Goal: Transaction & Acquisition: Purchase product/service

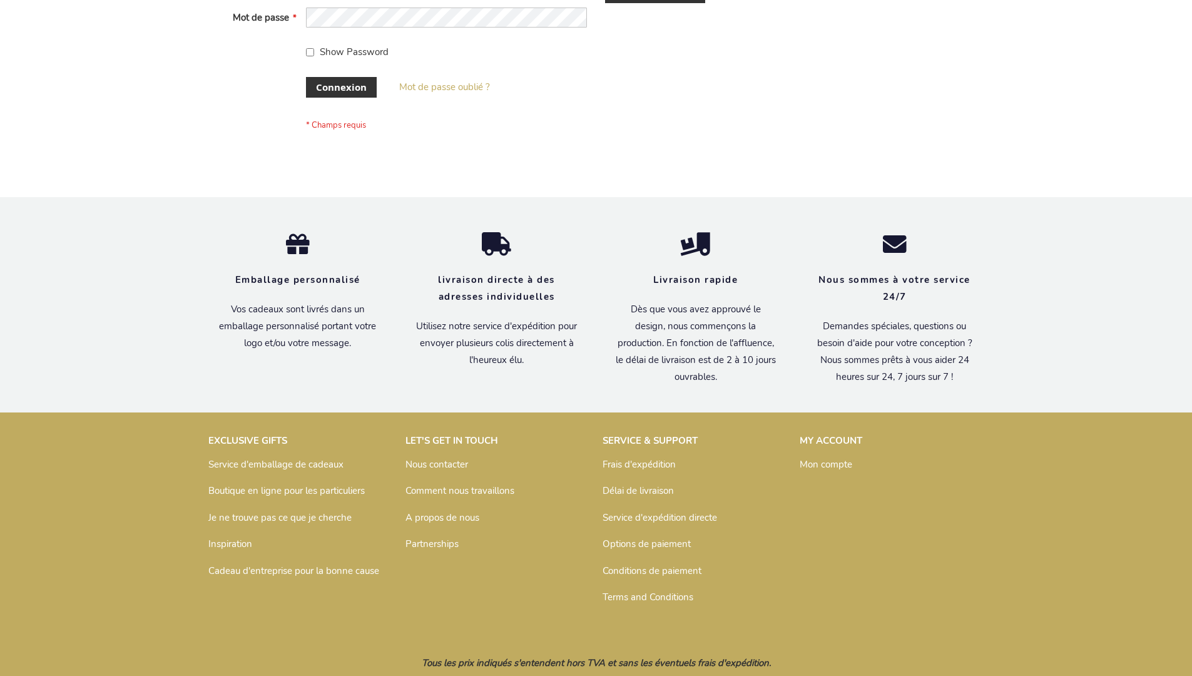
scroll to position [432, 0]
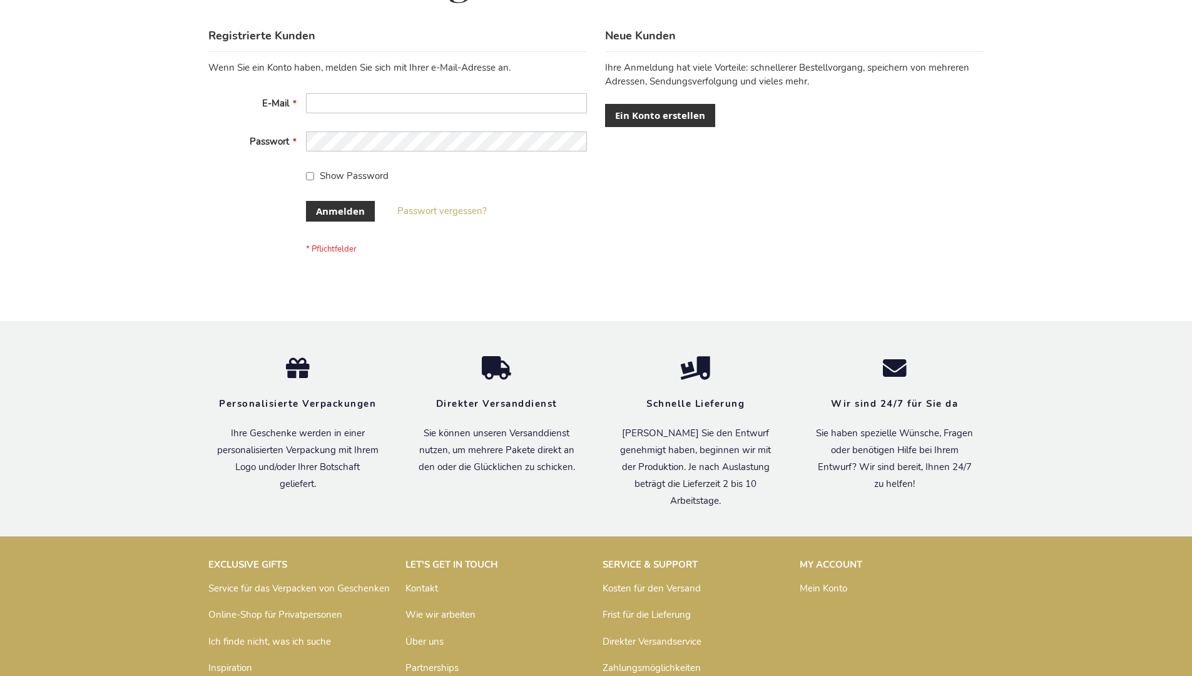
scroll to position [419, 0]
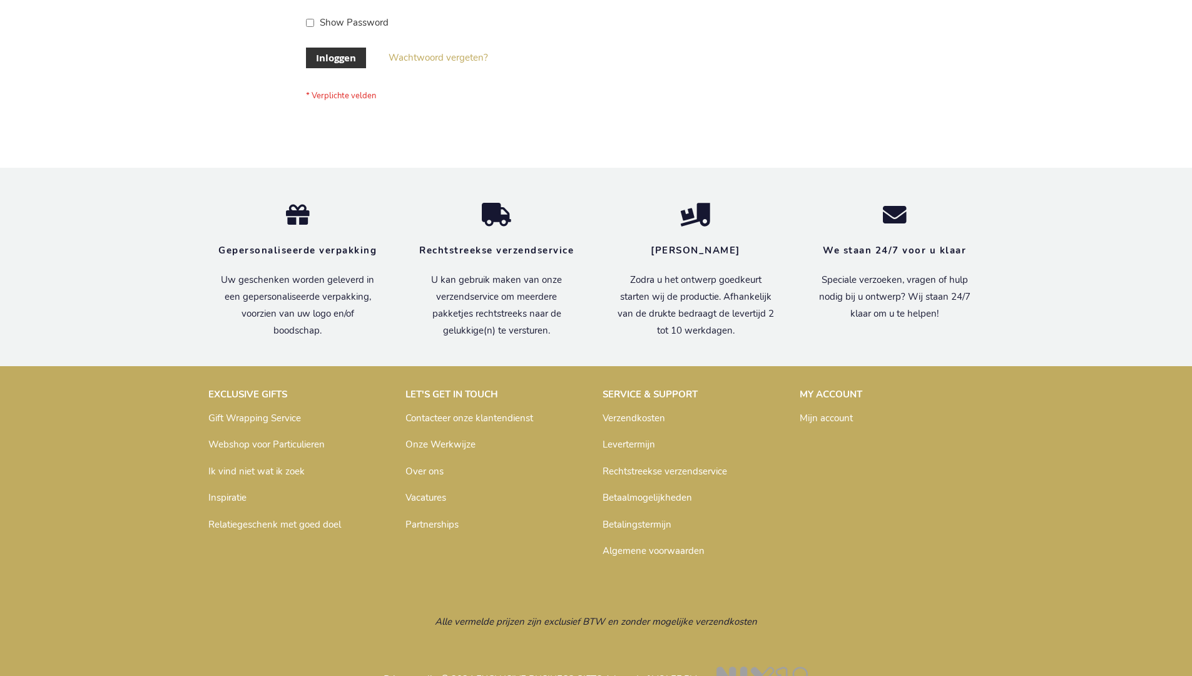
scroll to position [425, 0]
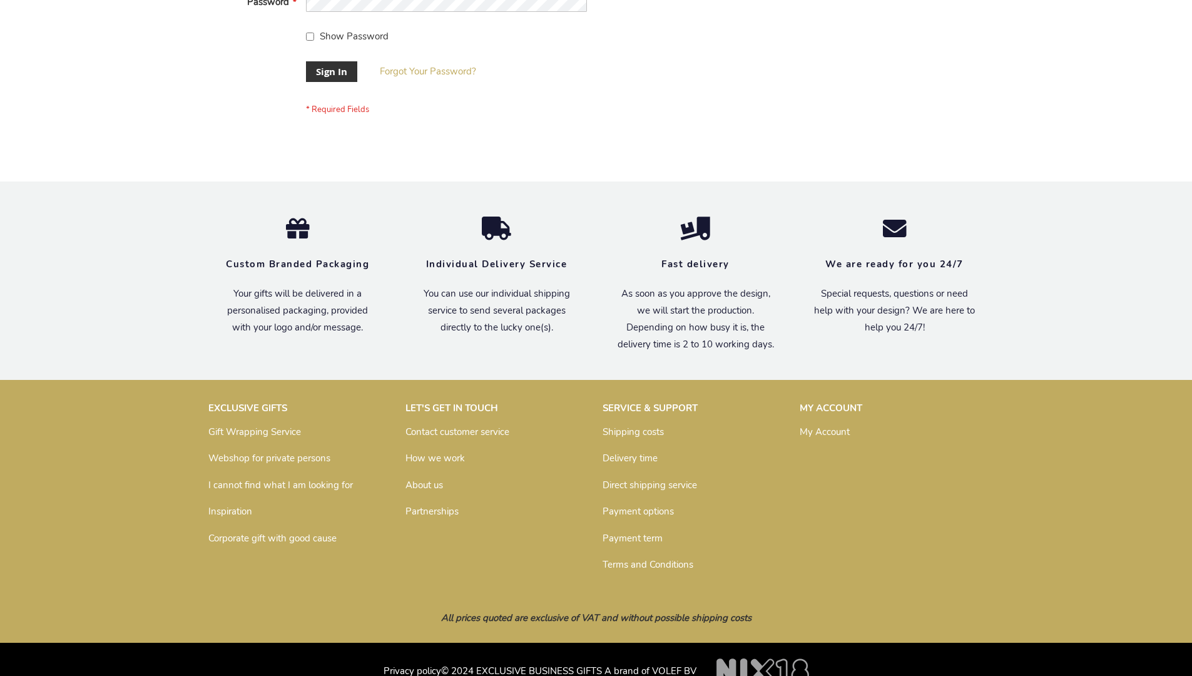
scroll to position [402, 0]
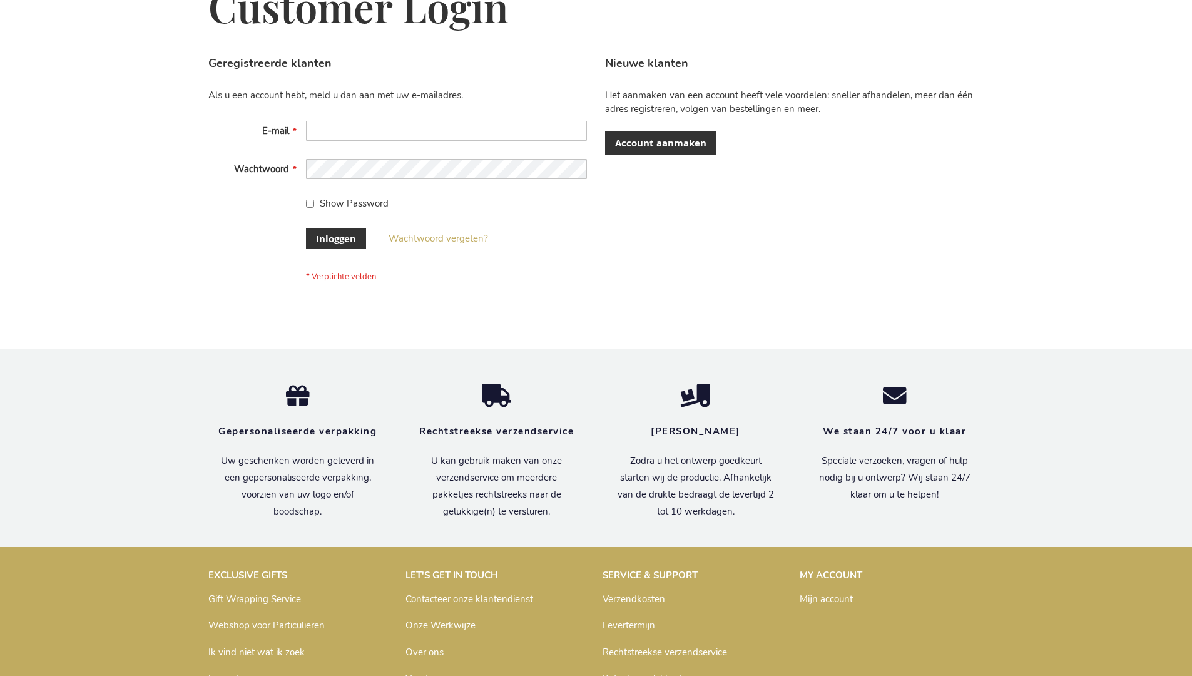
scroll to position [425, 0]
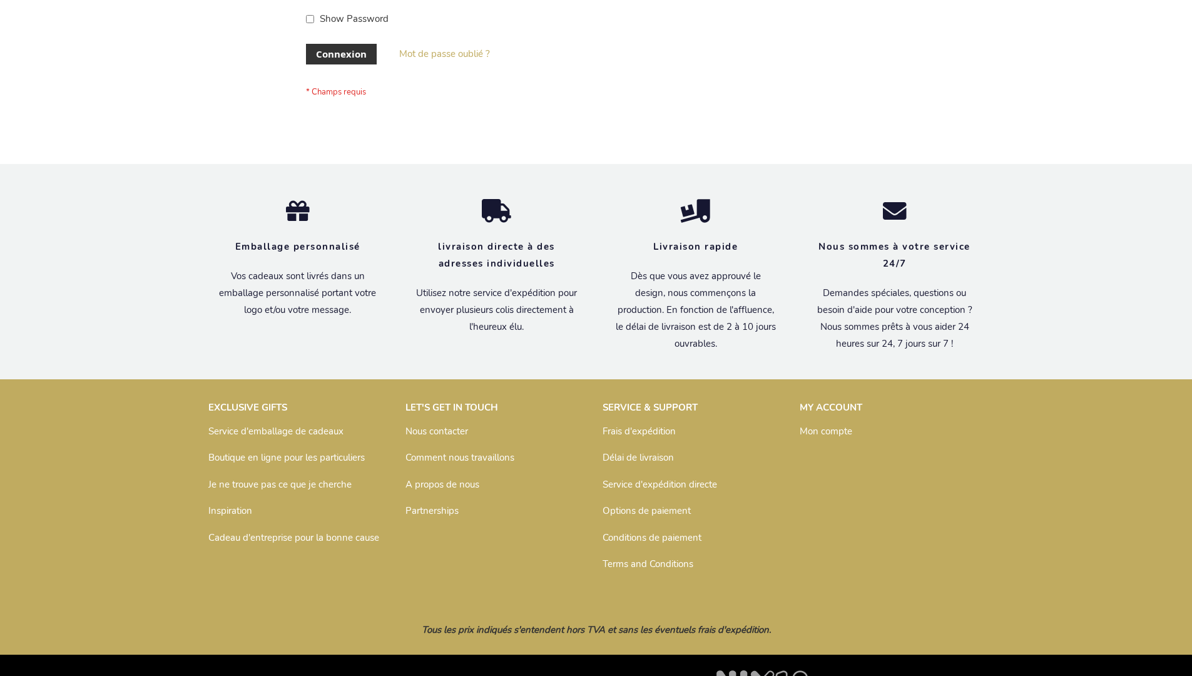
scroll to position [432, 0]
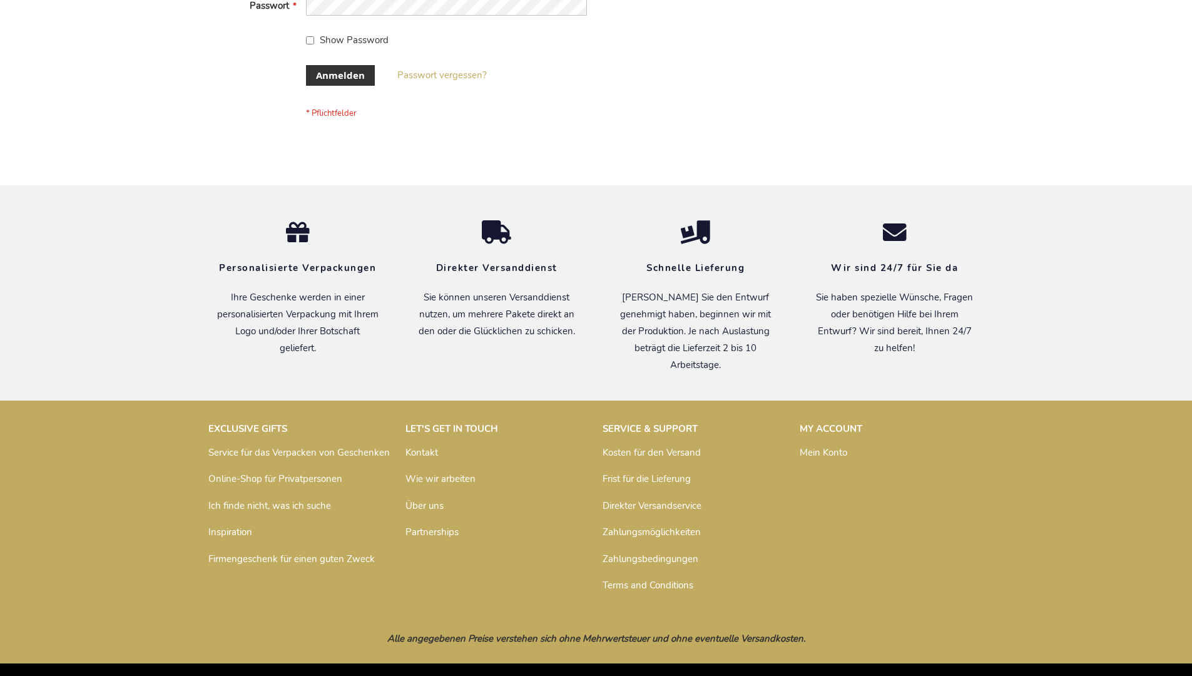
scroll to position [419, 0]
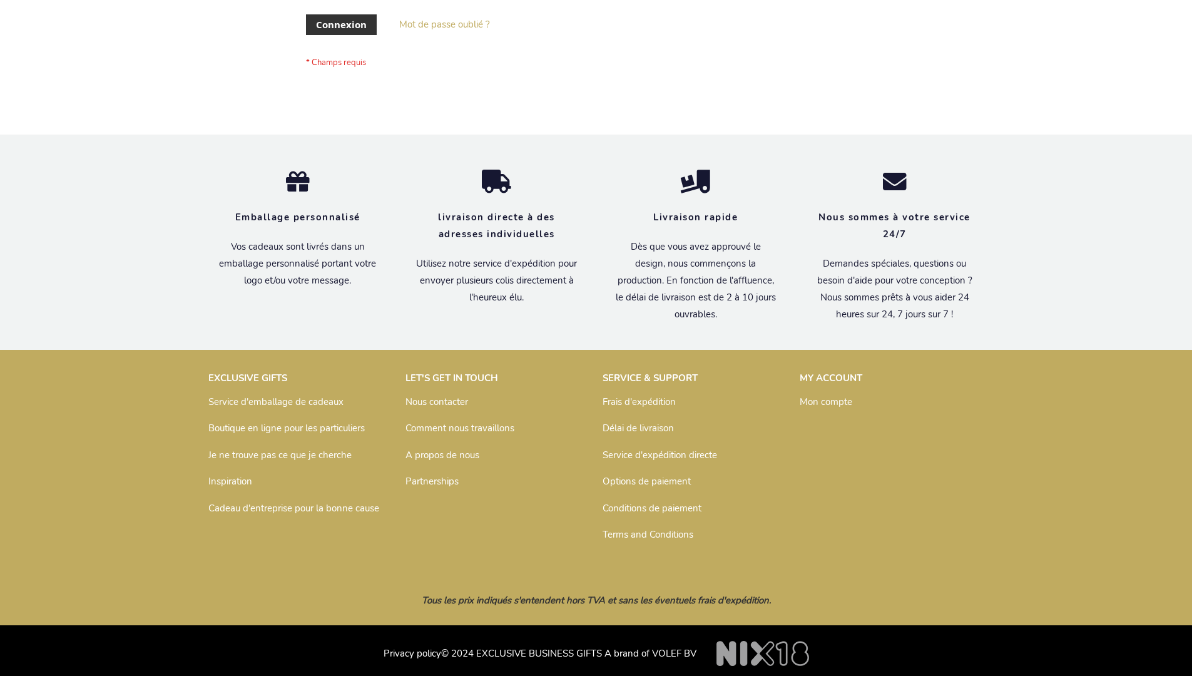
scroll to position [432, 0]
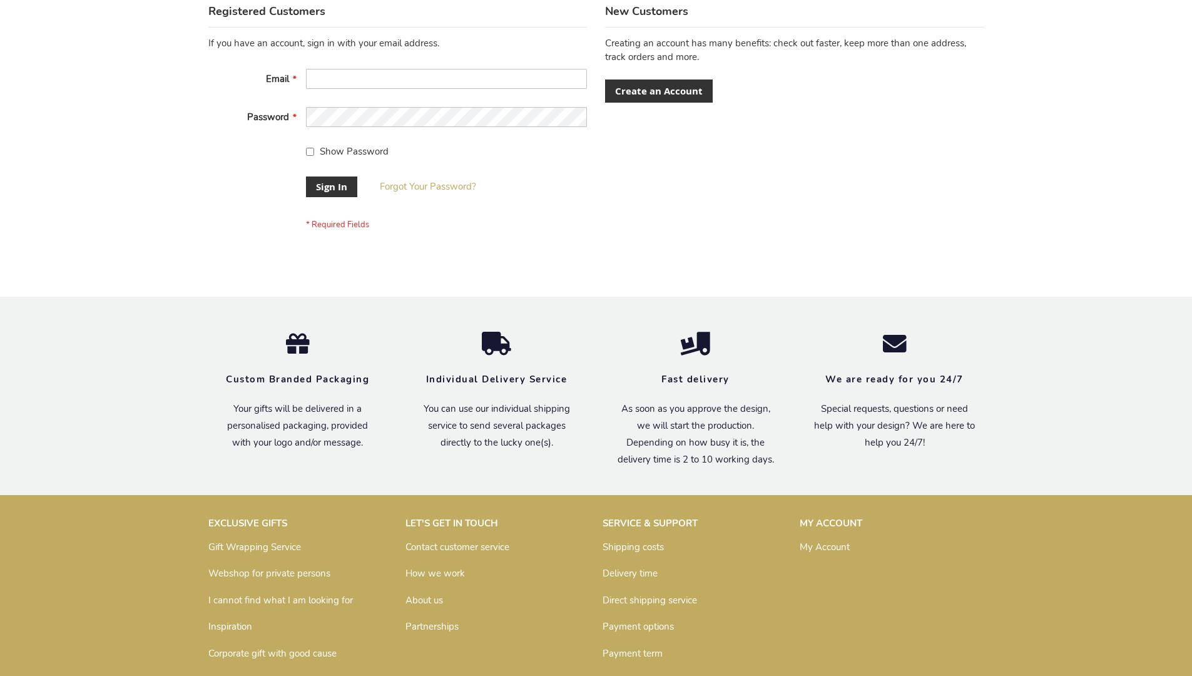
scroll to position [402, 0]
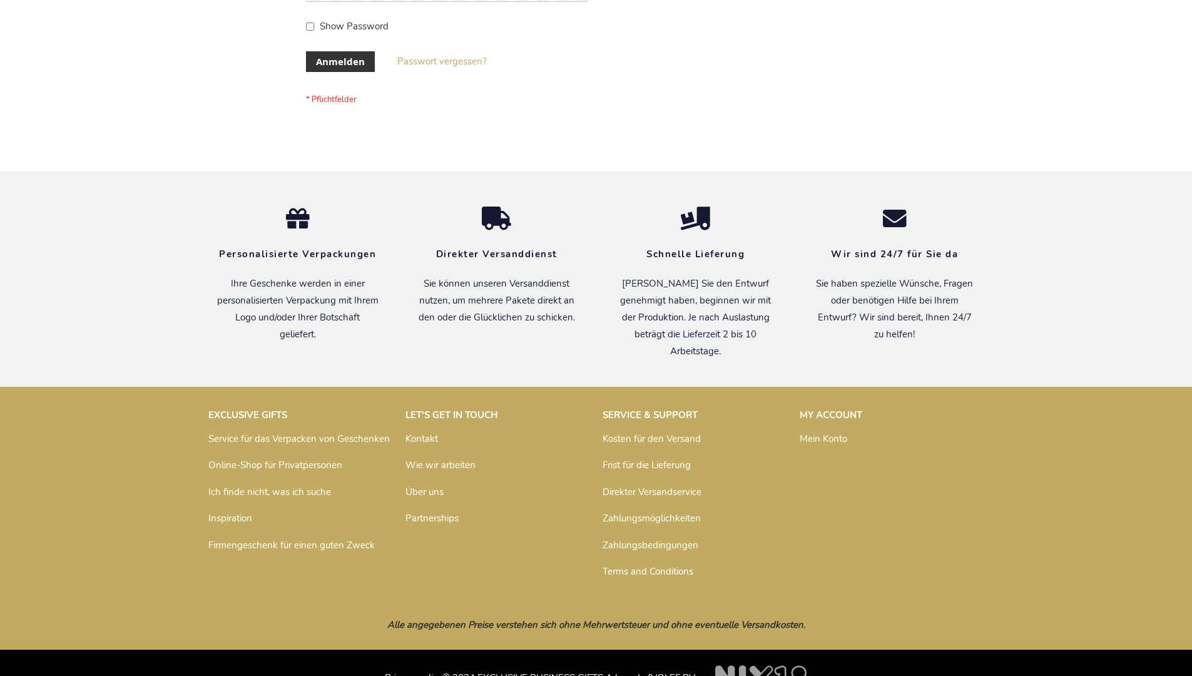
scroll to position [419, 0]
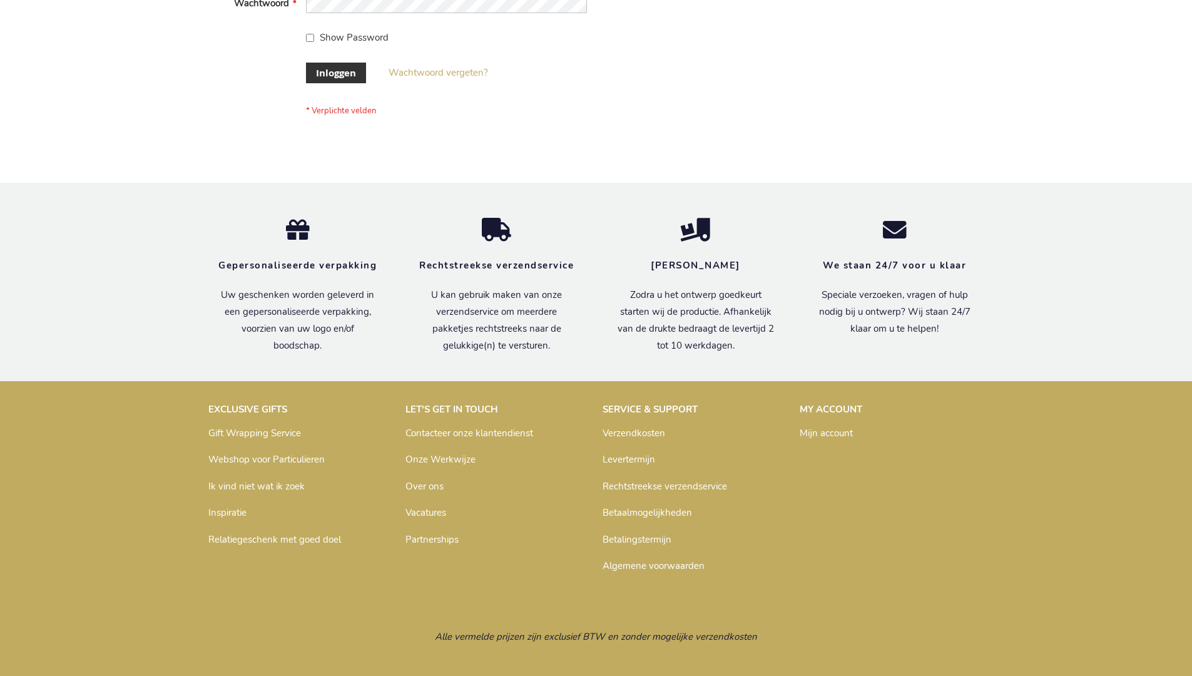
scroll to position [425, 0]
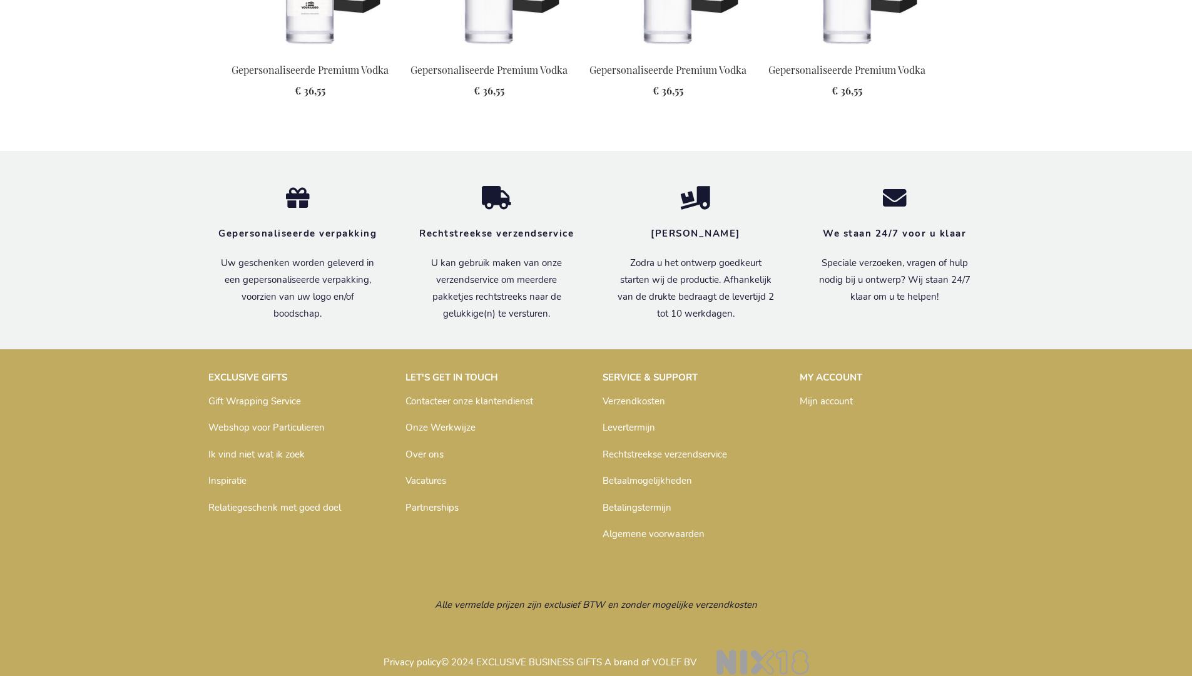
scroll to position [1587, 0]
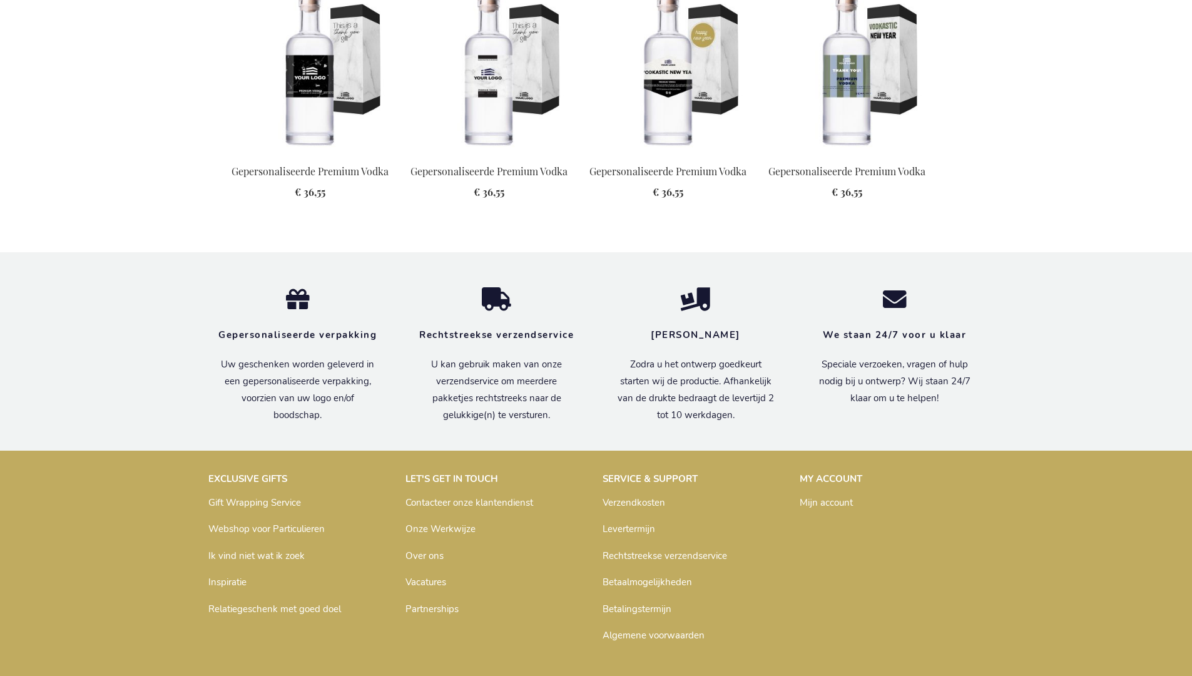
scroll to position [1587, 0]
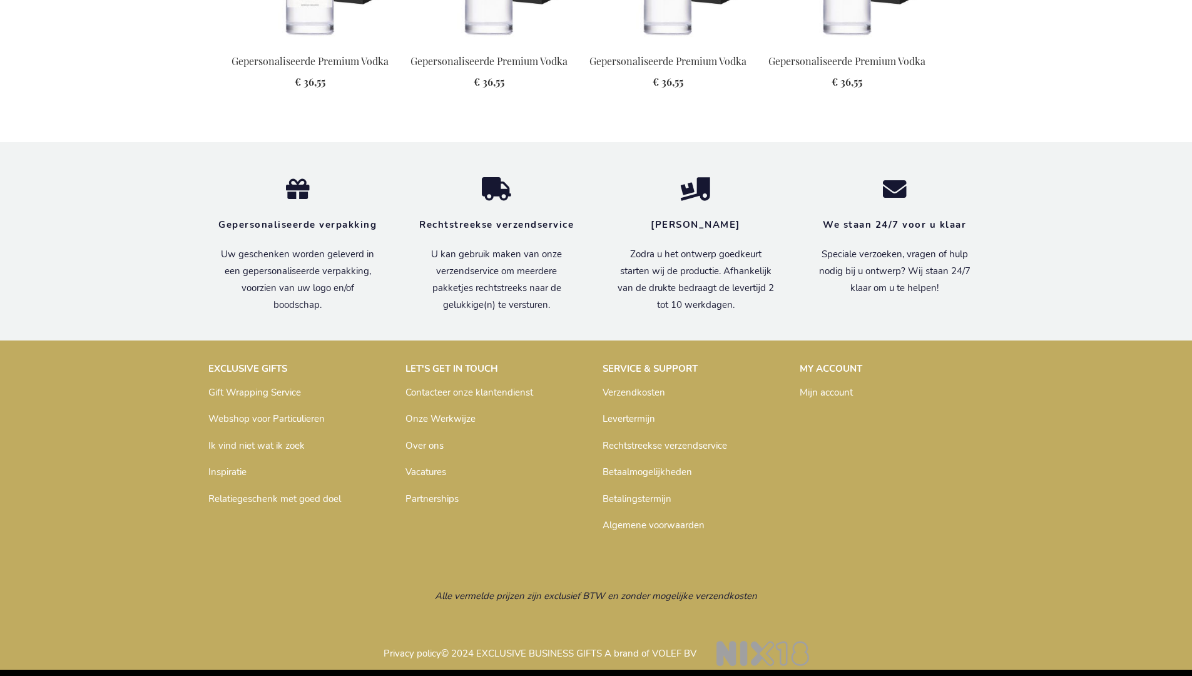
scroll to position [1587, 0]
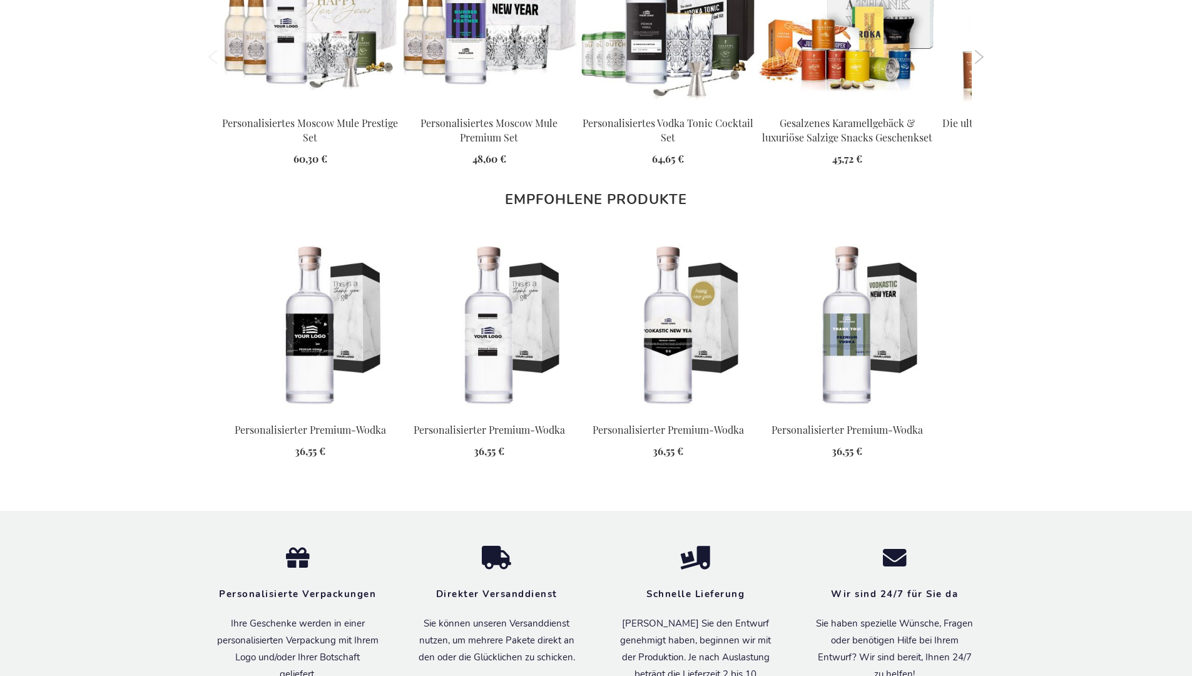
scroll to position [1596, 0]
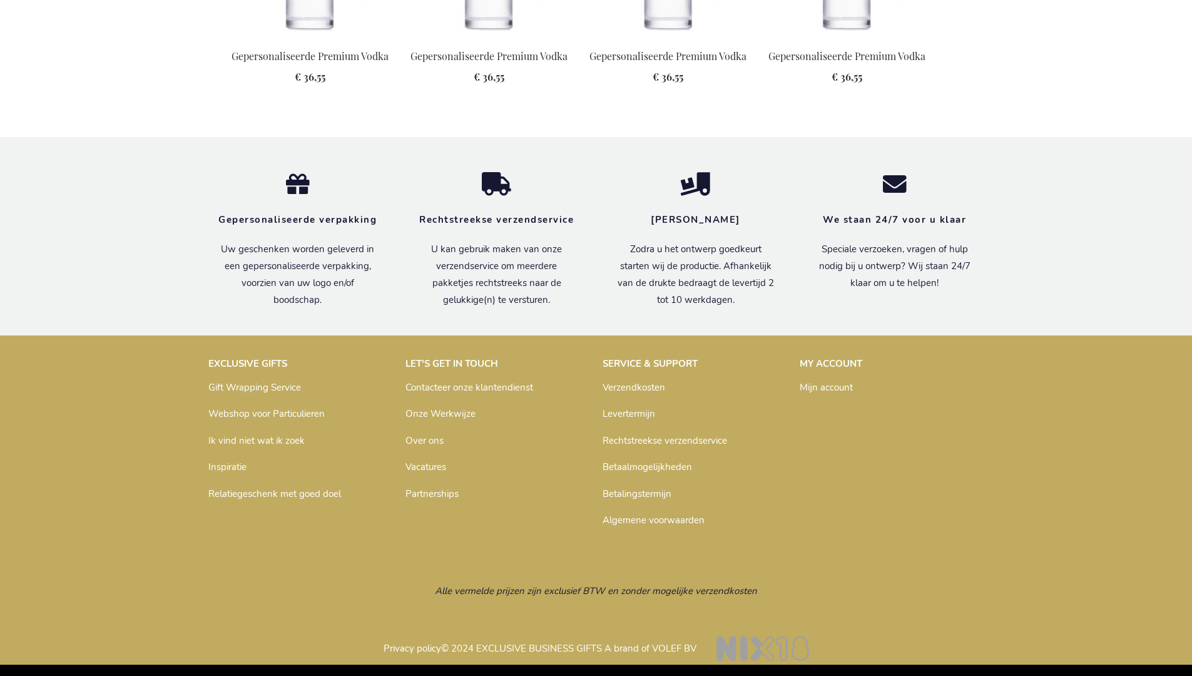
scroll to position [1587, 0]
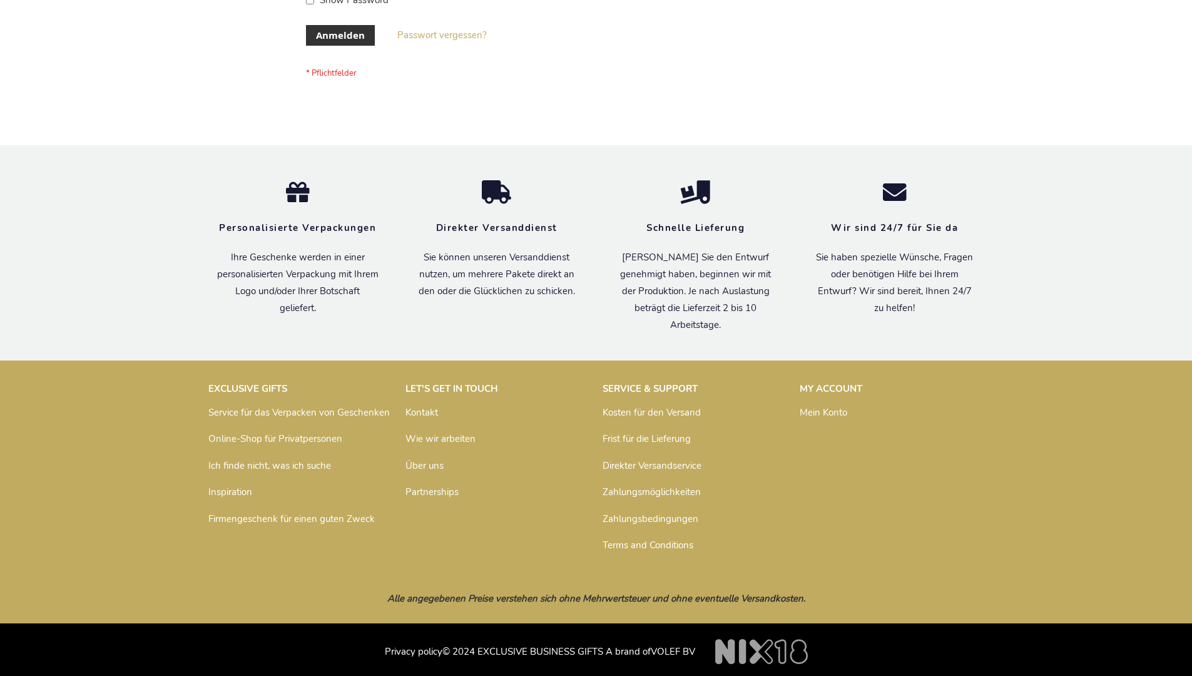
scroll to position [419, 0]
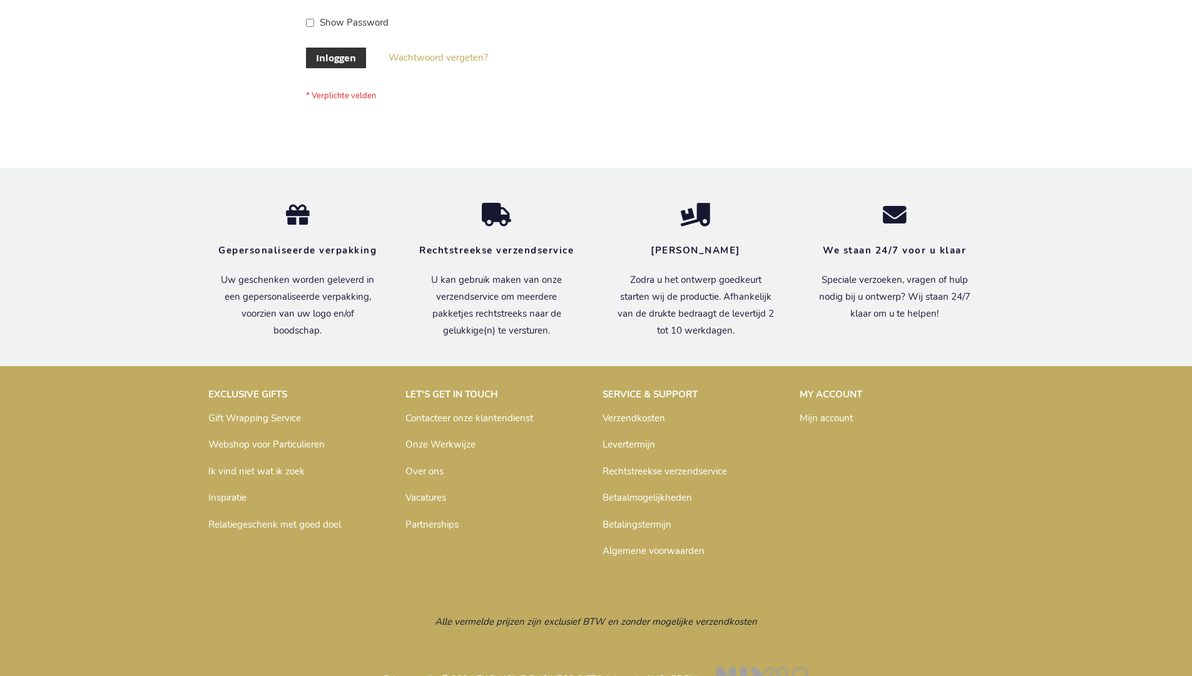
scroll to position [425, 0]
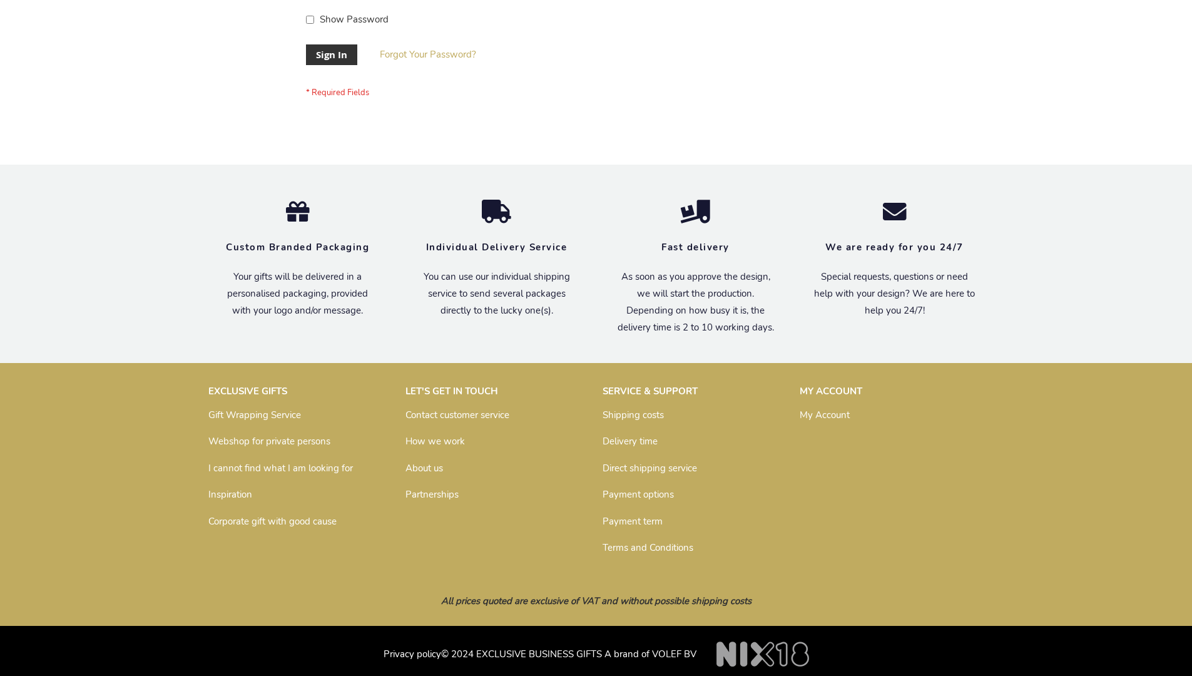
scroll to position [402, 0]
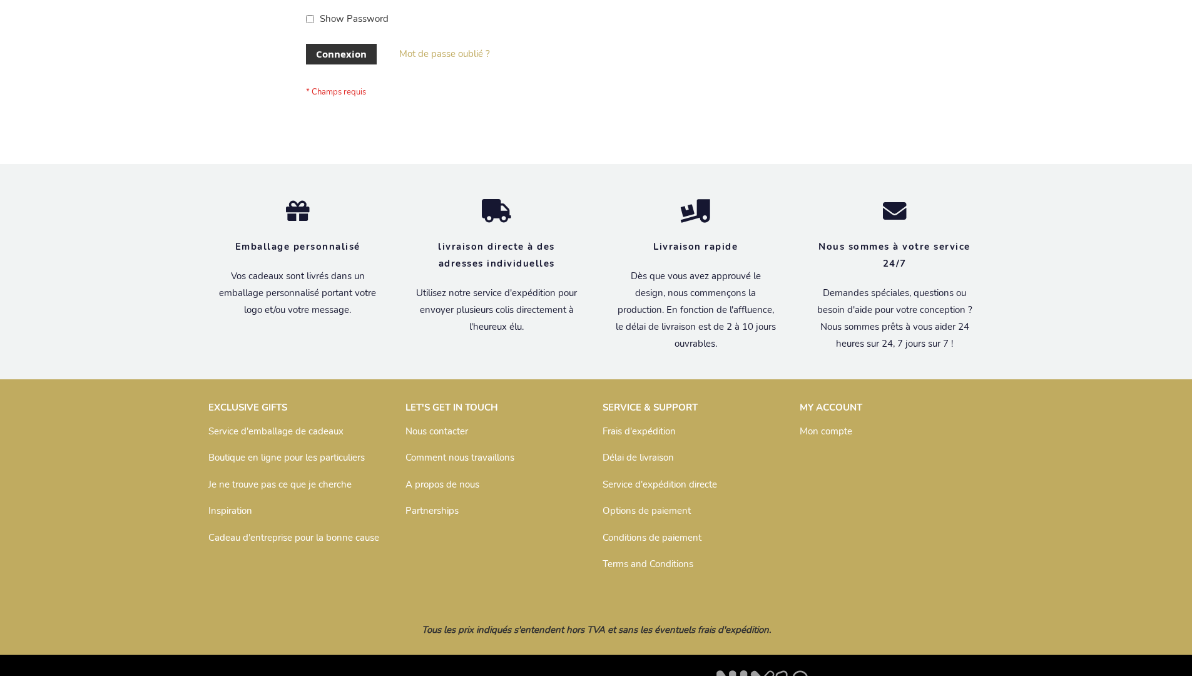
scroll to position [432, 0]
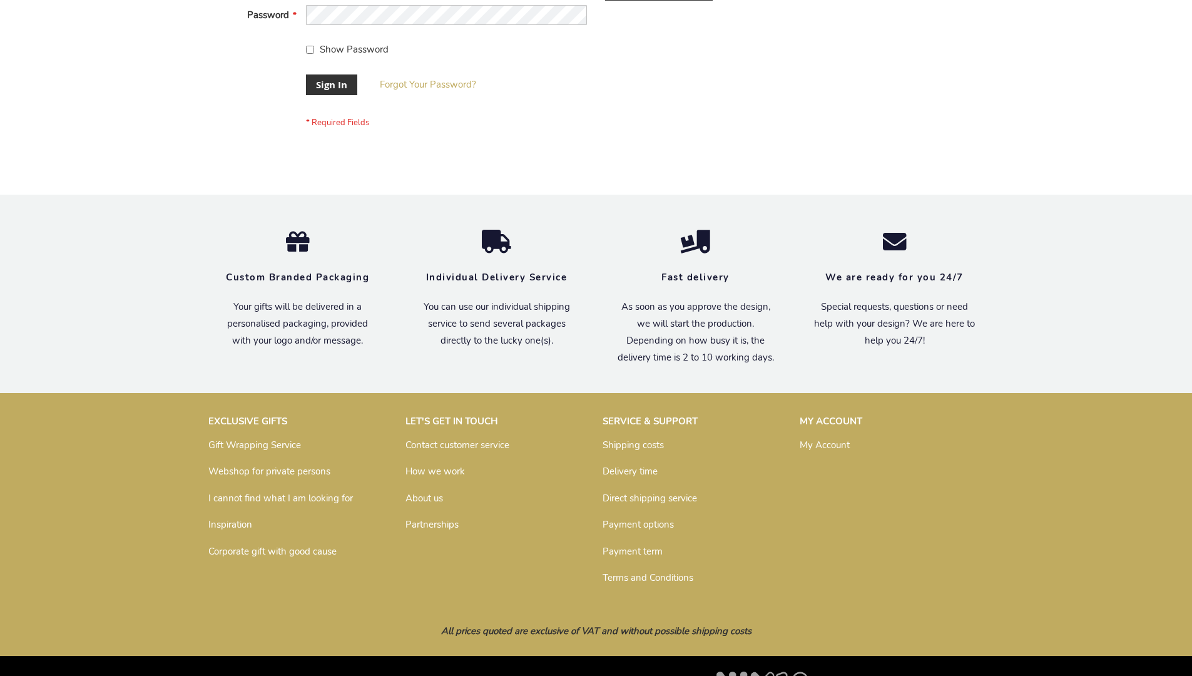
scroll to position [402, 0]
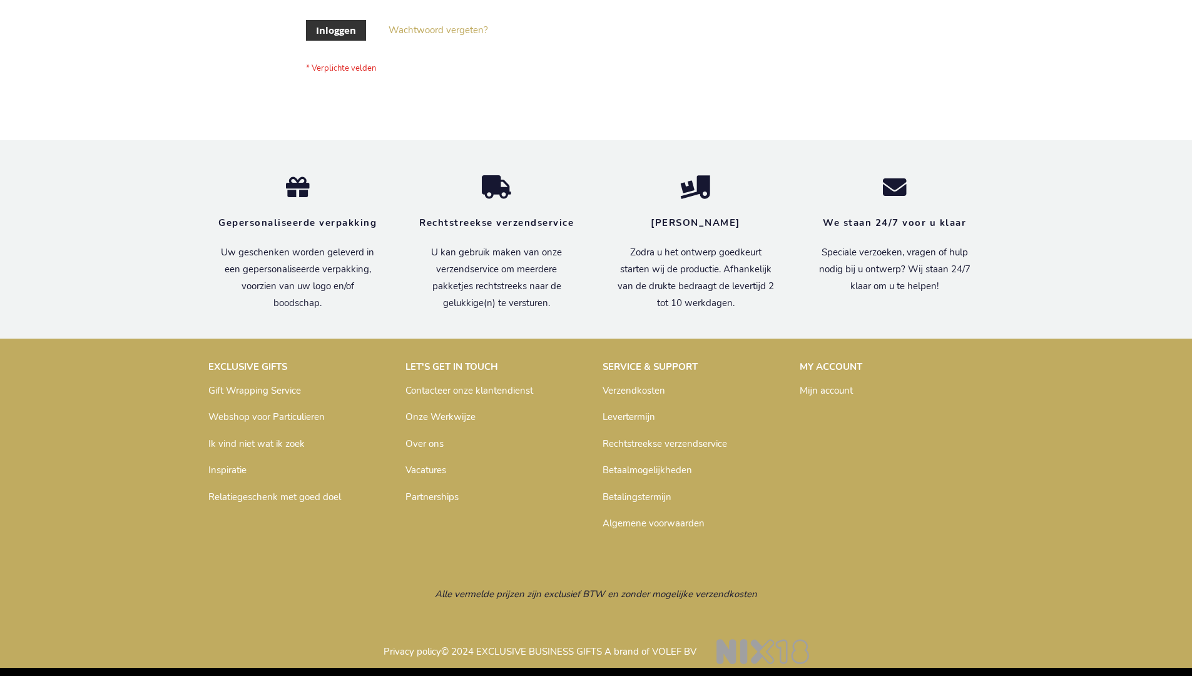
scroll to position [425, 0]
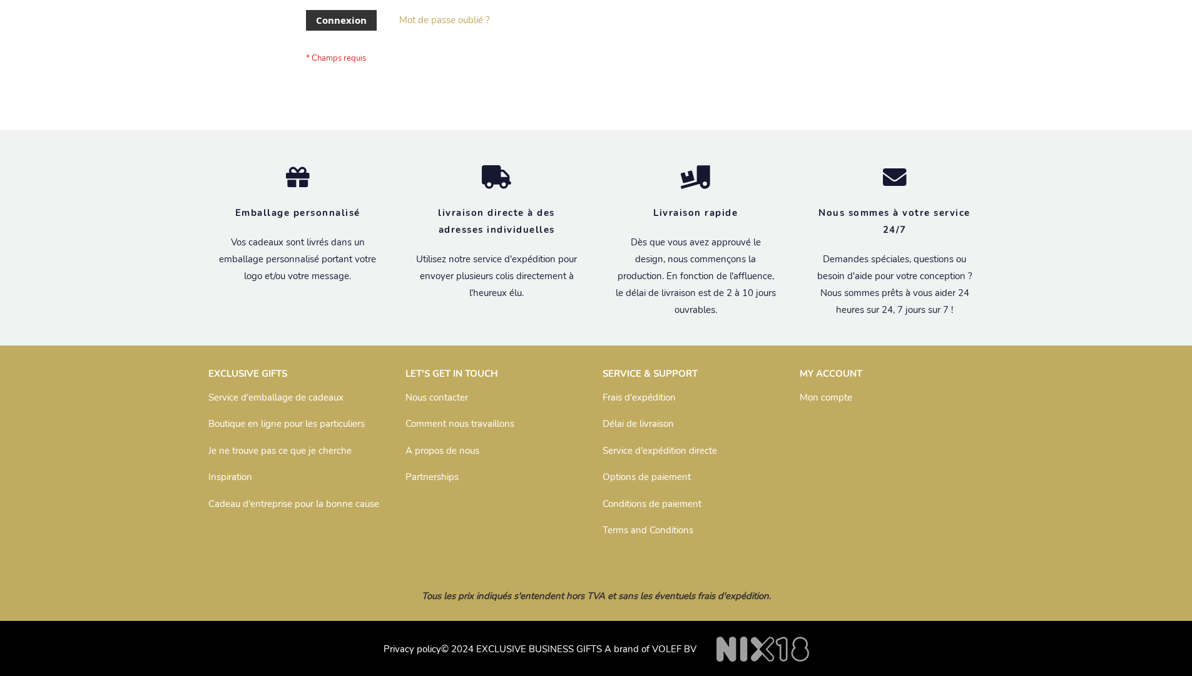
scroll to position [432, 0]
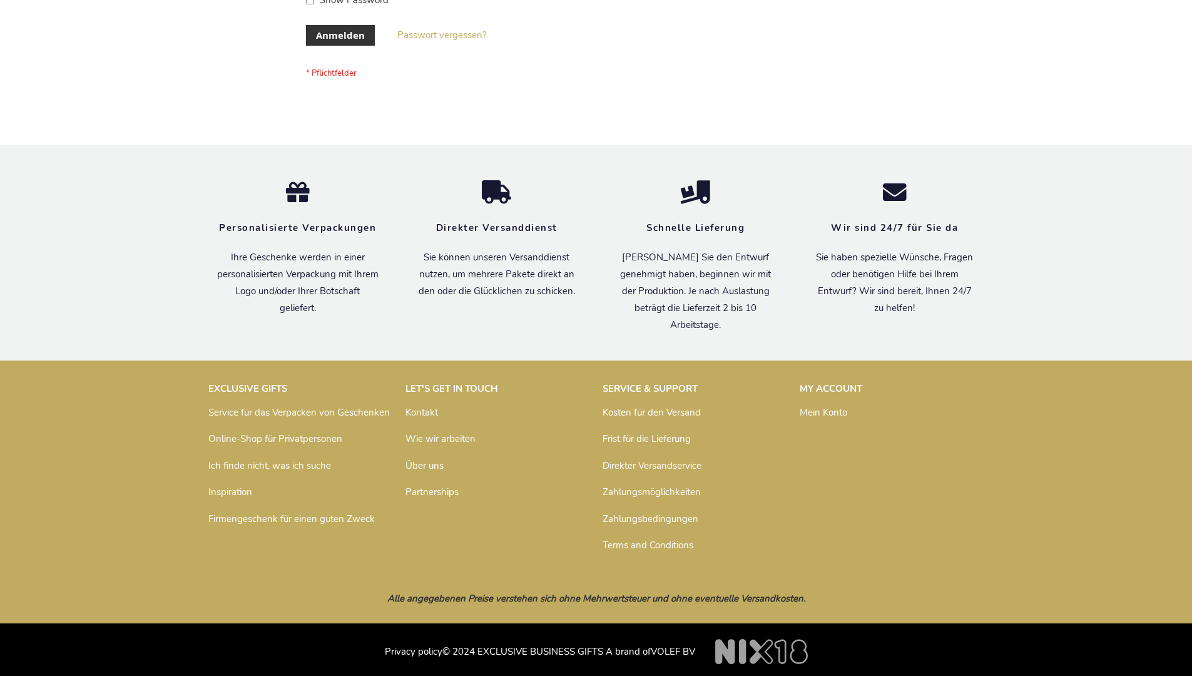
scroll to position [419, 0]
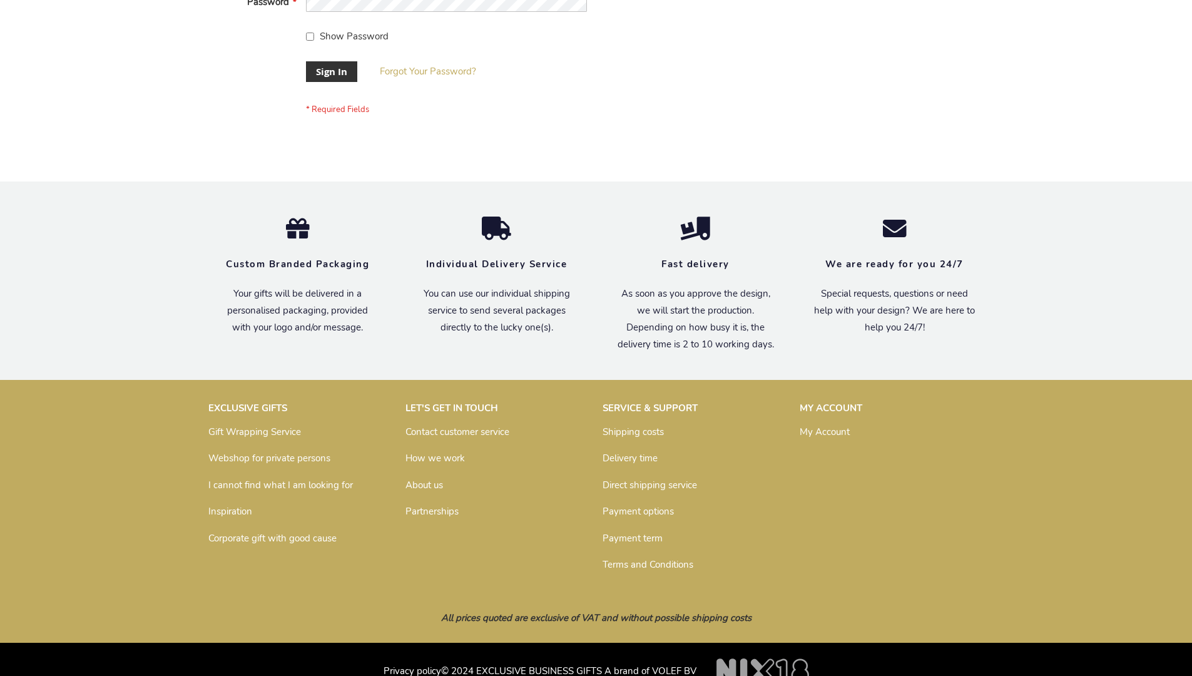
scroll to position [402, 0]
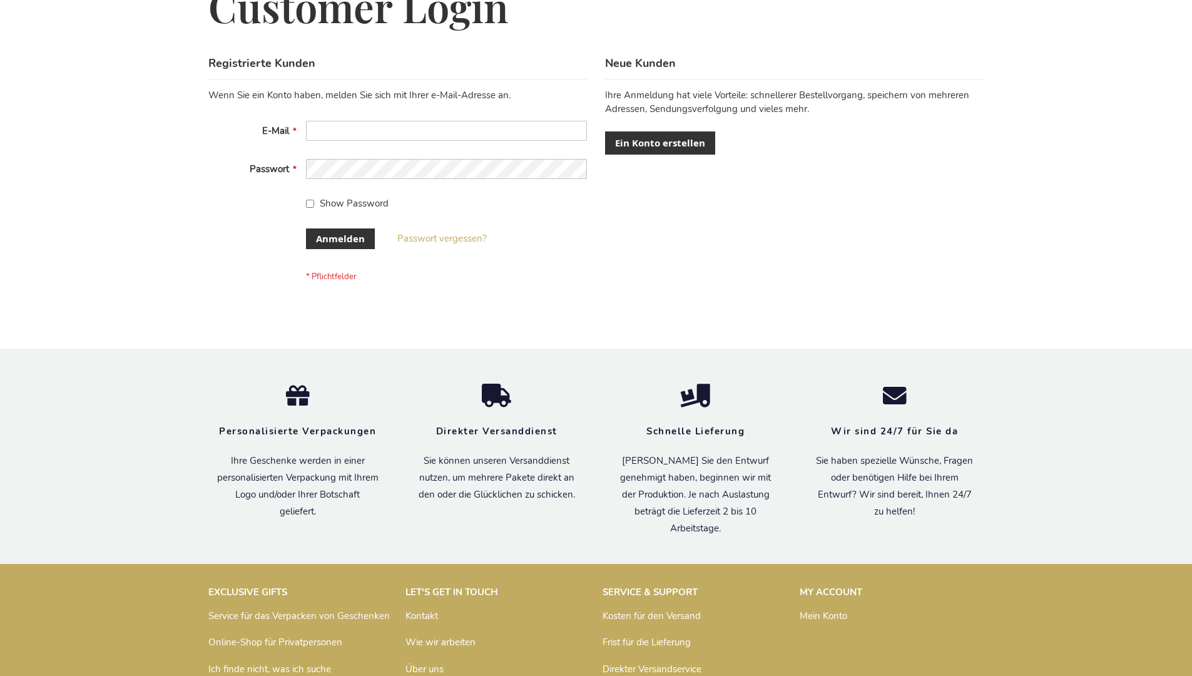
scroll to position [419, 0]
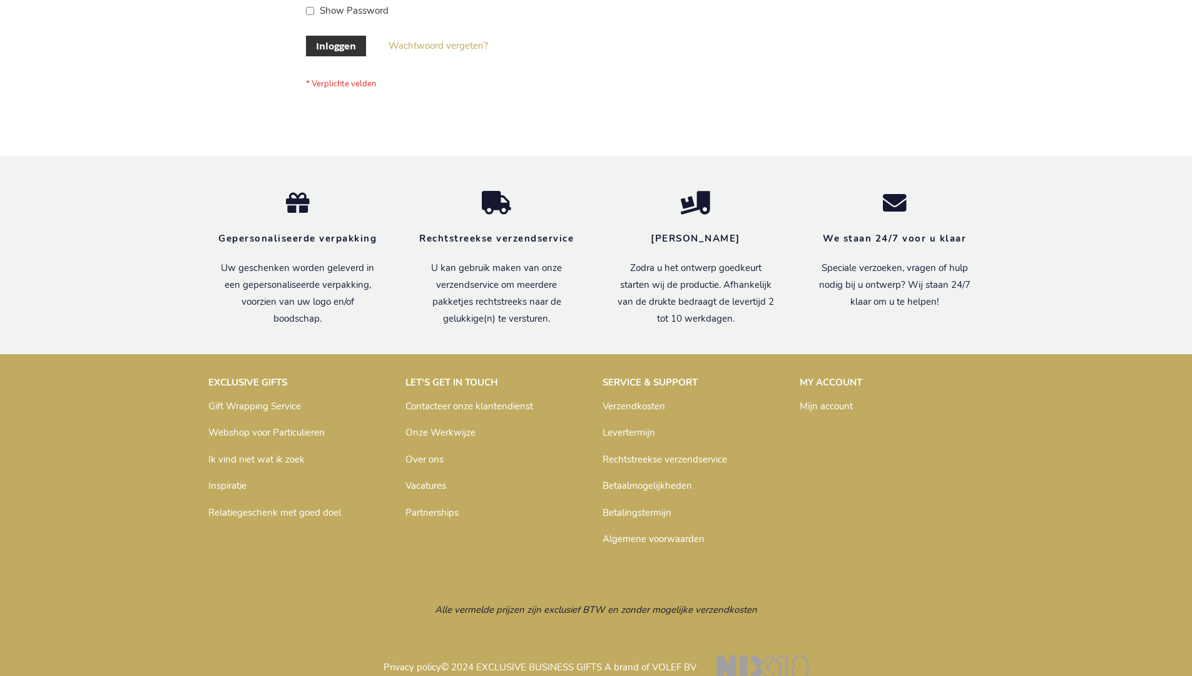
scroll to position [425, 0]
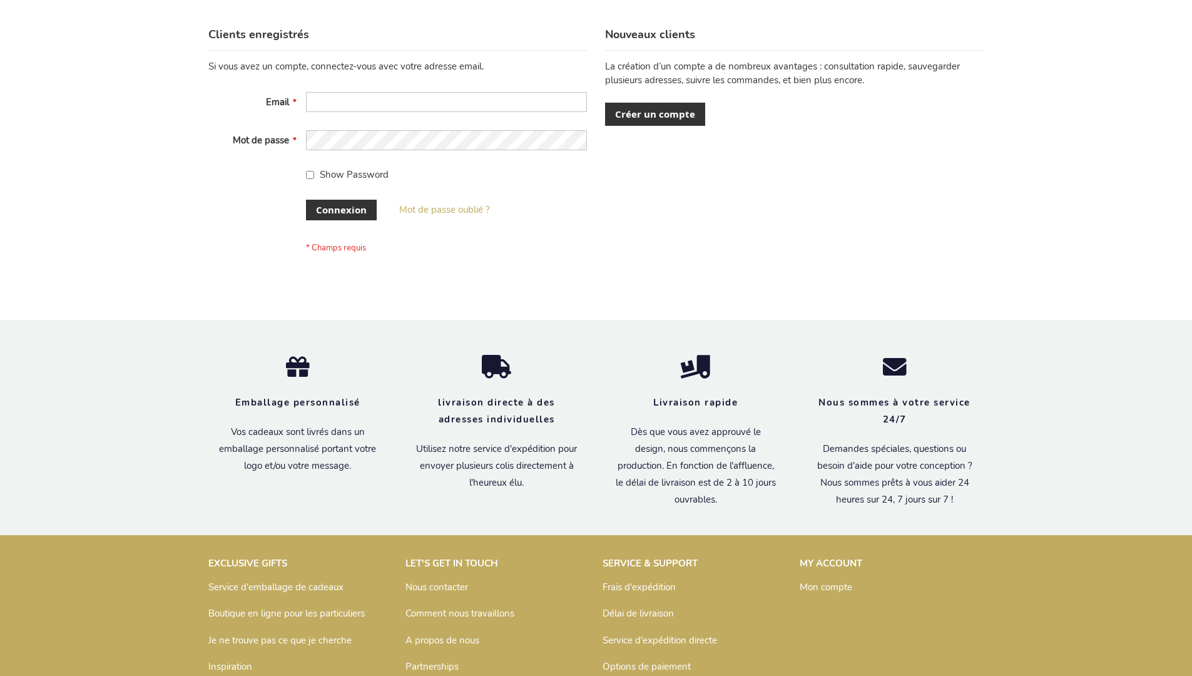
scroll to position [432, 0]
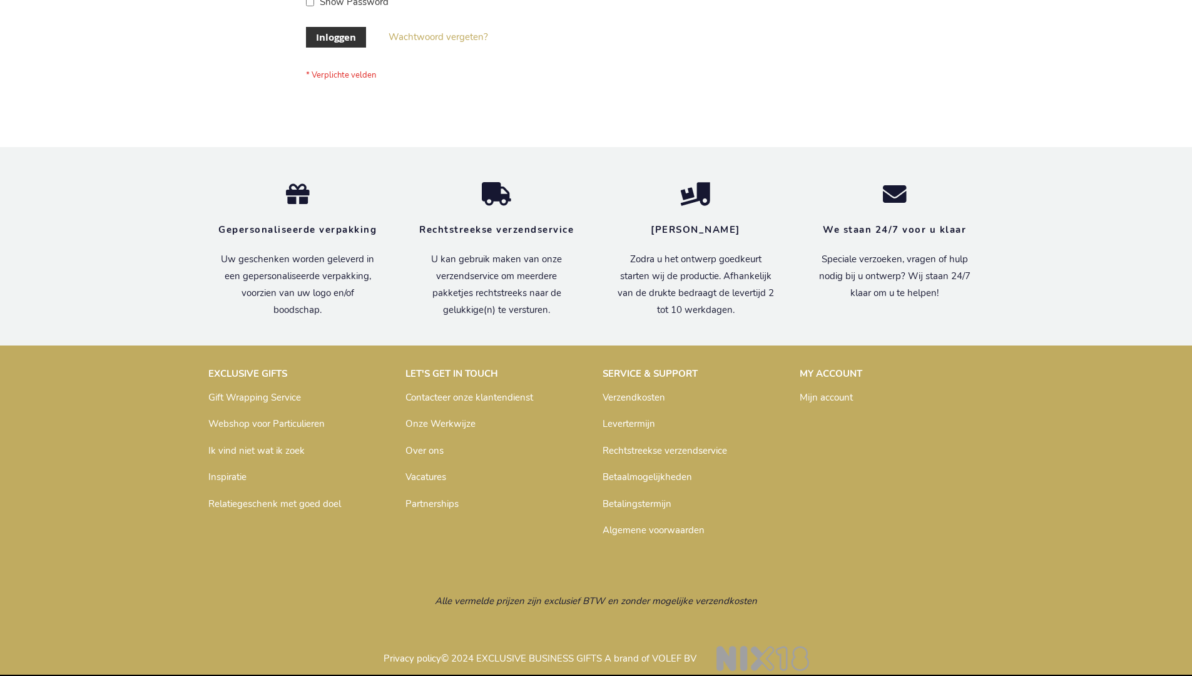
scroll to position [425, 0]
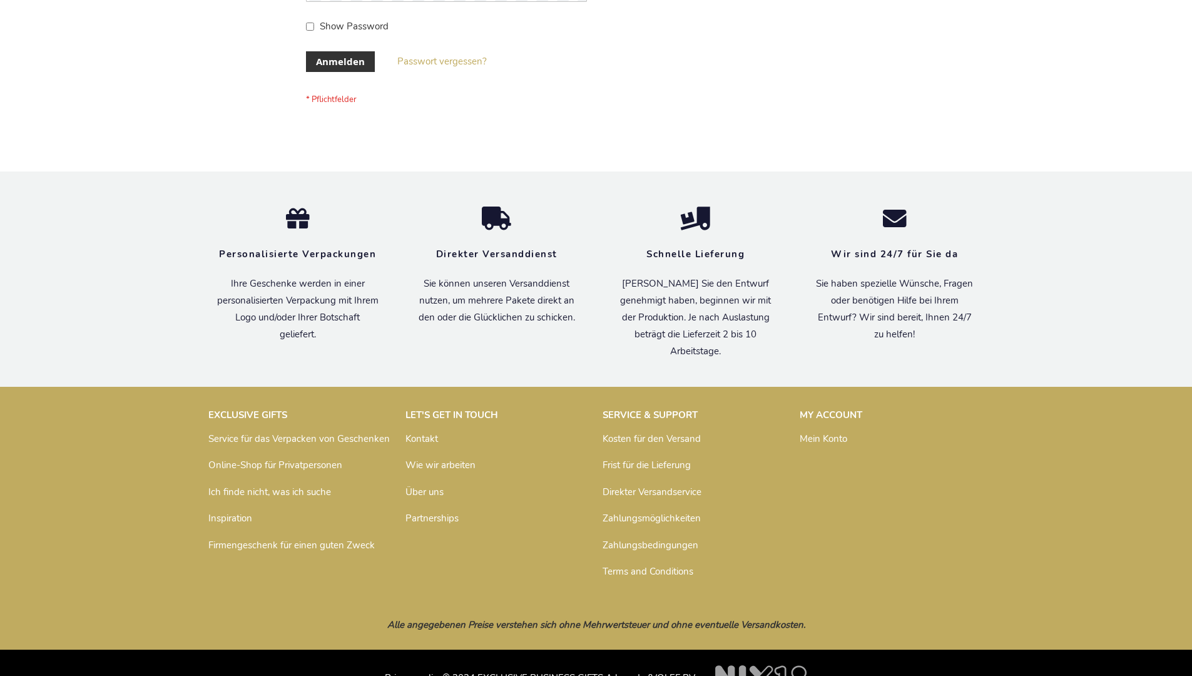
scroll to position [419, 0]
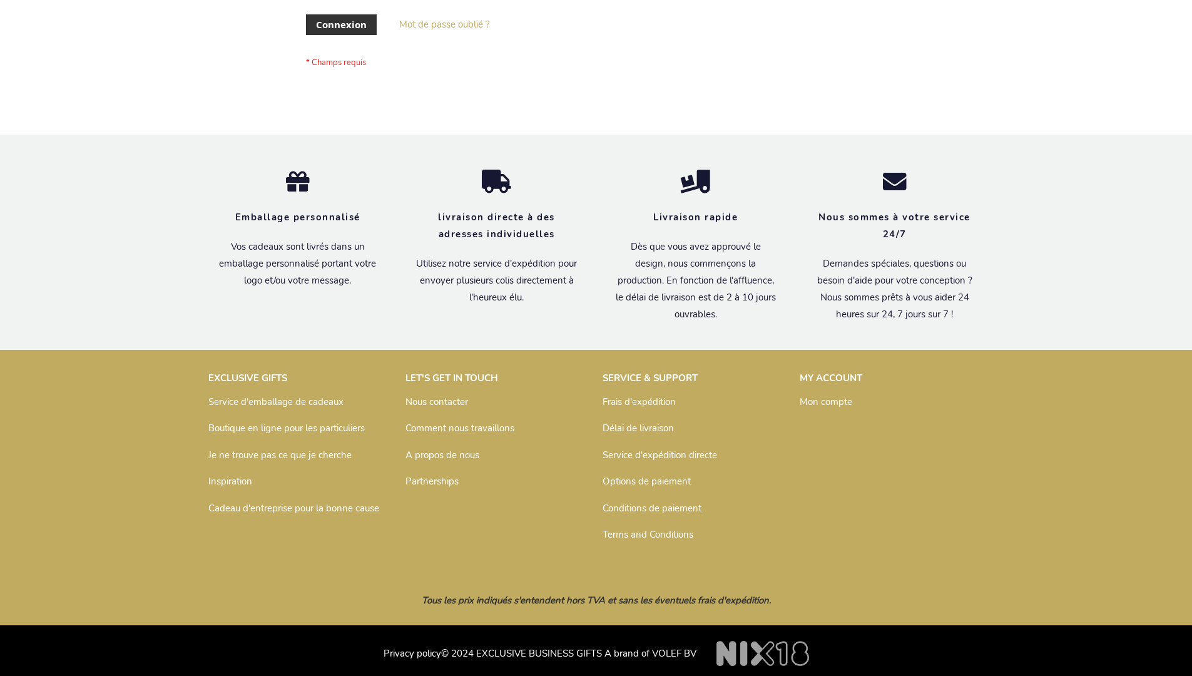
scroll to position [432, 0]
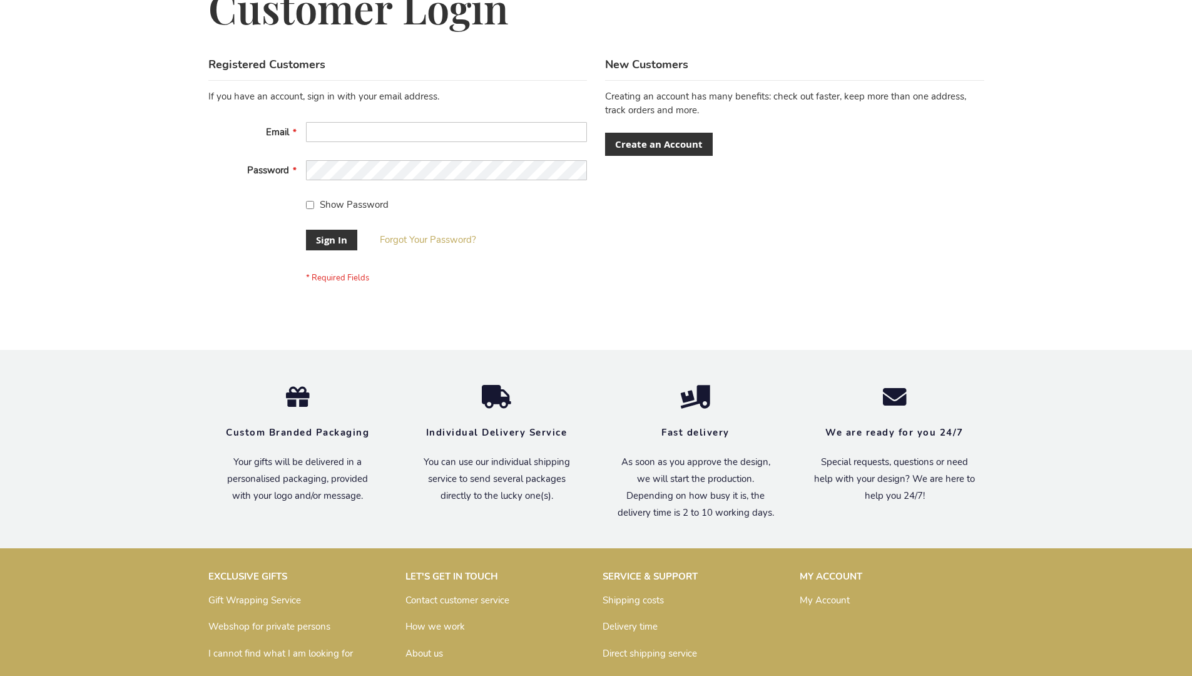
scroll to position [402, 0]
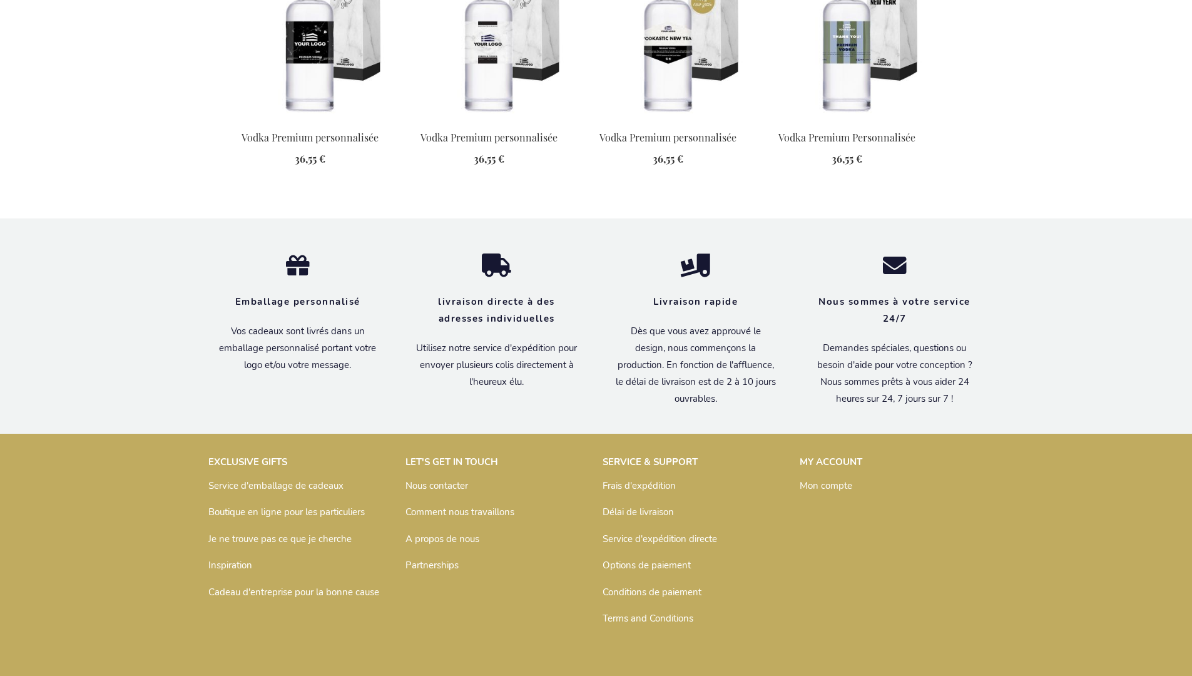
scroll to position [1608, 0]
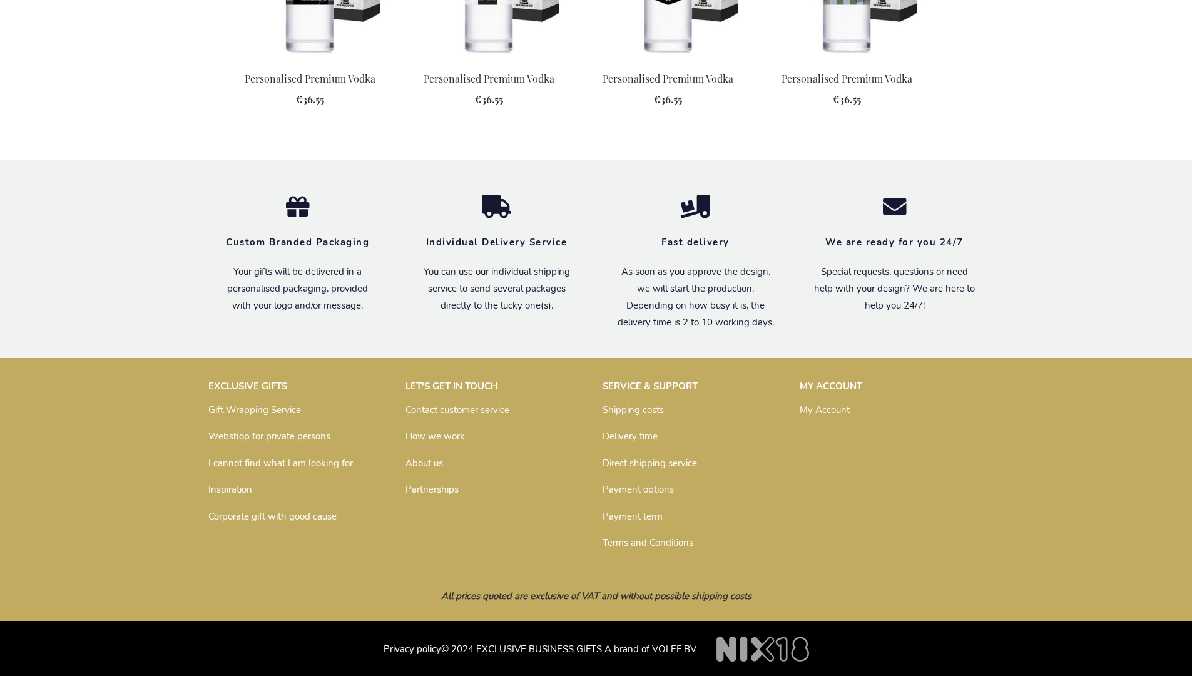
scroll to position [1565, 0]
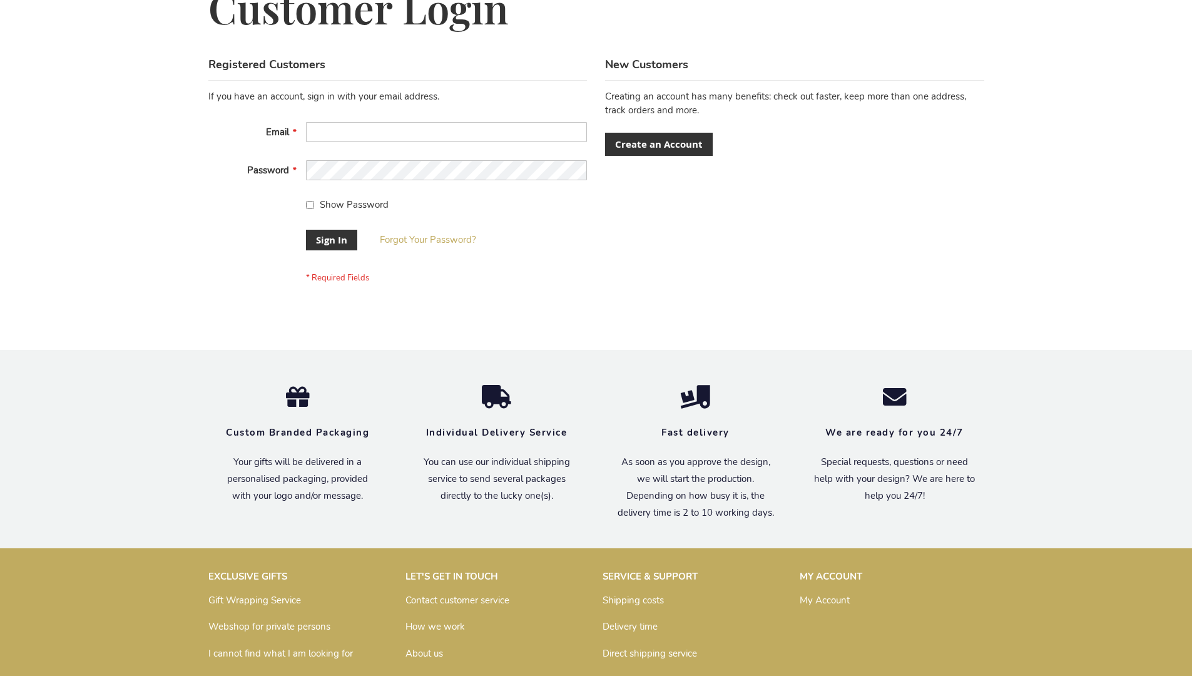
scroll to position [402, 0]
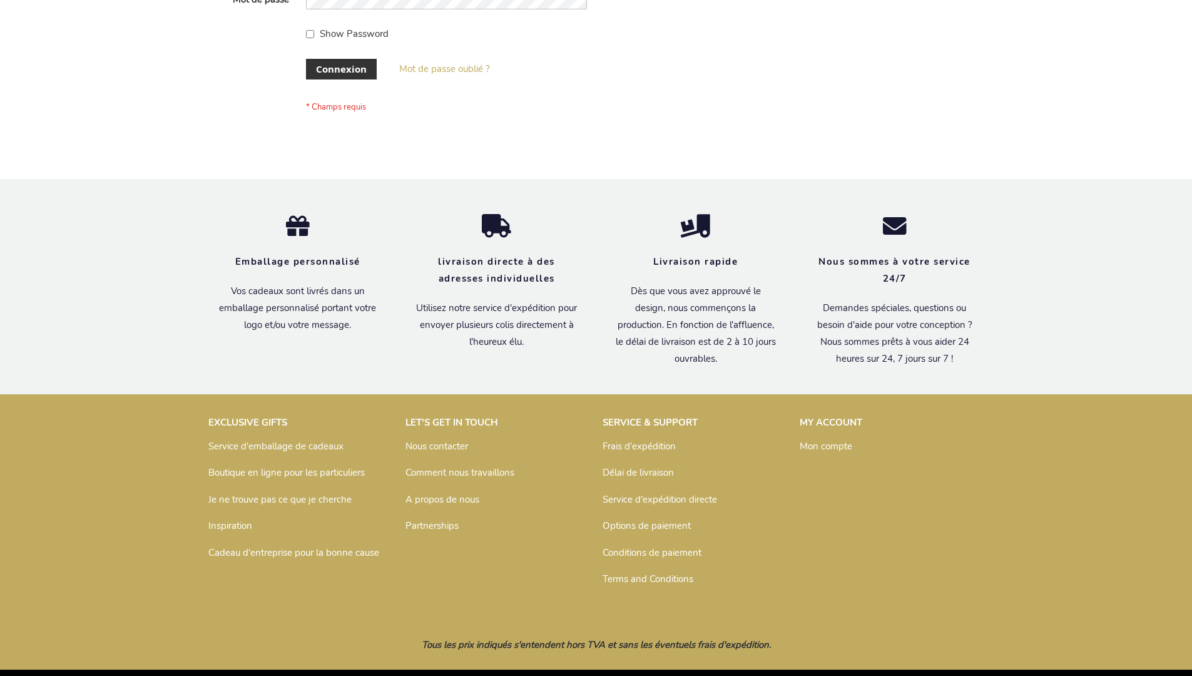
scroll to position [432, 0]
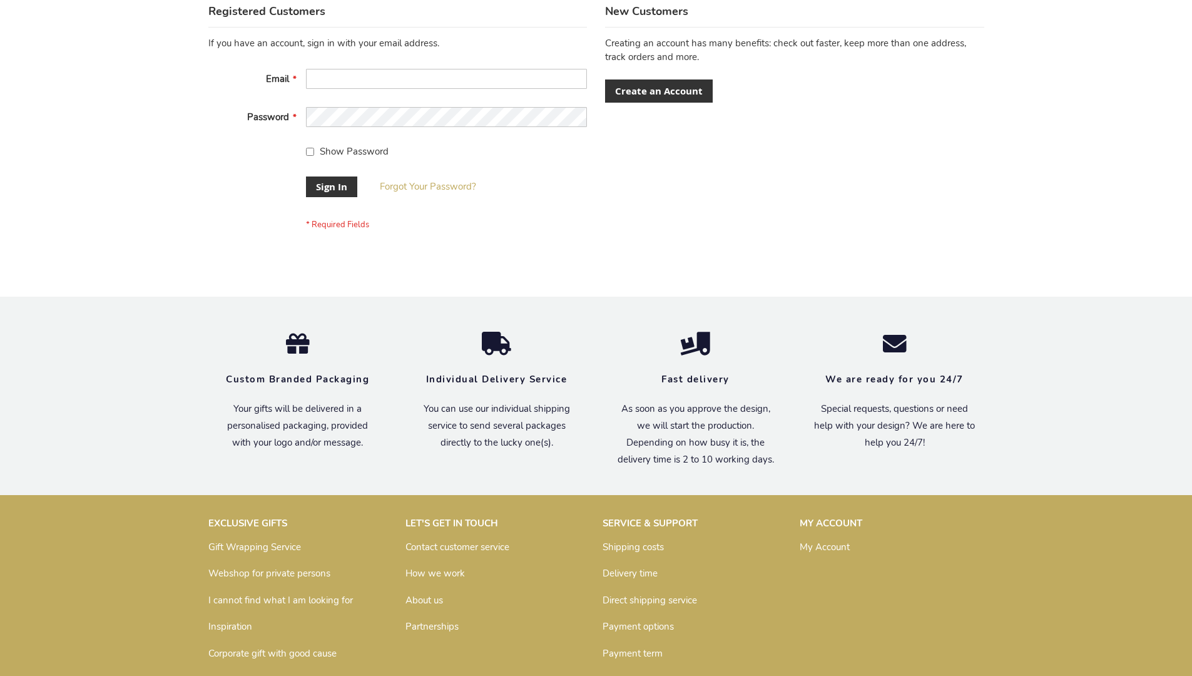
scroll to position [402, 0]
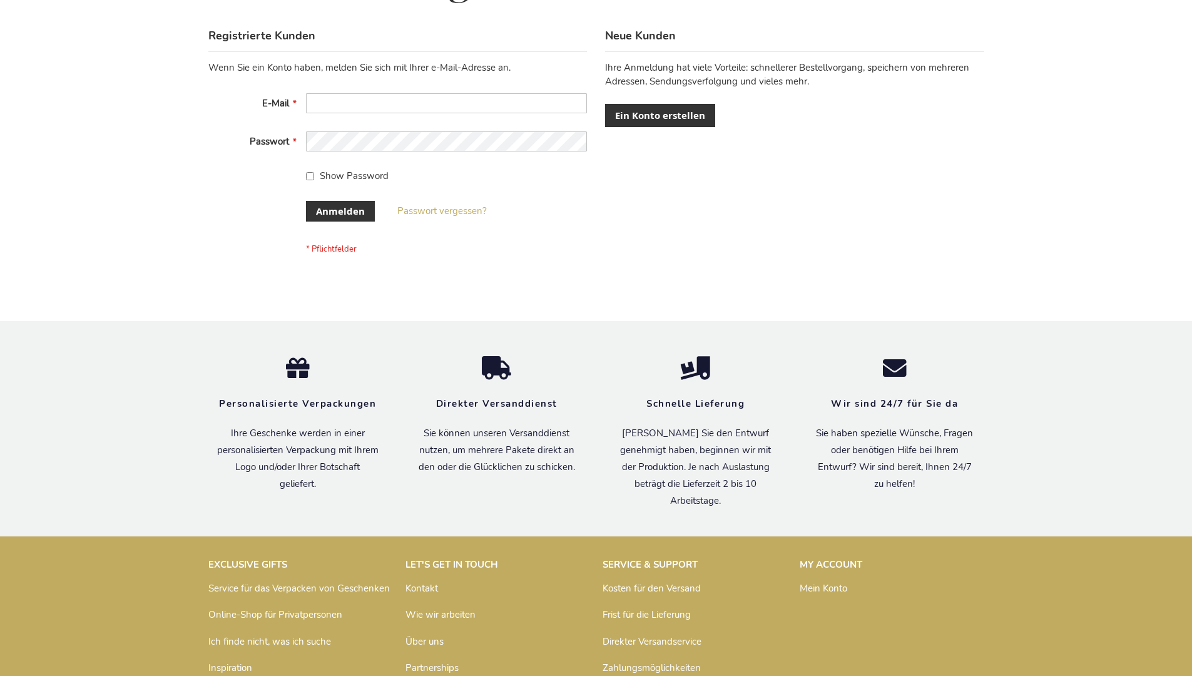
scroll to position [419, 0]
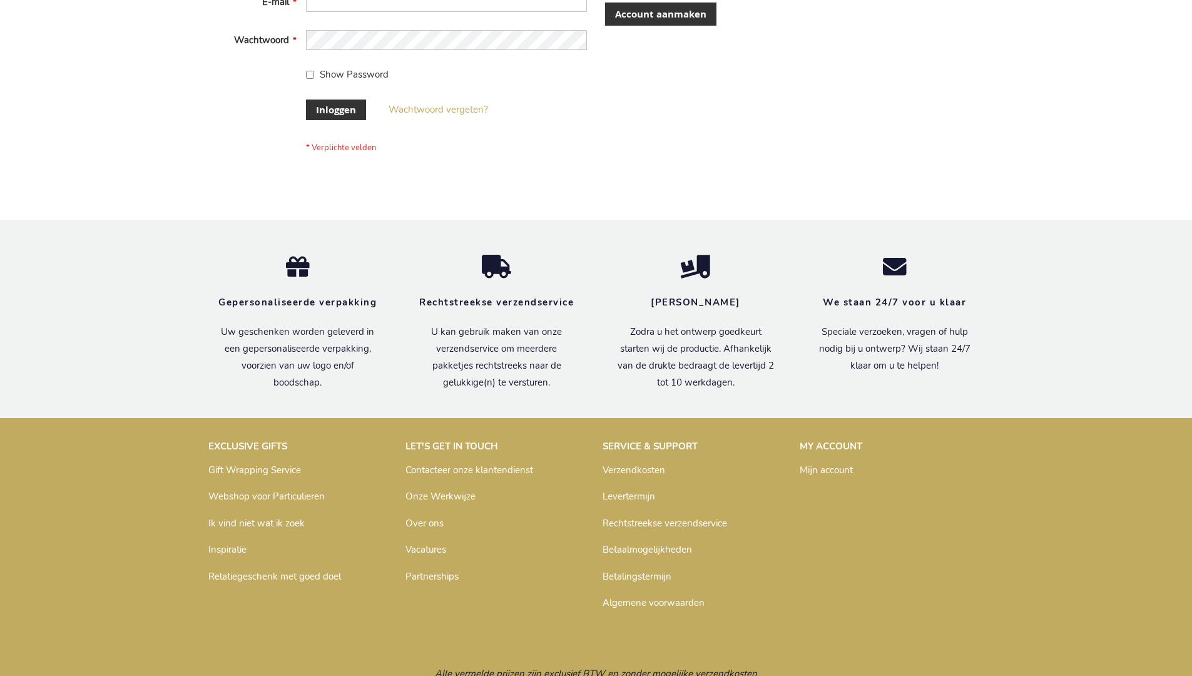
scroll to position [425, 0]
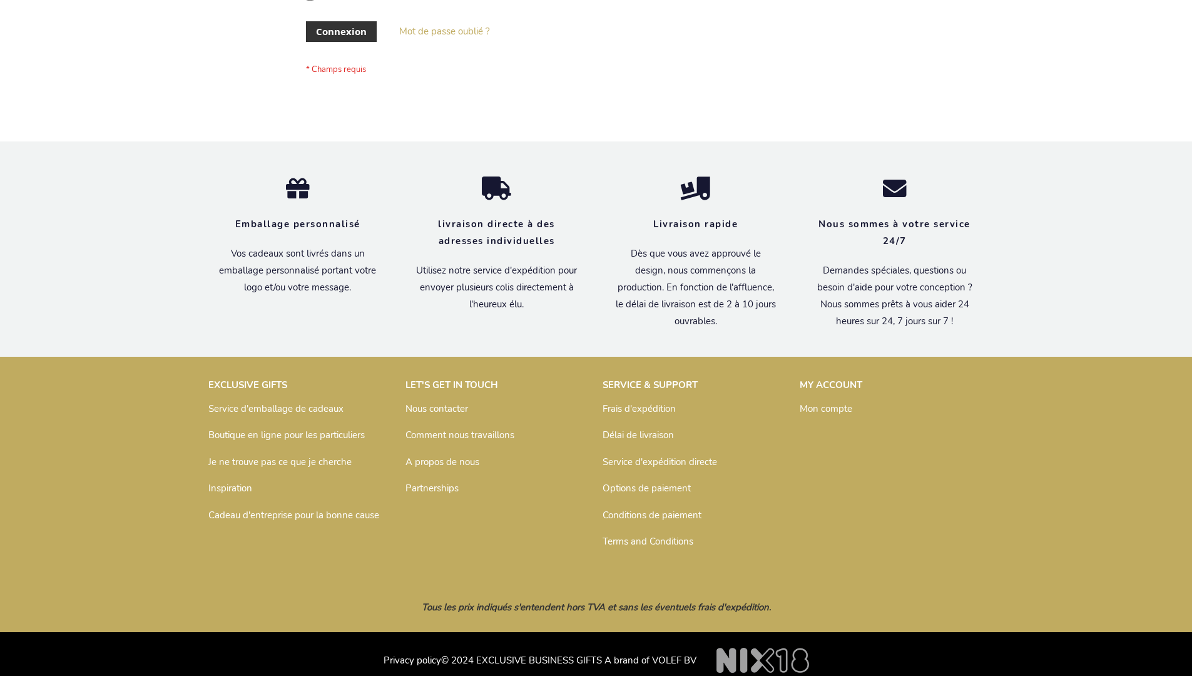
scroll to position [432, 0]
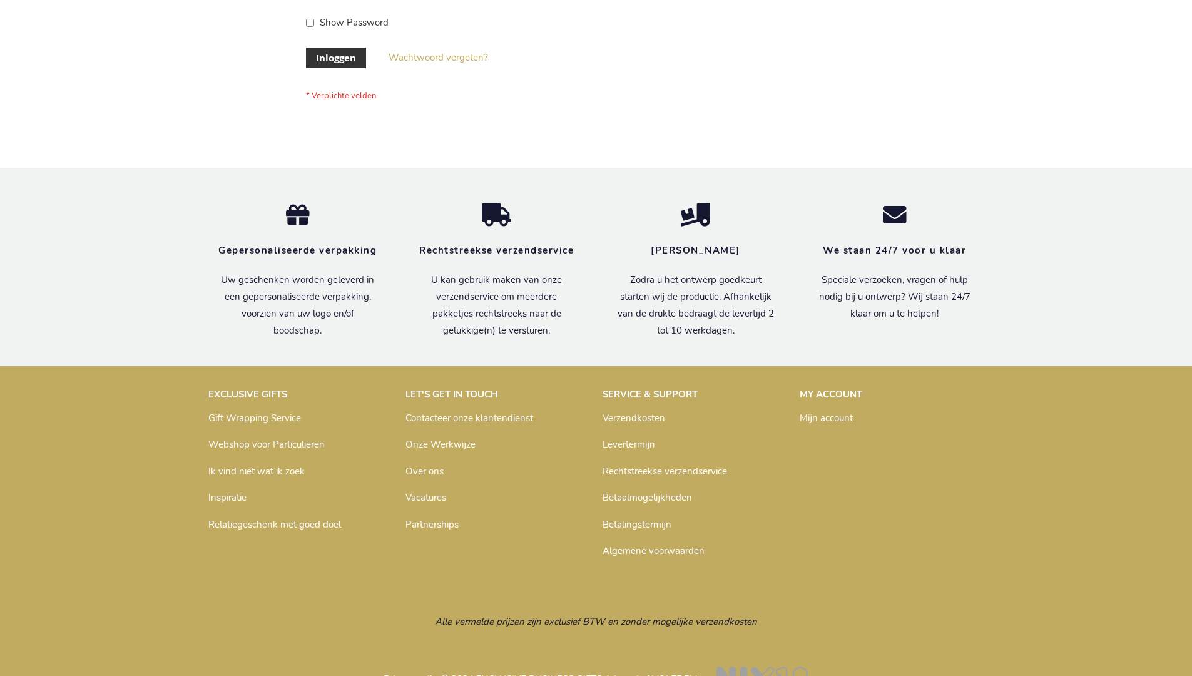
scroll to position [425, 0]
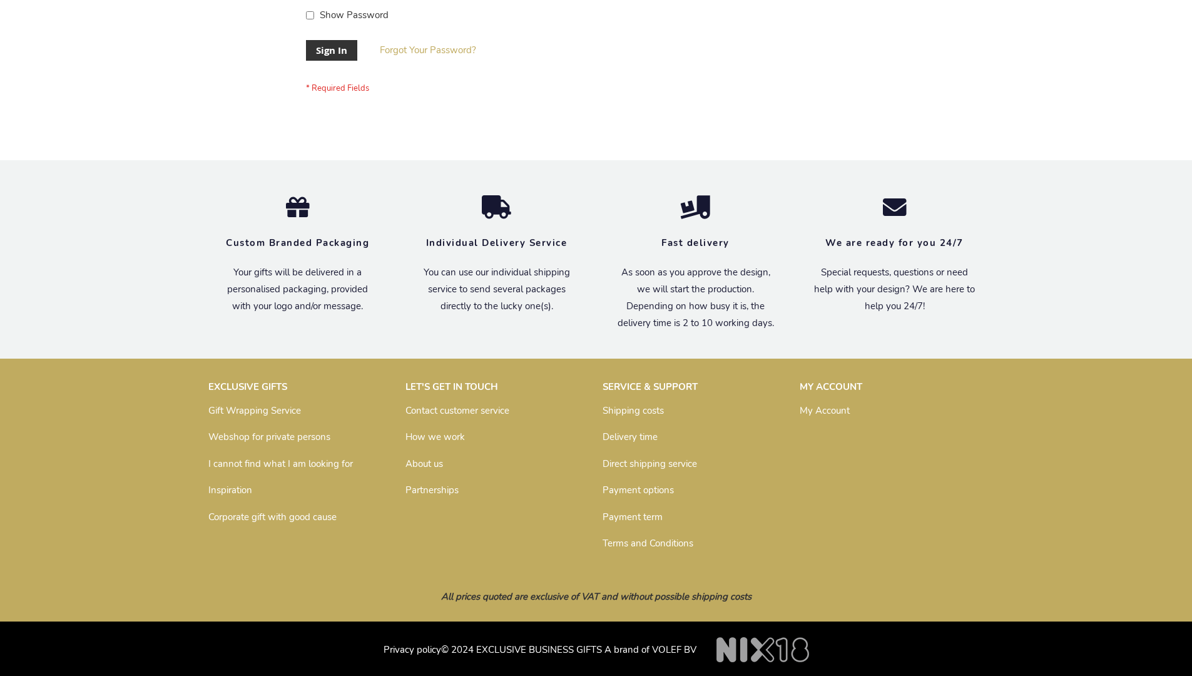
scroll to position [402, 0]
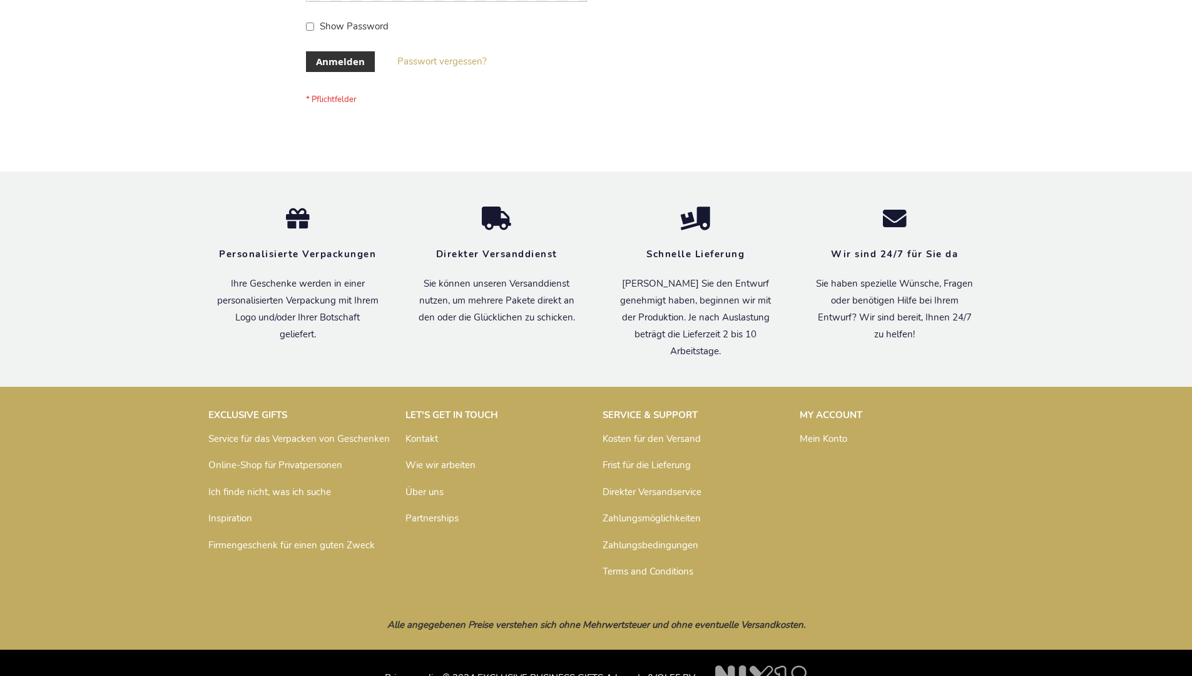
scroll to position [419, 0]
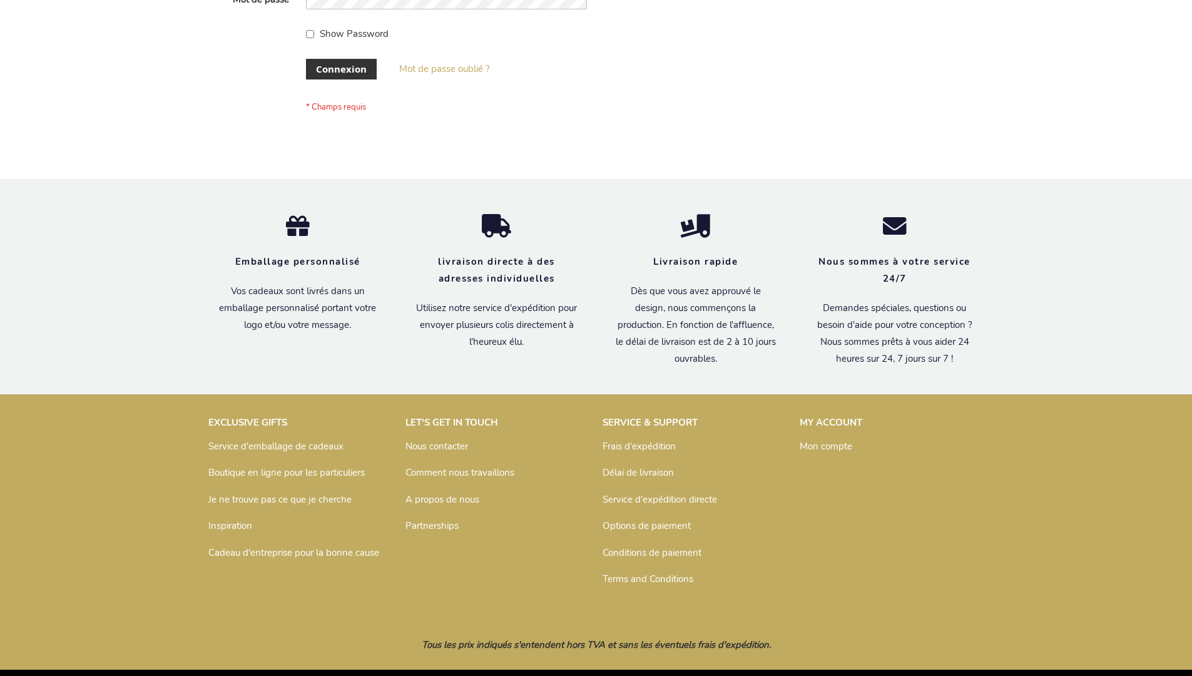
scroll to position [432, 0]
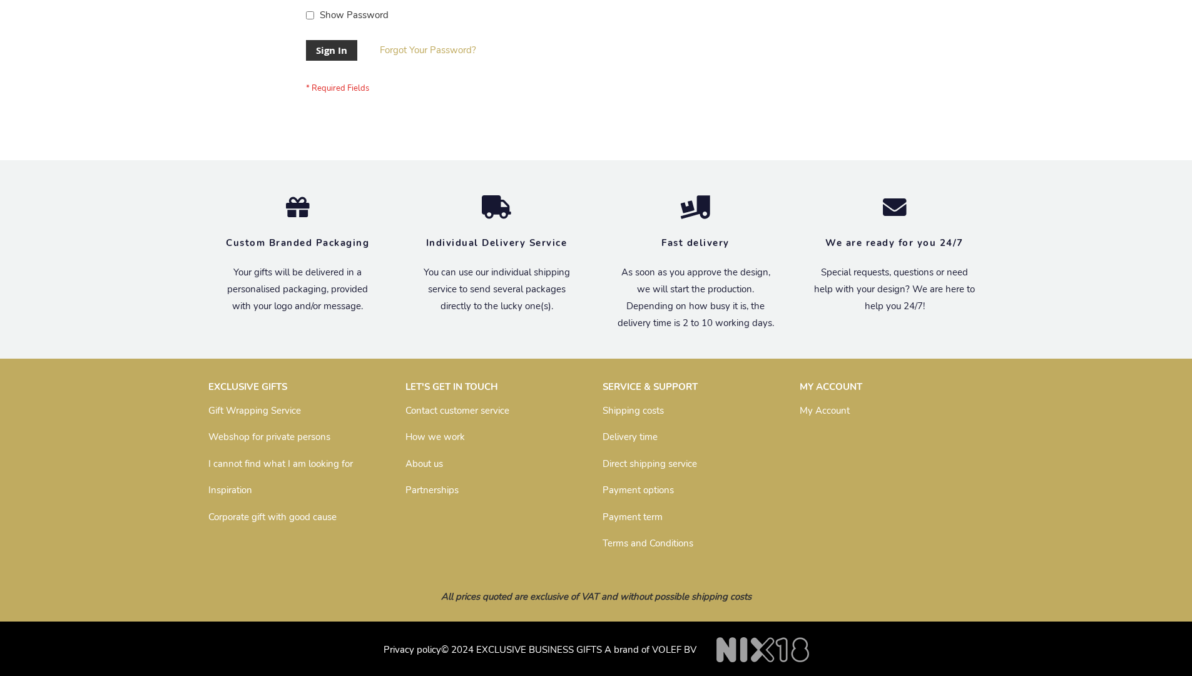
scroll to position [402, 0]
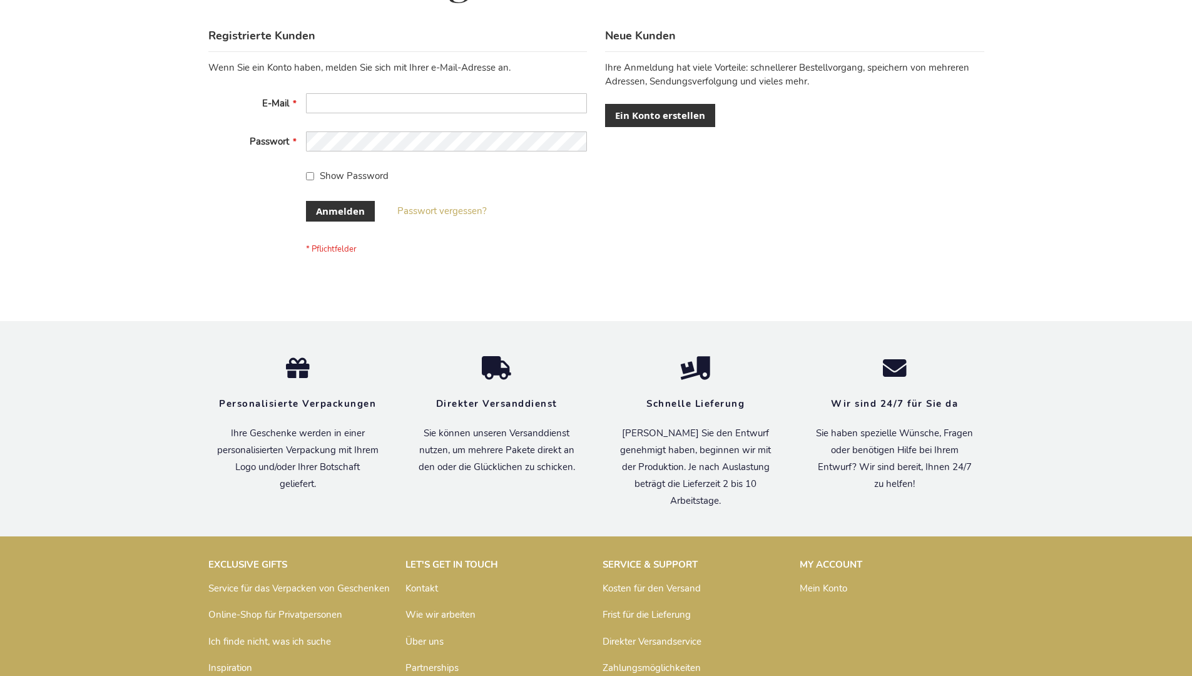
scroll to position [419, 0]
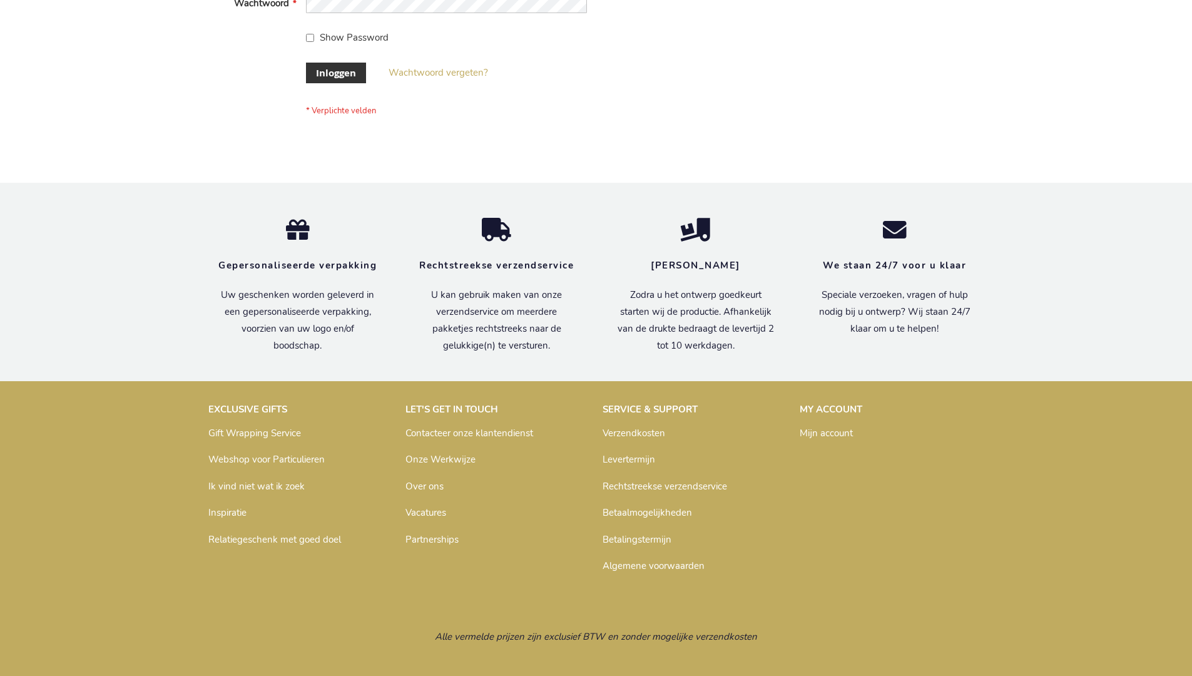
scroll to position [425, 0]
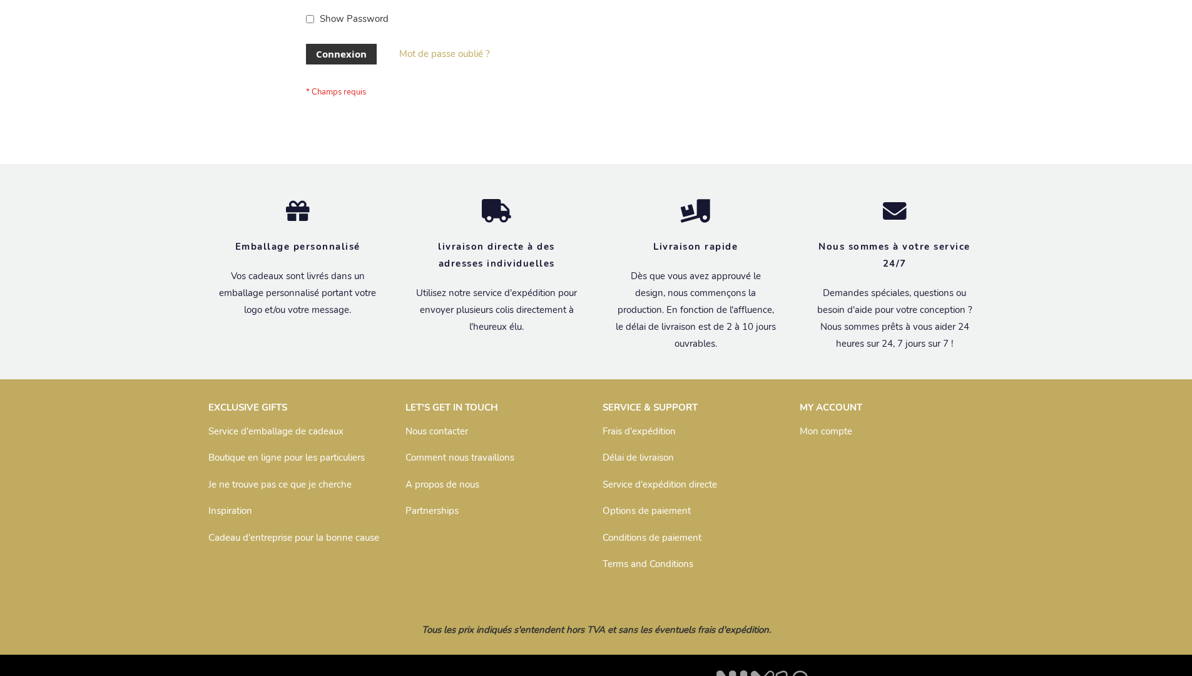
scroll to position [432, 0]
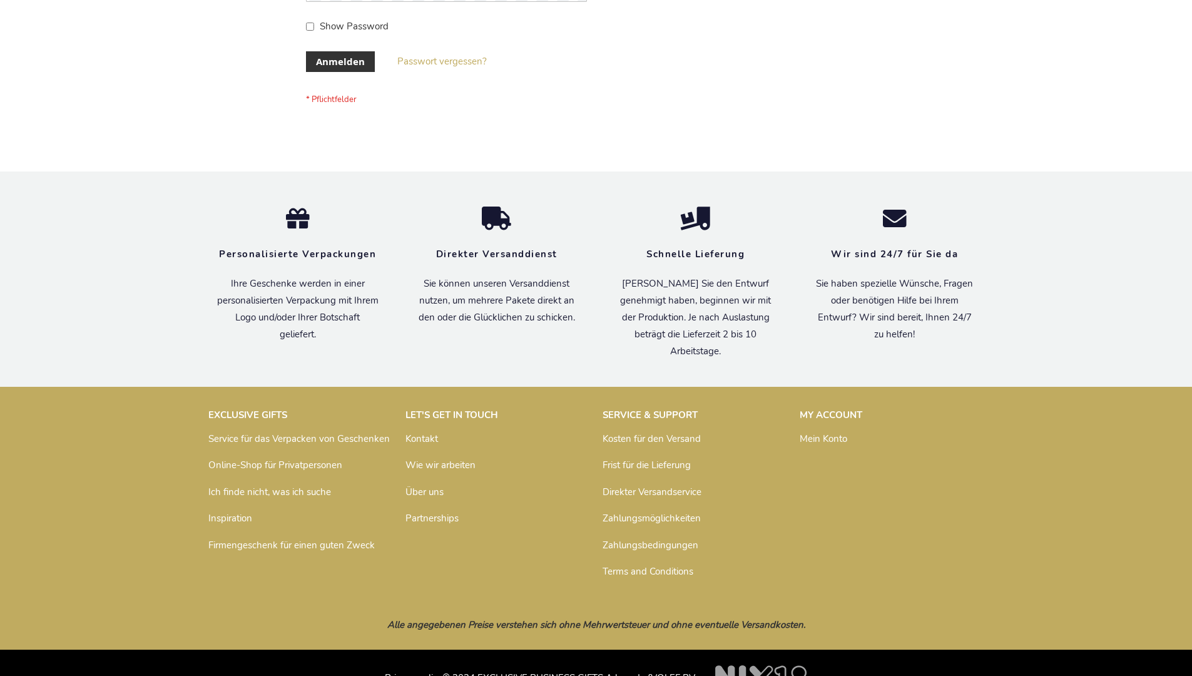
scroll to position [419, 0]
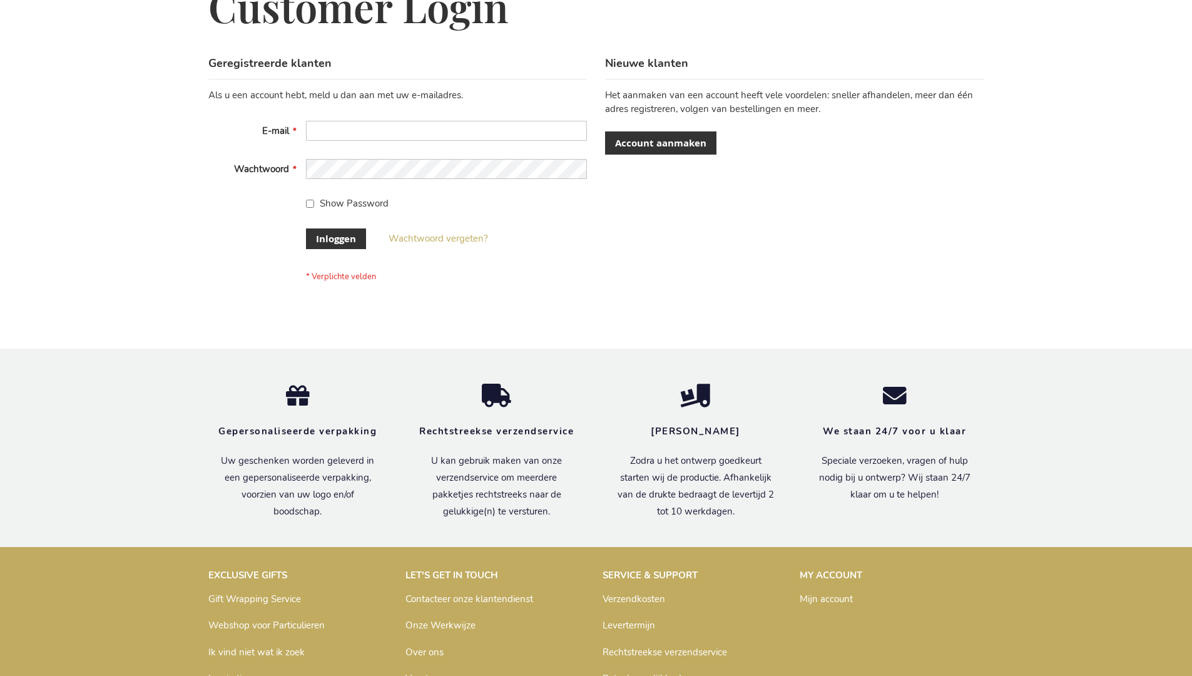
scroll to position [425, 0]
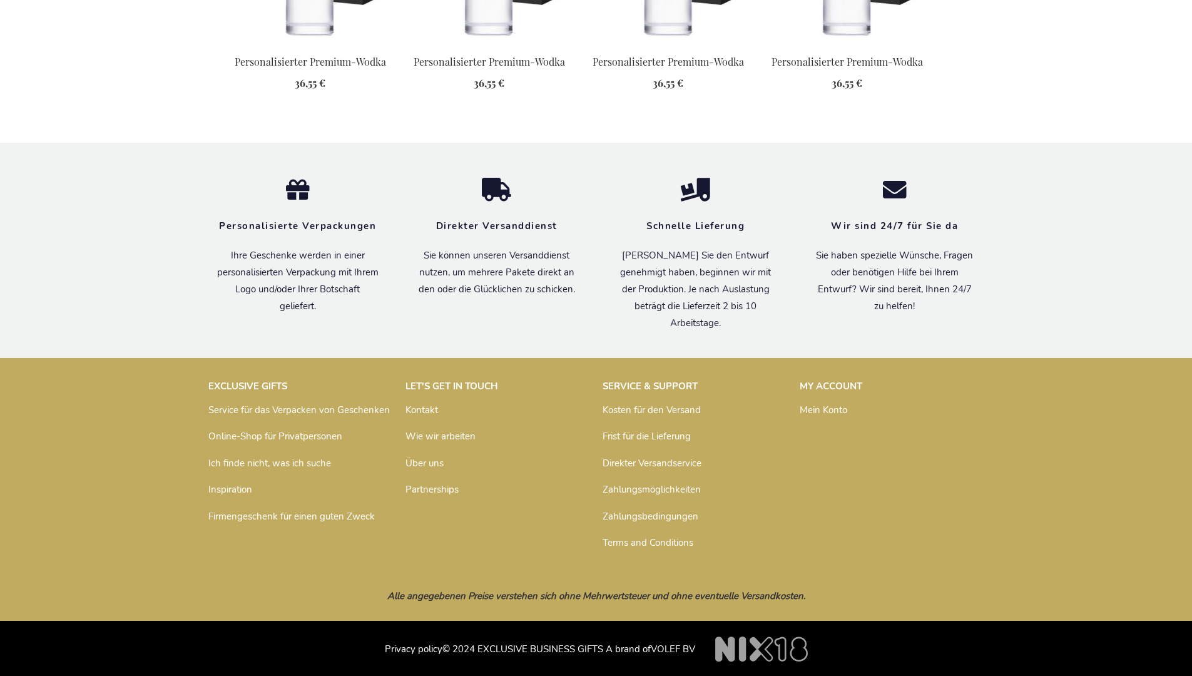
scroll to position [1596, 0]
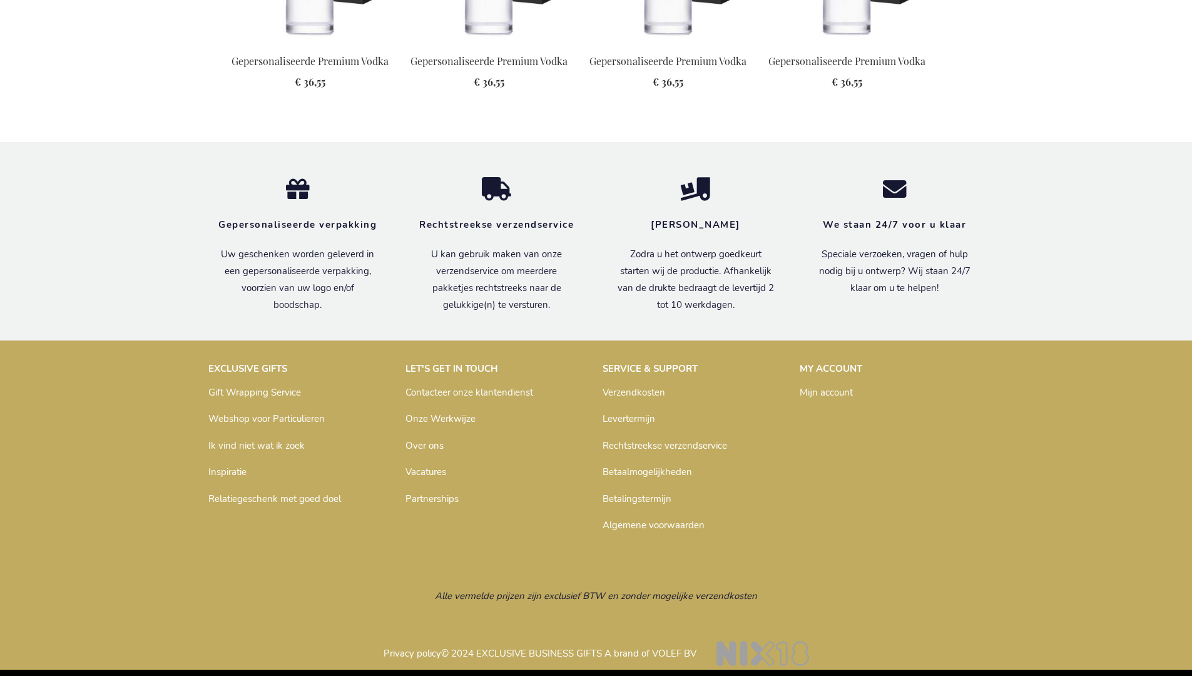
scroll to position [1587, 0]
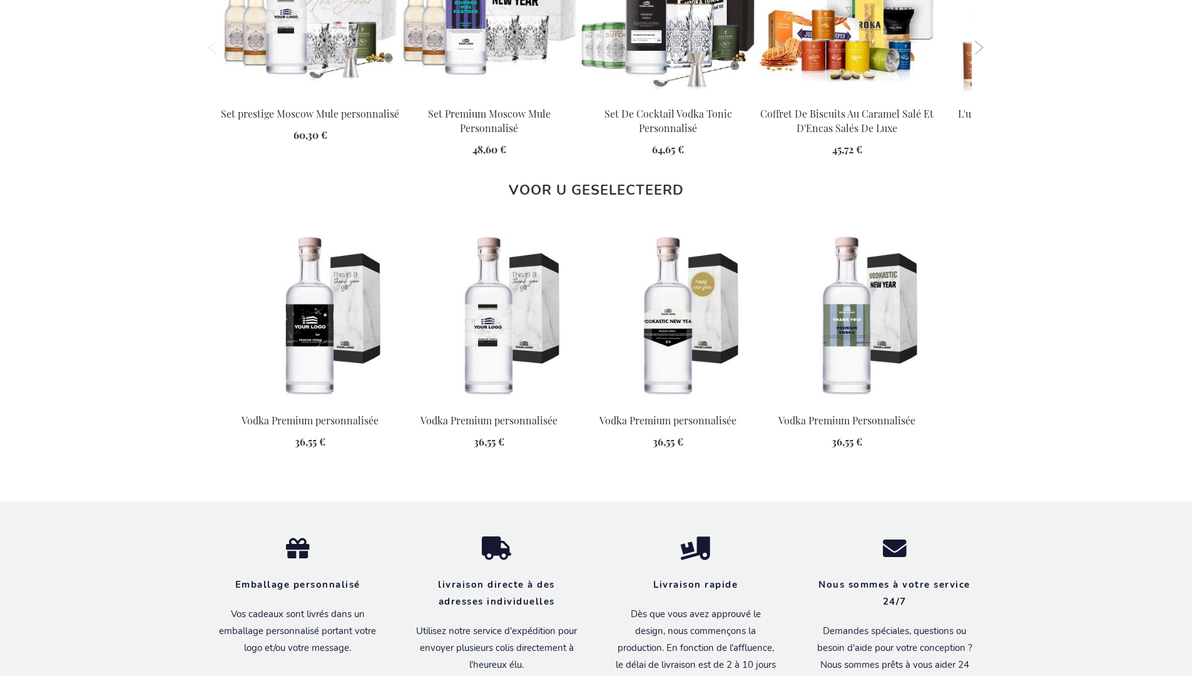
scroll to position [1608, 0]
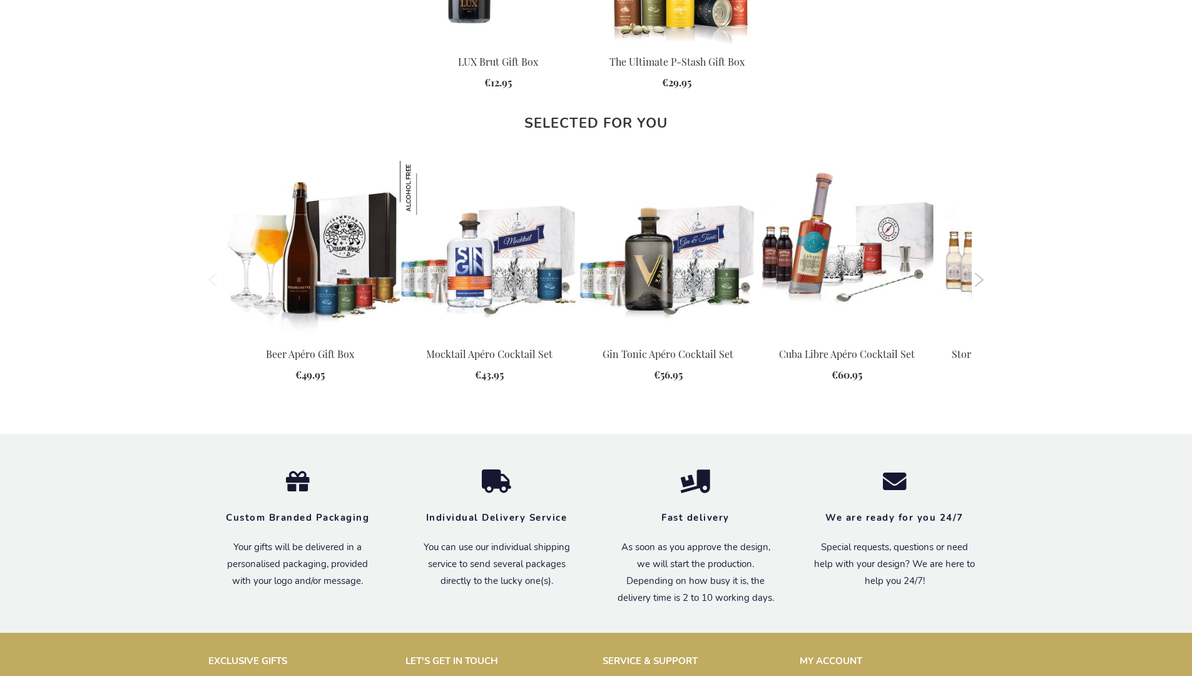
scroll to position [1629, 0]
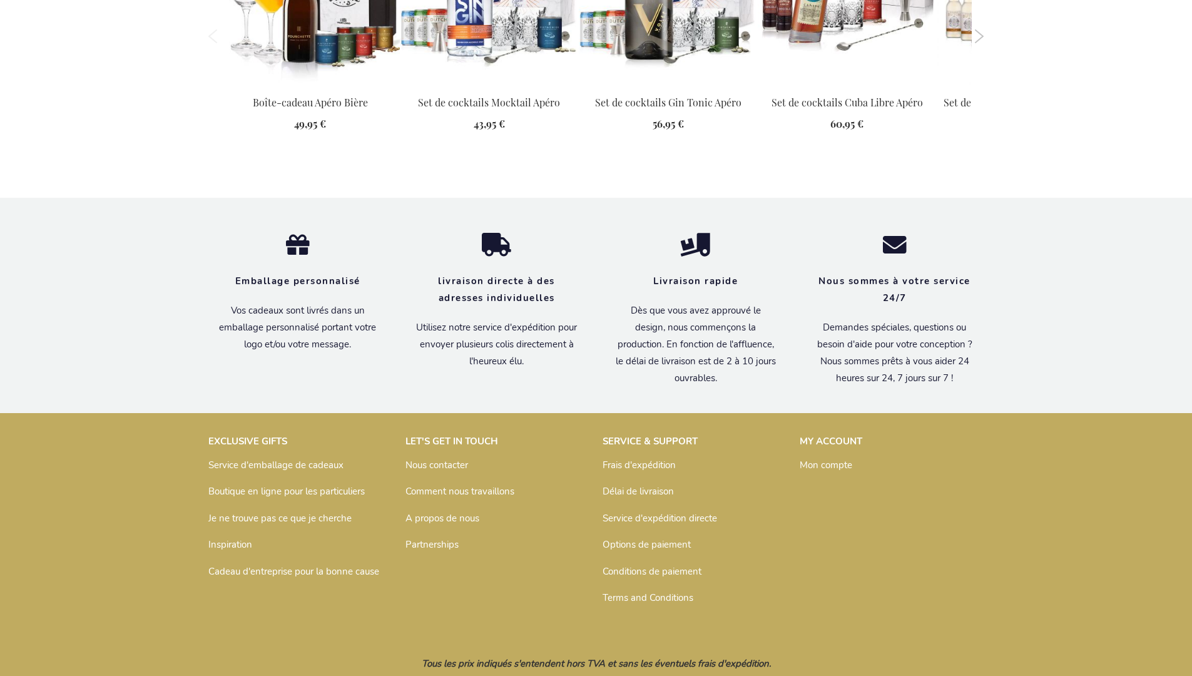
scroll to position [1698, 0]
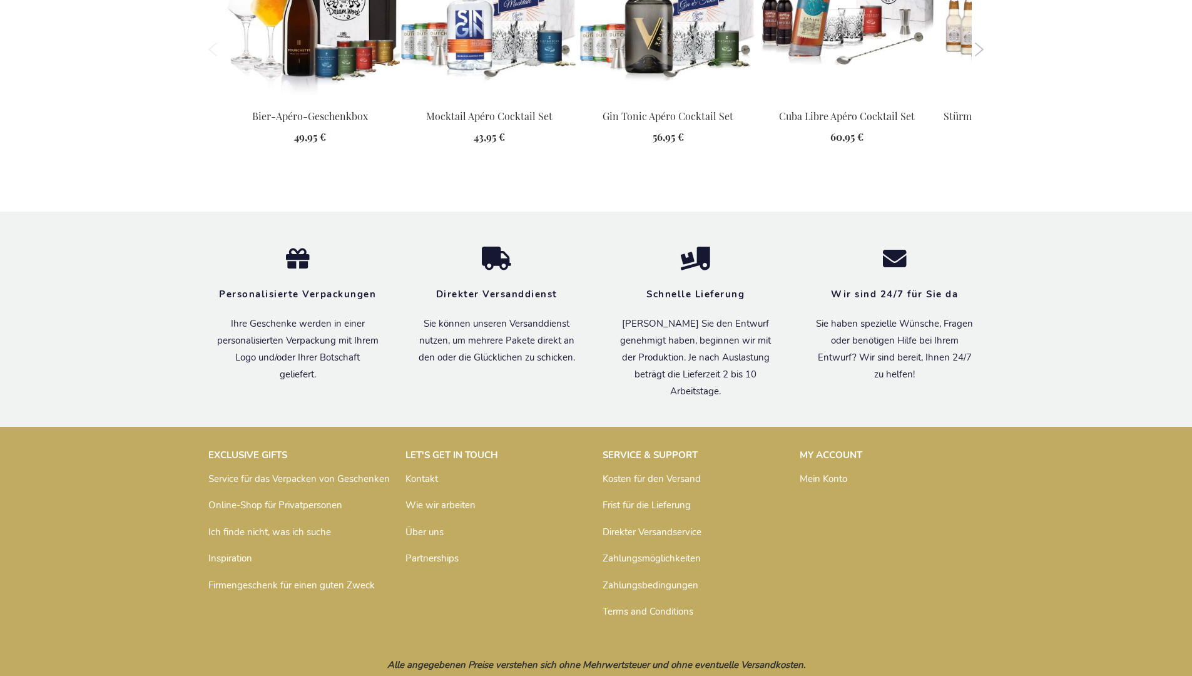
scroll to position [1672, 0]
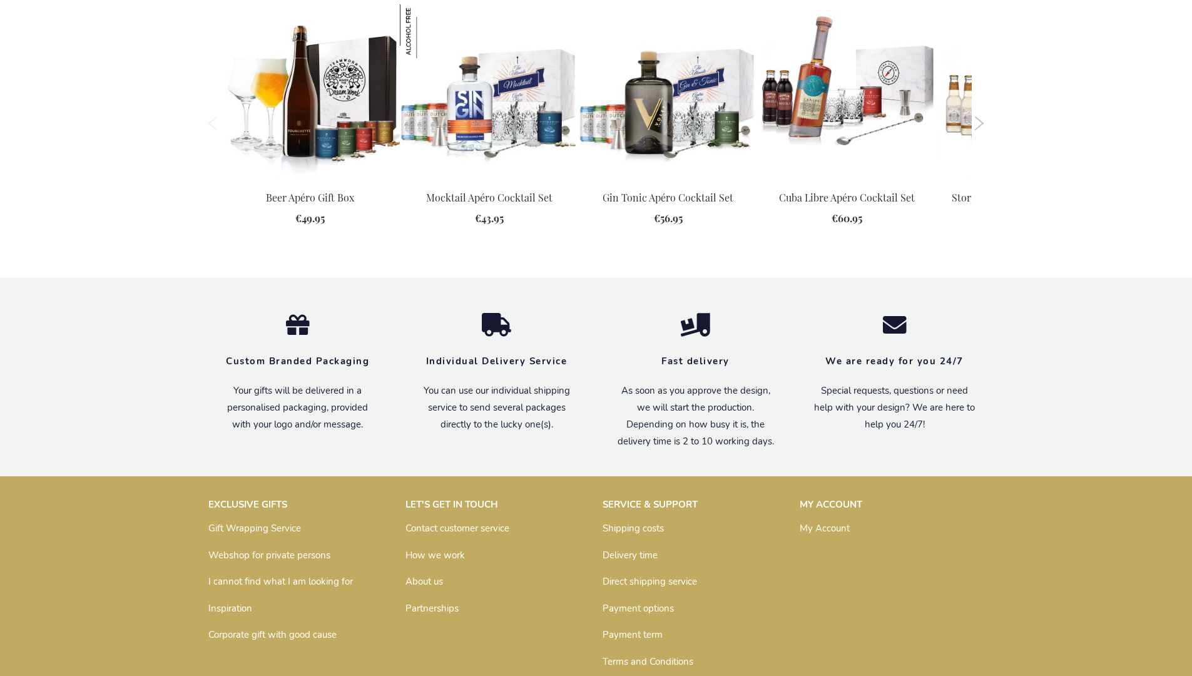
scroll to position [1629, 0]
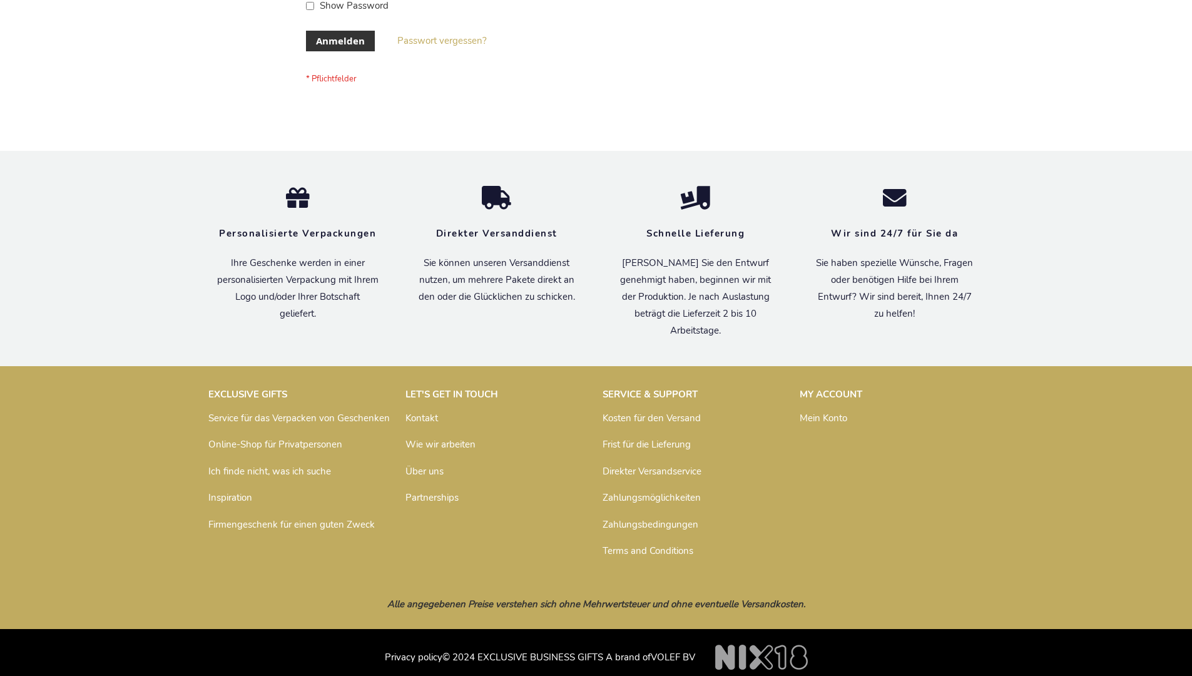
scroll to position [419, 0]
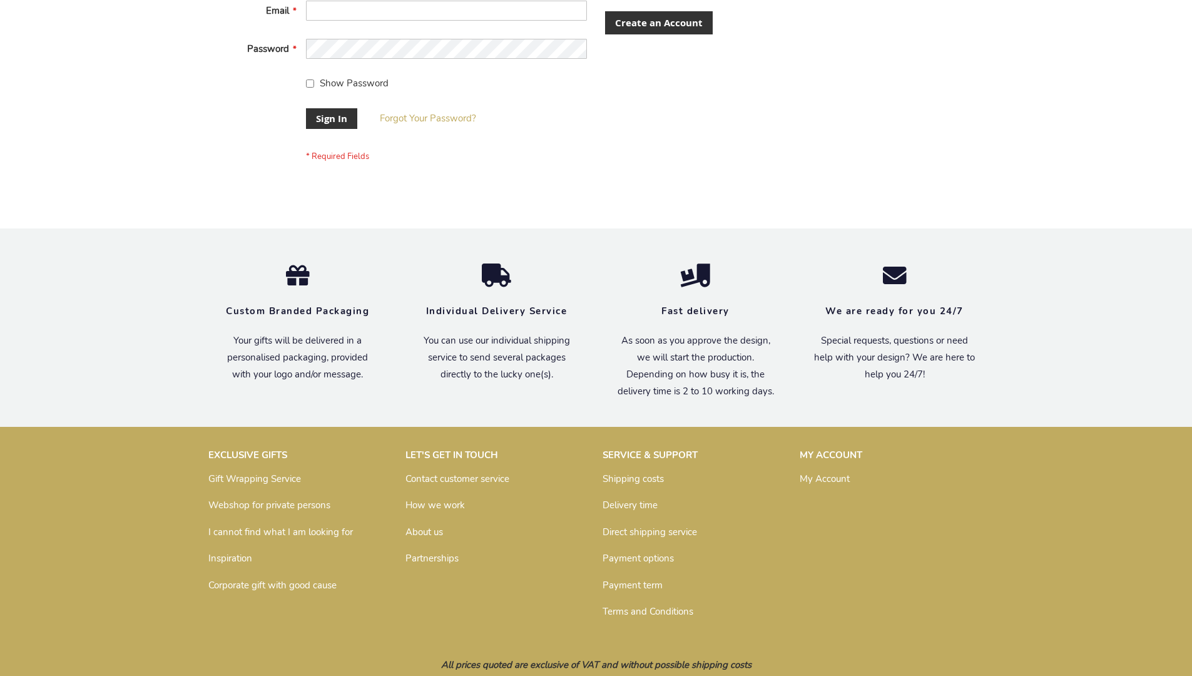
scroll to position [402, 0]
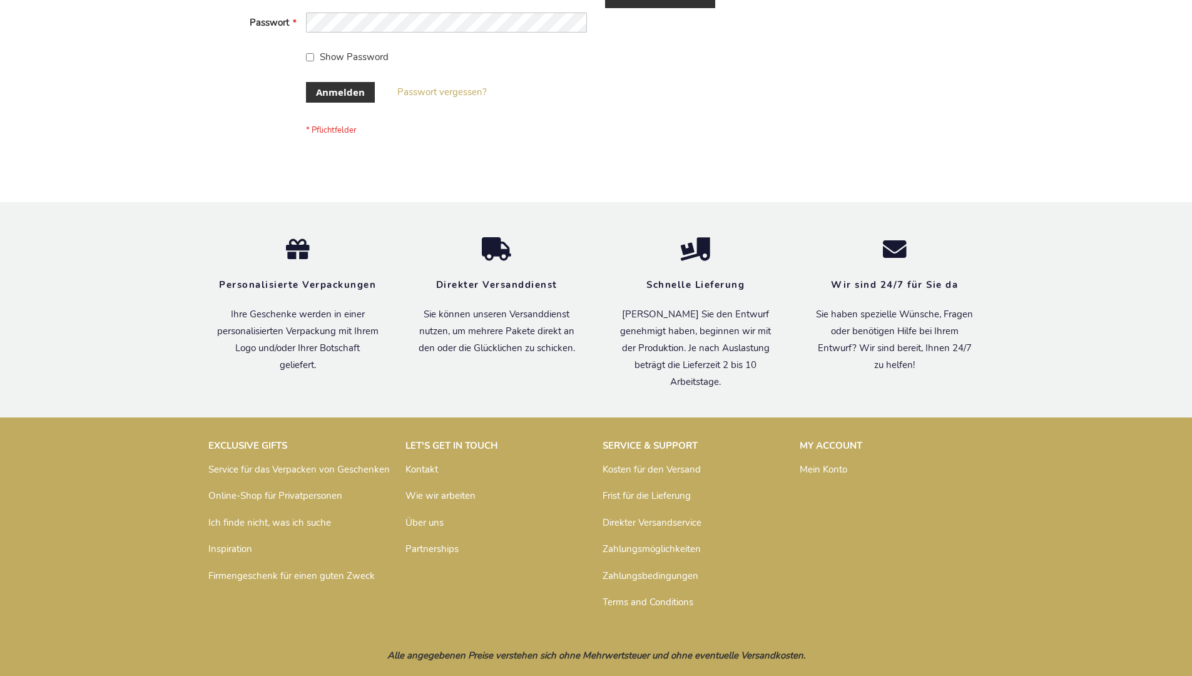
scroll to position [419, 0]
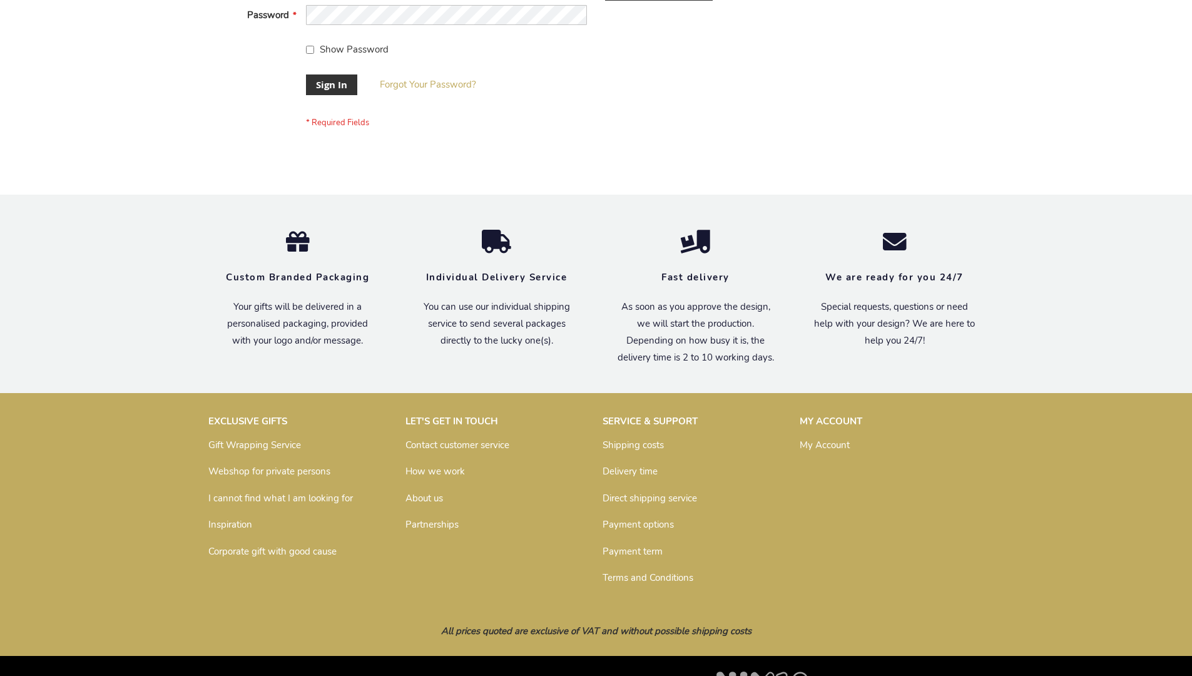
scroll to position [402, 0]
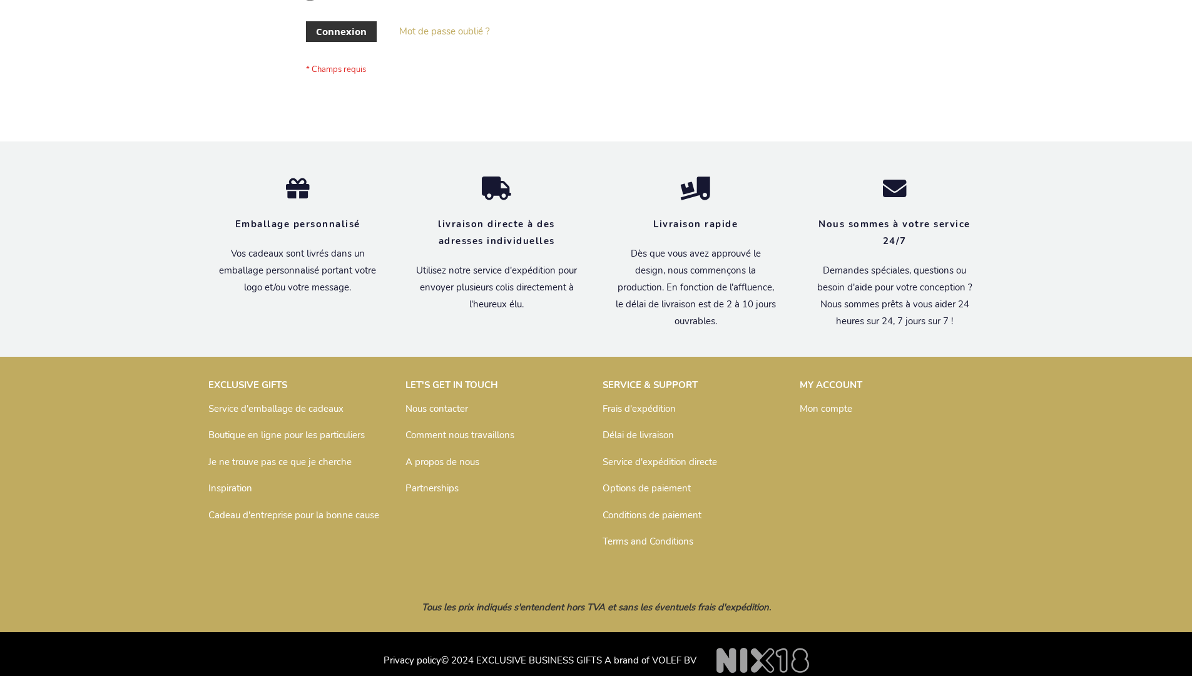
scroll to position [432, 0]
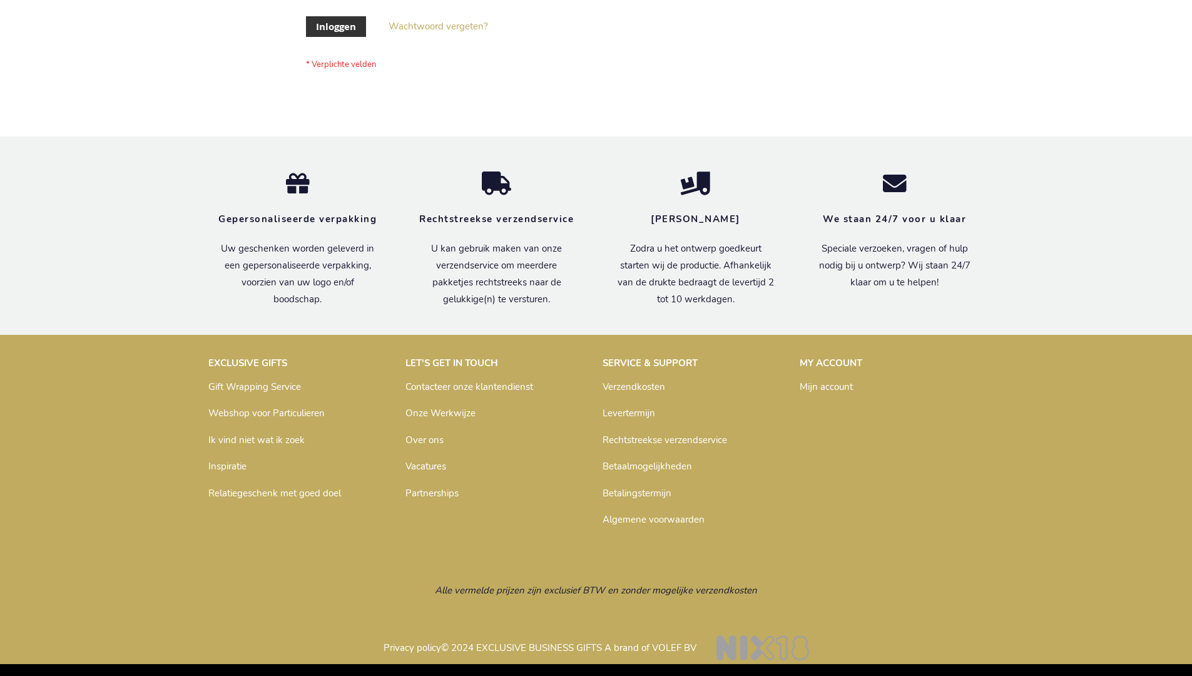
scroll to position [425, 0]
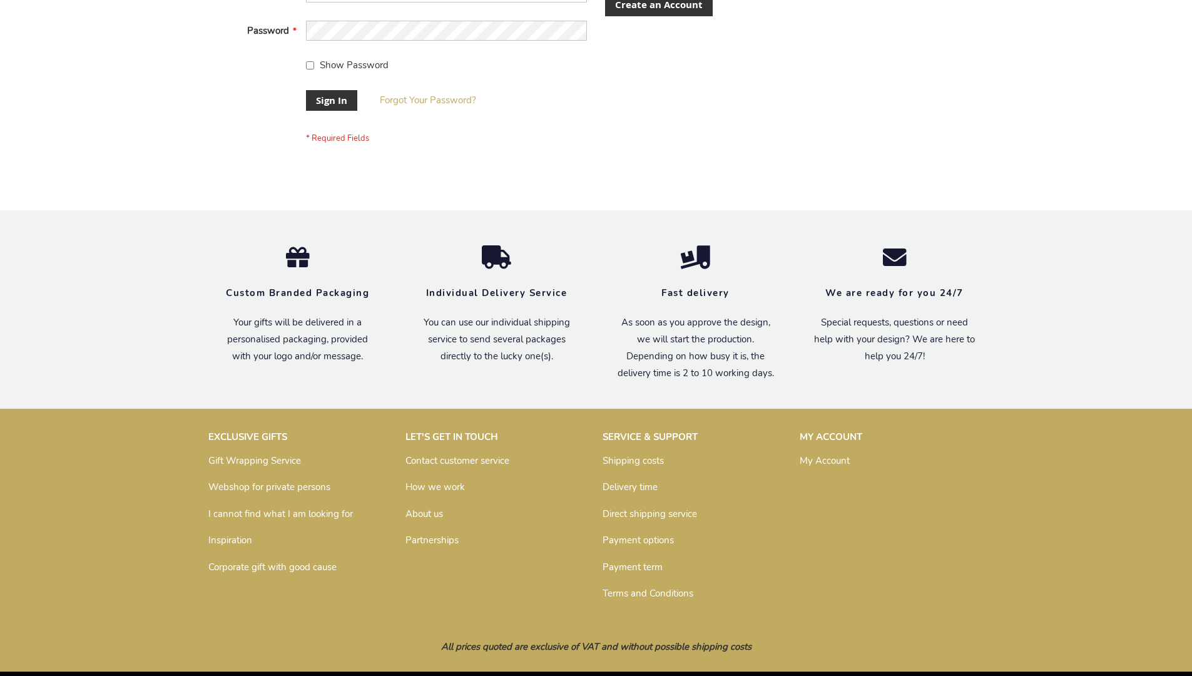
scroll to position [402, 0]
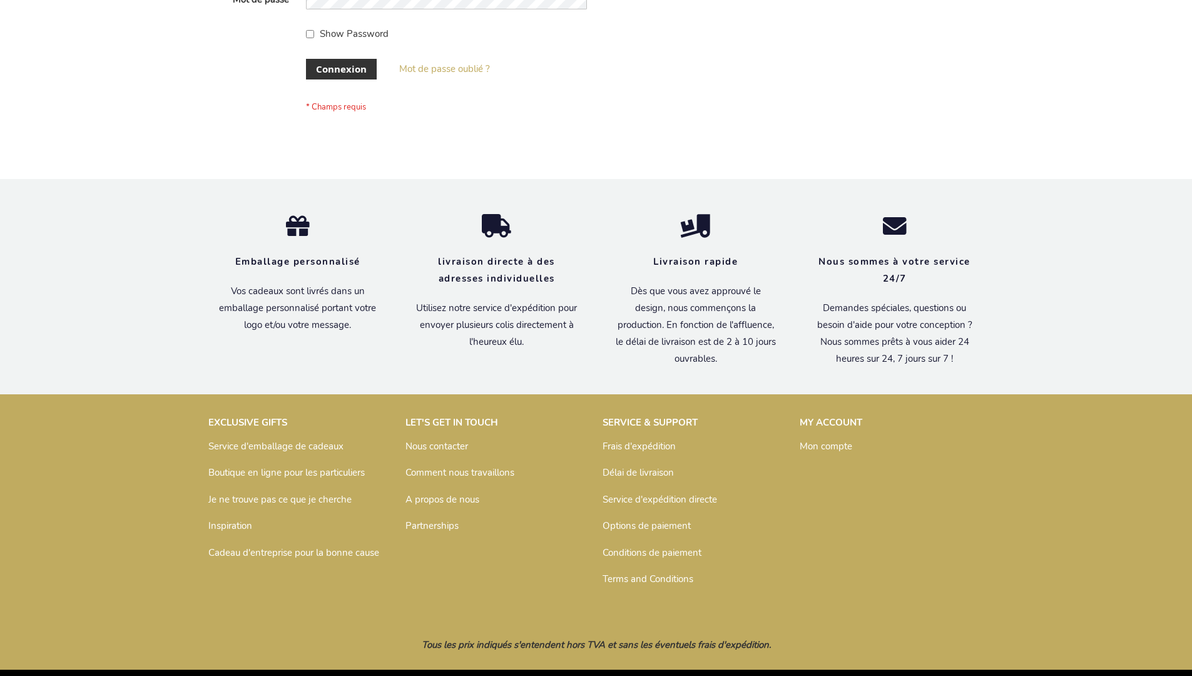
scroll to position [432, 0]
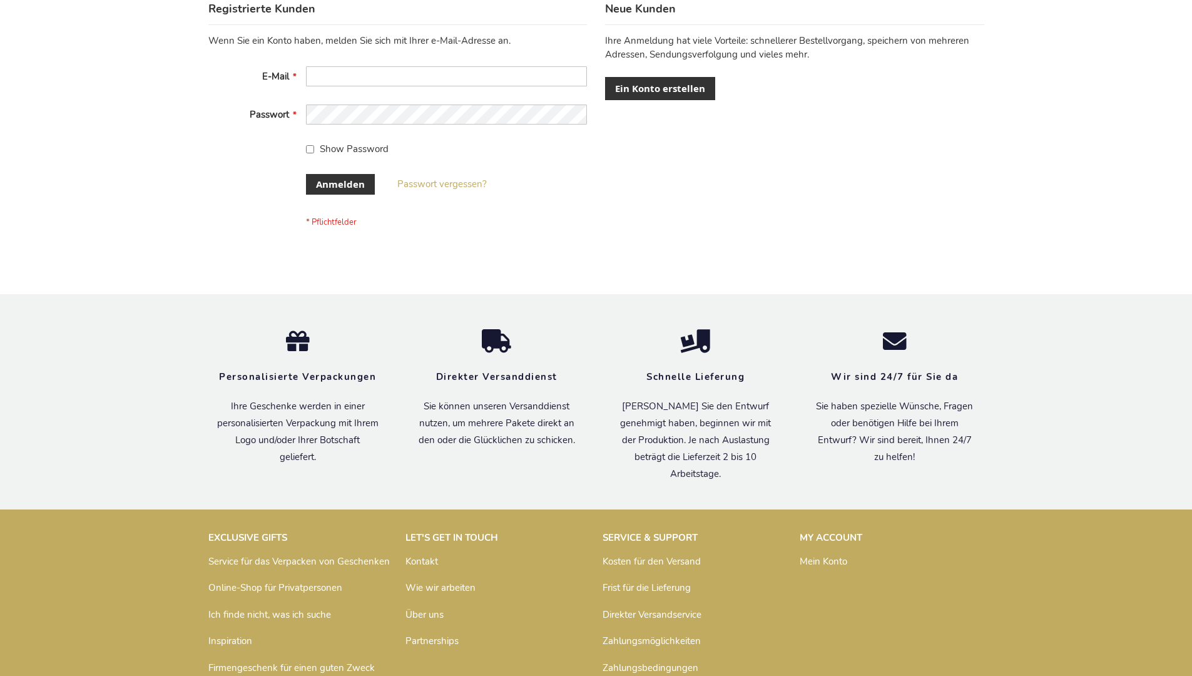
scroll to position [419, 0]
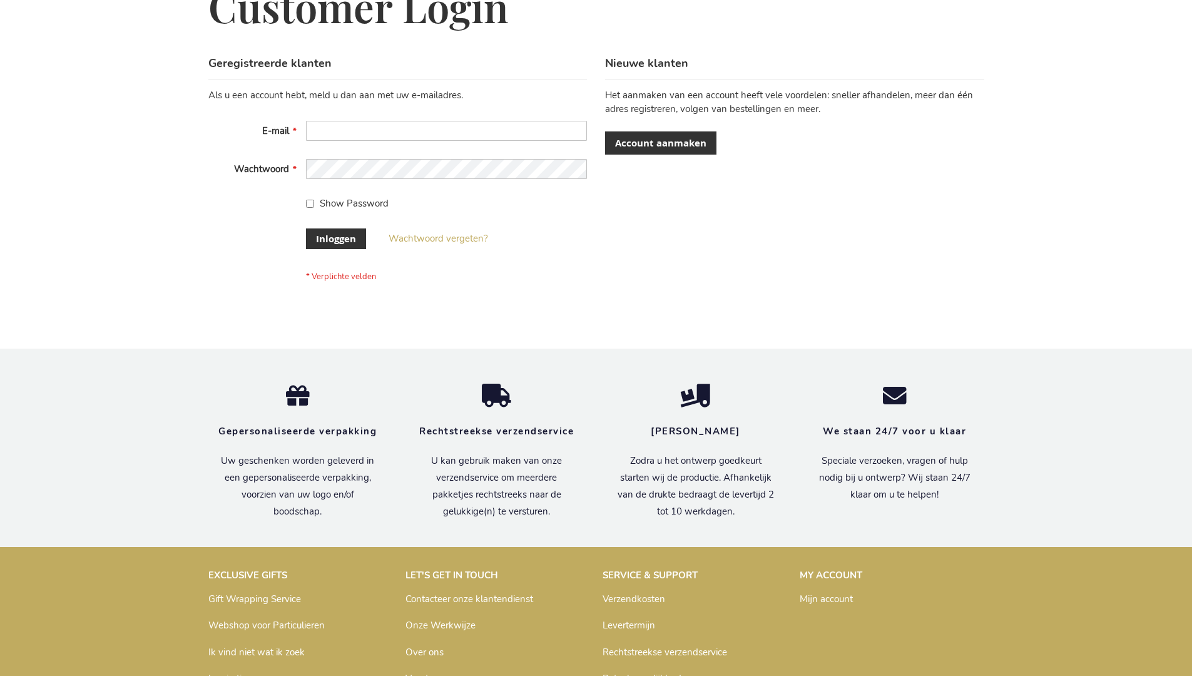
scroll to position [425, 0]
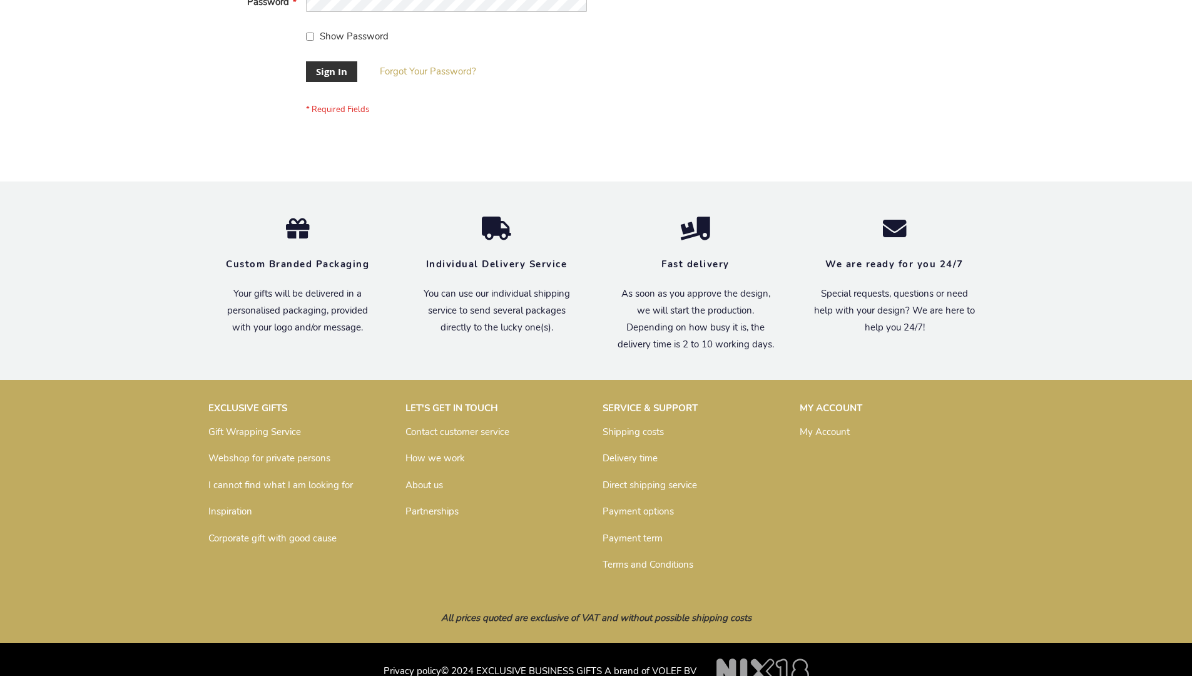
scroll to position [402, 0]
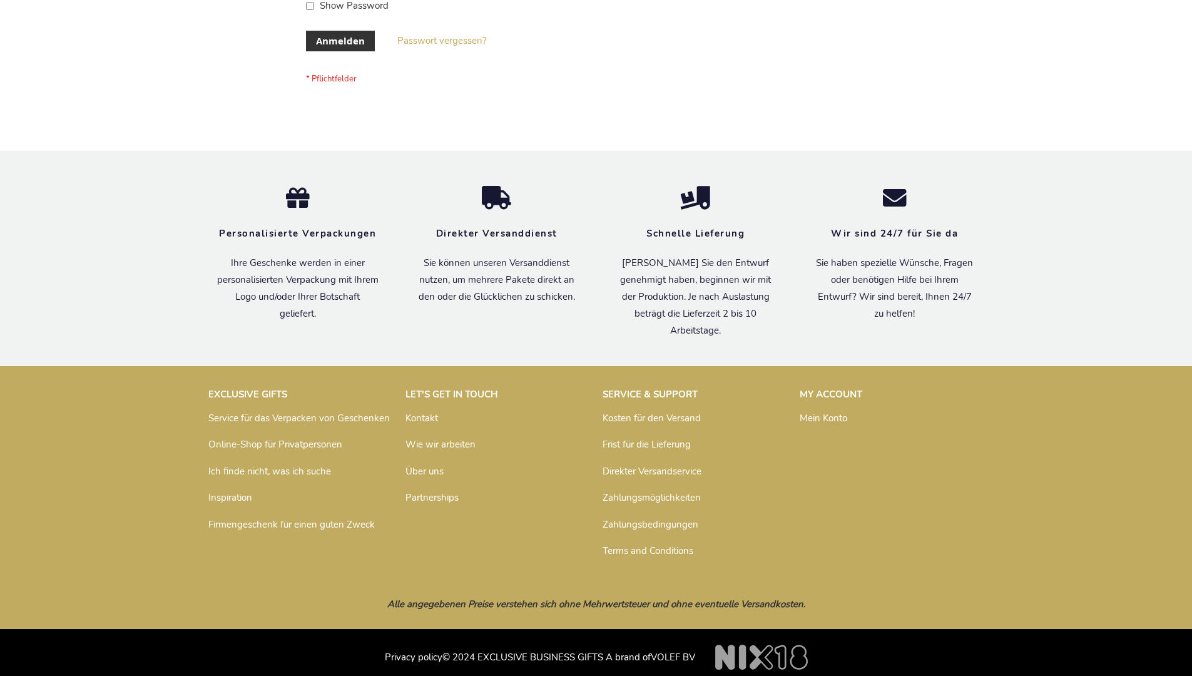
scroll to position [419, 0]
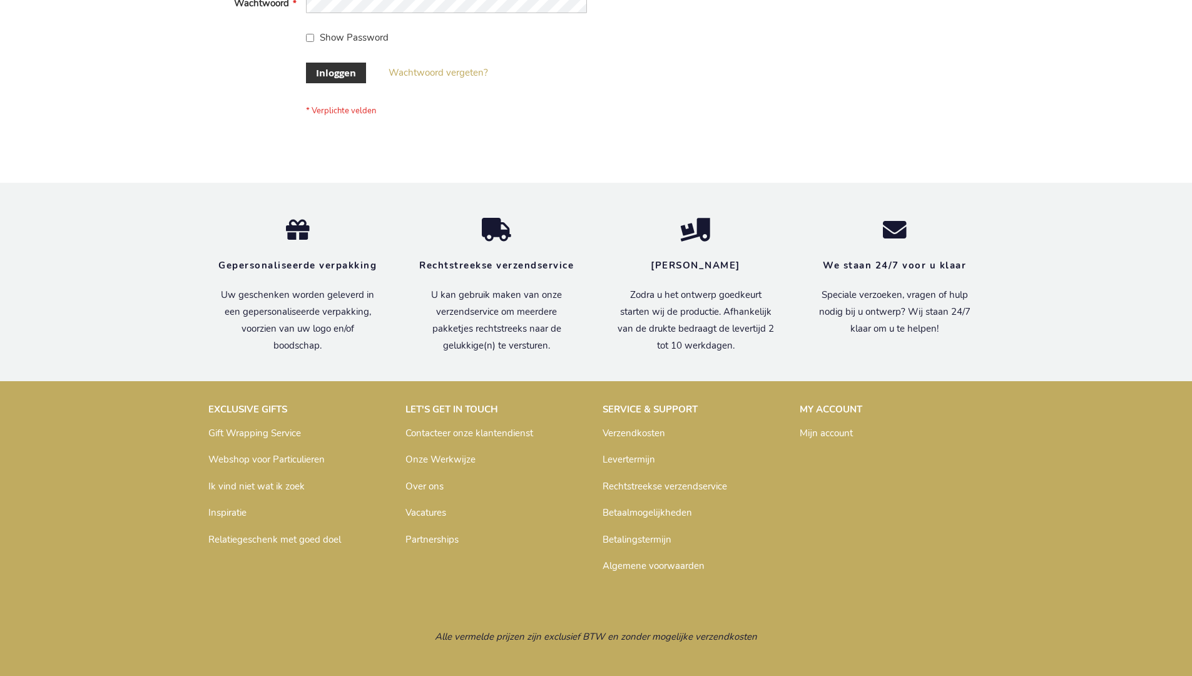
scroll to position [425, 0]
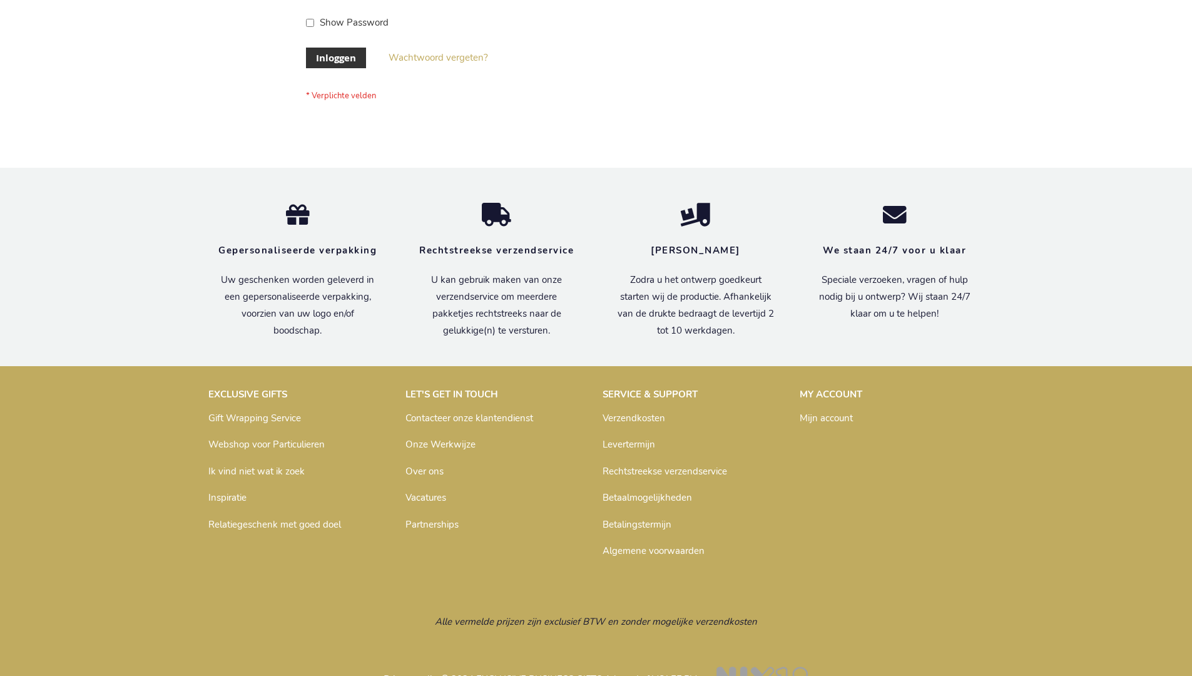
scroll to position [425, 0]
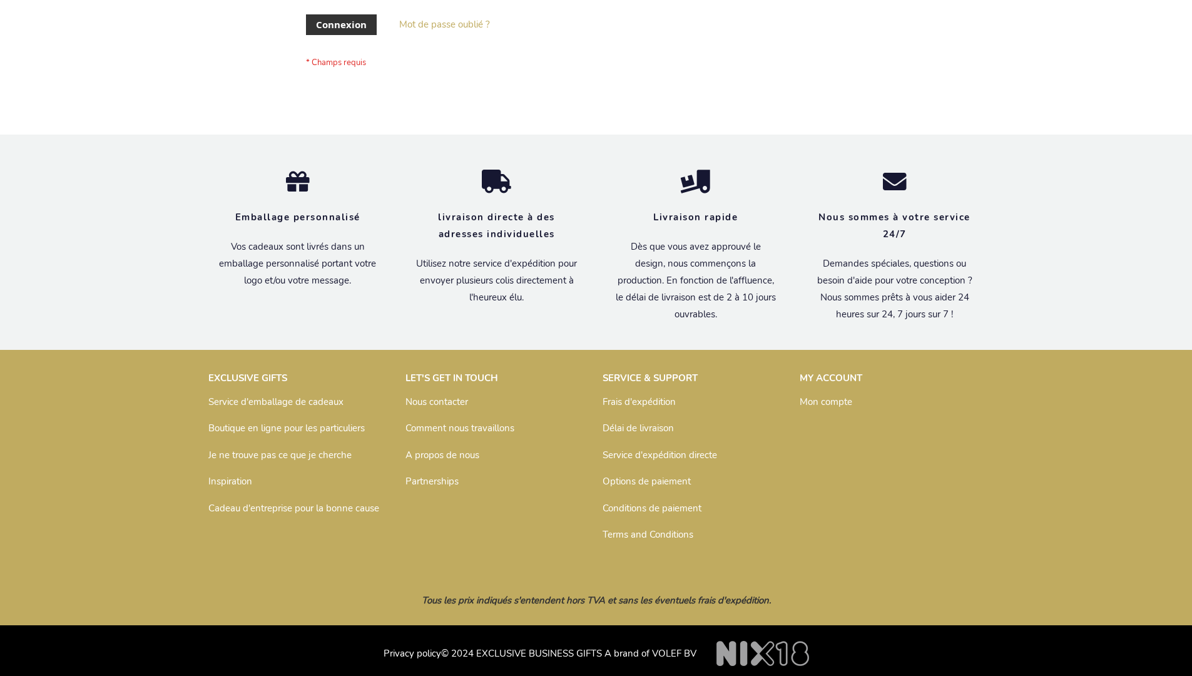
scroll to position [432, 0]
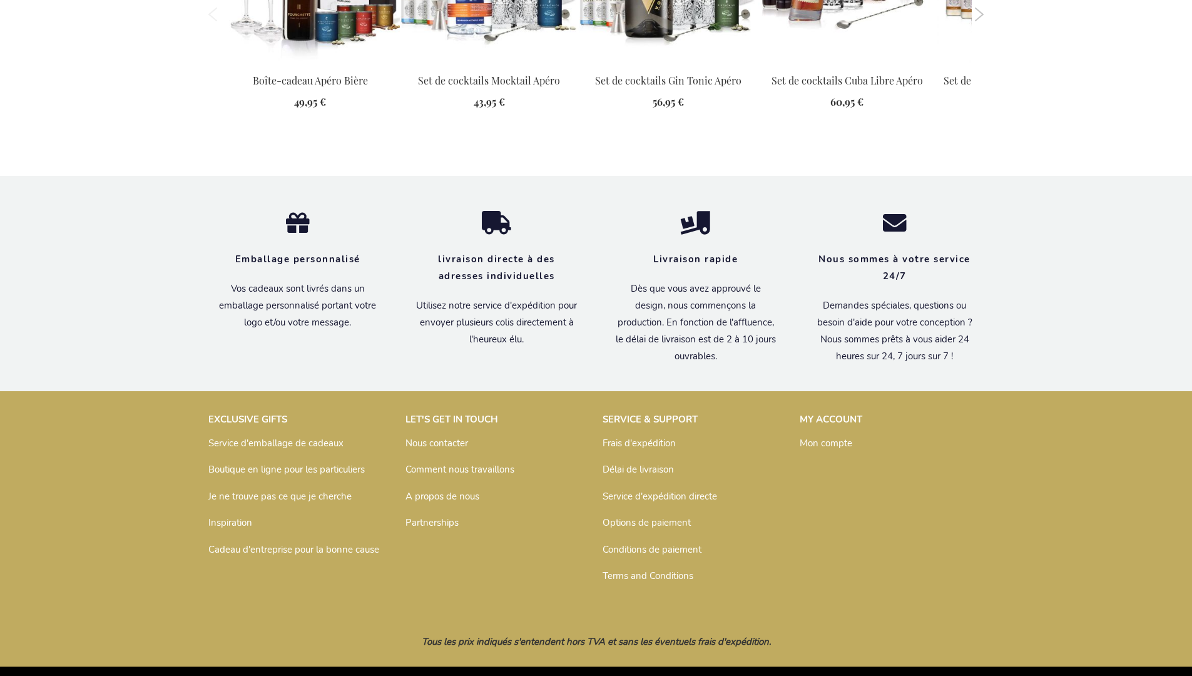
scroll to position [1698, 0]
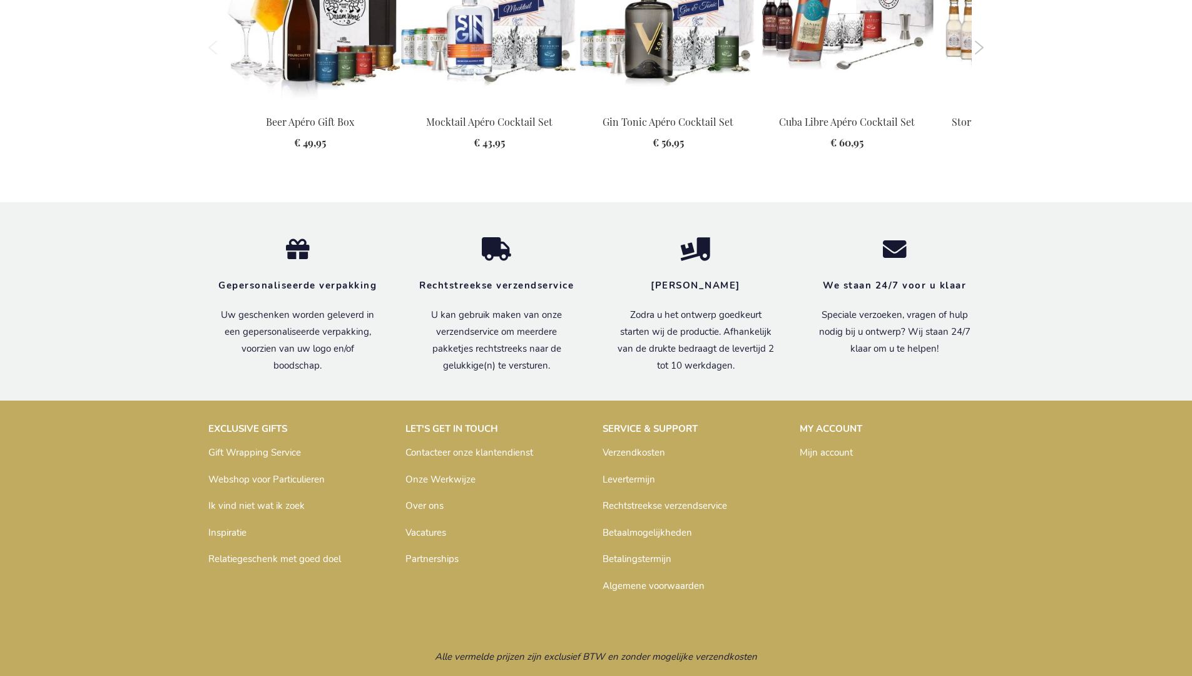
scroll to position [1653, 0]
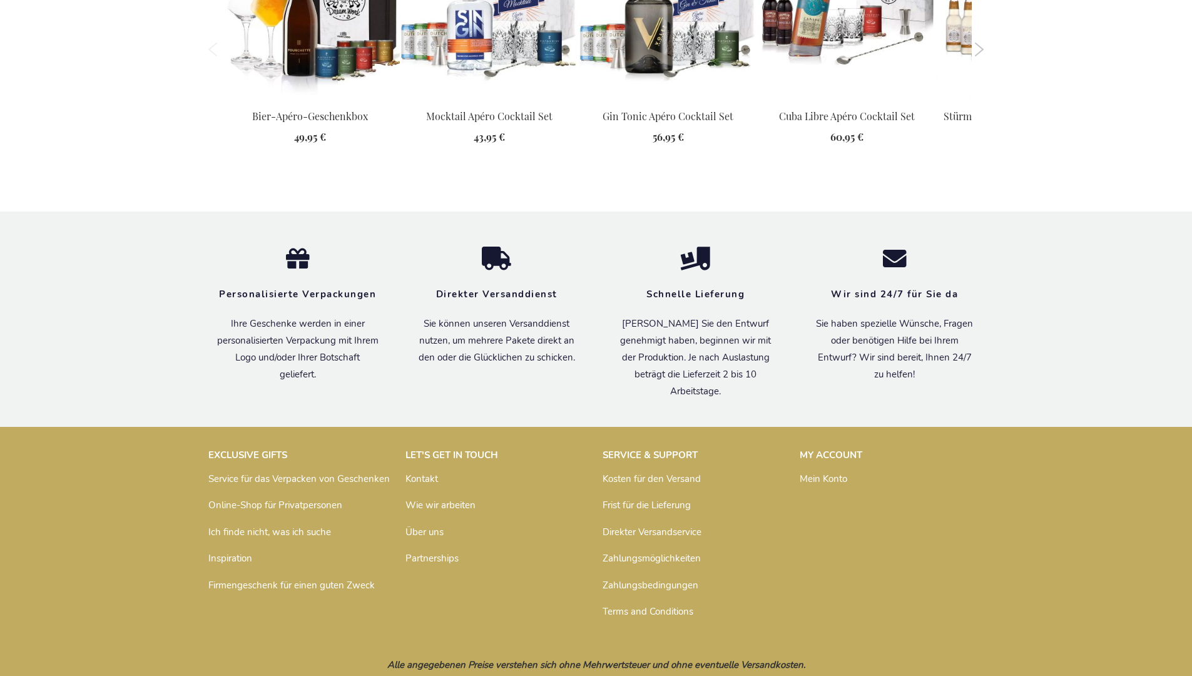
scroll to position [1672, 0]
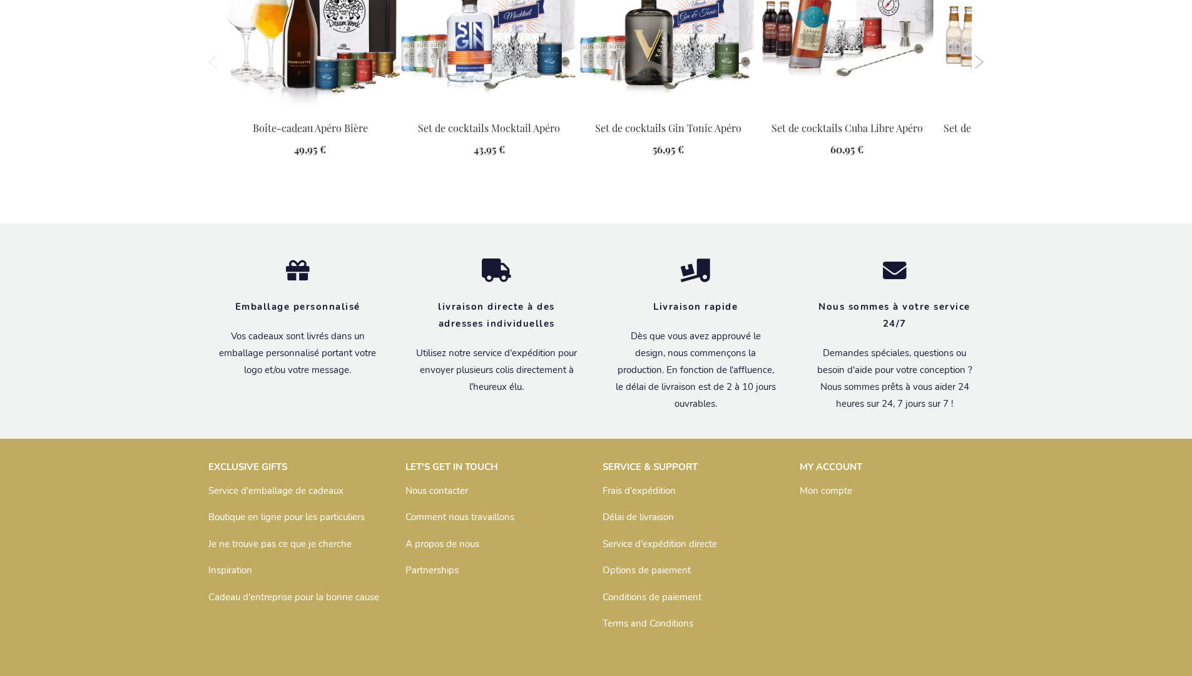
scroll to position [1698, 0]
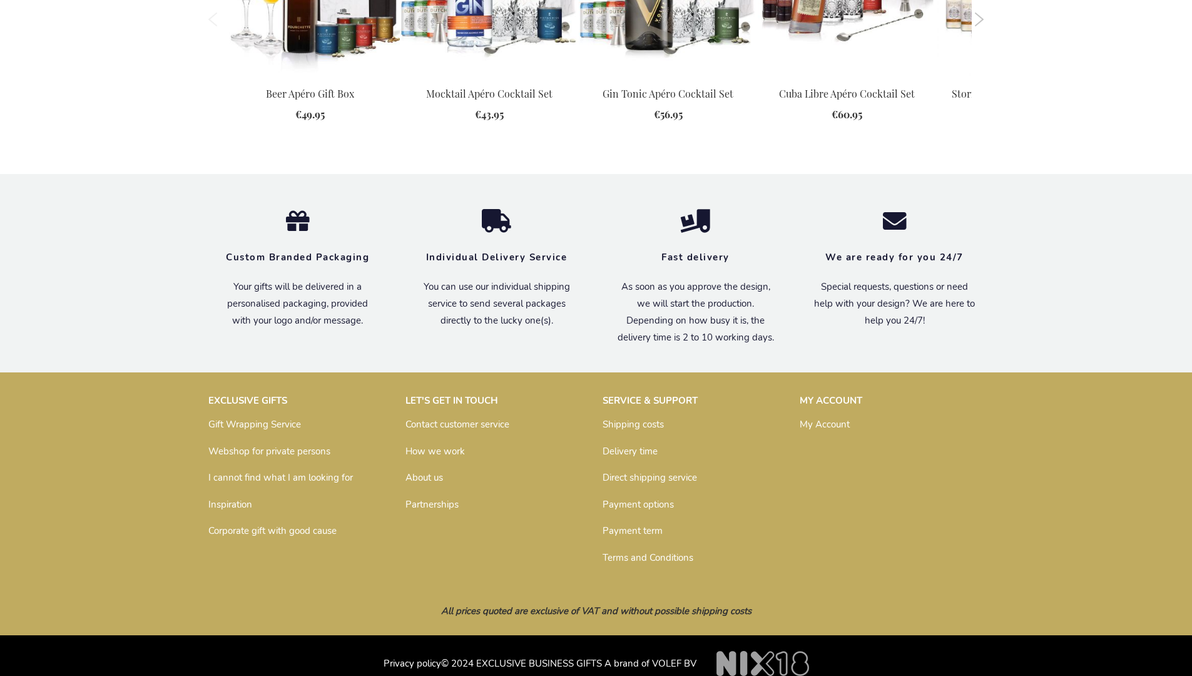
scroll to position [1629, 0]
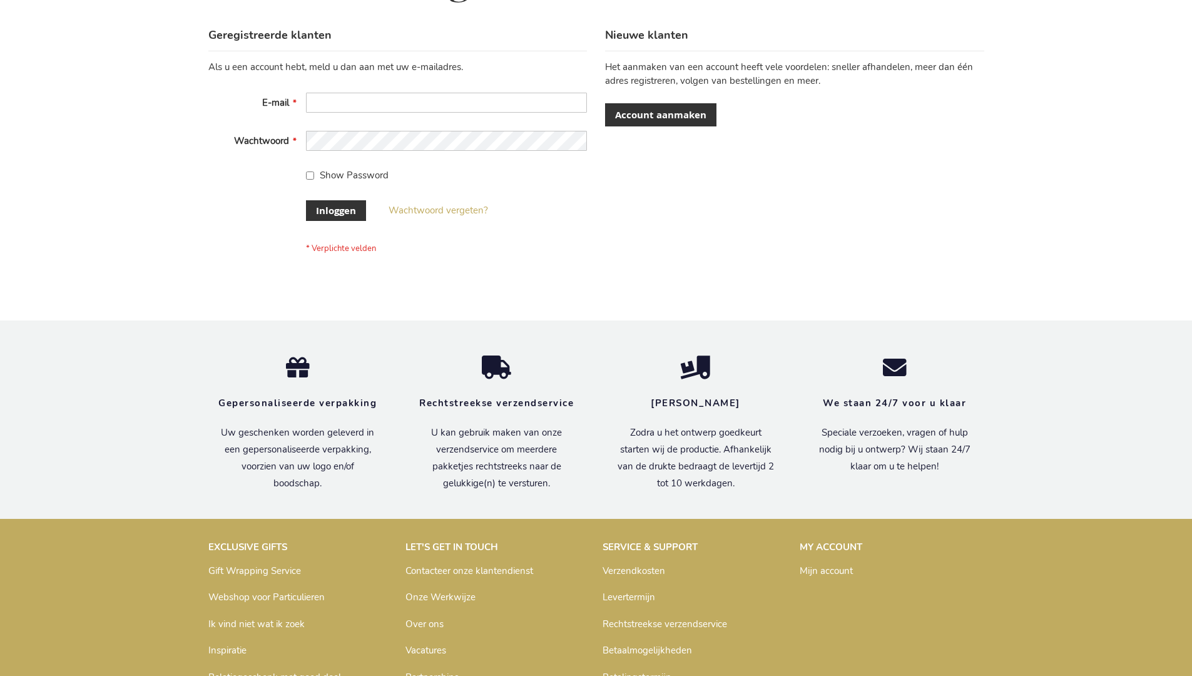
scroll to position [425, 0]
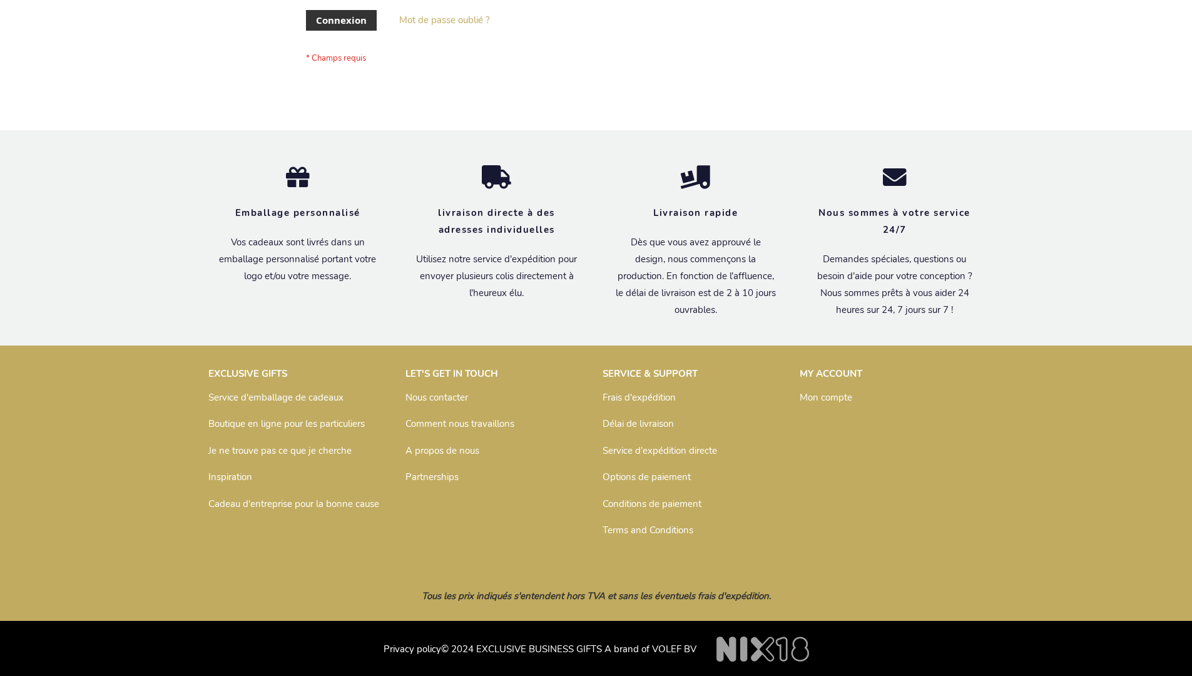
scroll to position [432, 0]
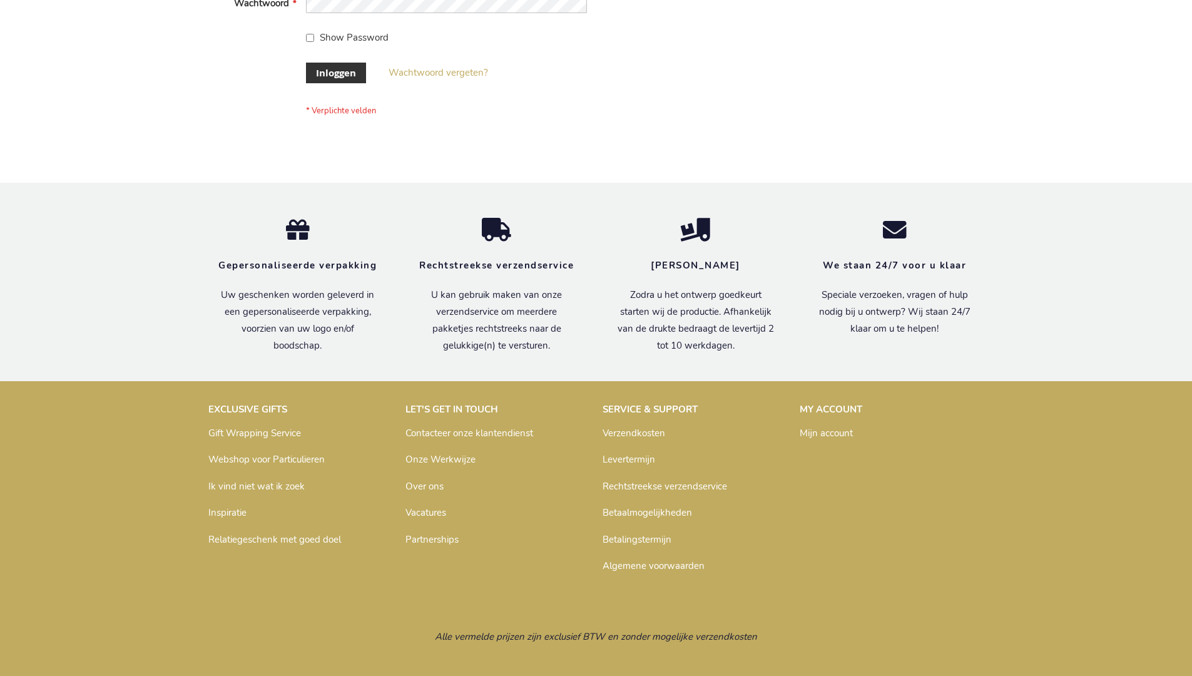
scroll to position [425, 0]
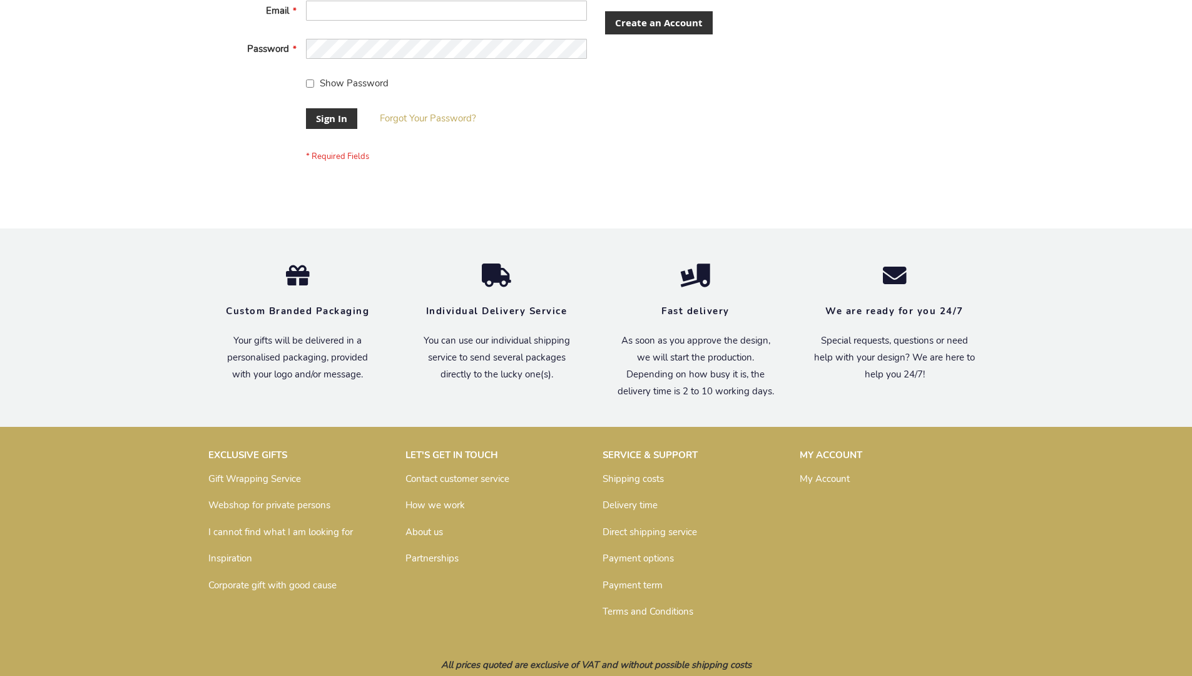
scroll to position [402, 0]
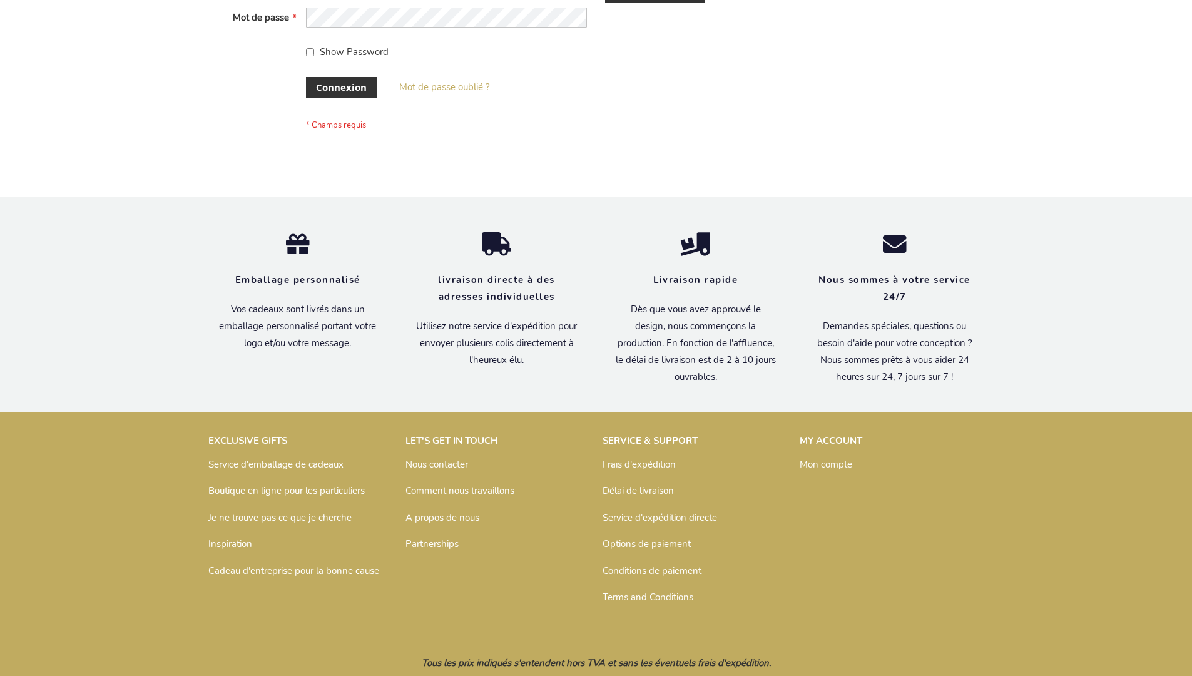
scroll to position [432, 0]
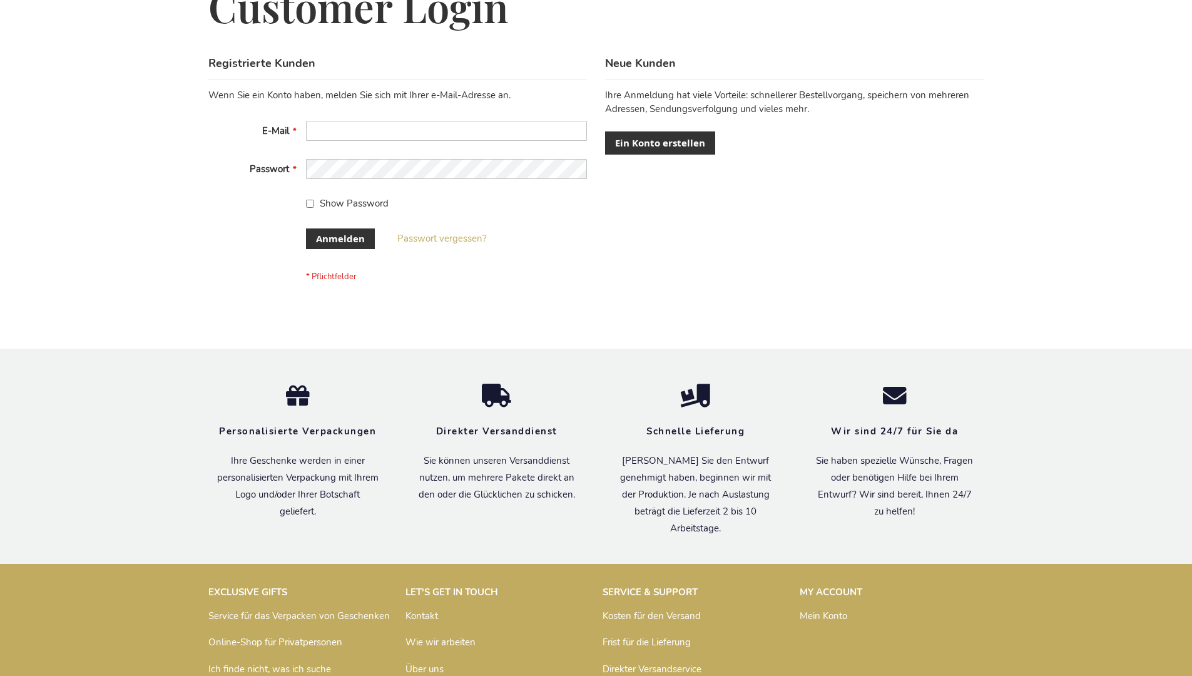
scroll to position [419, 0]
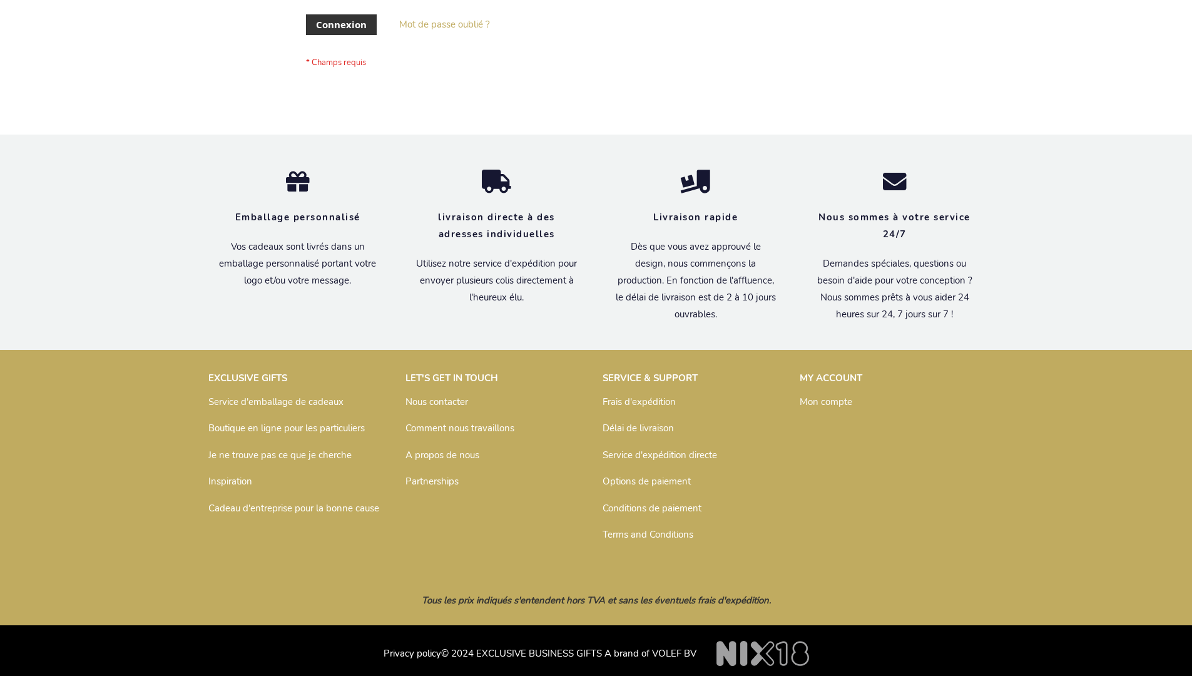
scroll to position [432, 0]
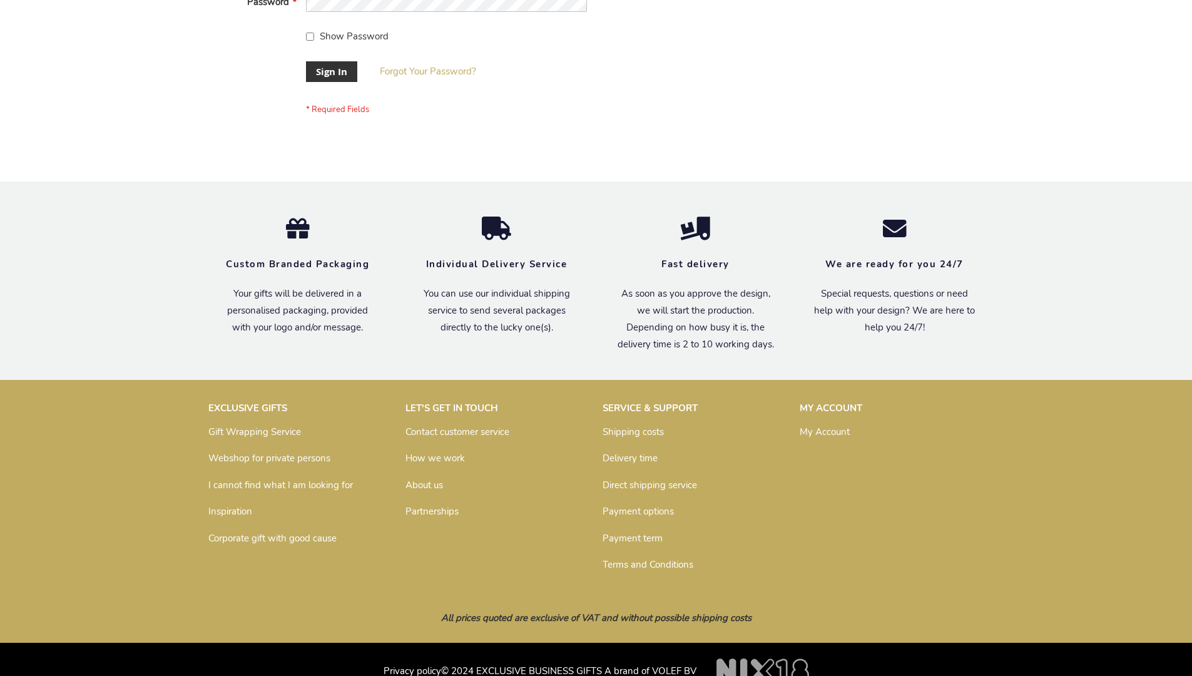
scroll to position [402, 0]
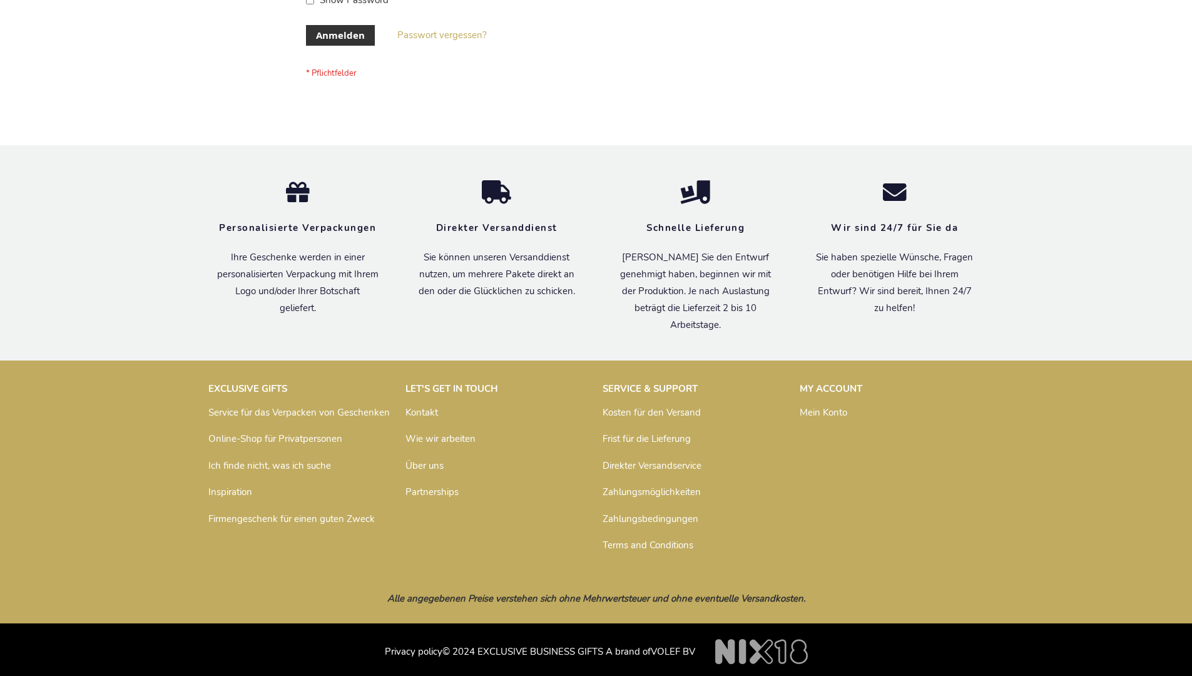
scroll to position [419, 0]
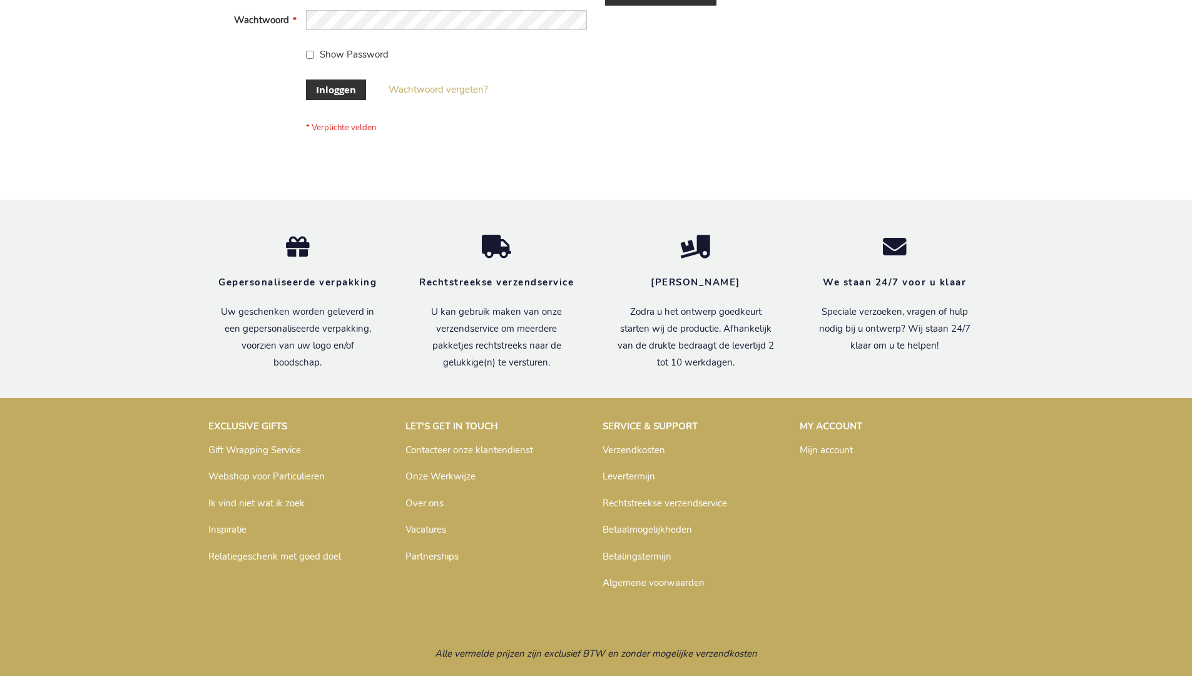
scroll to position [425, 0]
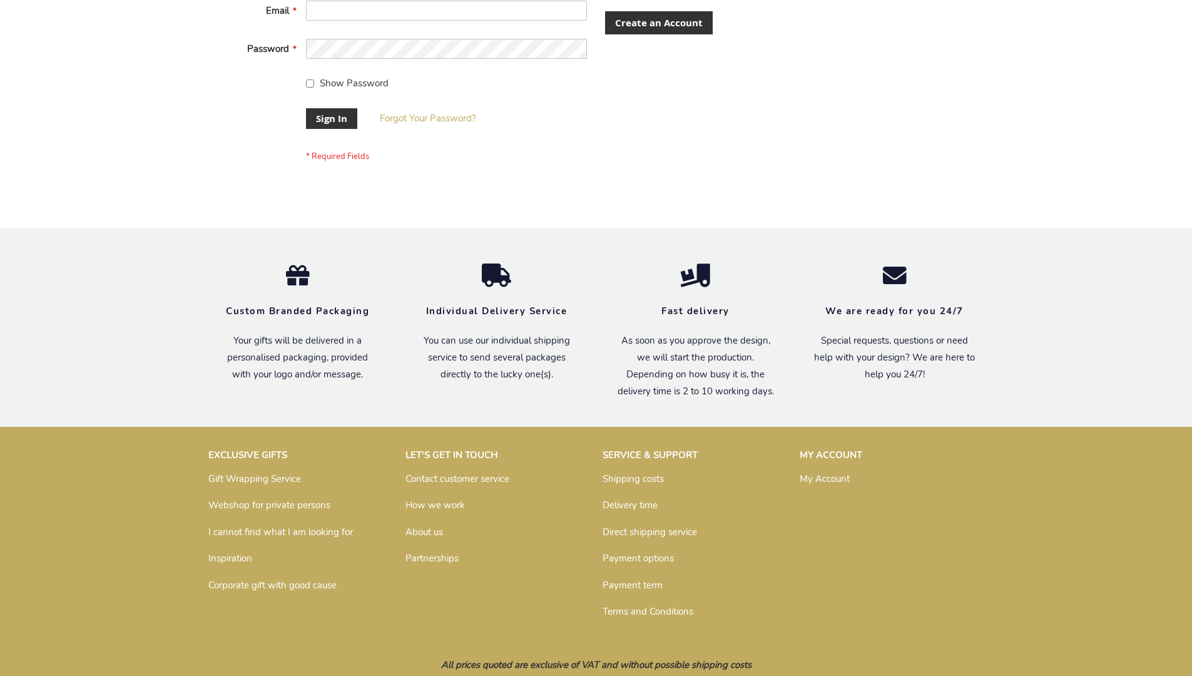
scroll to position [402, 0]
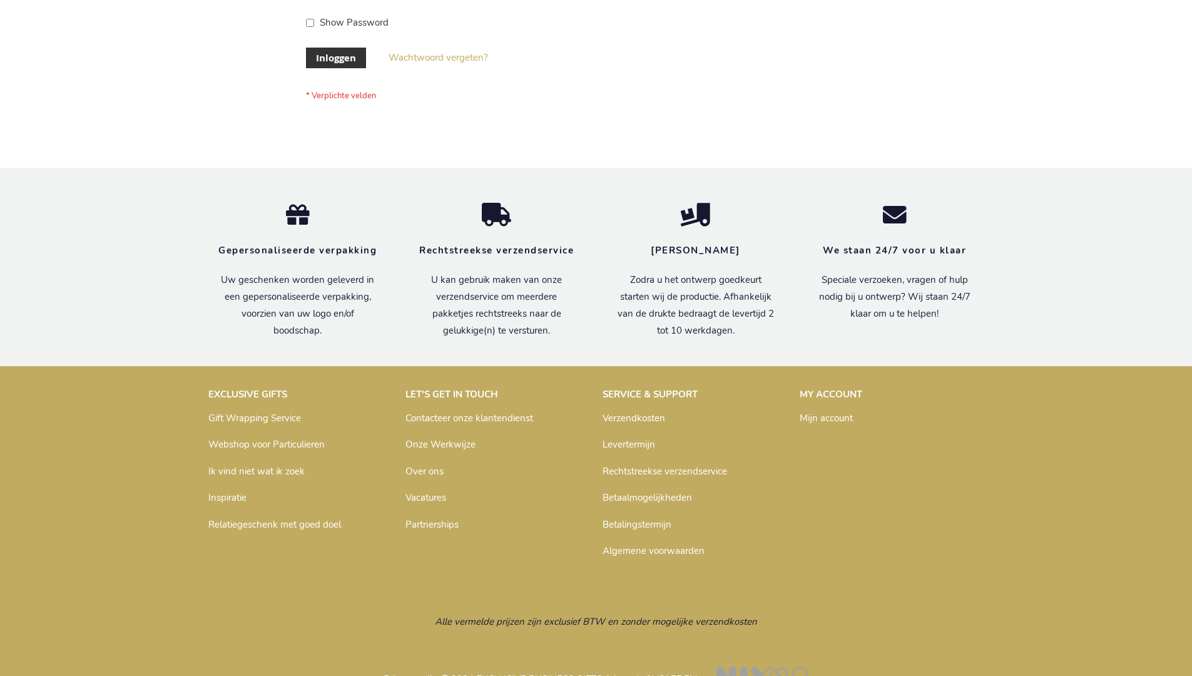
scroll to position [425, 0]
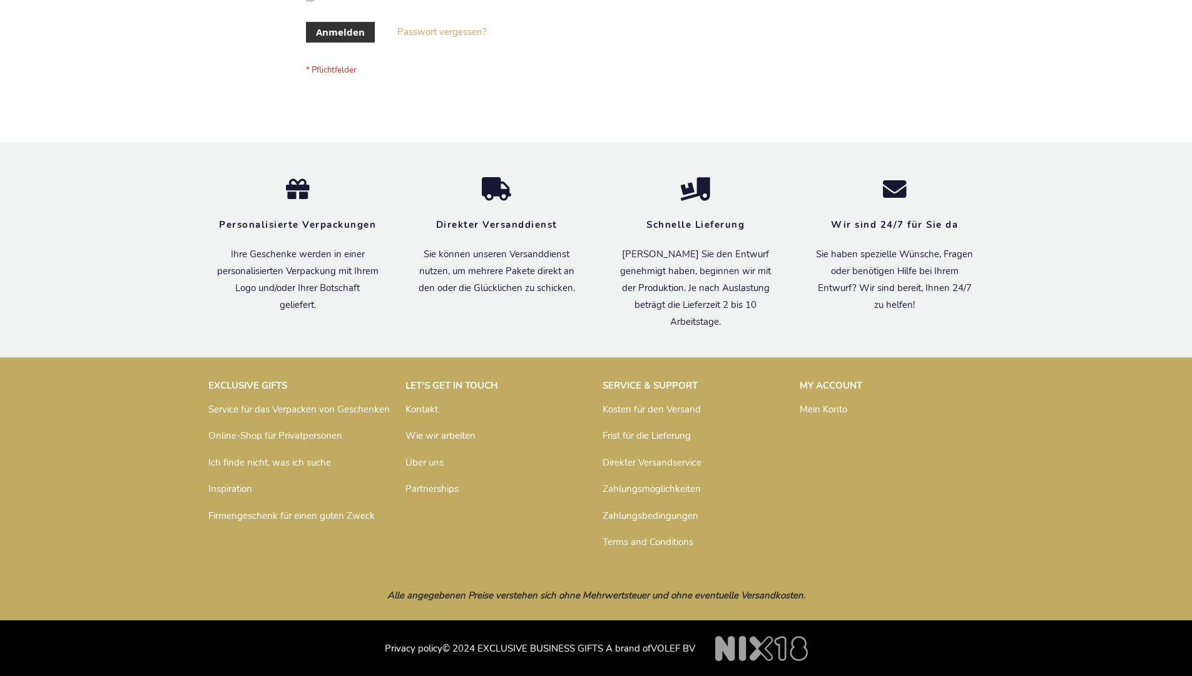
scroll to position [419, 0]
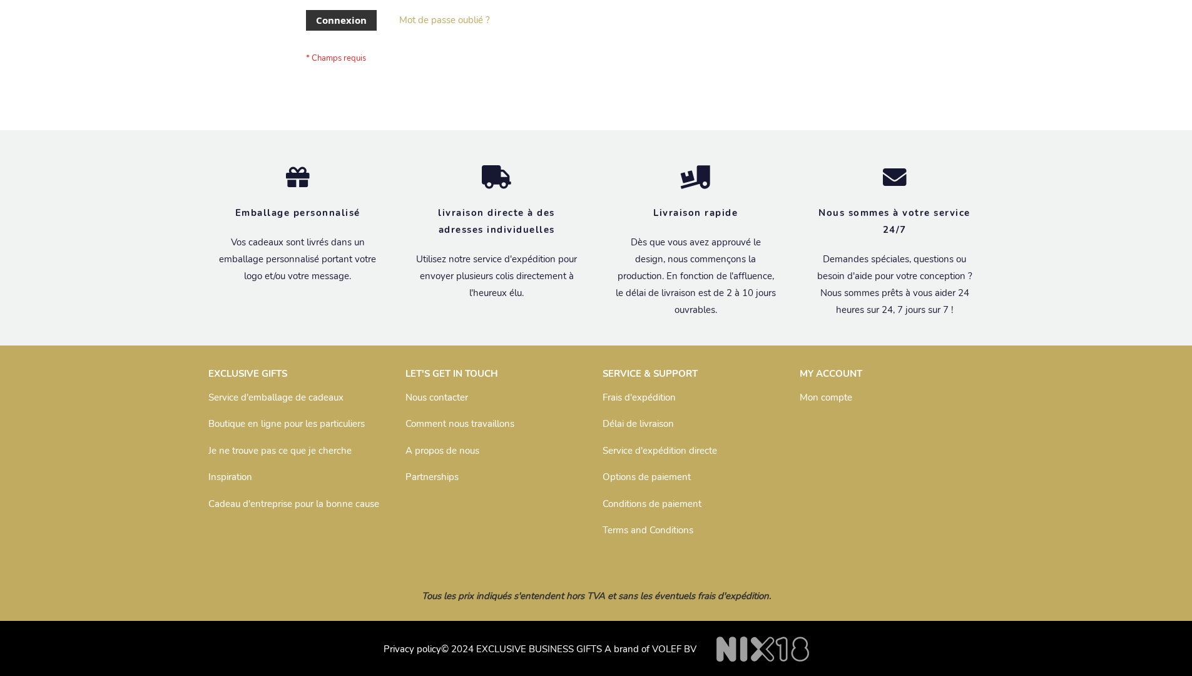
scroll to position [432, 0]
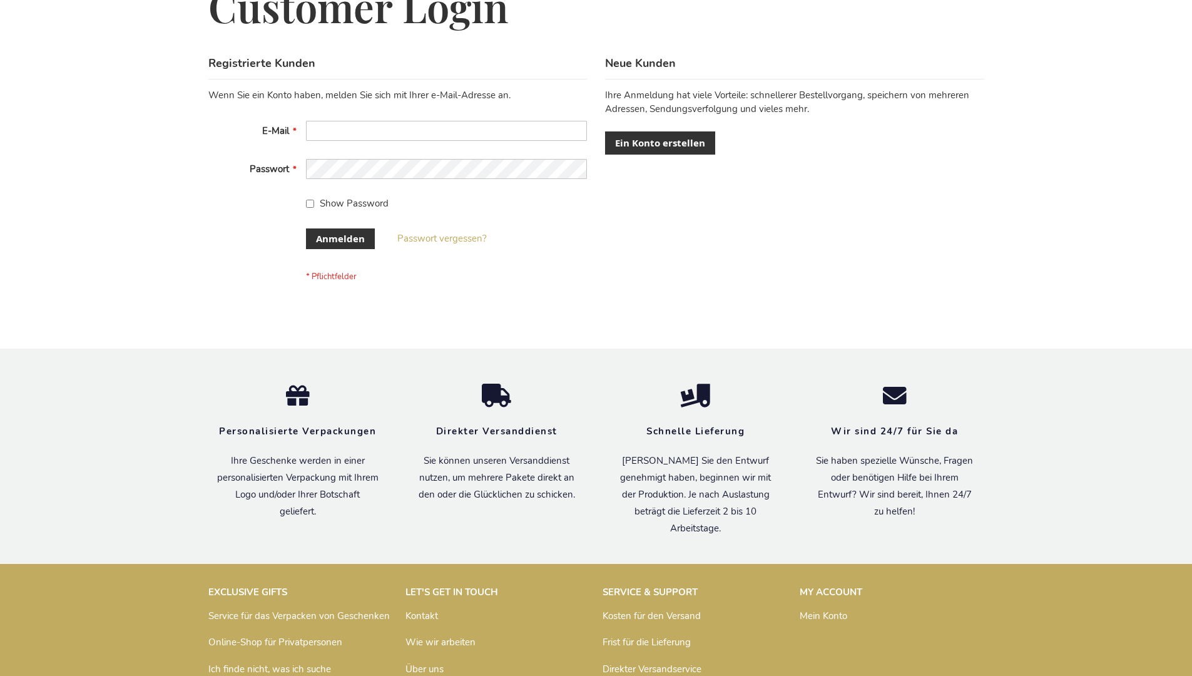
scroll to position [419, 0]
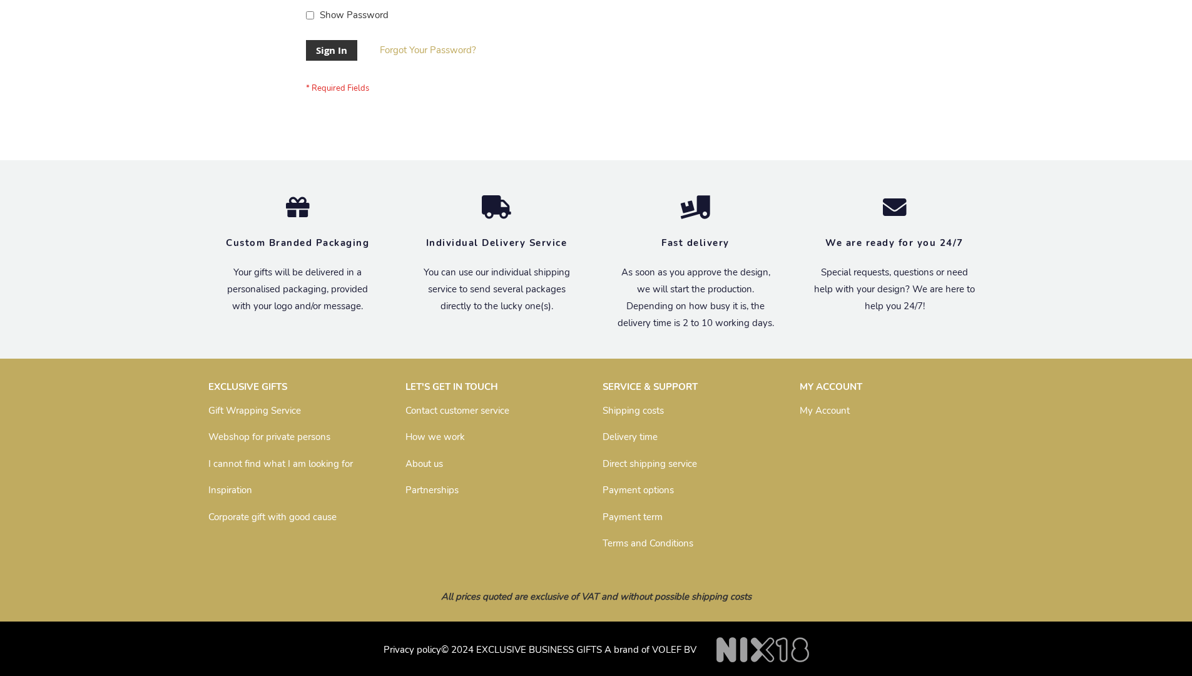
scroll to position [402, 0]
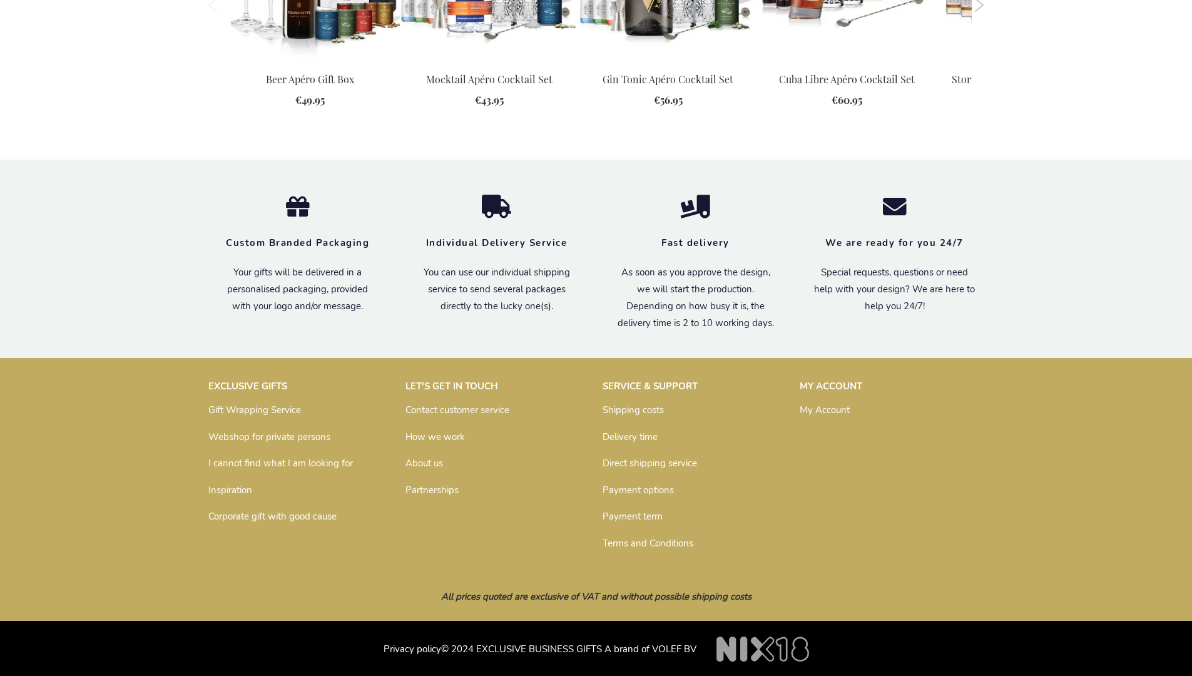
scroll to position [1629, 0]
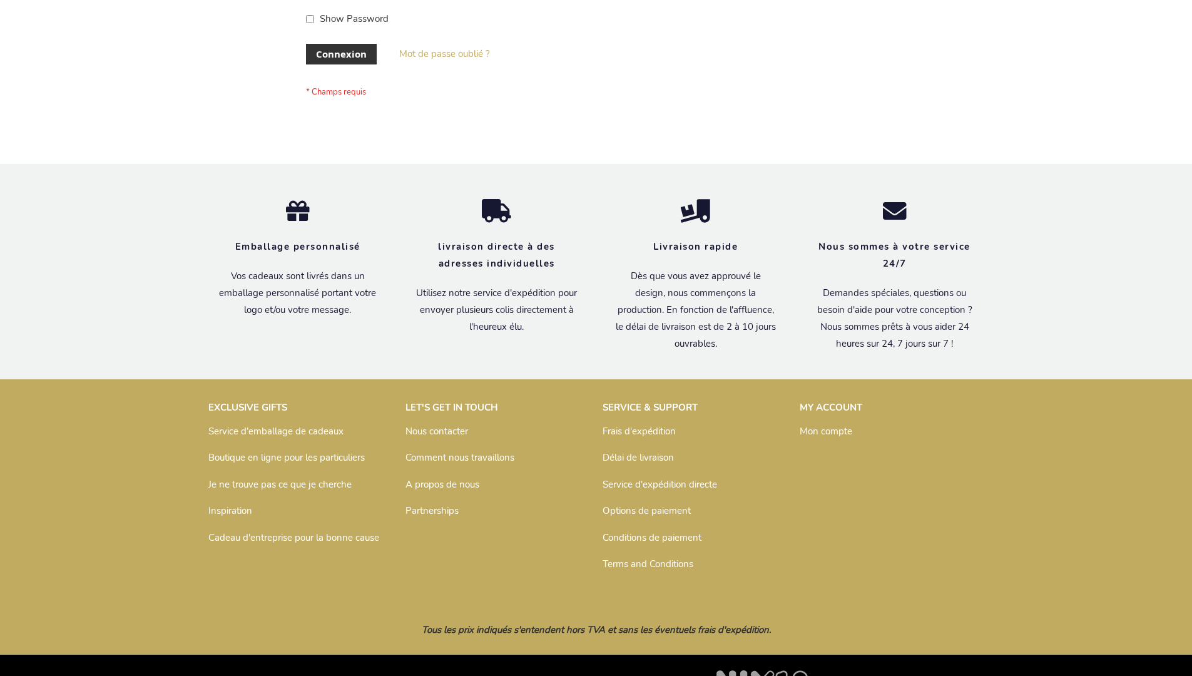
scroll to position [432, 0]
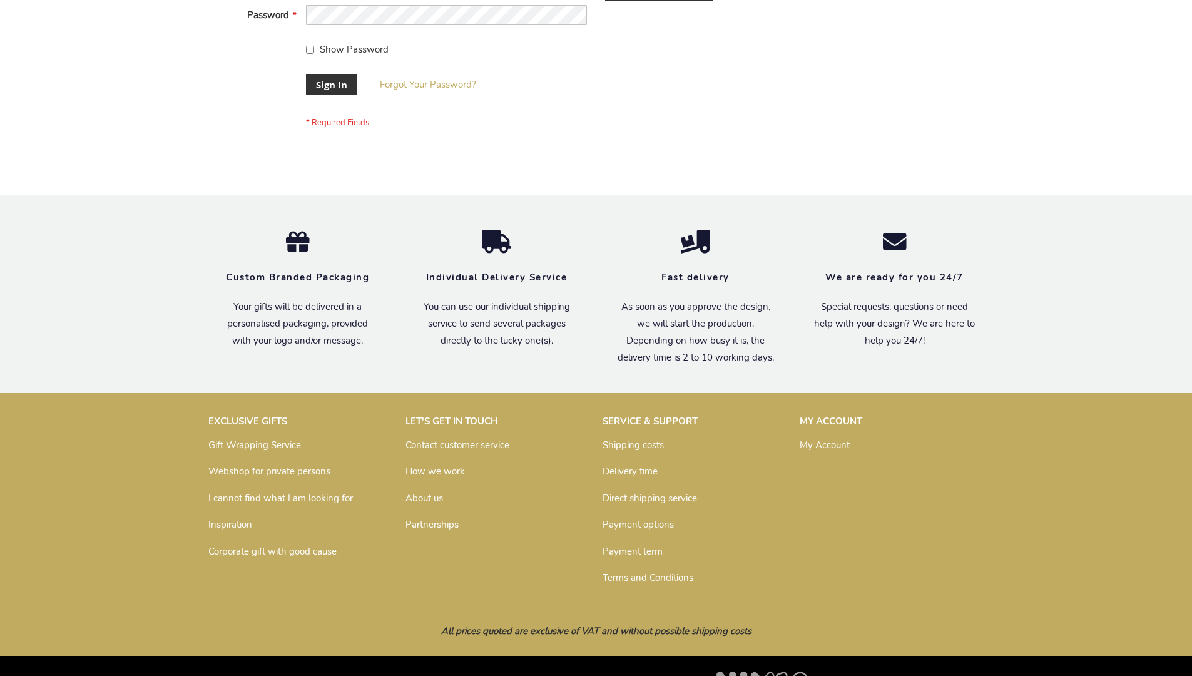
scroll to position [402, 0]
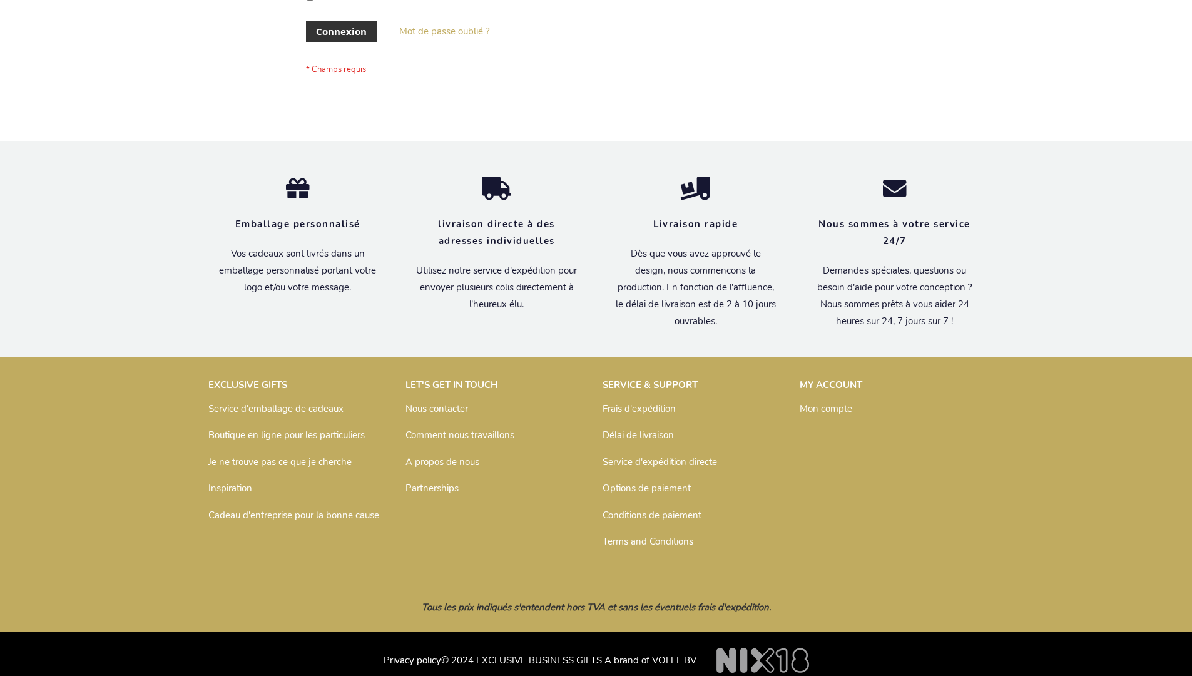
scroll to position [432, 0]
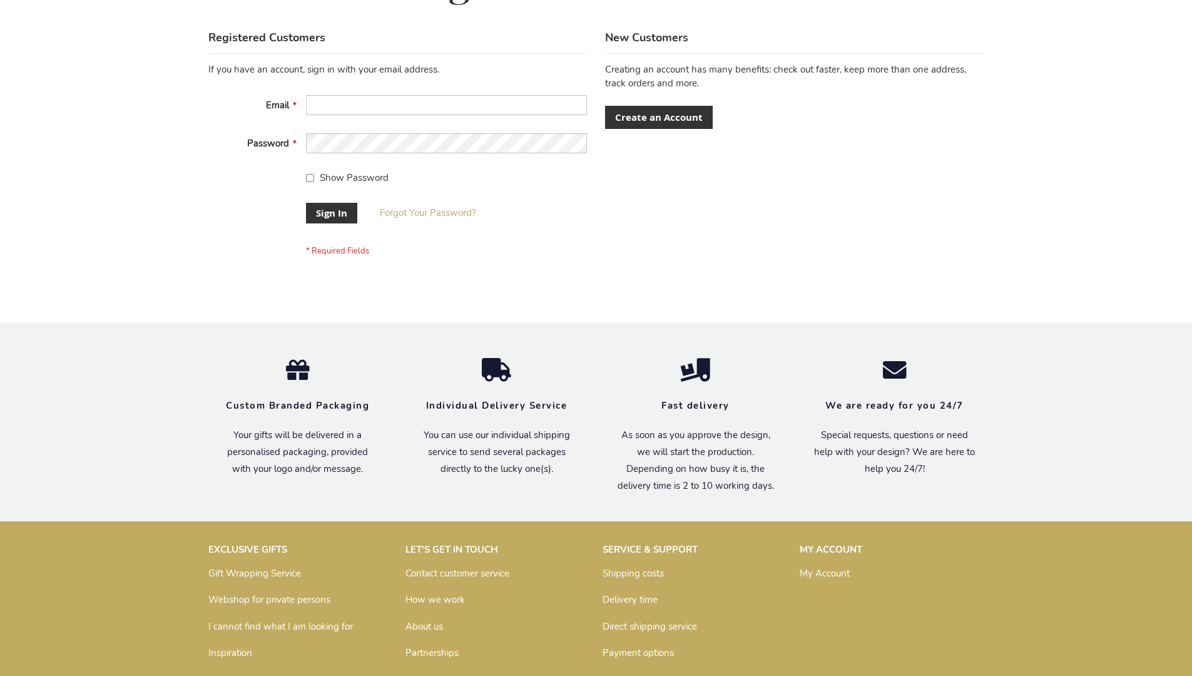
scroll to position [402, 0]
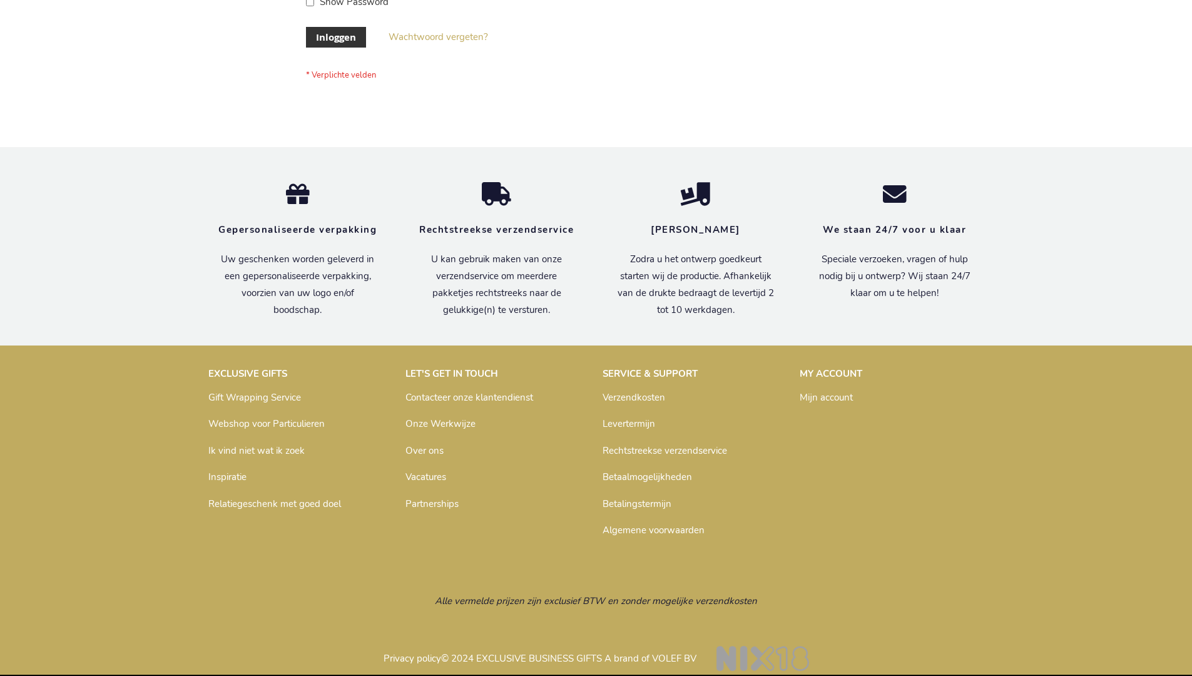
scroll to position [425, 0]
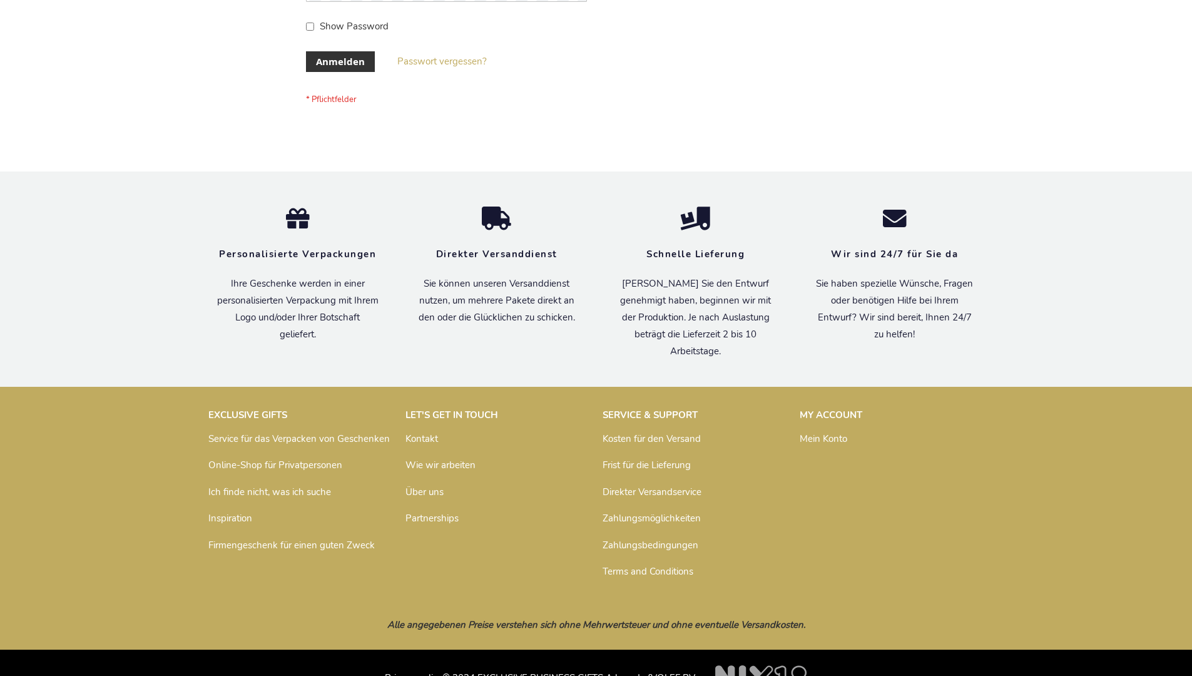
scroll to position [419, 0]
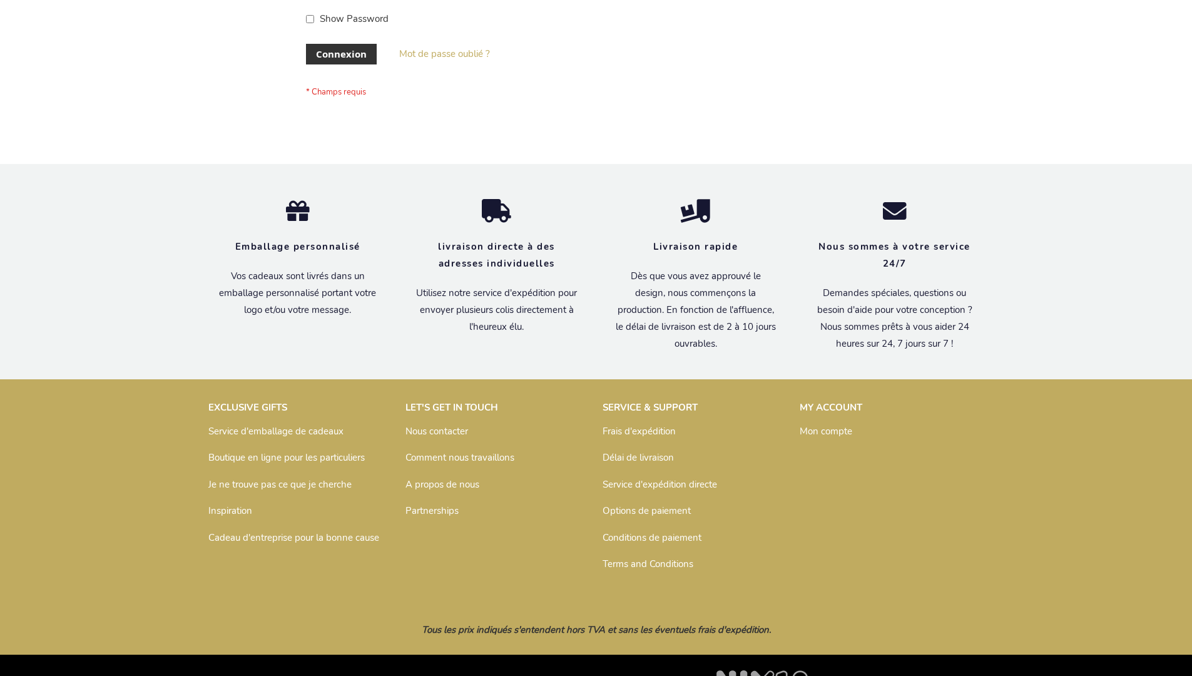
scroll to position [432, 0]
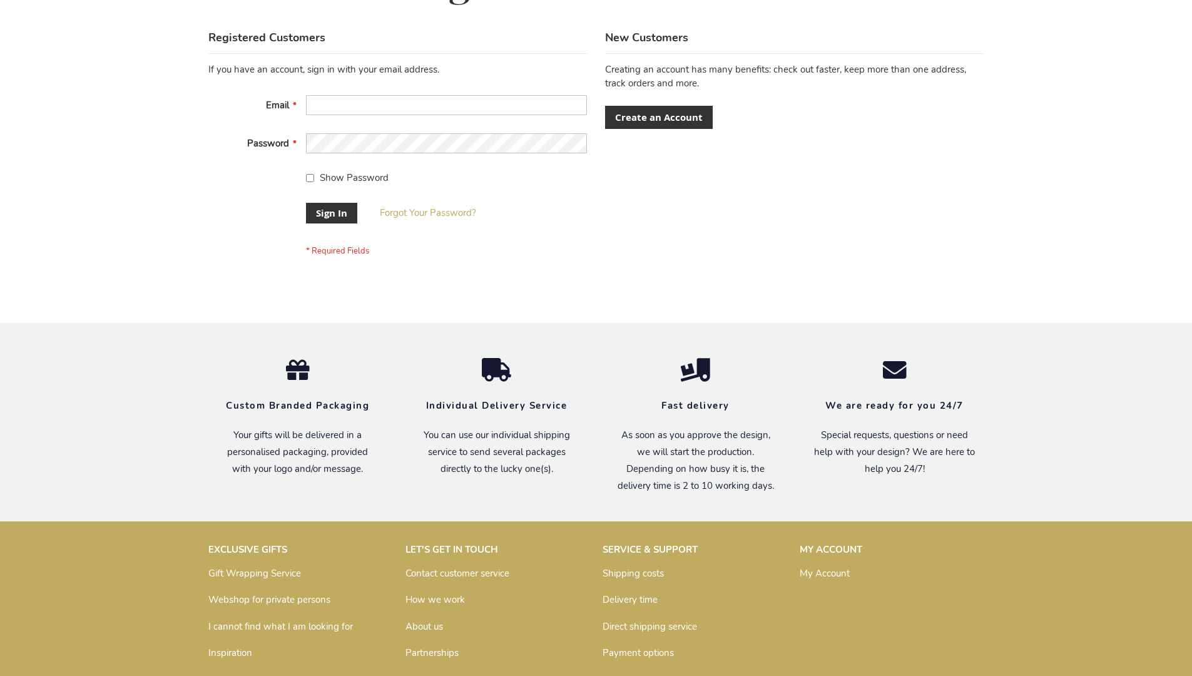
scroll to position [402, 0]
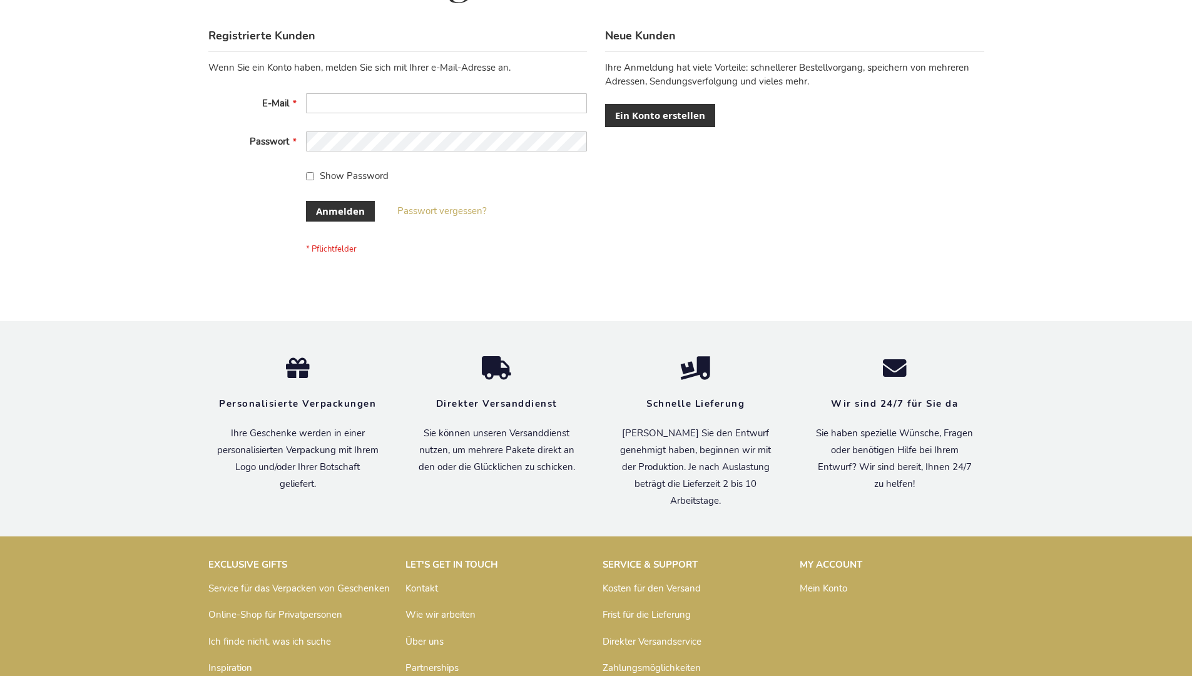
scroll to position [419, 0]
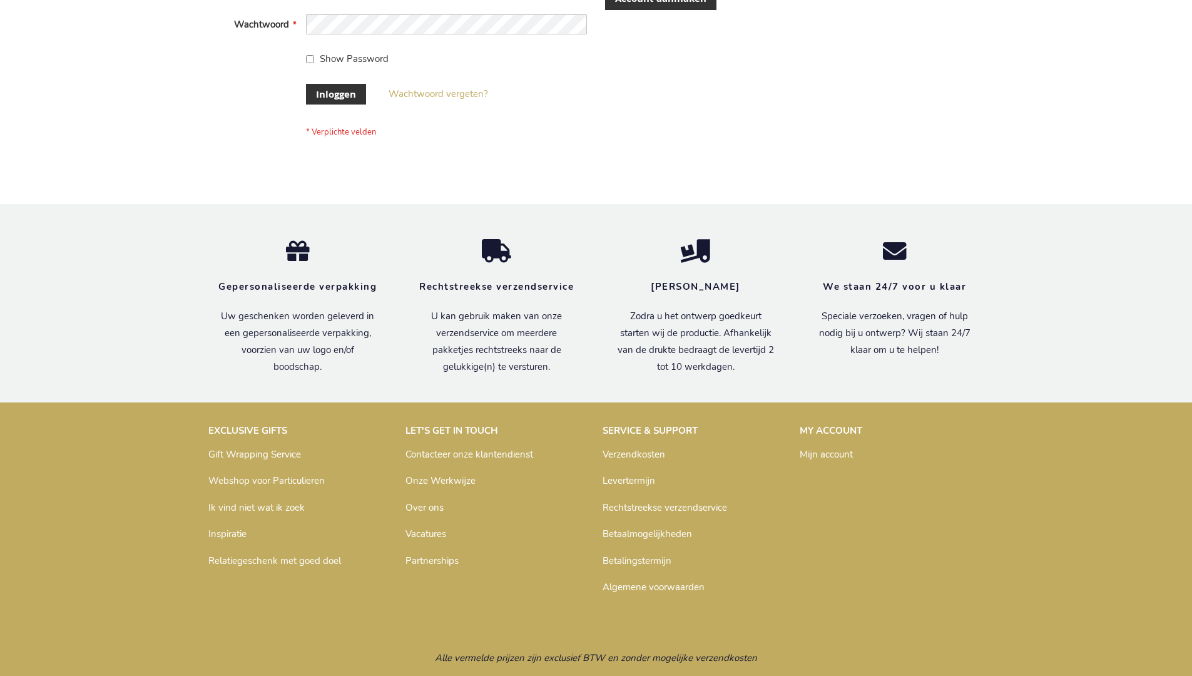
scroll to position [416, 0]
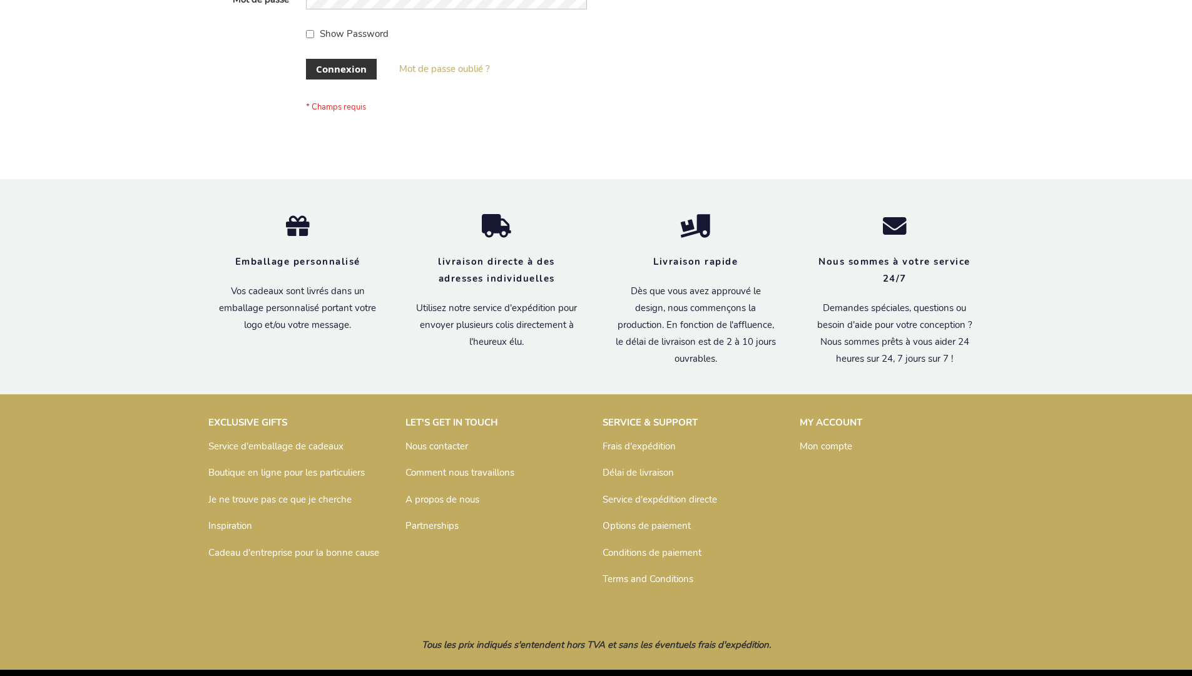
scroll to position [432, 0]
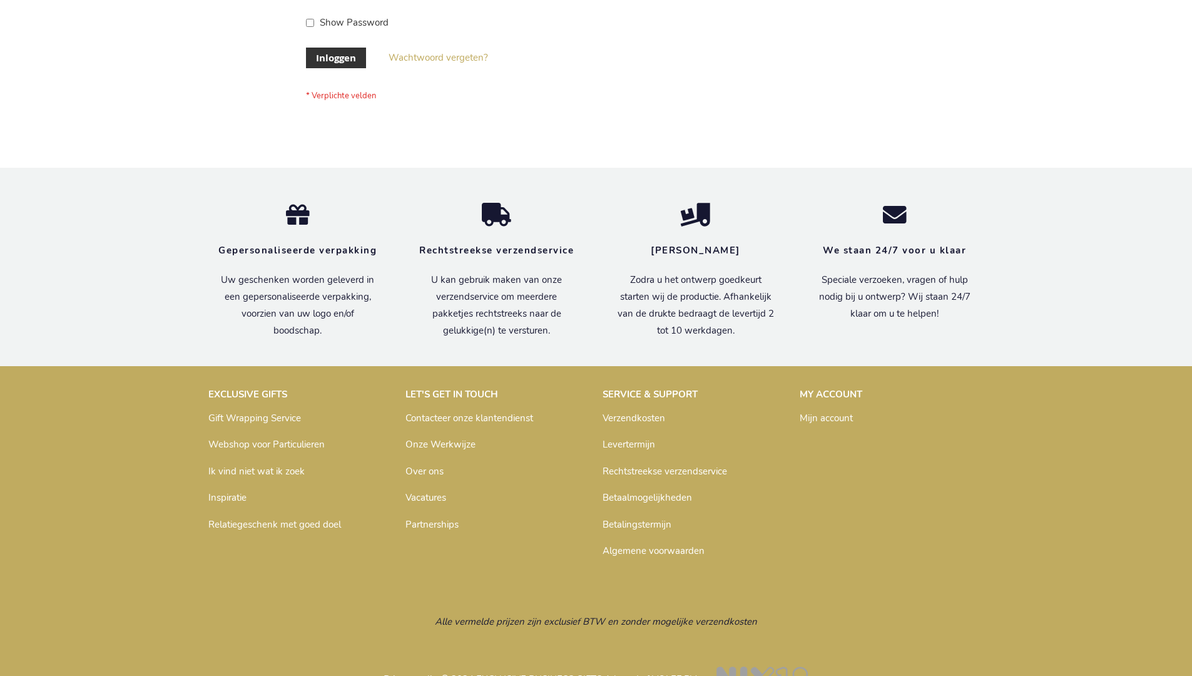
scroll to position [425, 0]
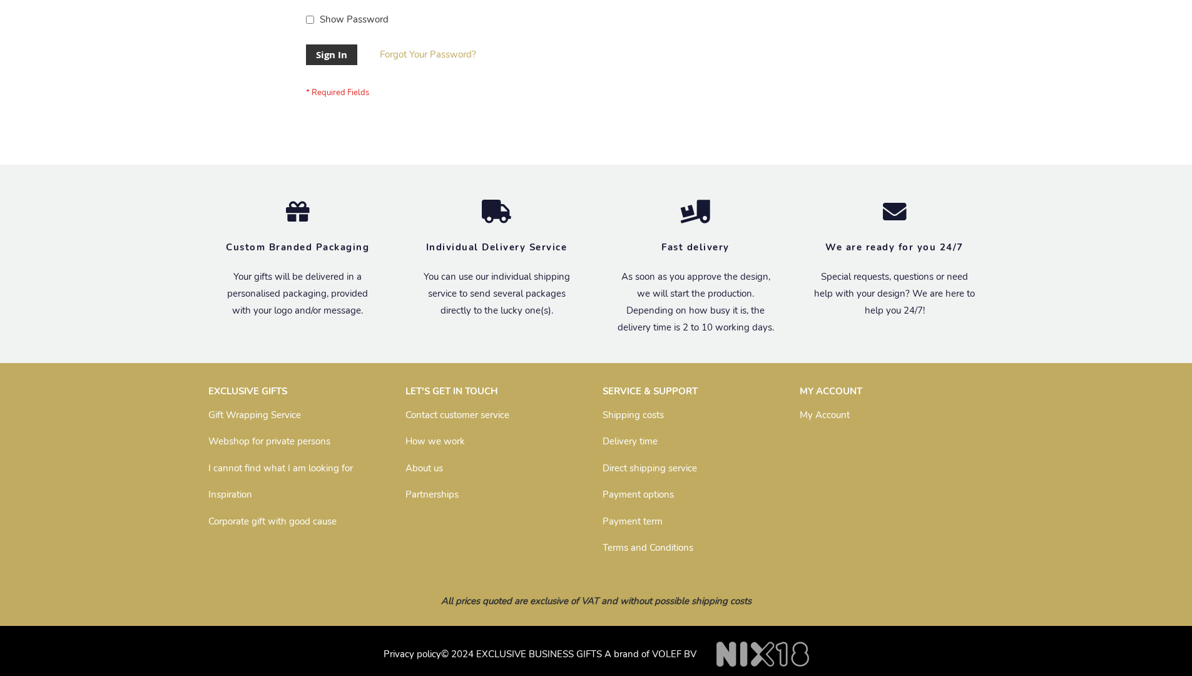
scroll to position [402, 0]
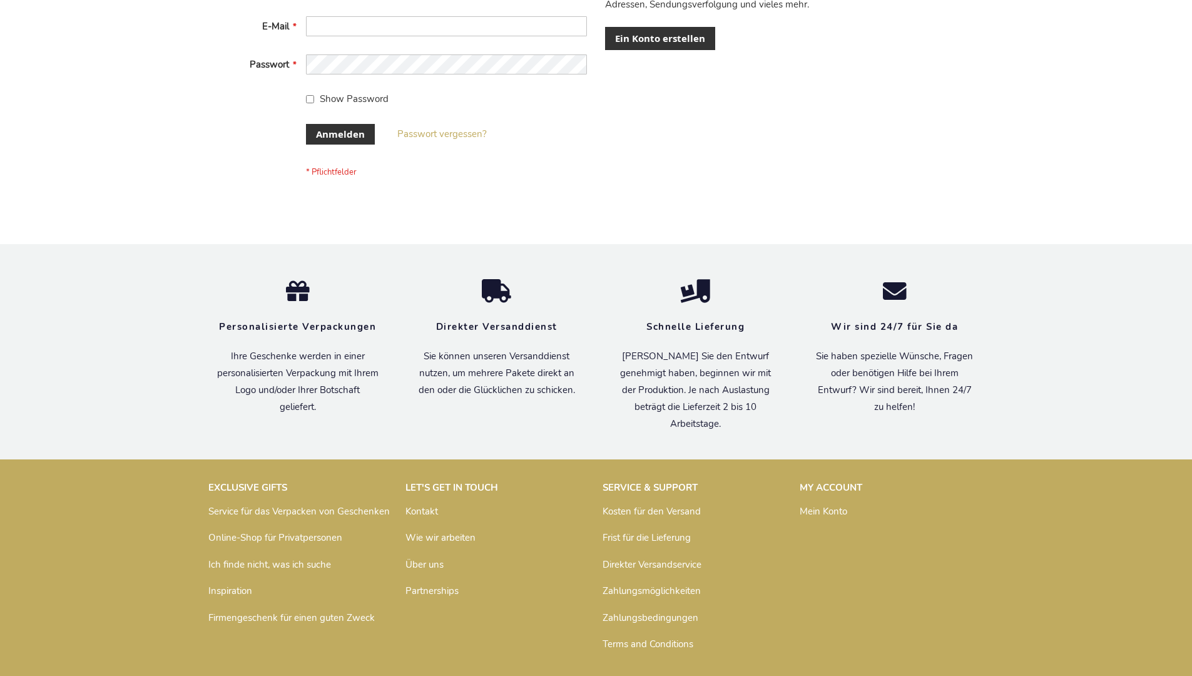
scroll to position [419, 0]
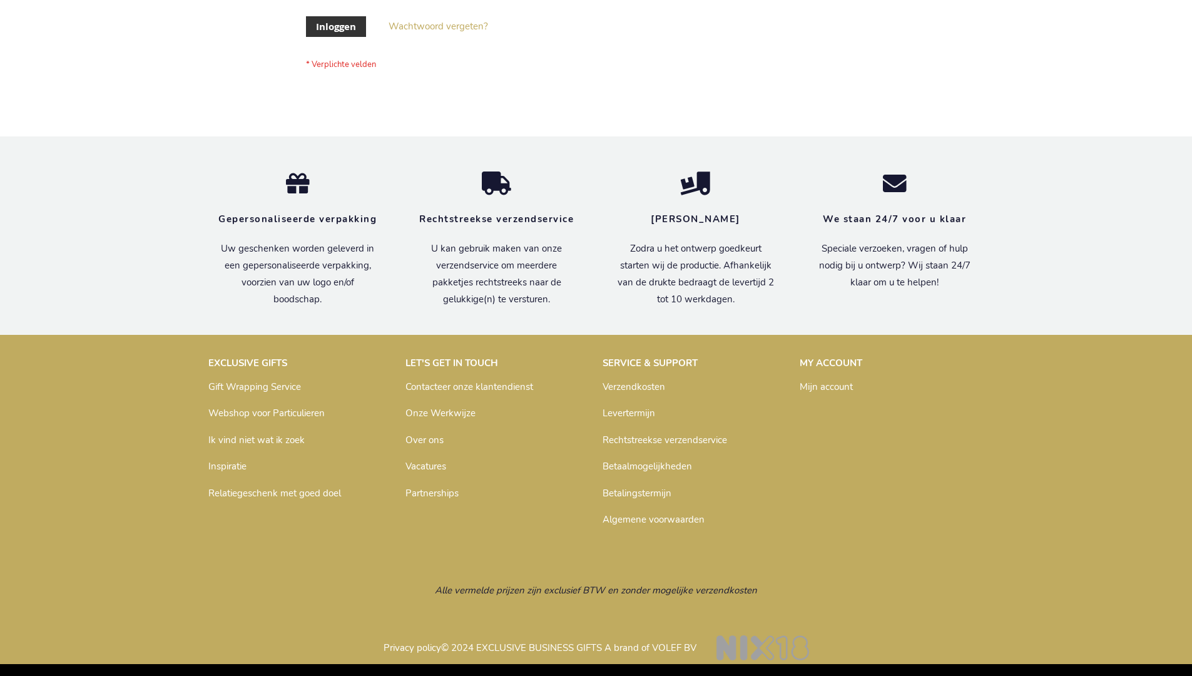
scroll to position [425, 0]
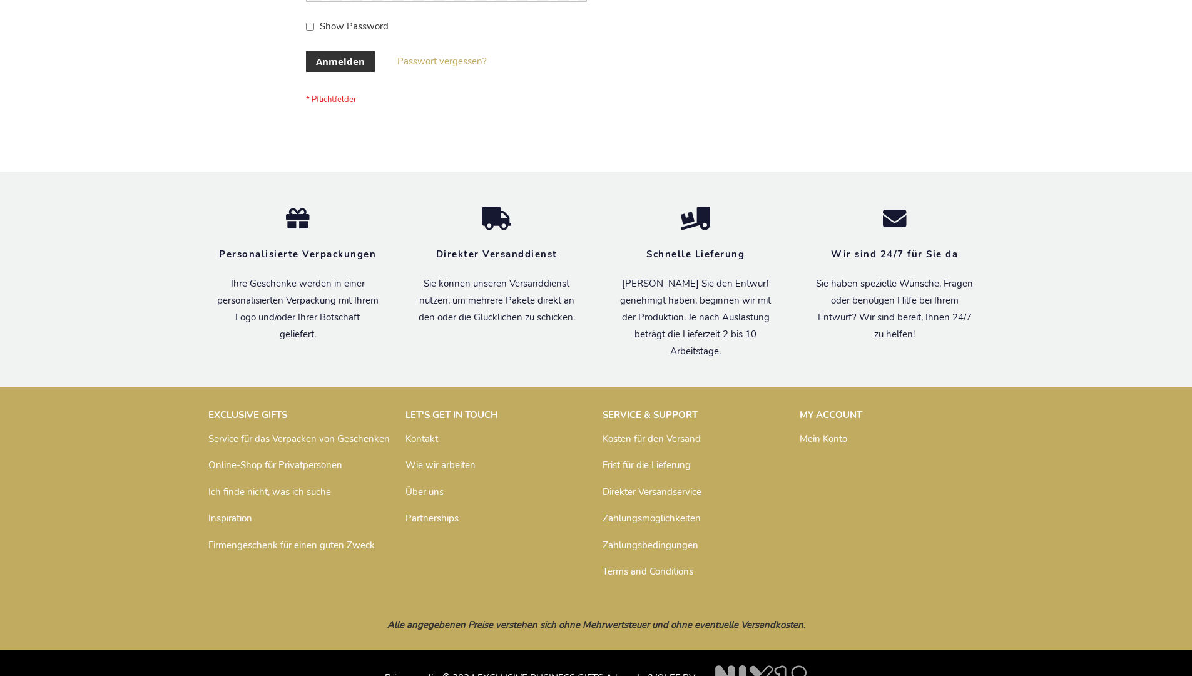
scroll to position [419, 0]
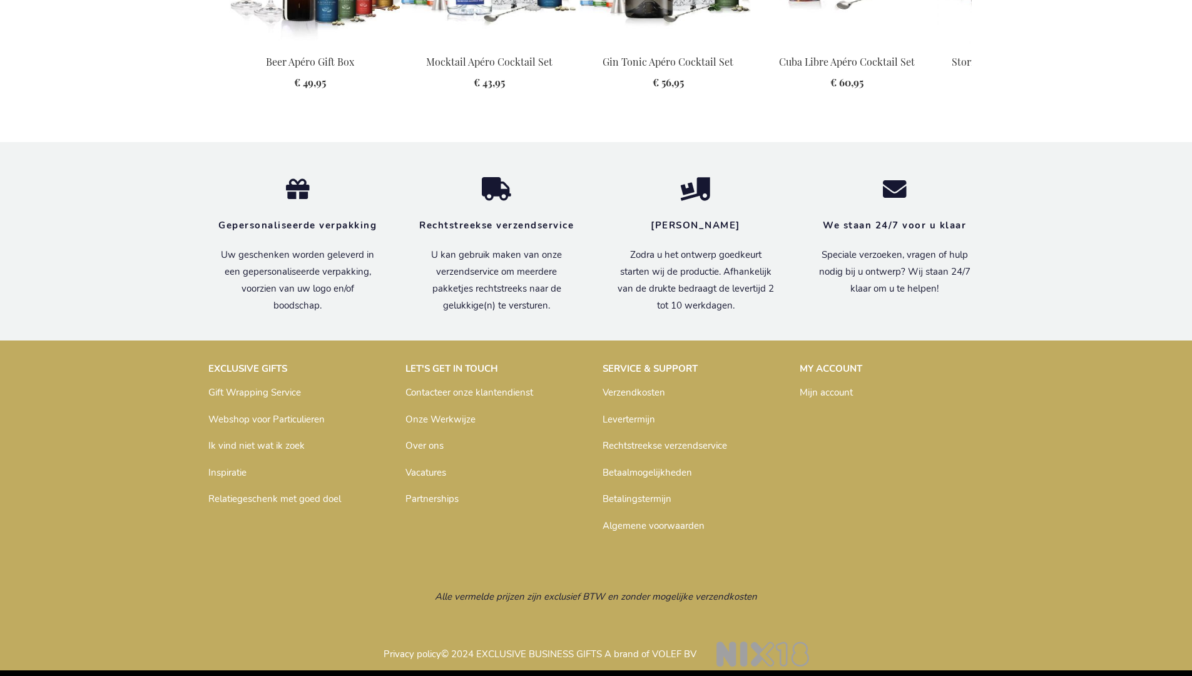
scroll to position [1653, 0]
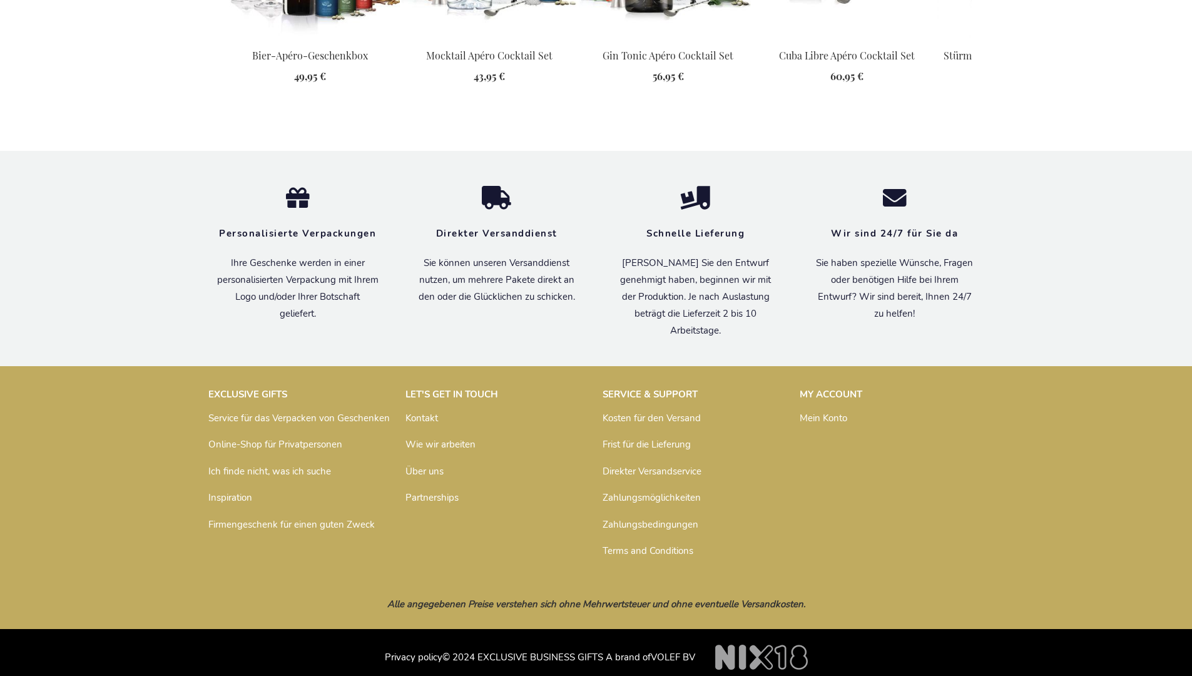
scroll to position [1672, 0]
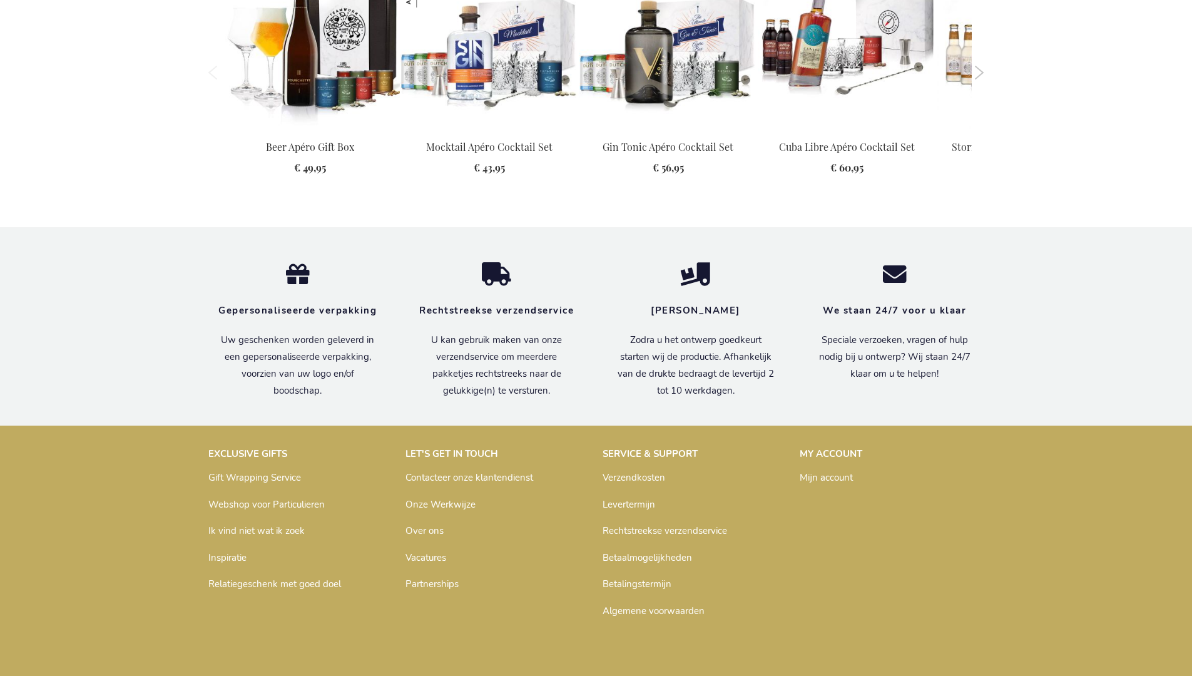
scroll to position [1653, 0]
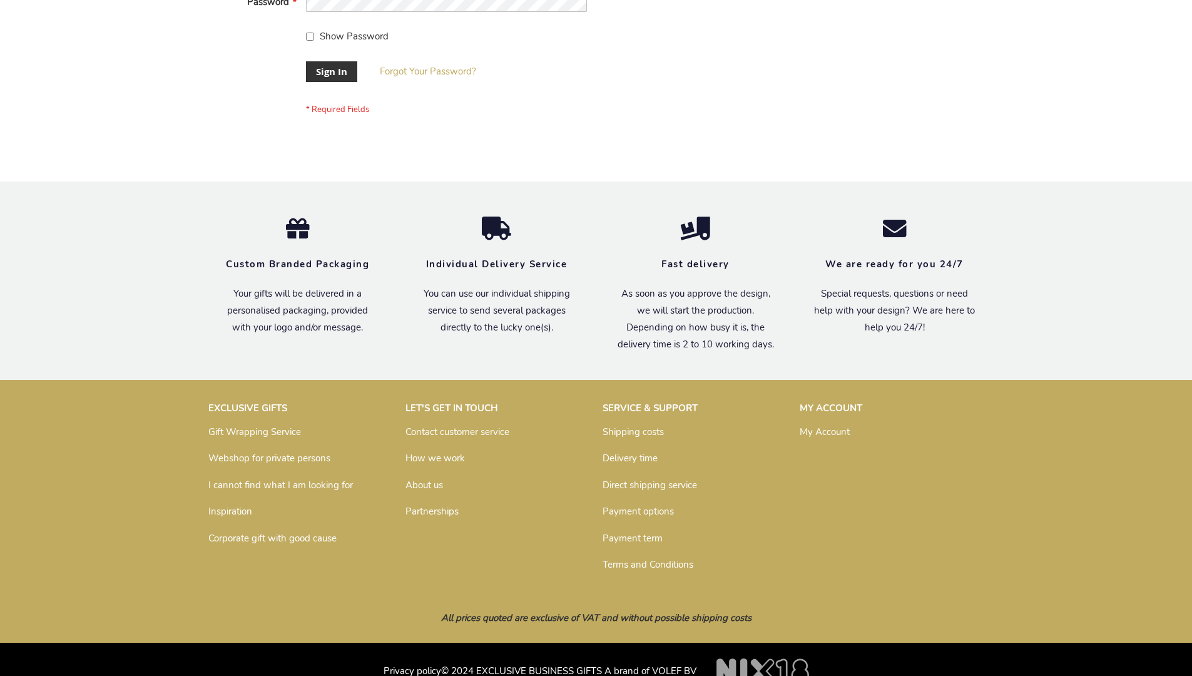
scroll to position [402, 0]
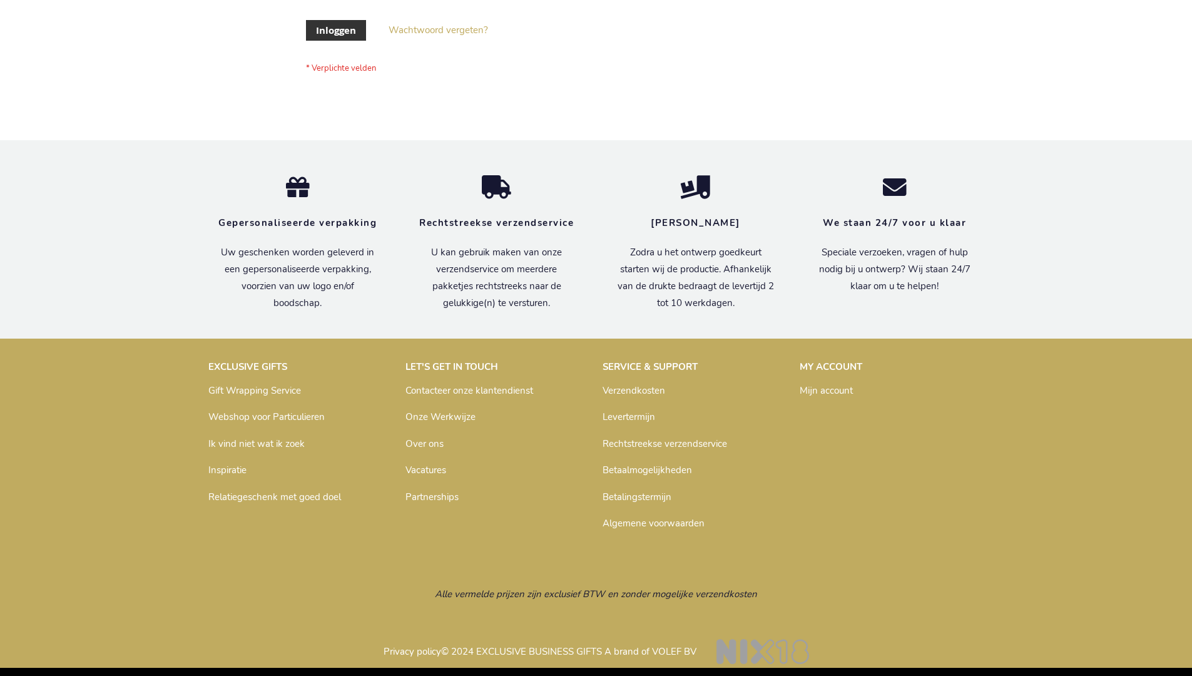
scroll to position [425, 0]
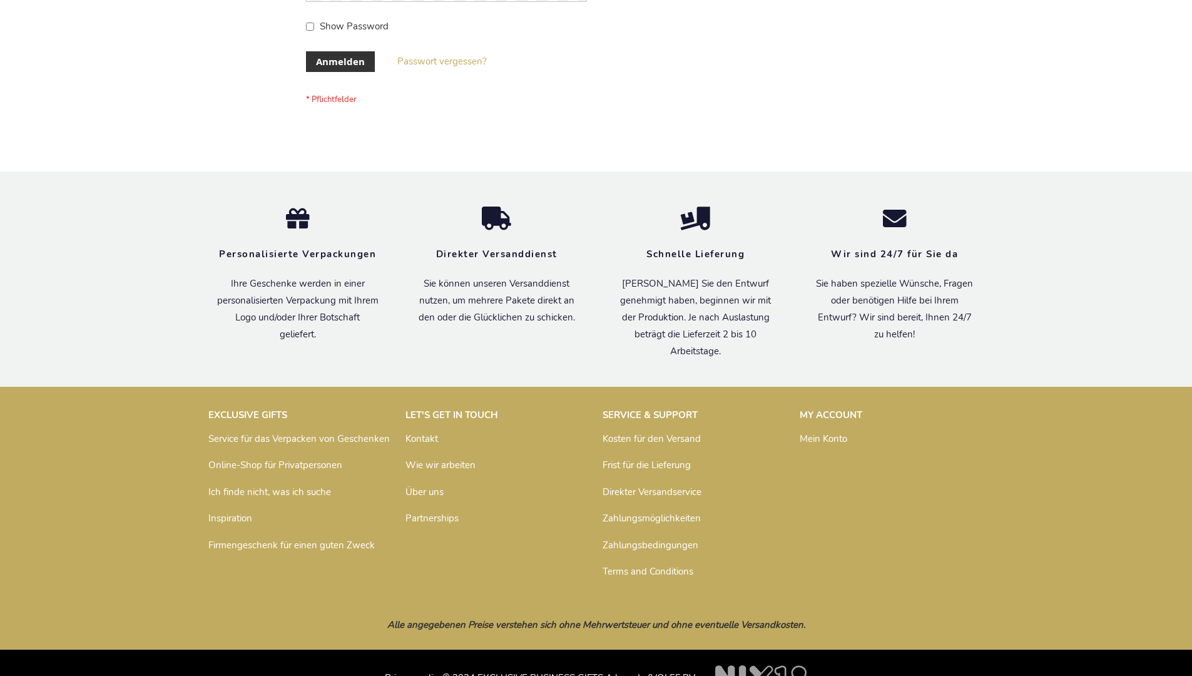
scroll to position [419, 0]
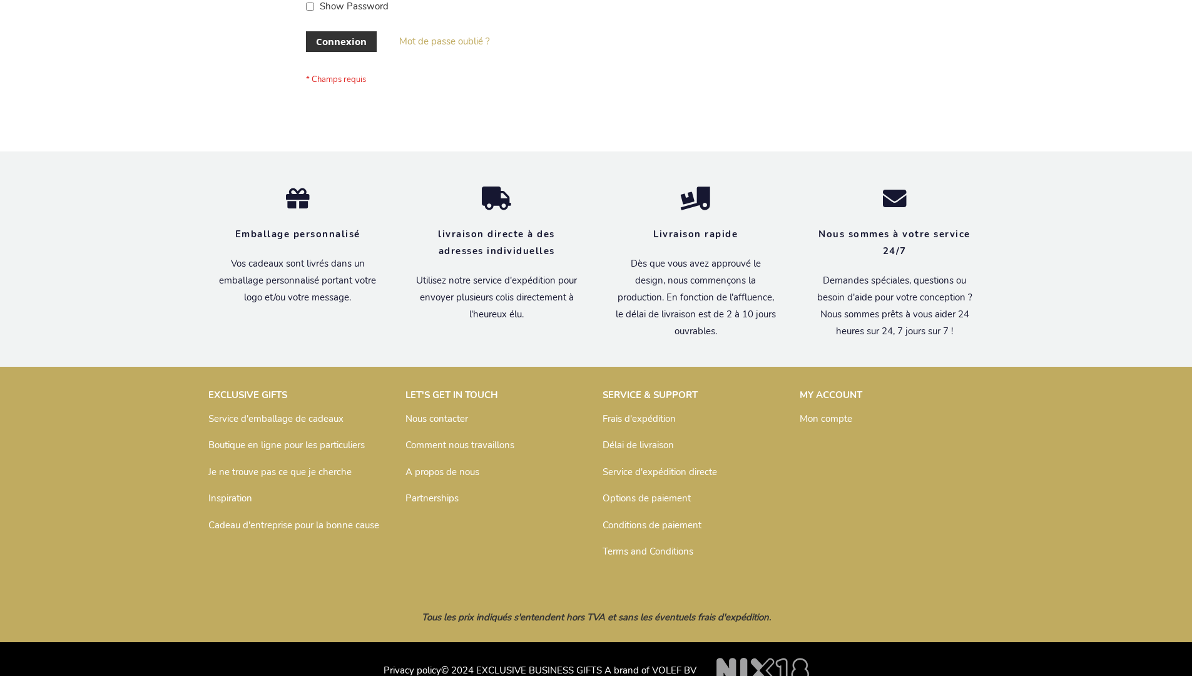
scroll to position [432, 0]
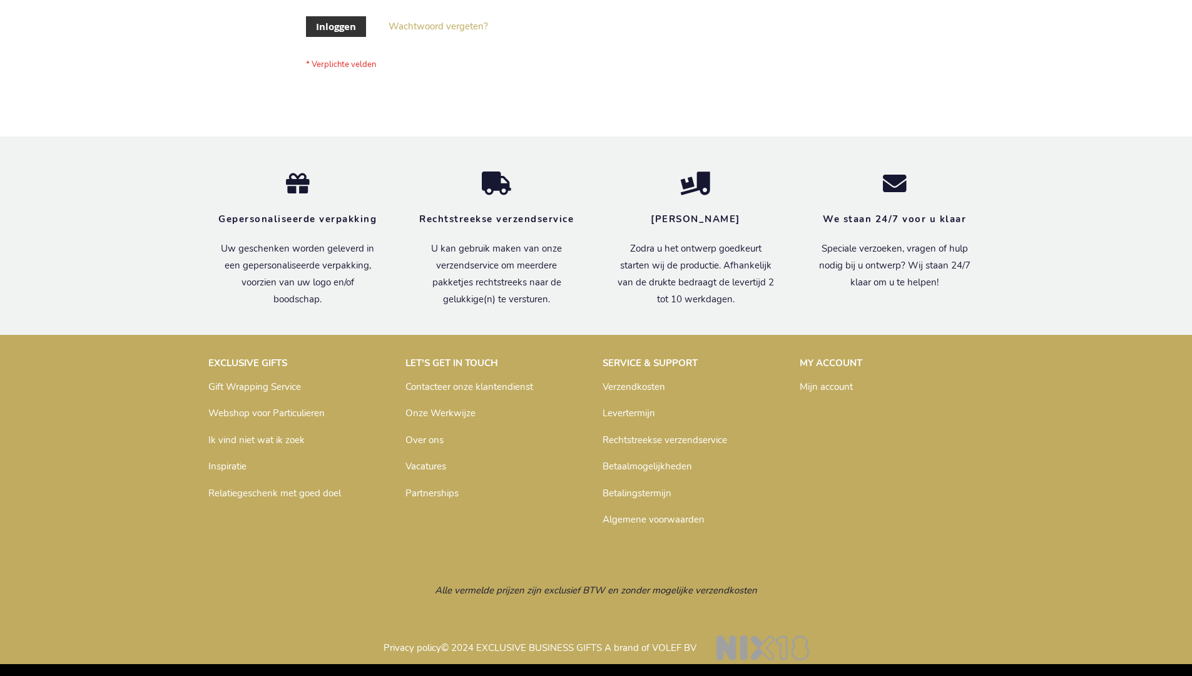
scroll to position [425, 0]
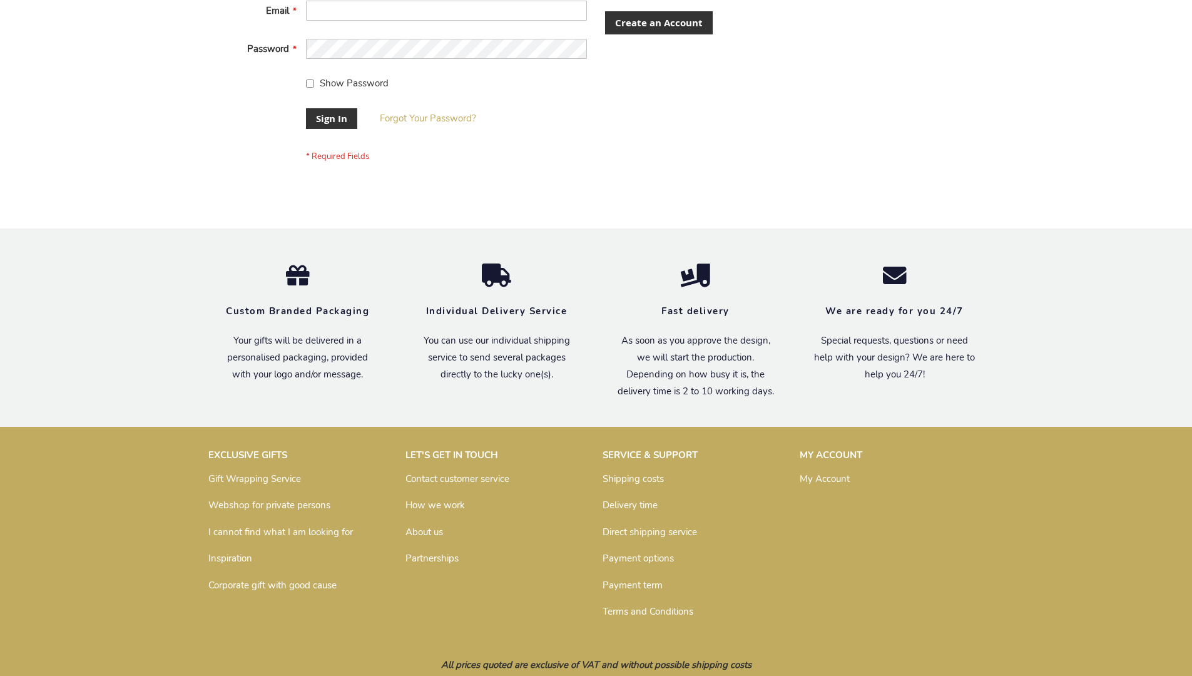
scroll to position [402, 0]
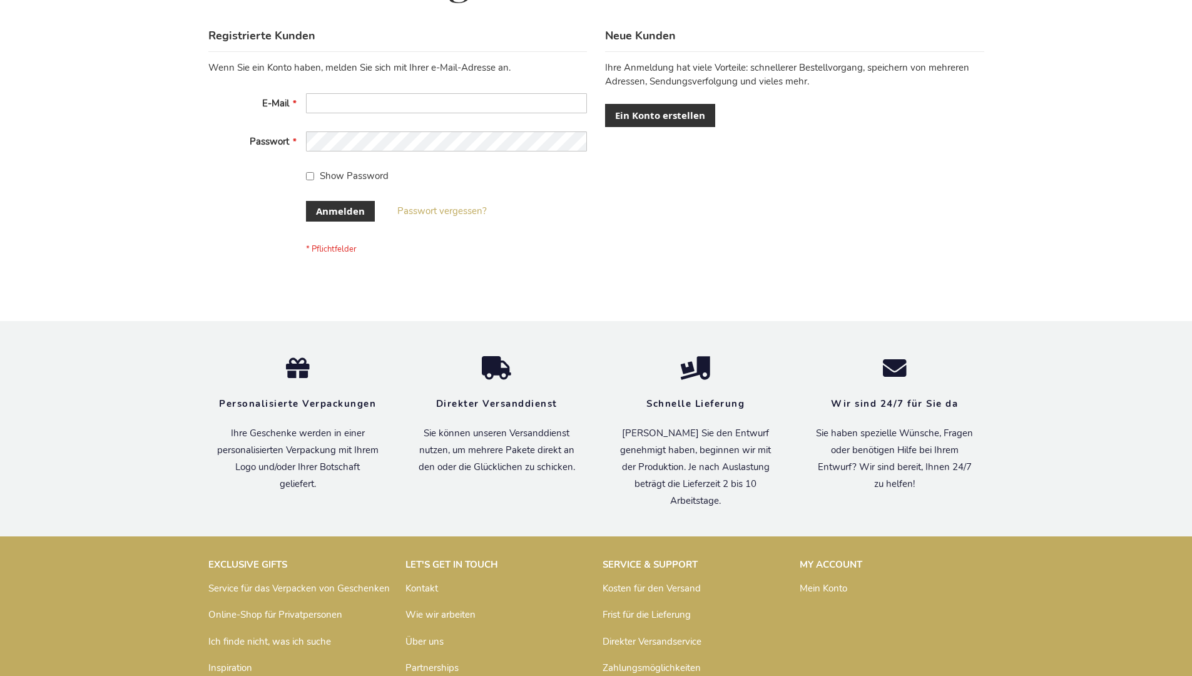
scroll to position [419, 0]
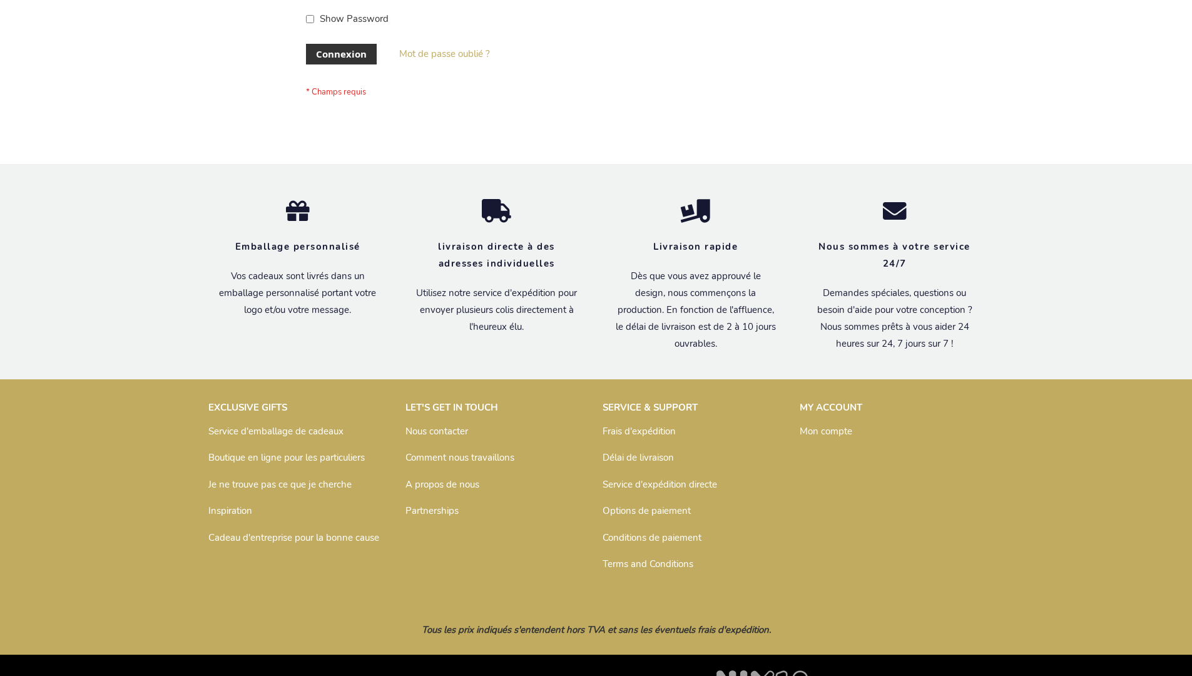
scroll to position [432, 0]
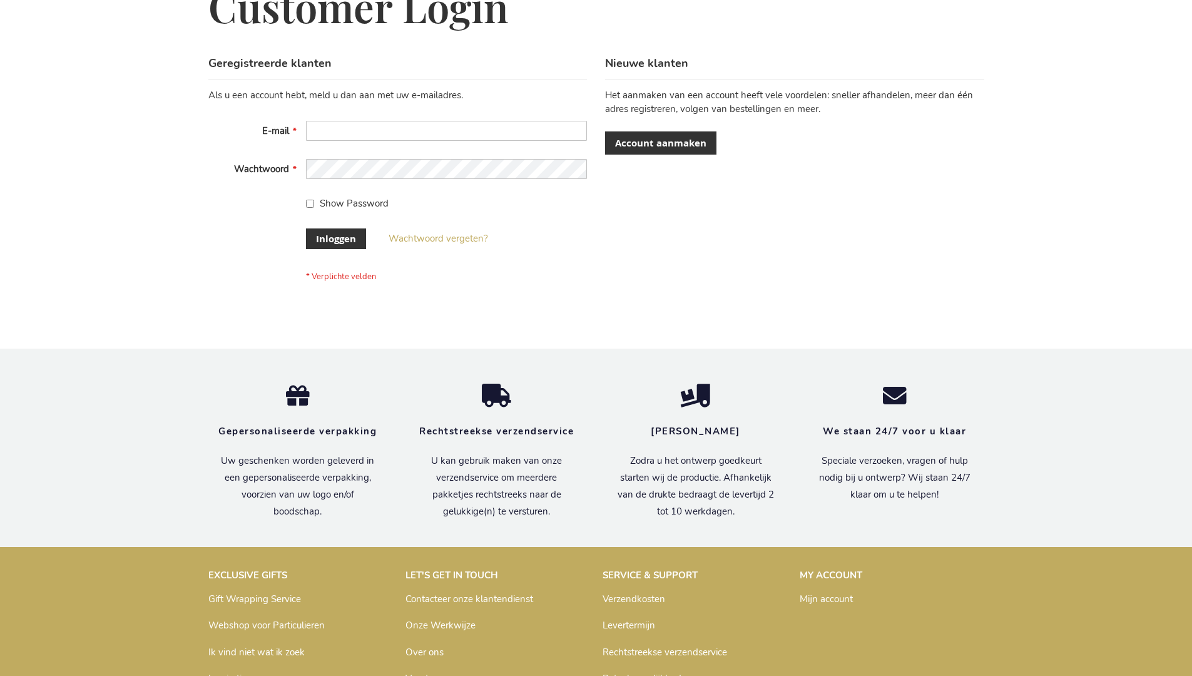
scroll to position [425, 0]
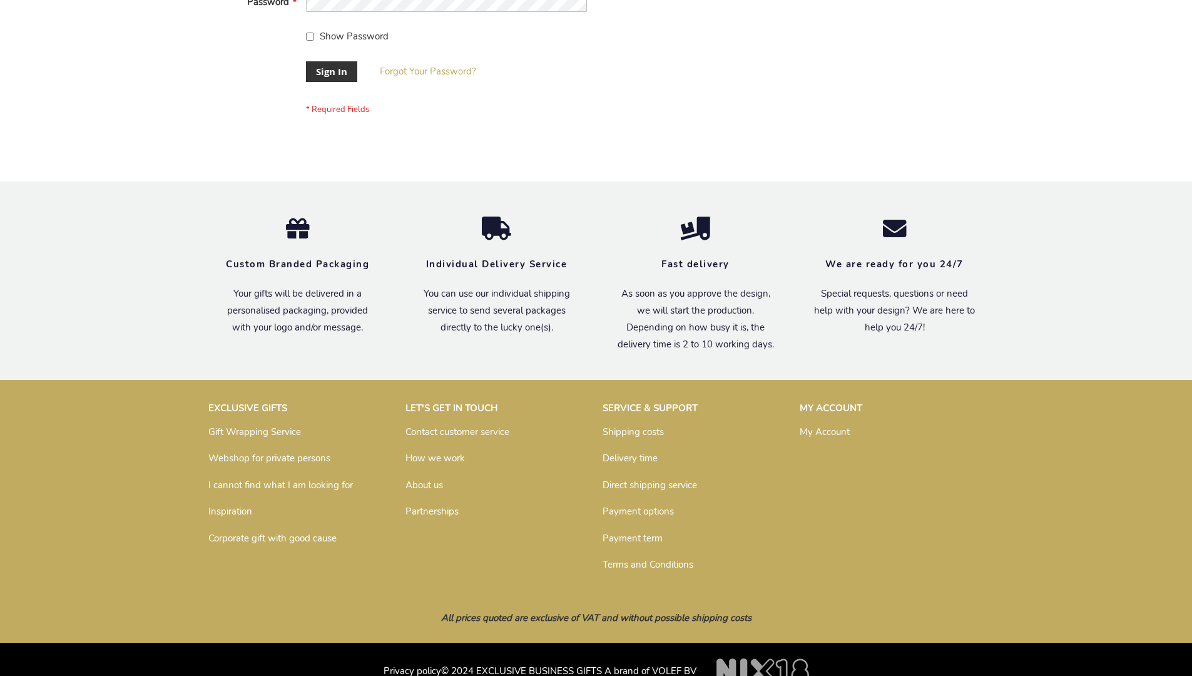
scroll to position [402, 0]
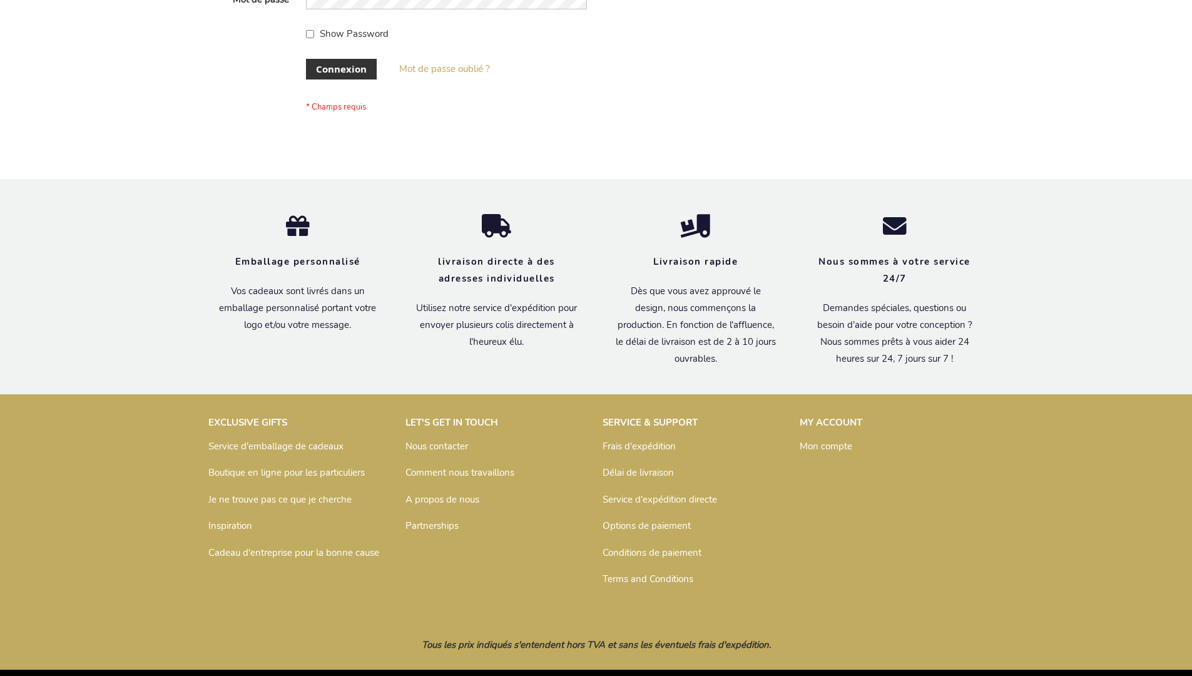
scroll to position [432, 0]
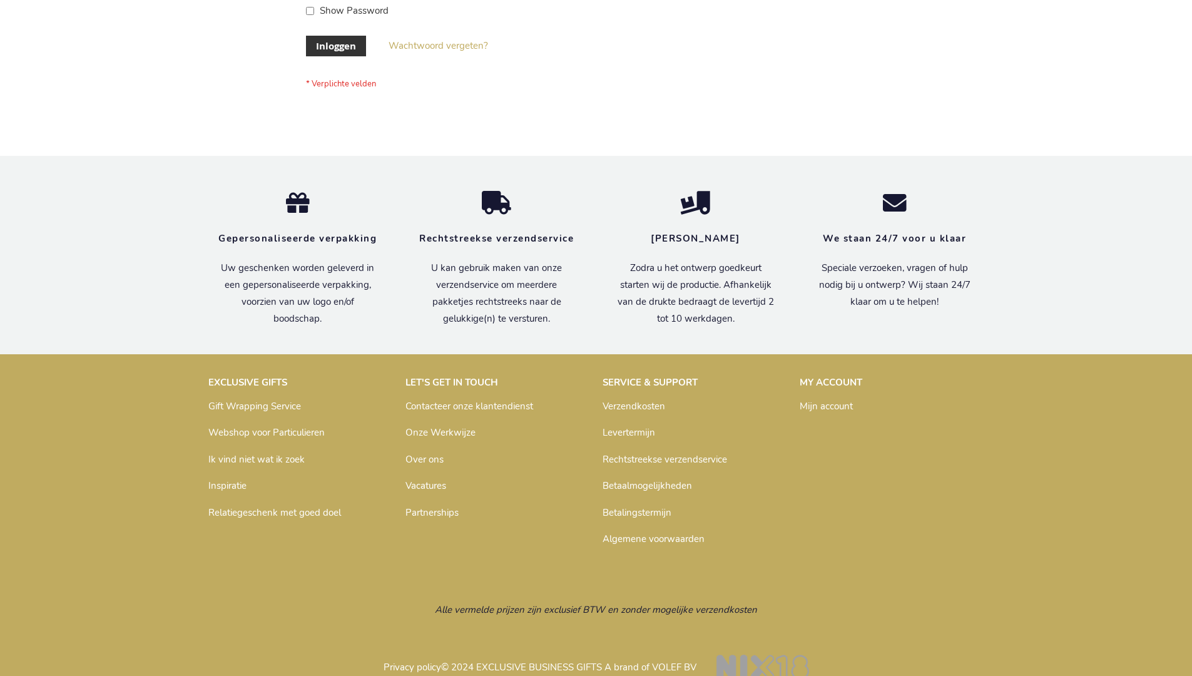
scroll to position [425, 0]
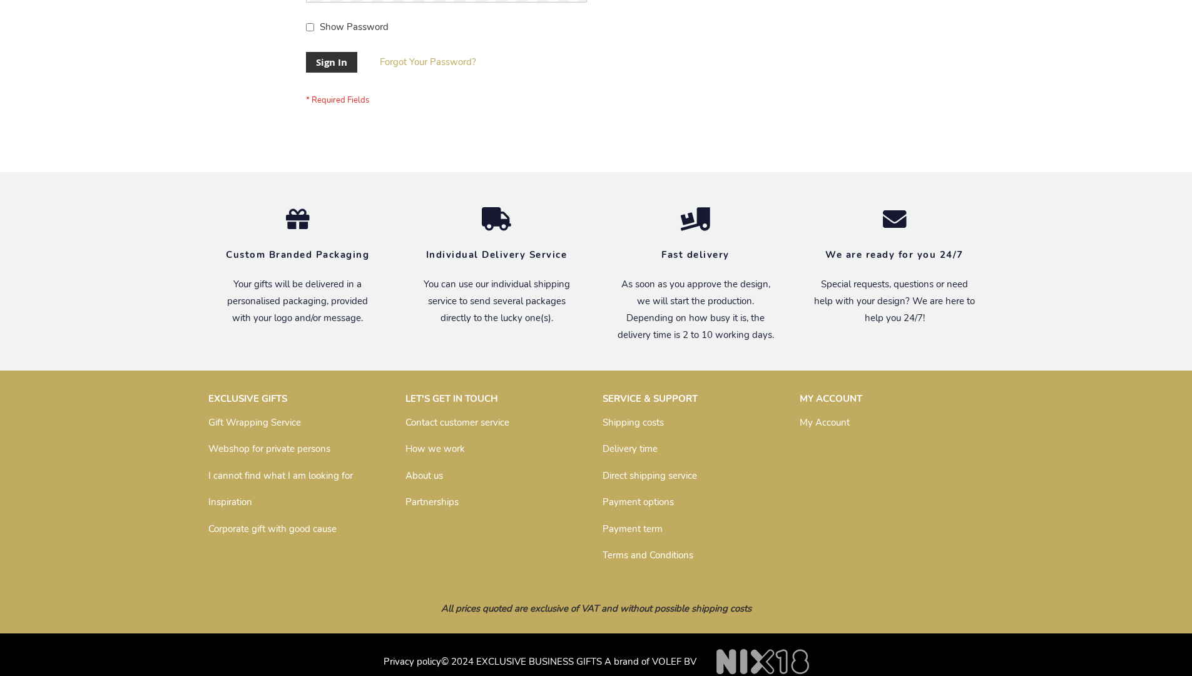
scroll to position [402, 0]
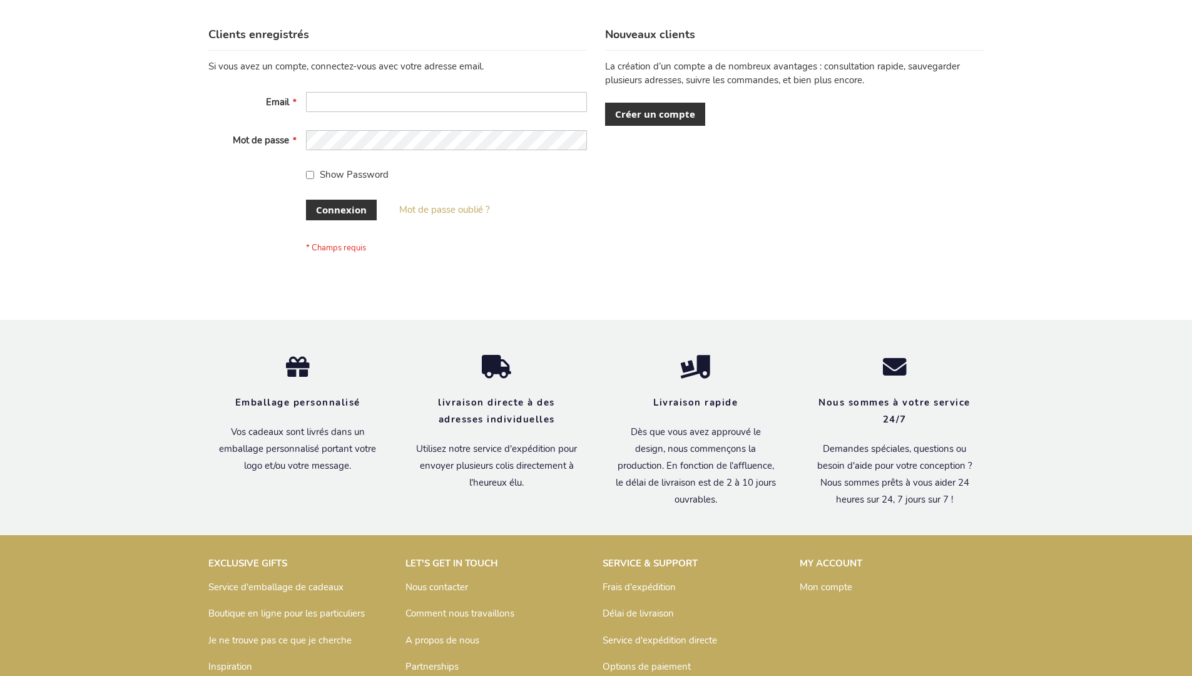
scroll to position [432, 0]
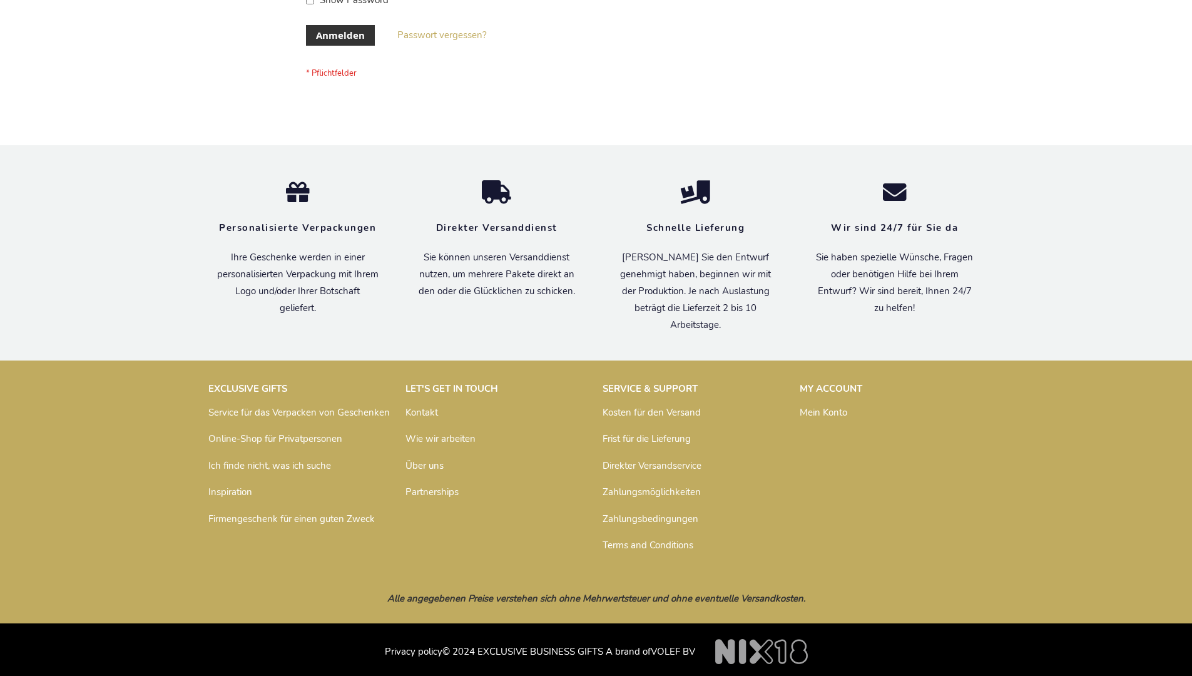
scroll to position [419, 0]
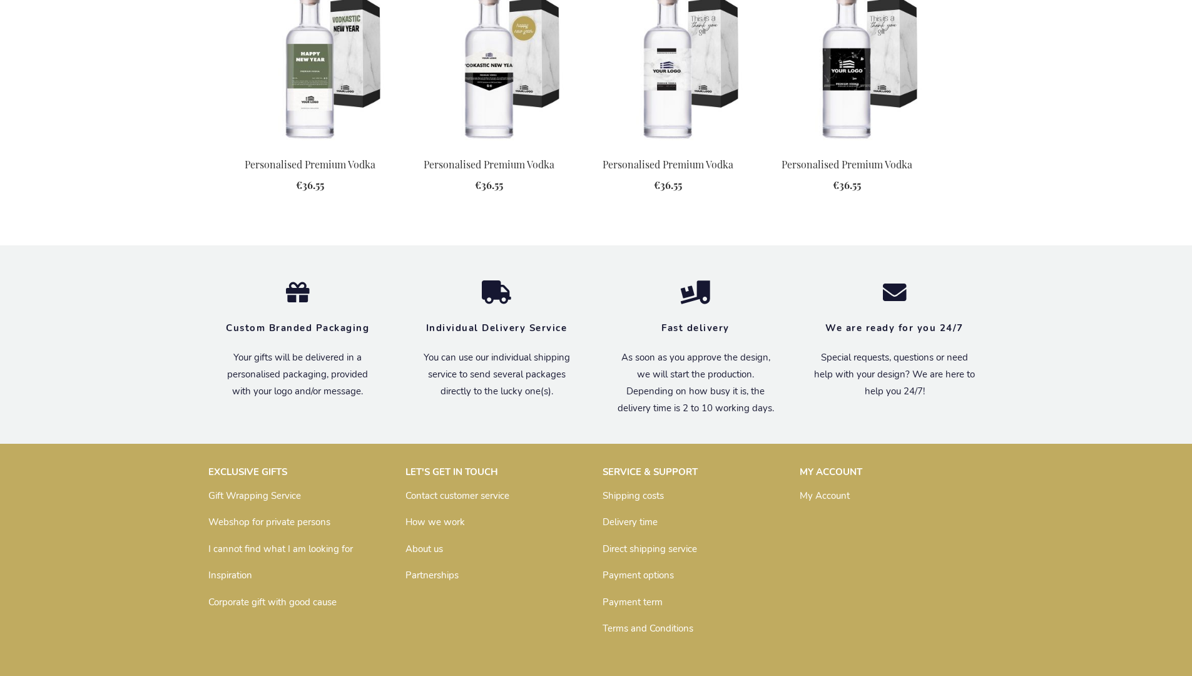
scroll to position [1565, 0]
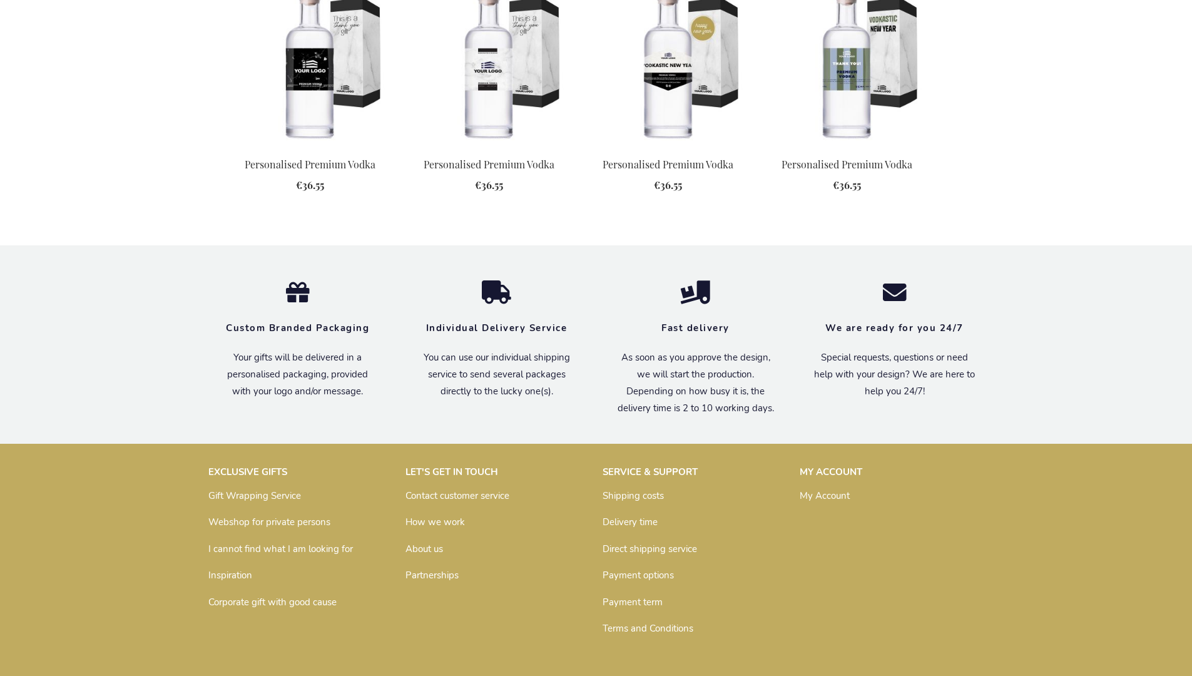
scroll to position [1565, 0]
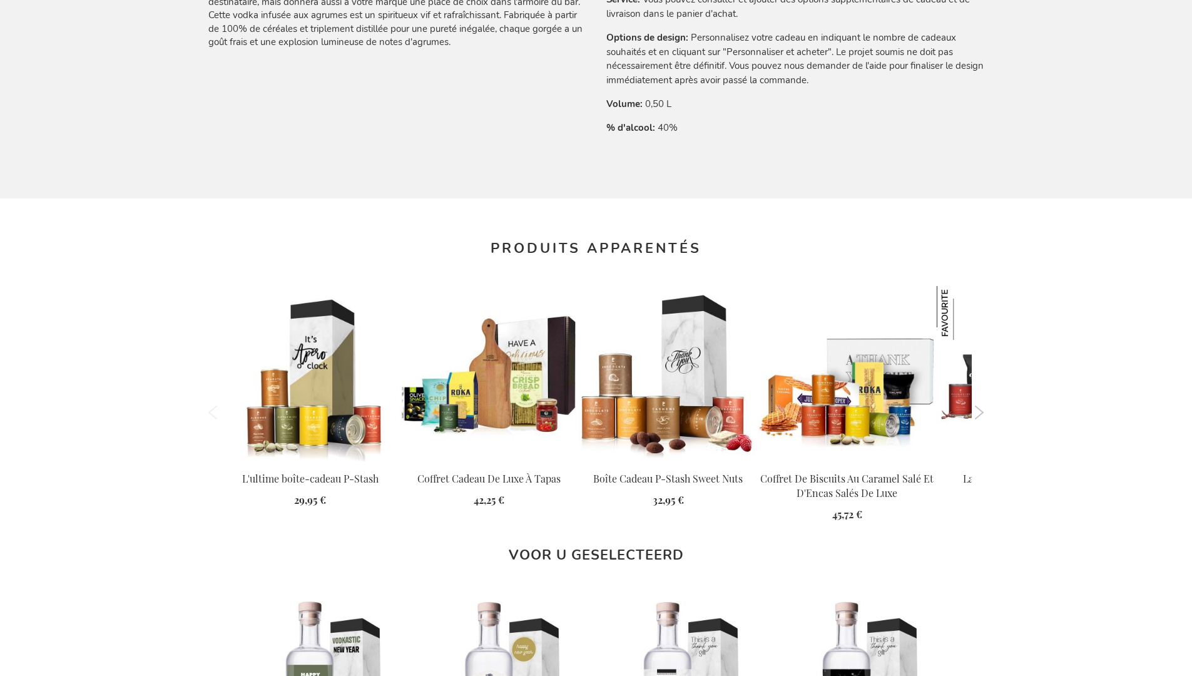
scroll to position [1608, 0]
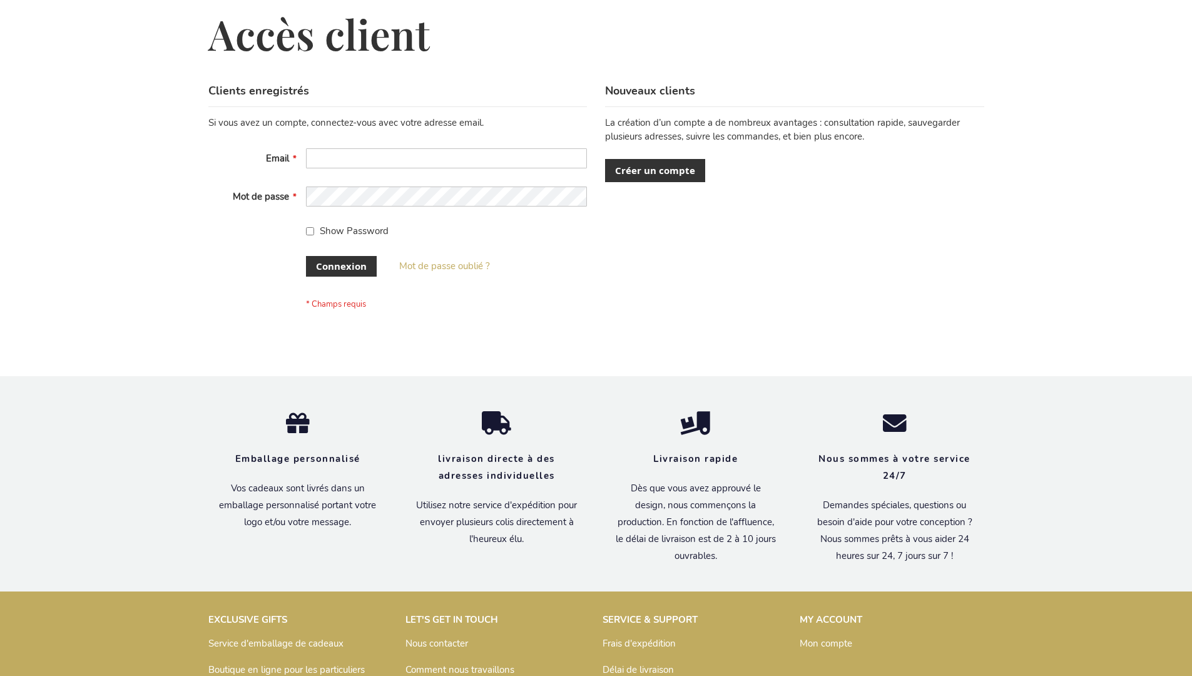
scroll to position [432, 0]
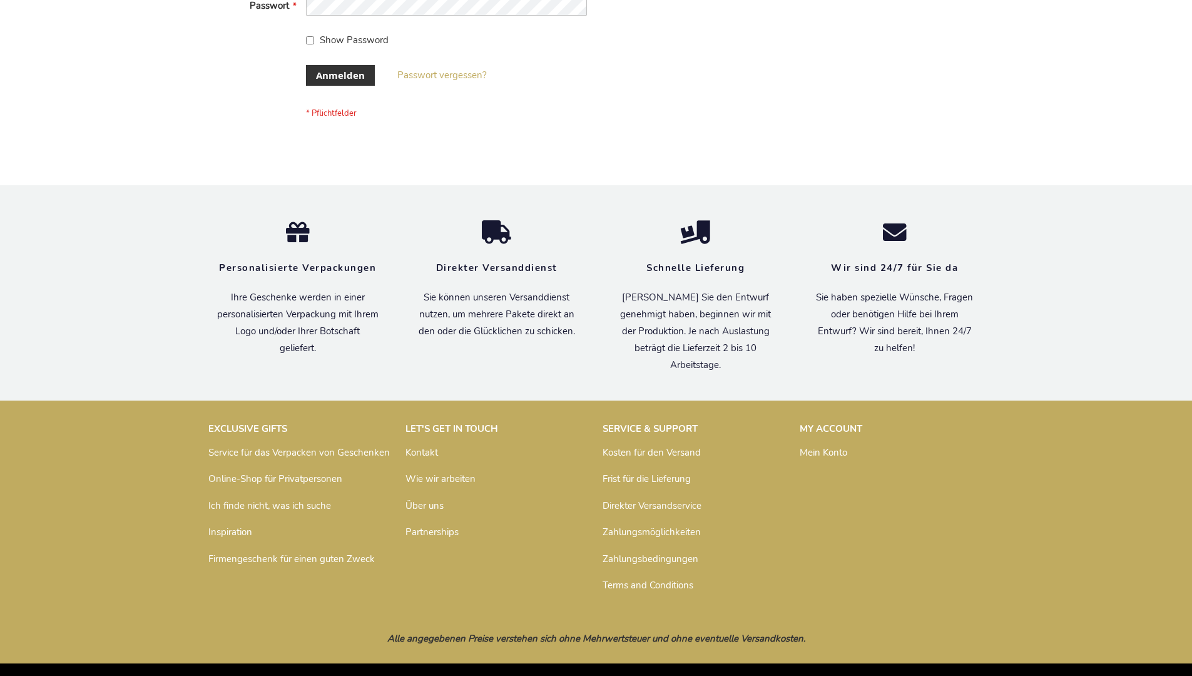
scroll to position [419, 0]
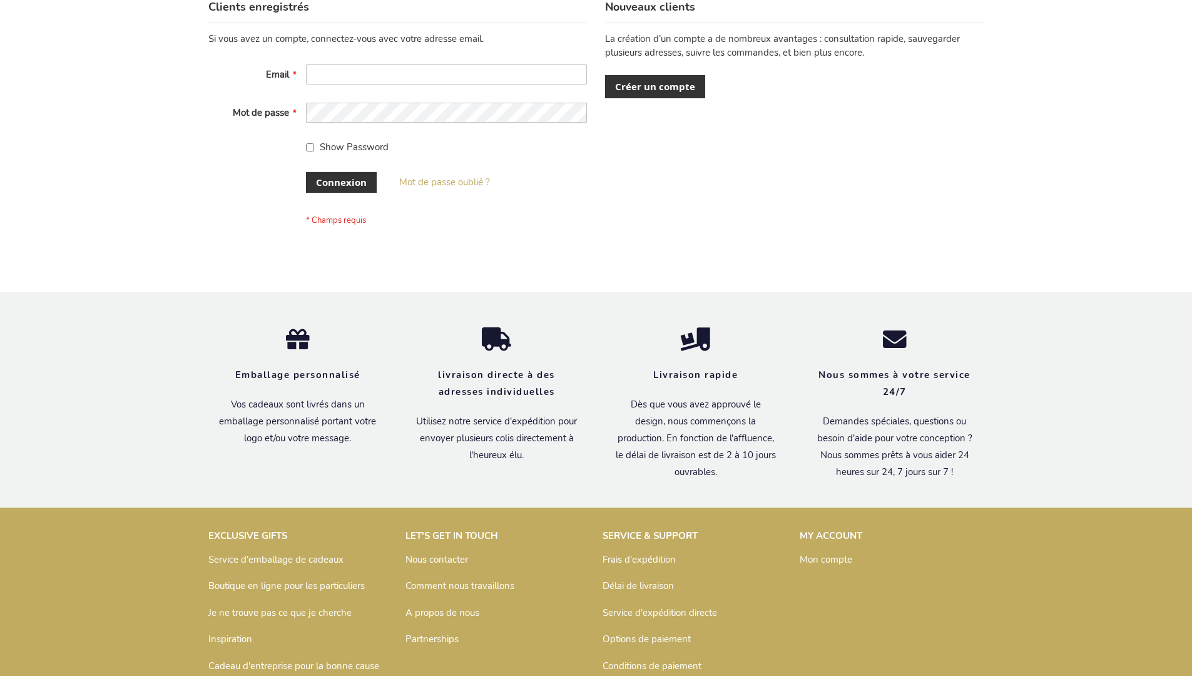
scroll to position [432, 0]
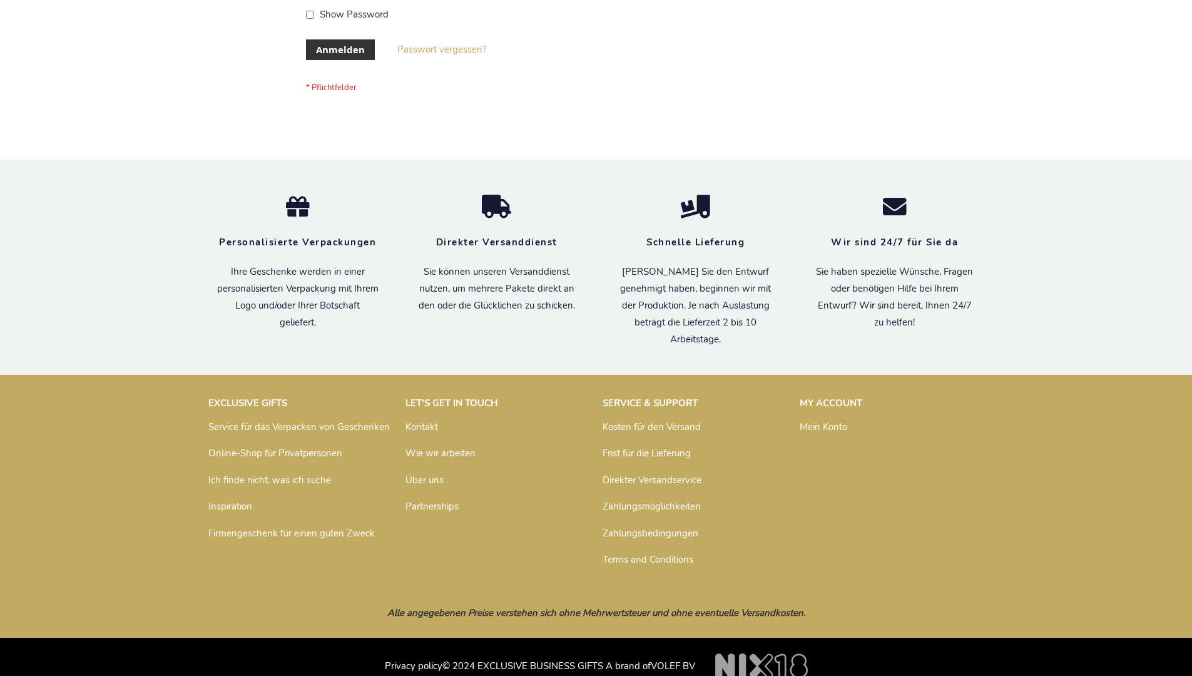
scroll to position [419, 0]
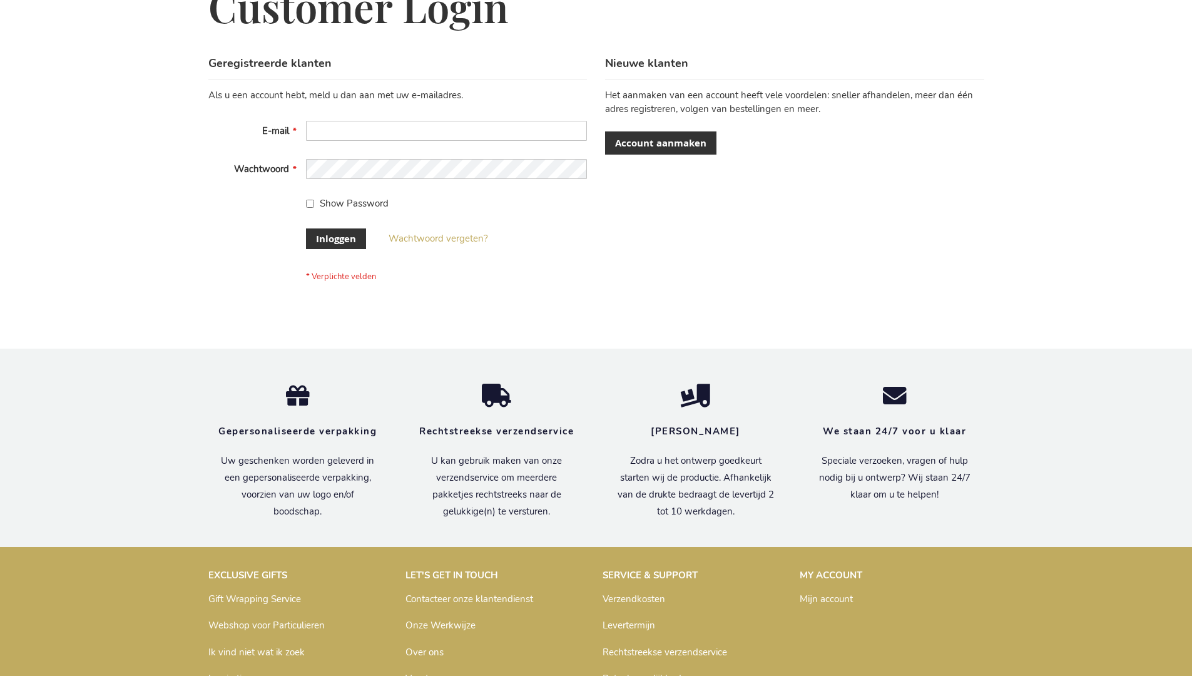
scroll to position [425, 0]
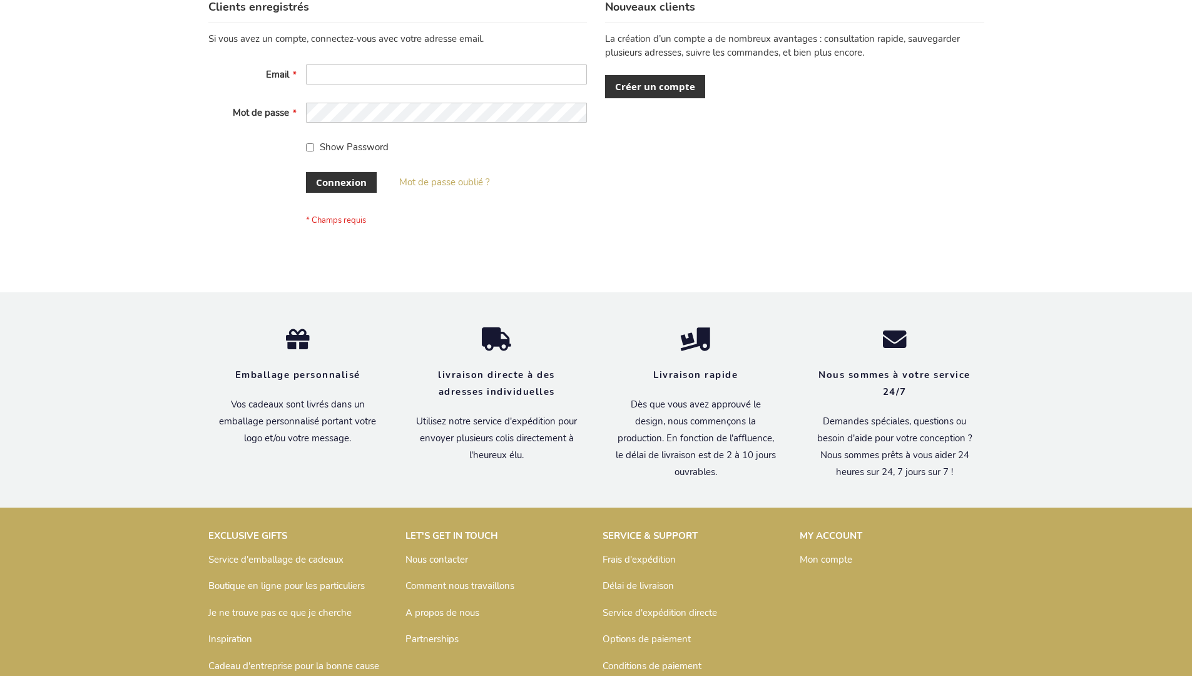
scroll to position [432, 0]
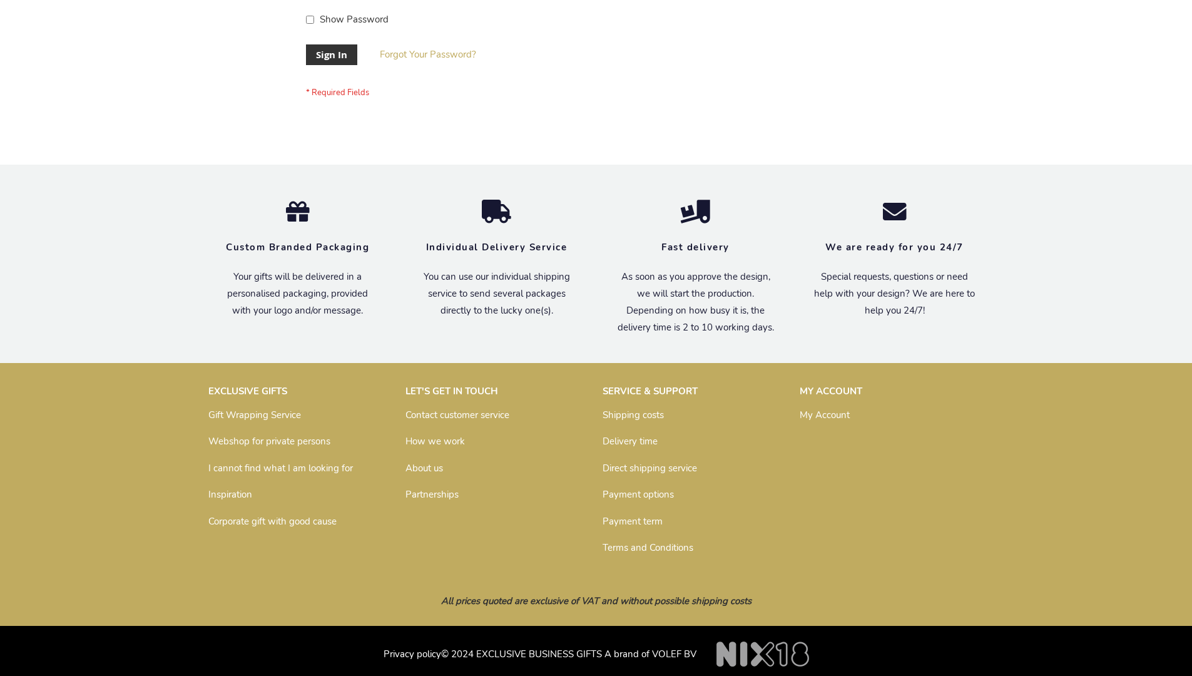
scroll to position [402, 0]
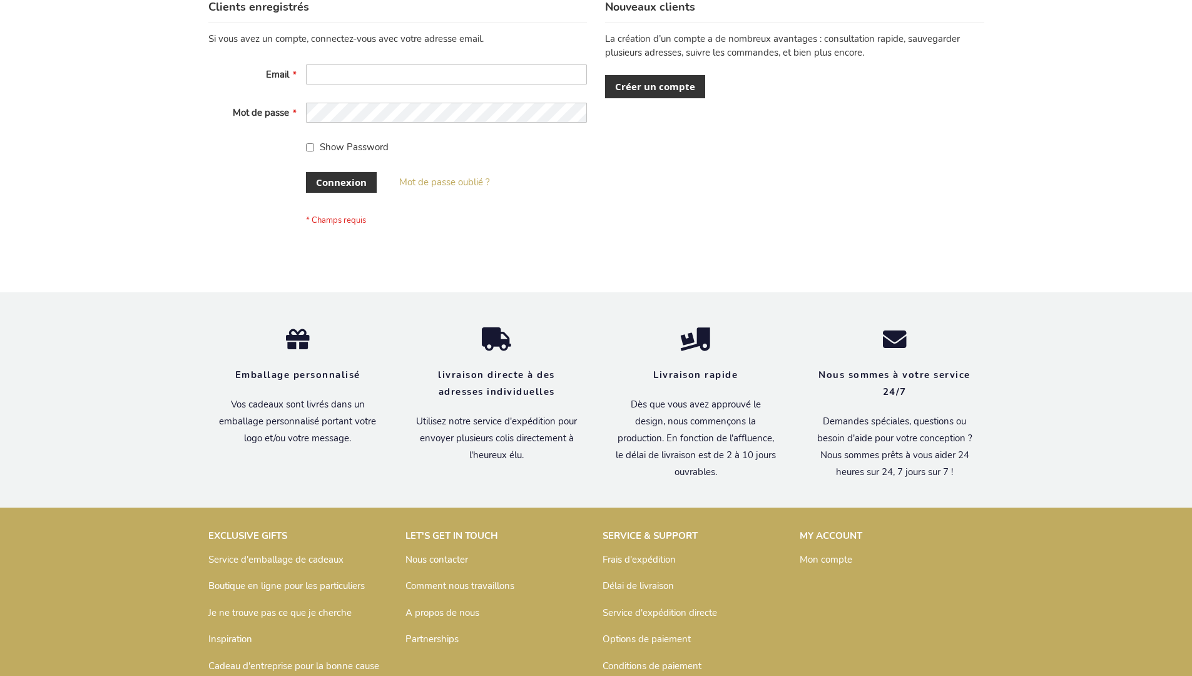
scroll to position [432, 0]
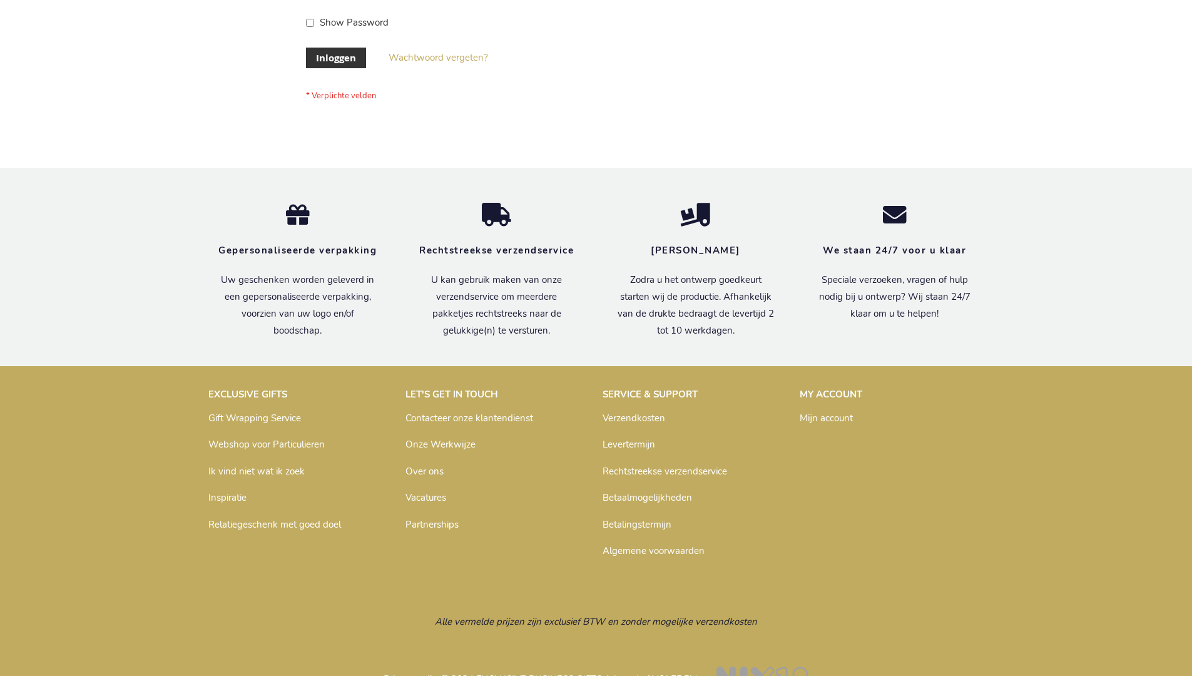
scroll to position [425, 0]
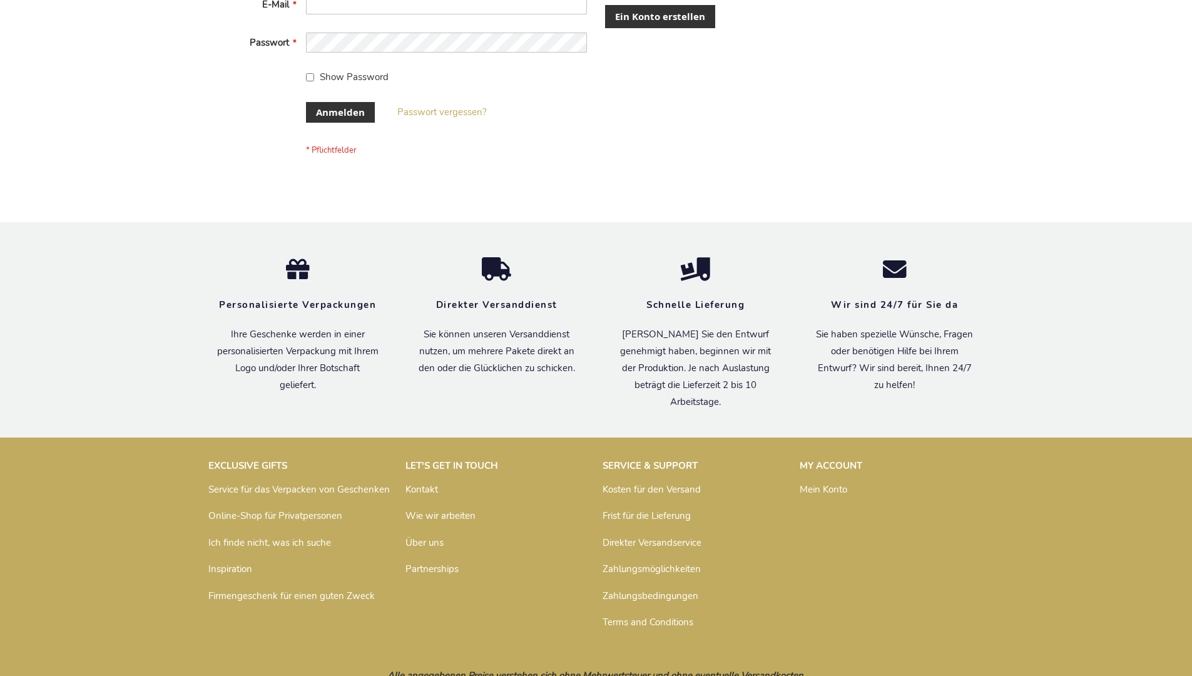
scroll to position [419, 0]
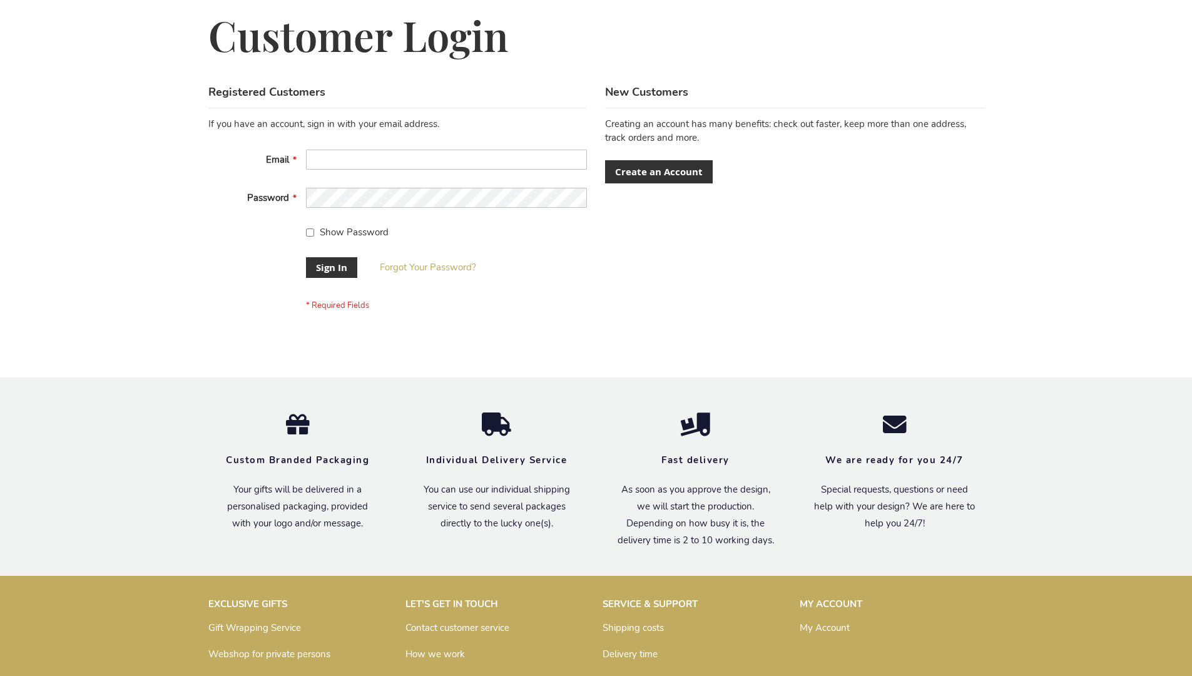
scroll to position [402, 0]
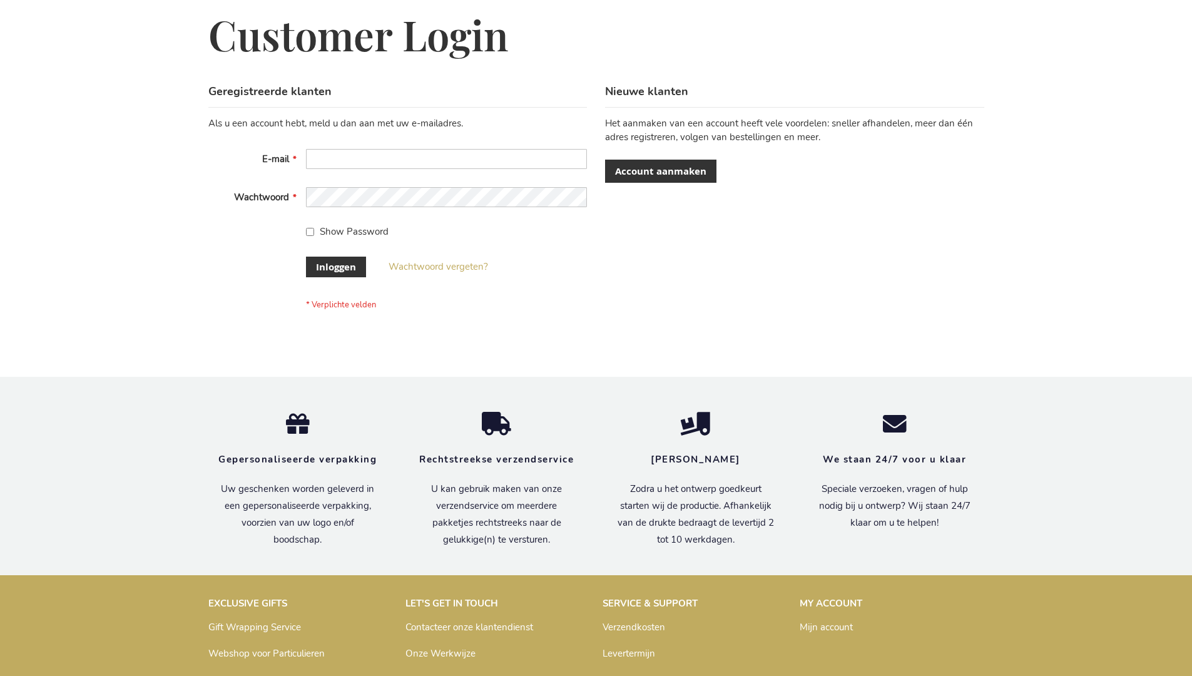
scroll to position [425, 0]
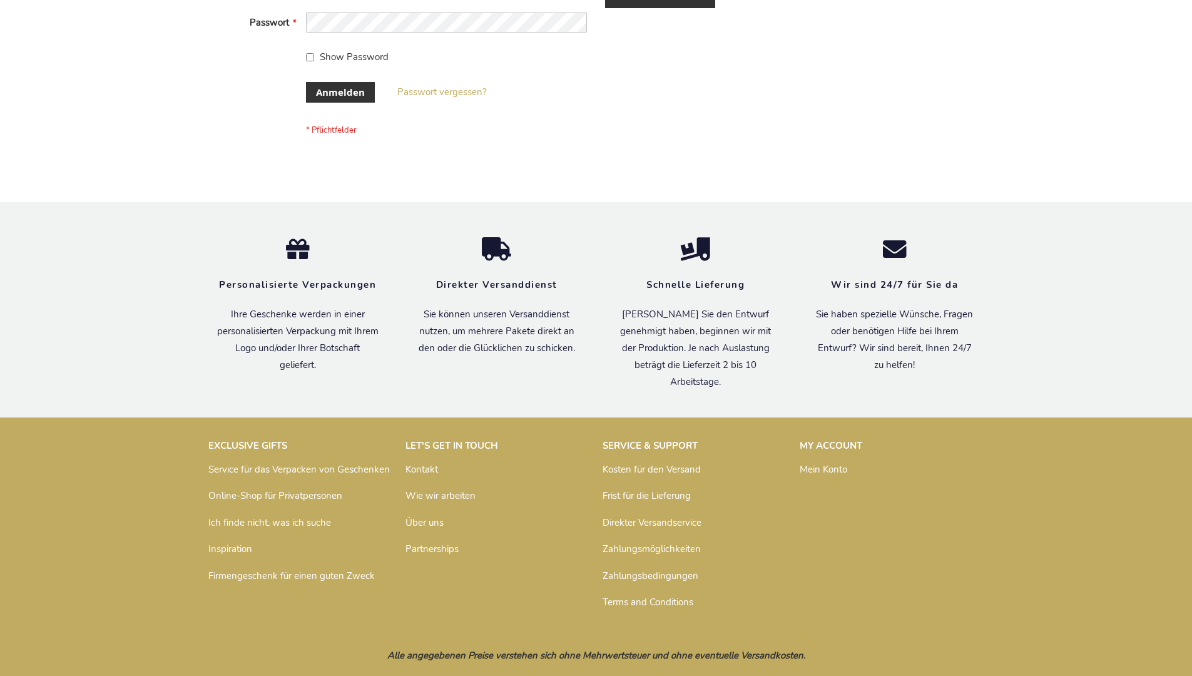
scroll to position [419, 0]
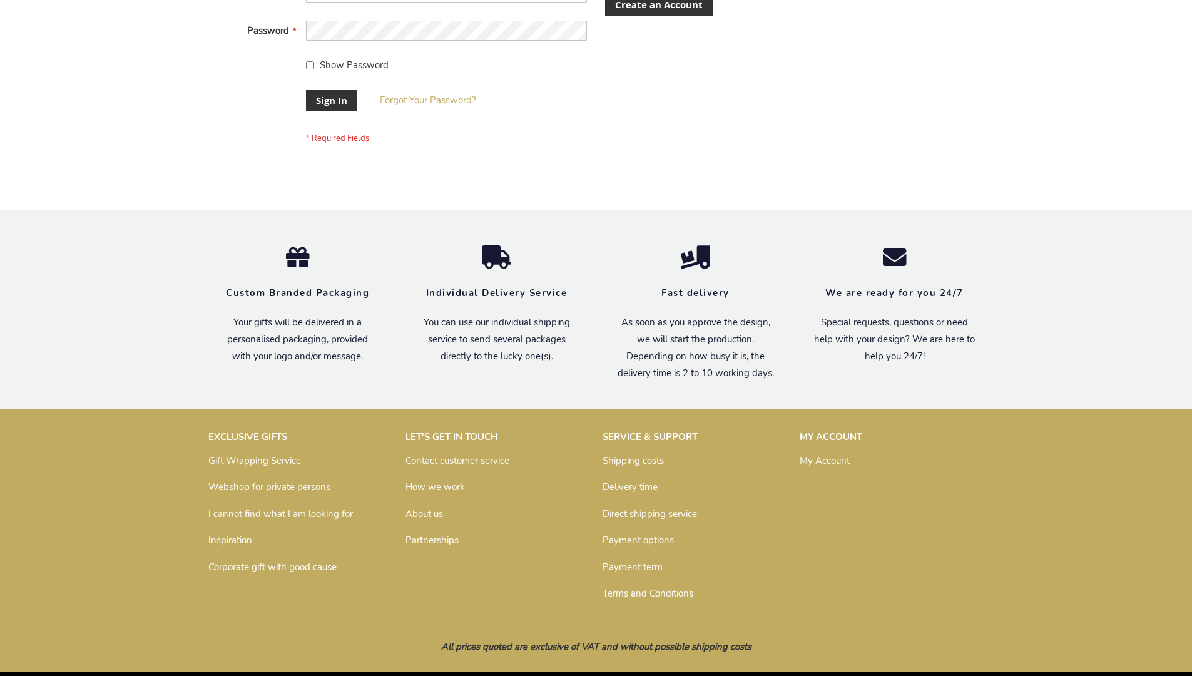
scroll to position [402, 0]
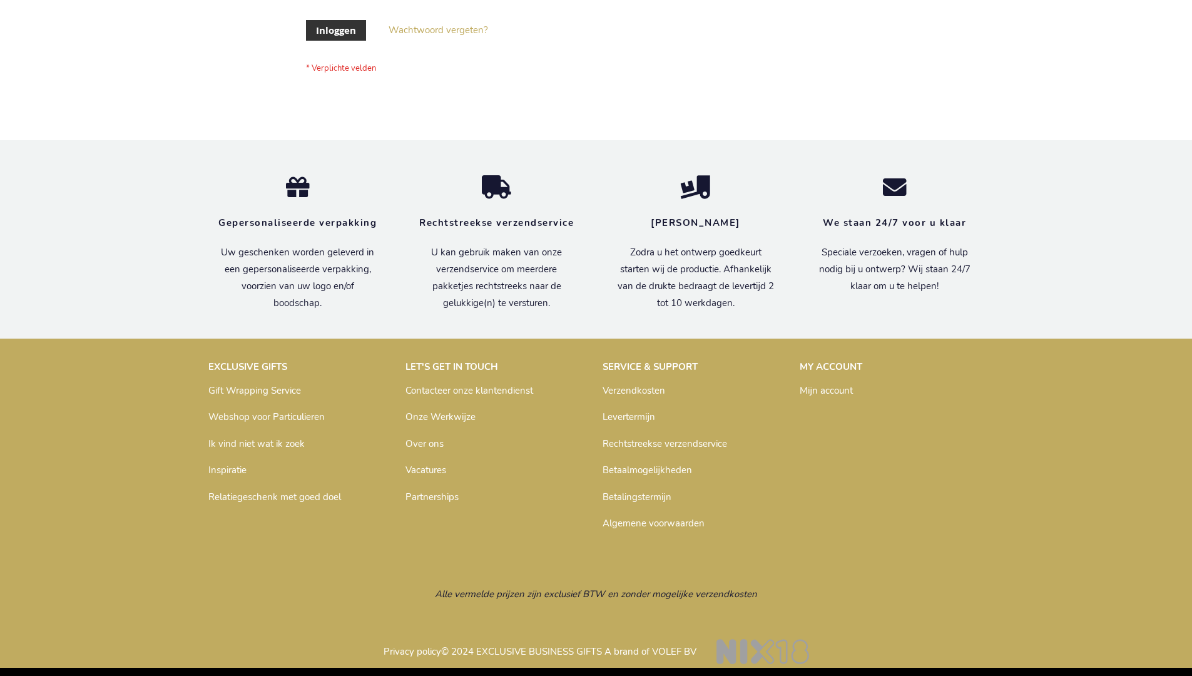
scroll to position [425, 0]
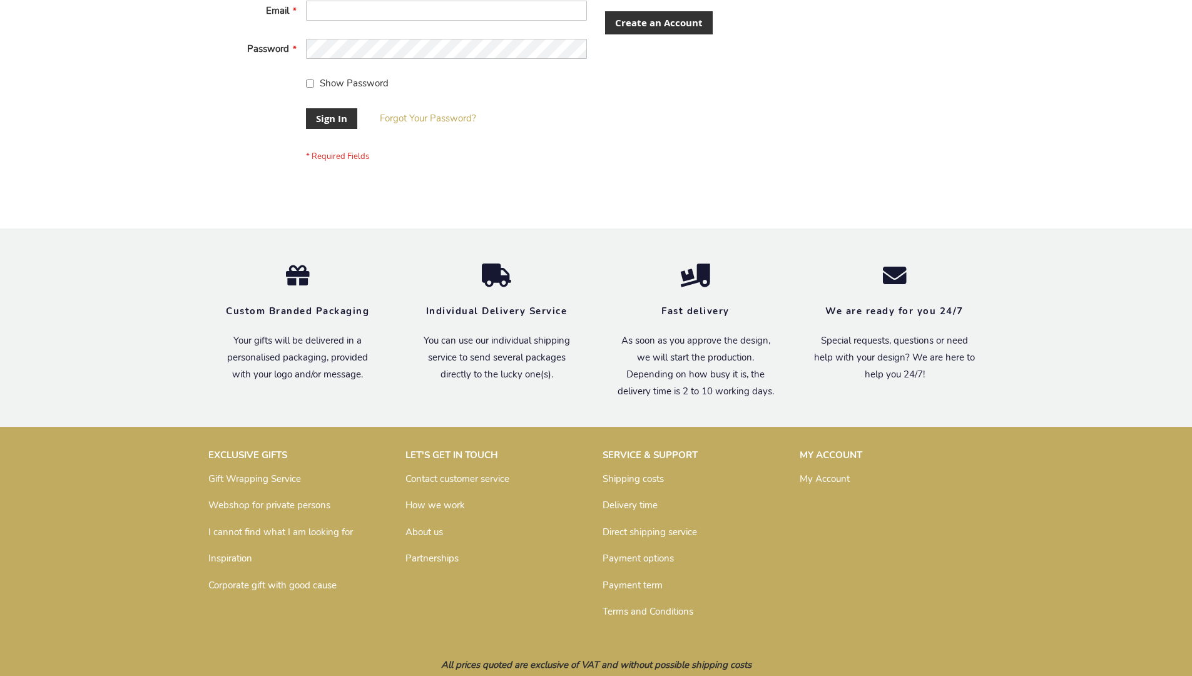
scroll to position [402, 0]
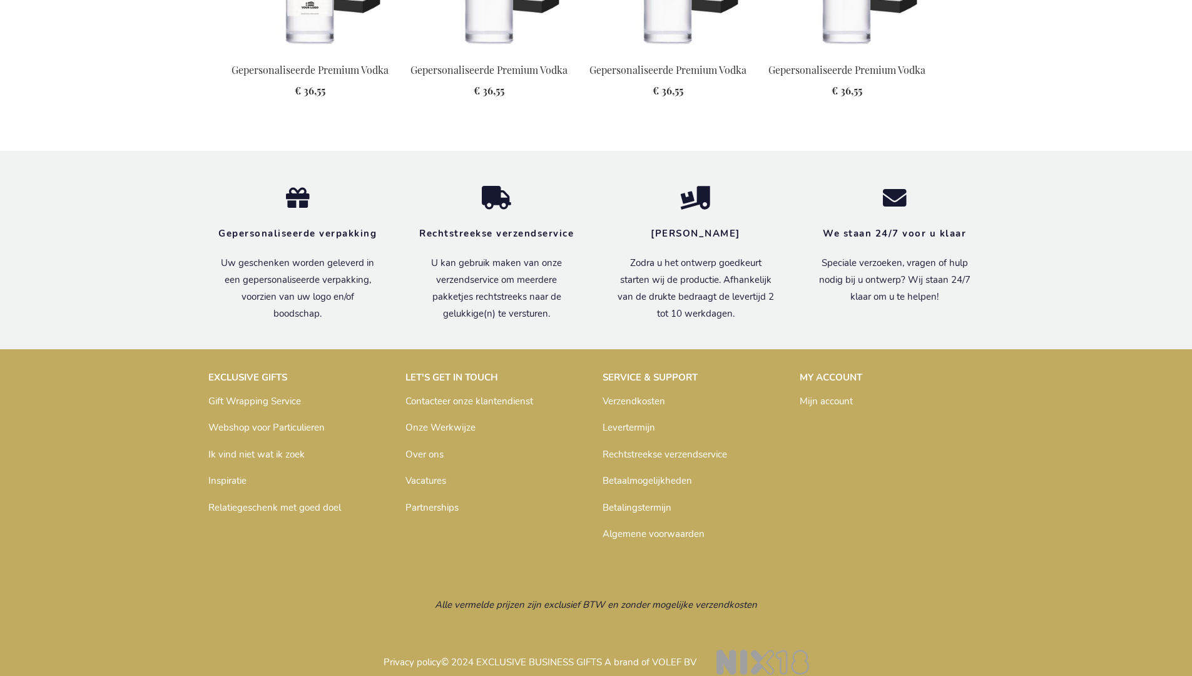
scroll to position [1587, 0]
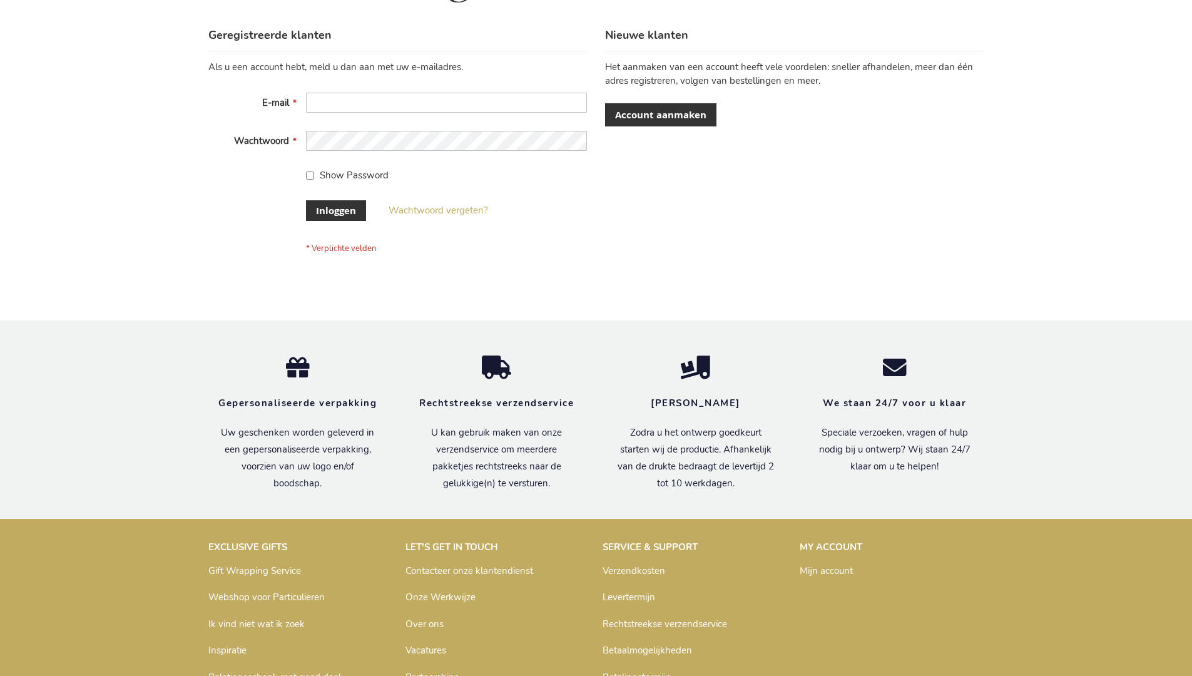
scroll to position [425, 0]
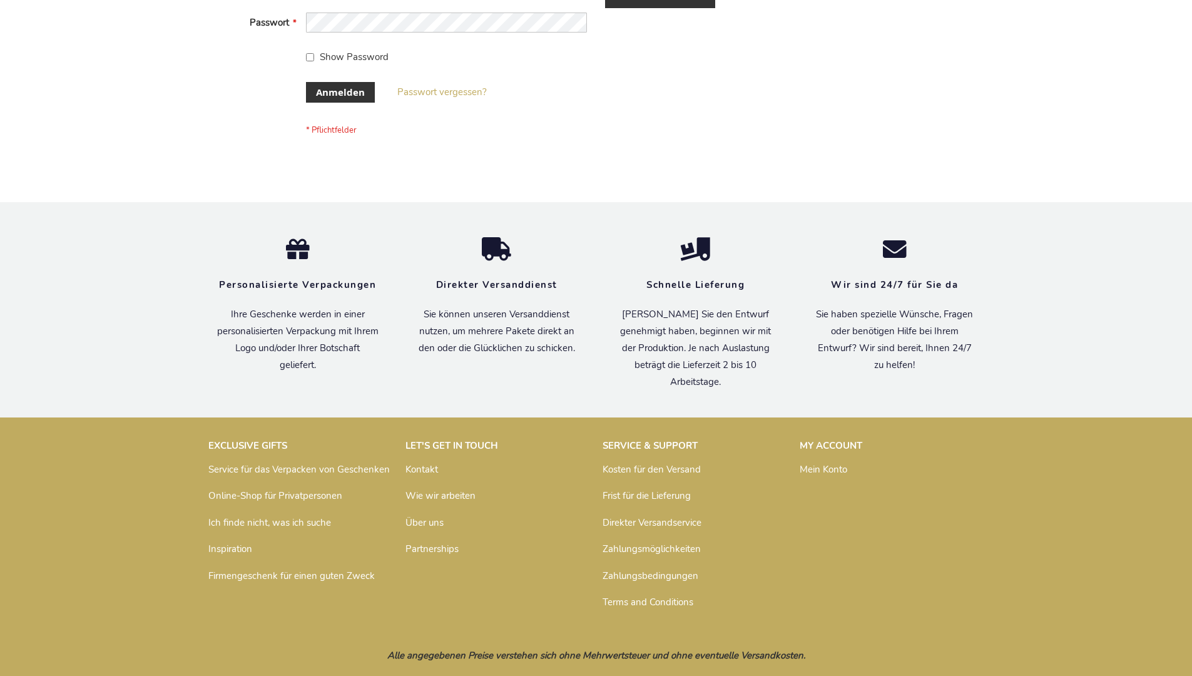
scroll to position [419, 0]
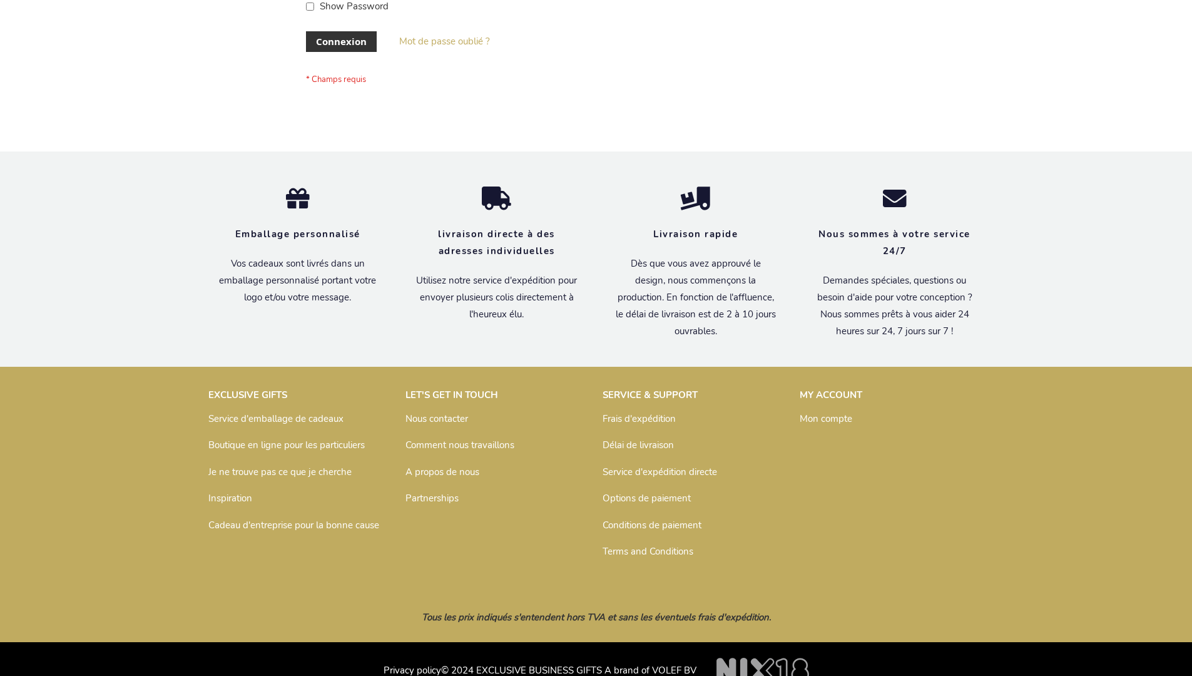
scroll to position [432, 0]
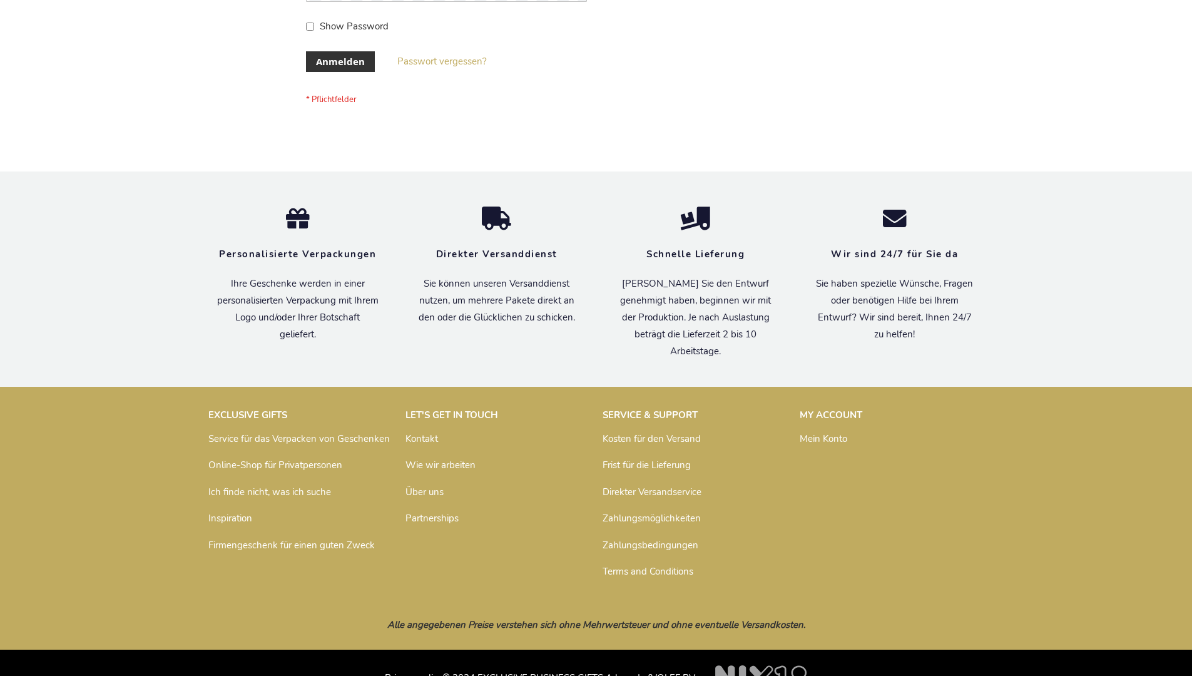
scroll to position [419, 0]
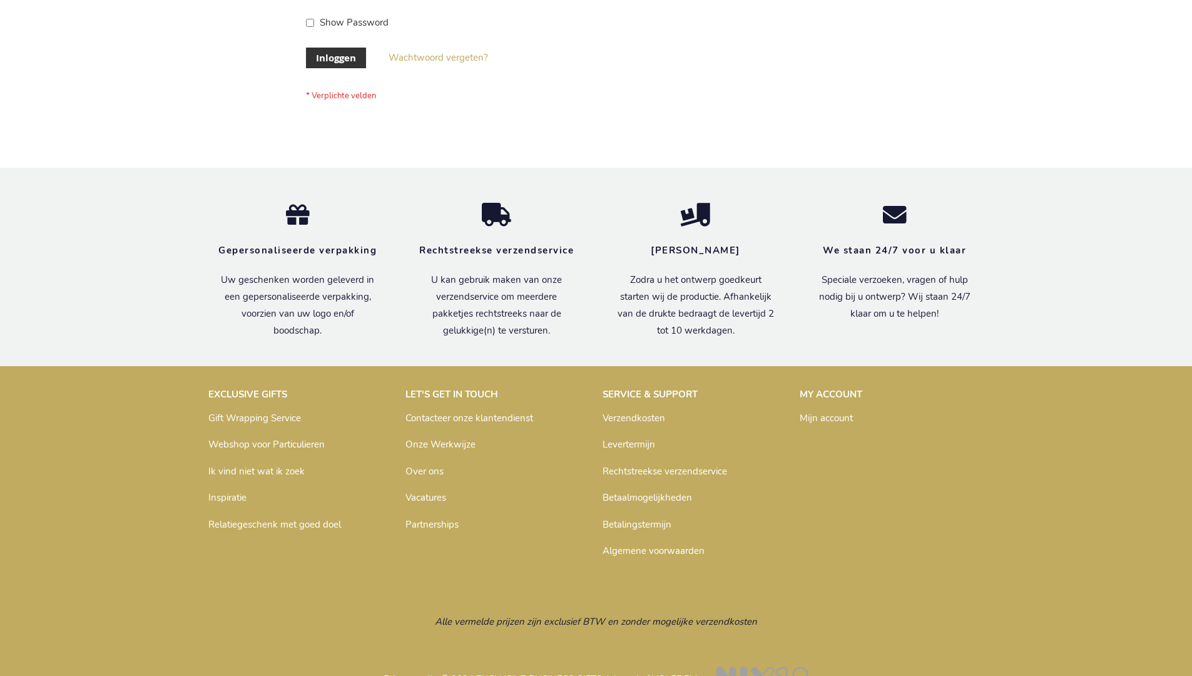
scroll to position [425, 0]
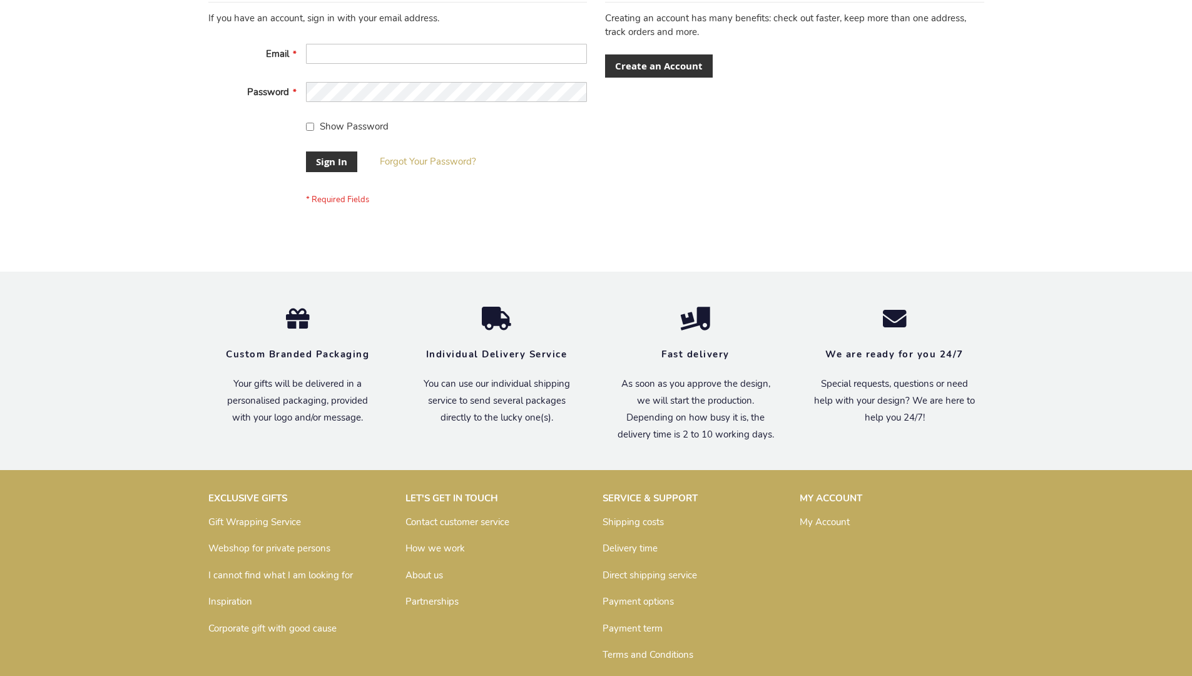
scroll to position [402, 0]
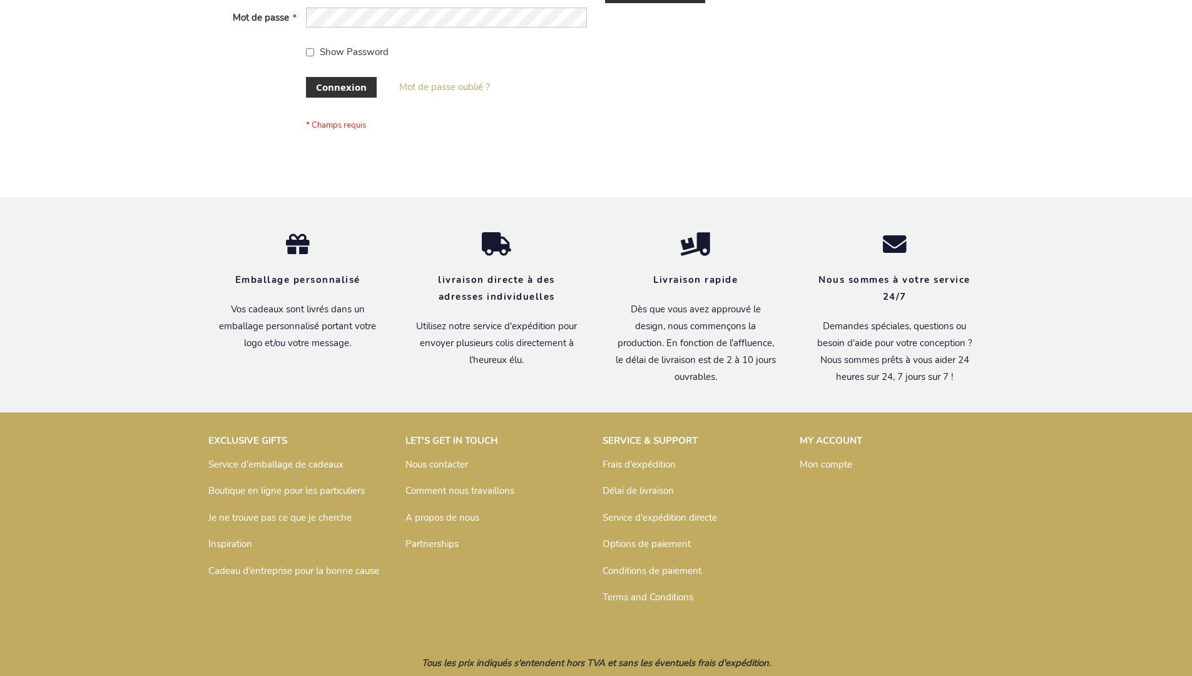
scroll to position [432, 0]
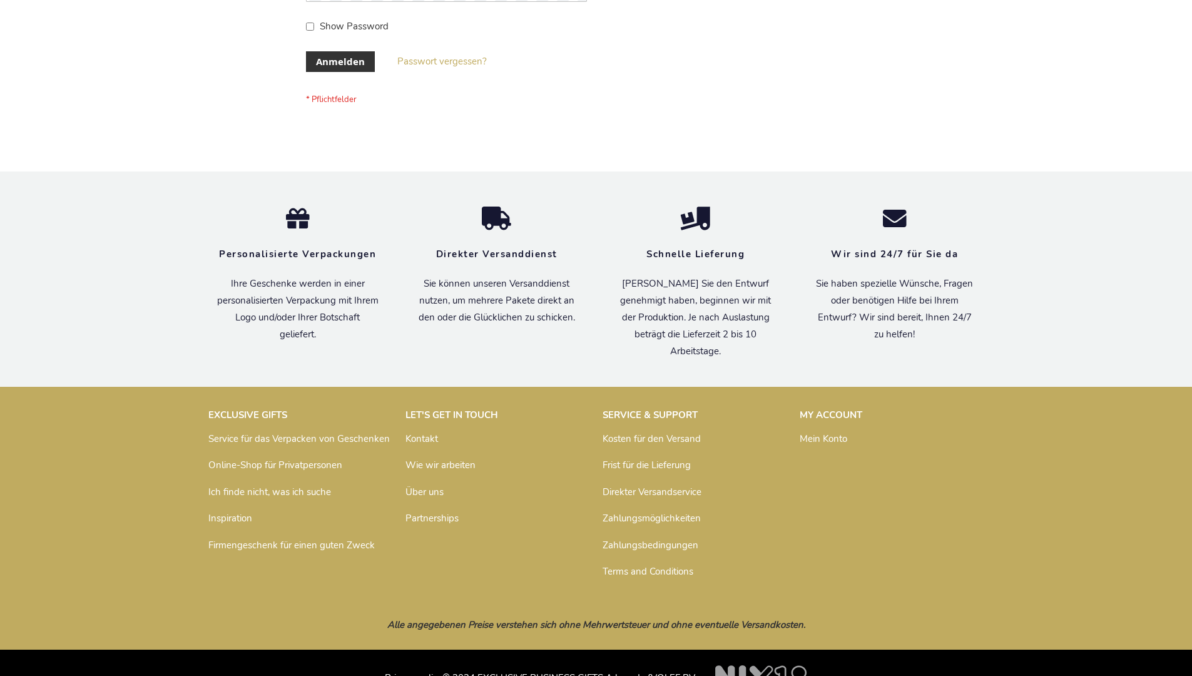
scroll to position [419, 0]
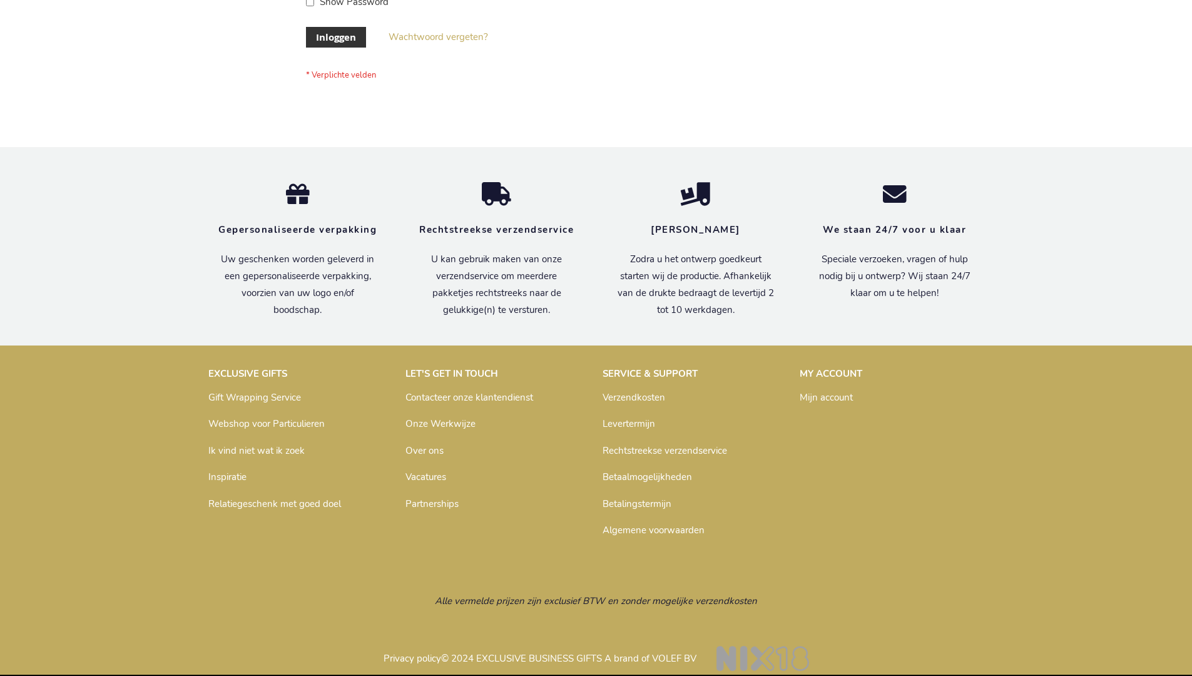
scroll to position [425, 0]
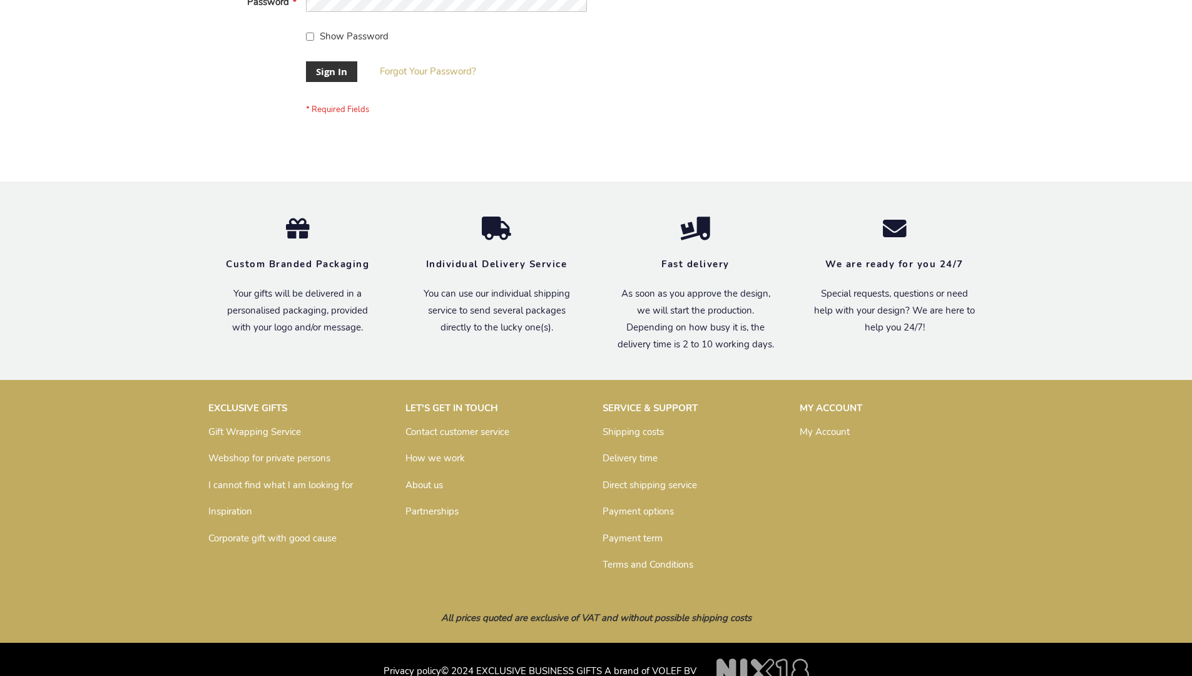
scroll to position [402, 0]
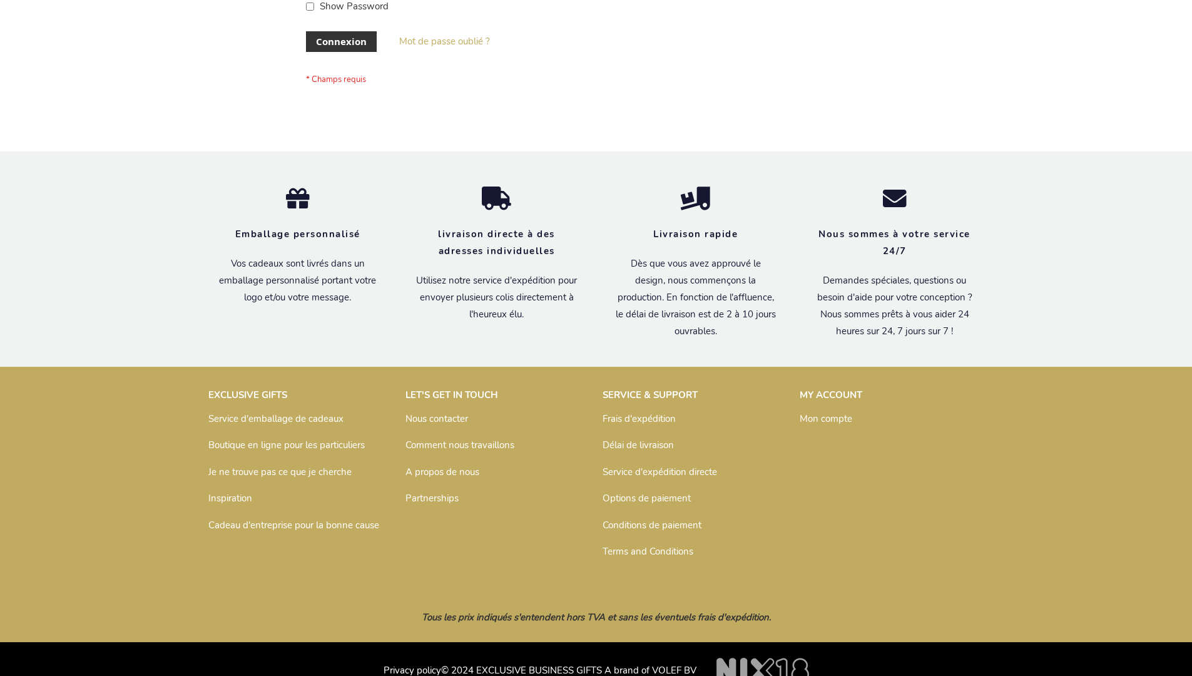
scroll to position [432, 0]
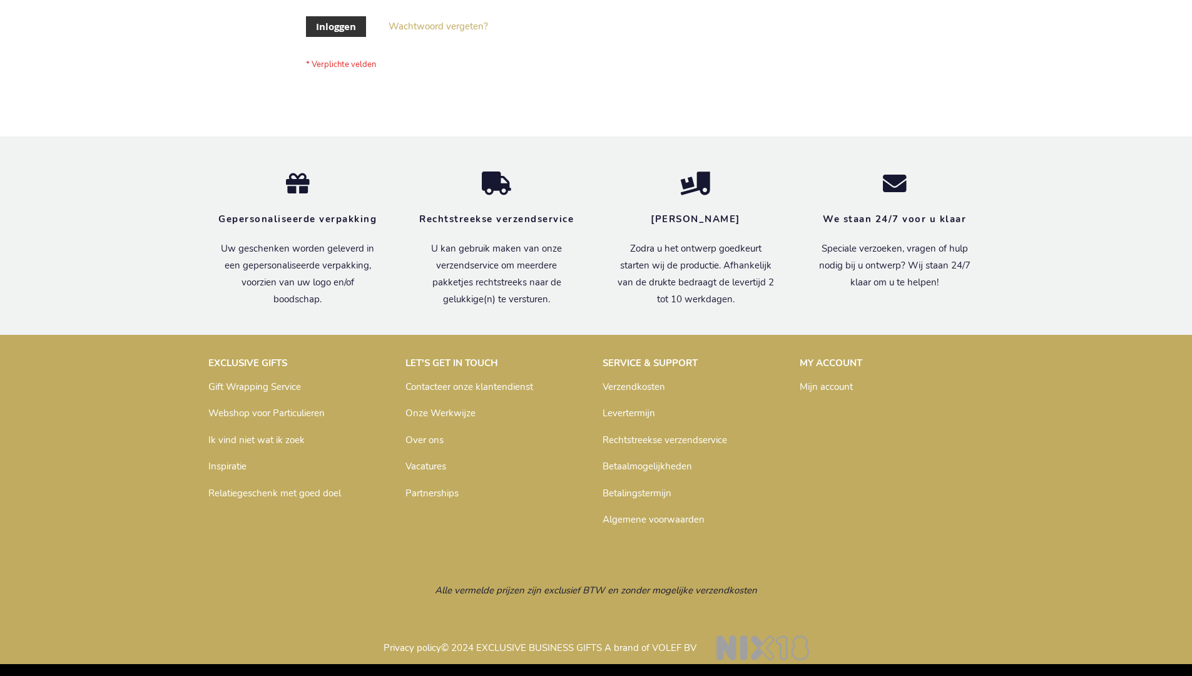
scroll to position [425, 0]
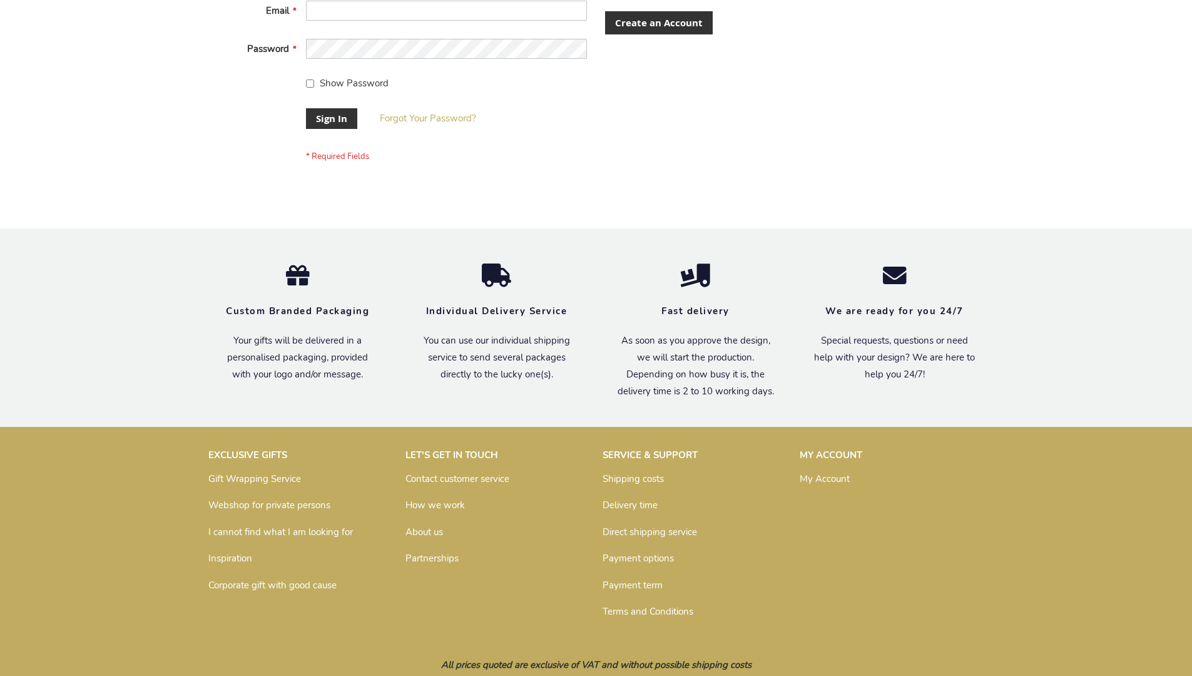
scroll to position [402, 0]
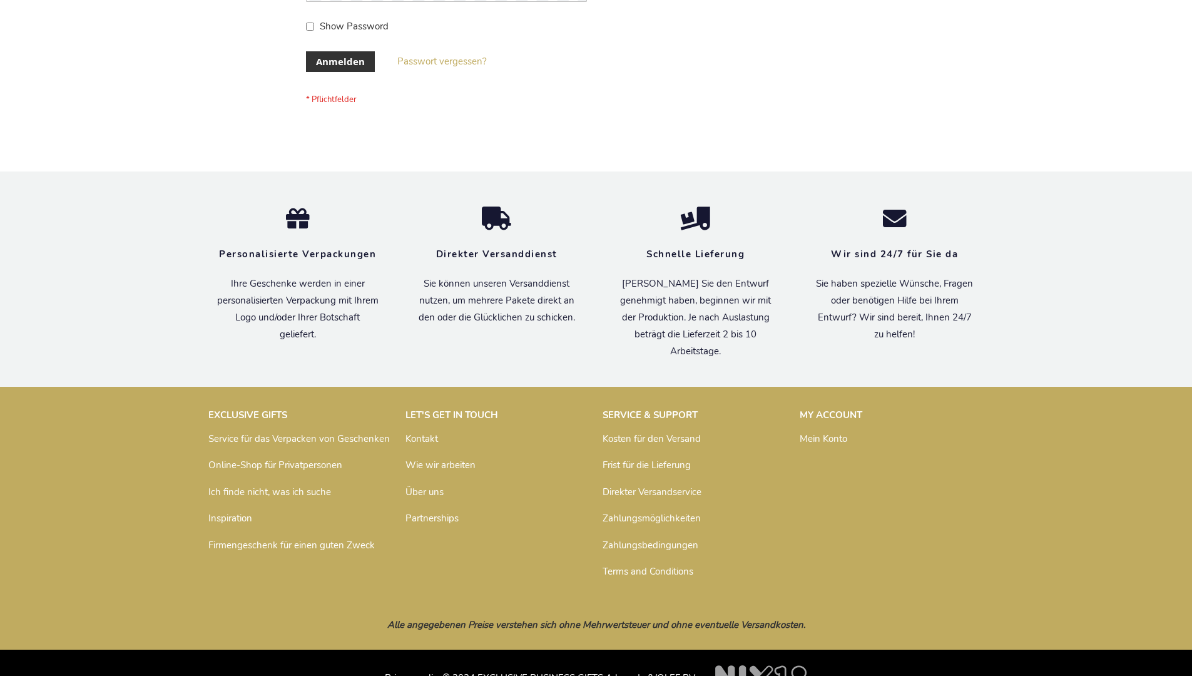
scroll to position [419, 0]
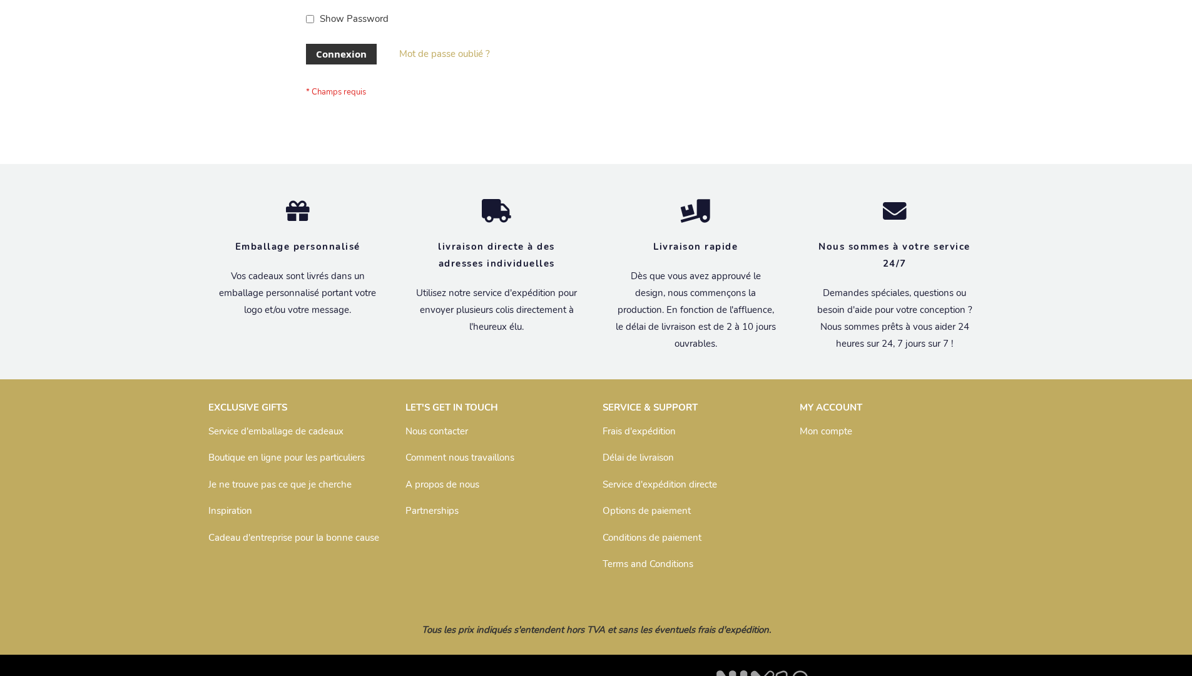
scroll to position [432, 0]
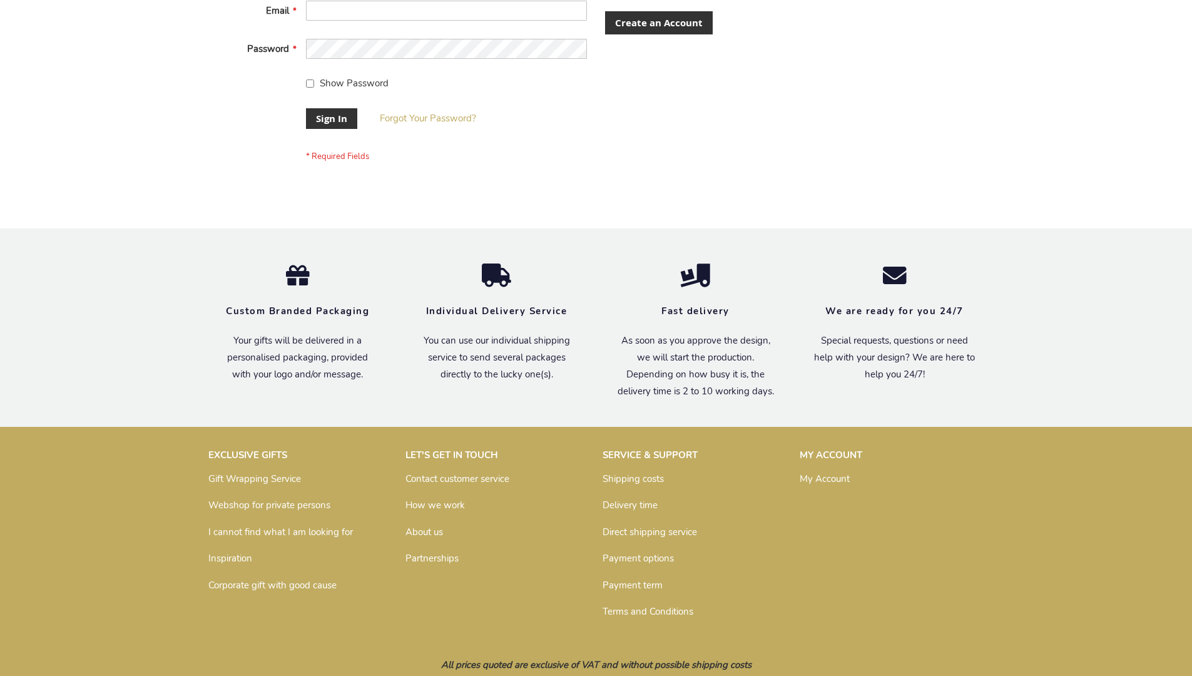
scroll to position [402, 0]
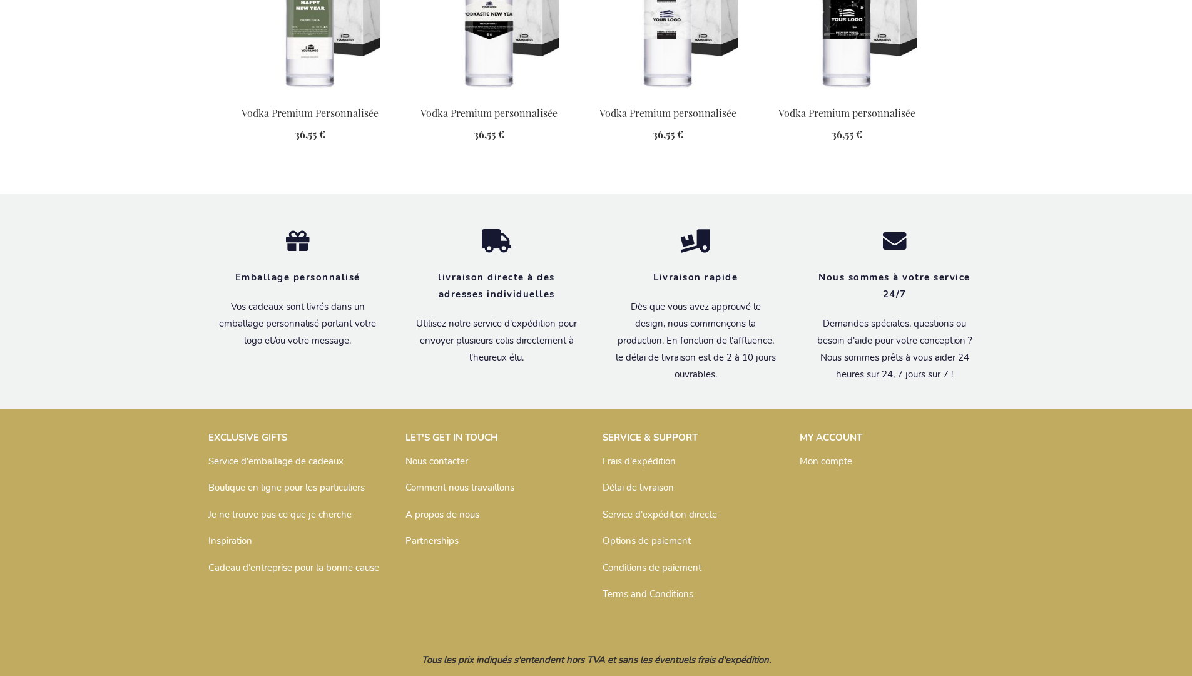
scroll to position [1608, 0]
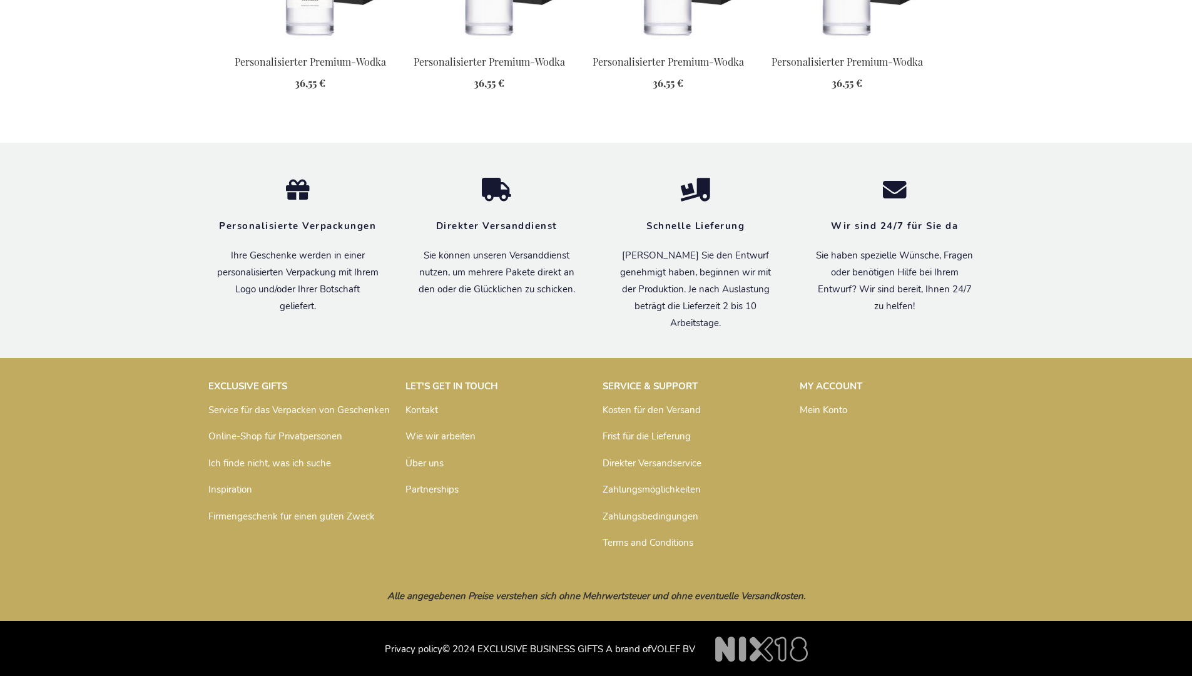
scroll to position [1596, 0]
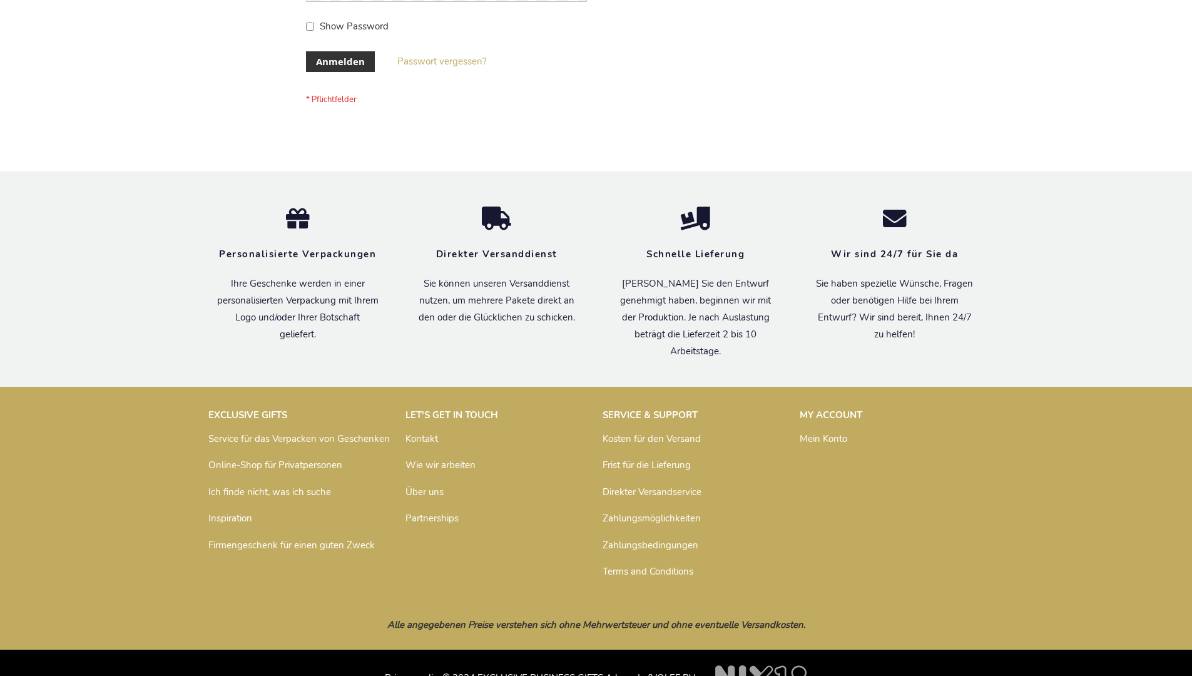
scroll to position [419, 0]
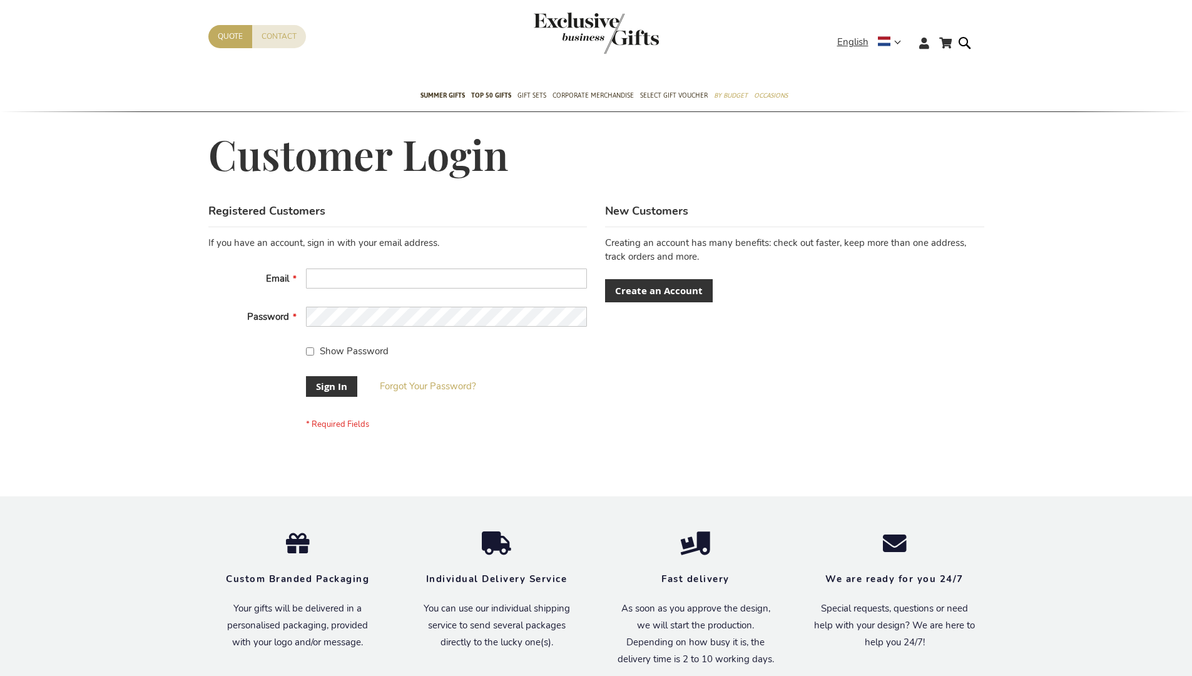
scroll to position [402, 0]
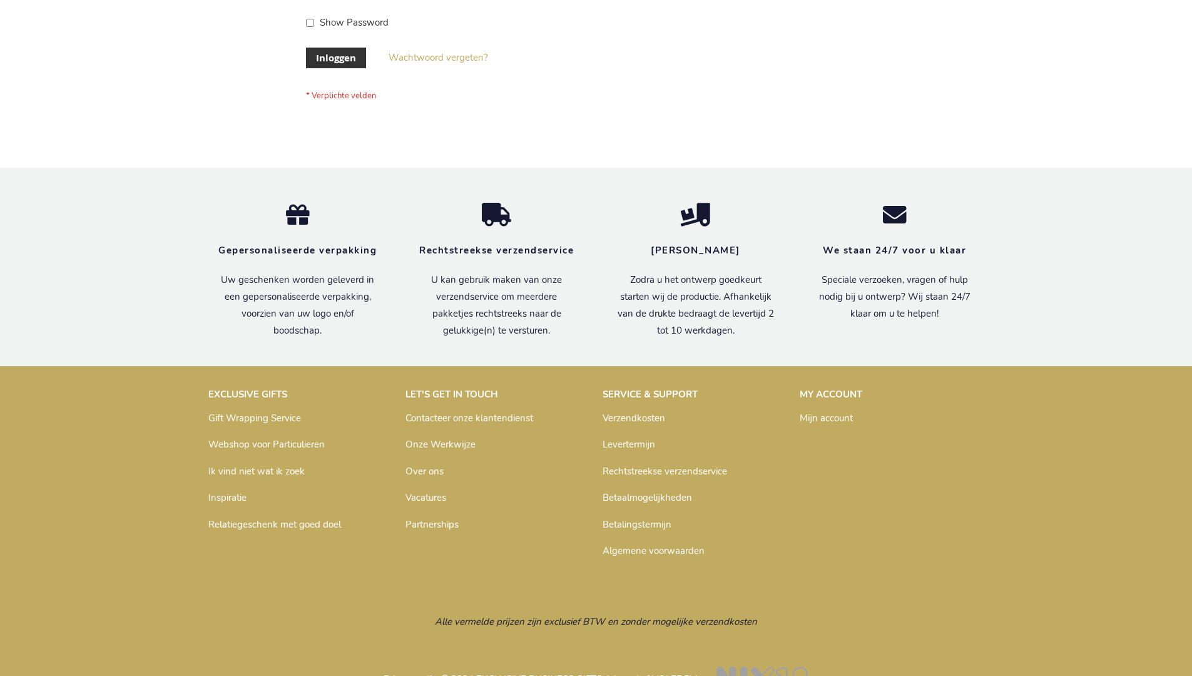
scroll to position [425, 0]
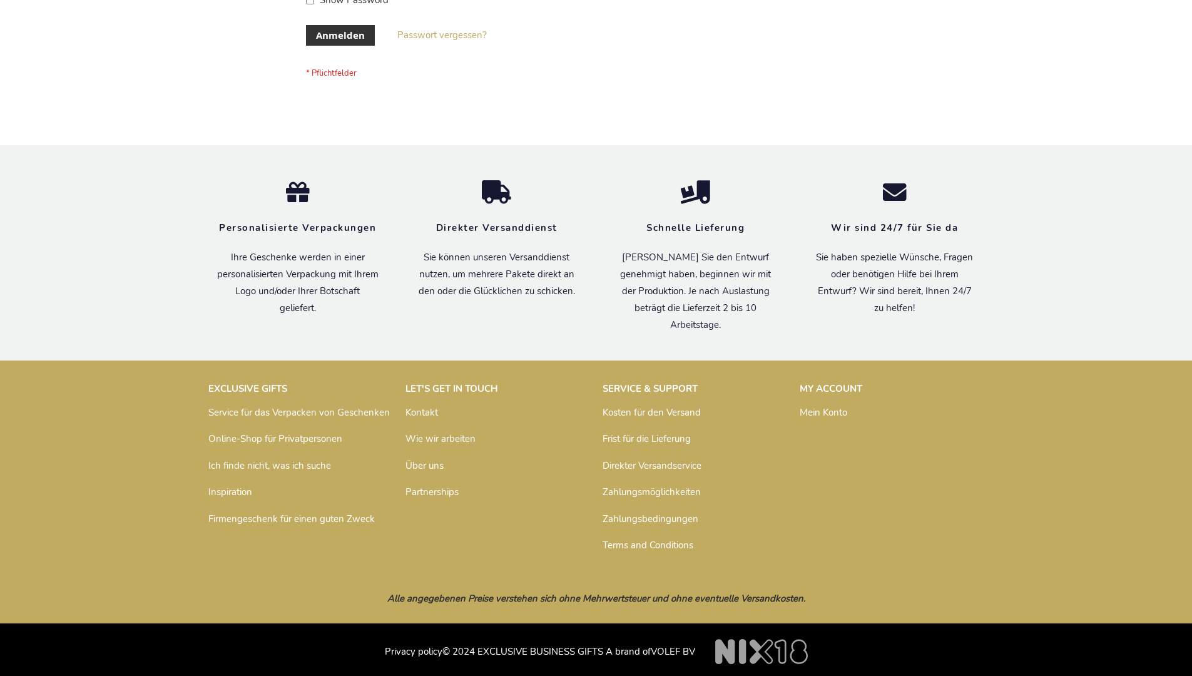
scroll to position [419, 0]
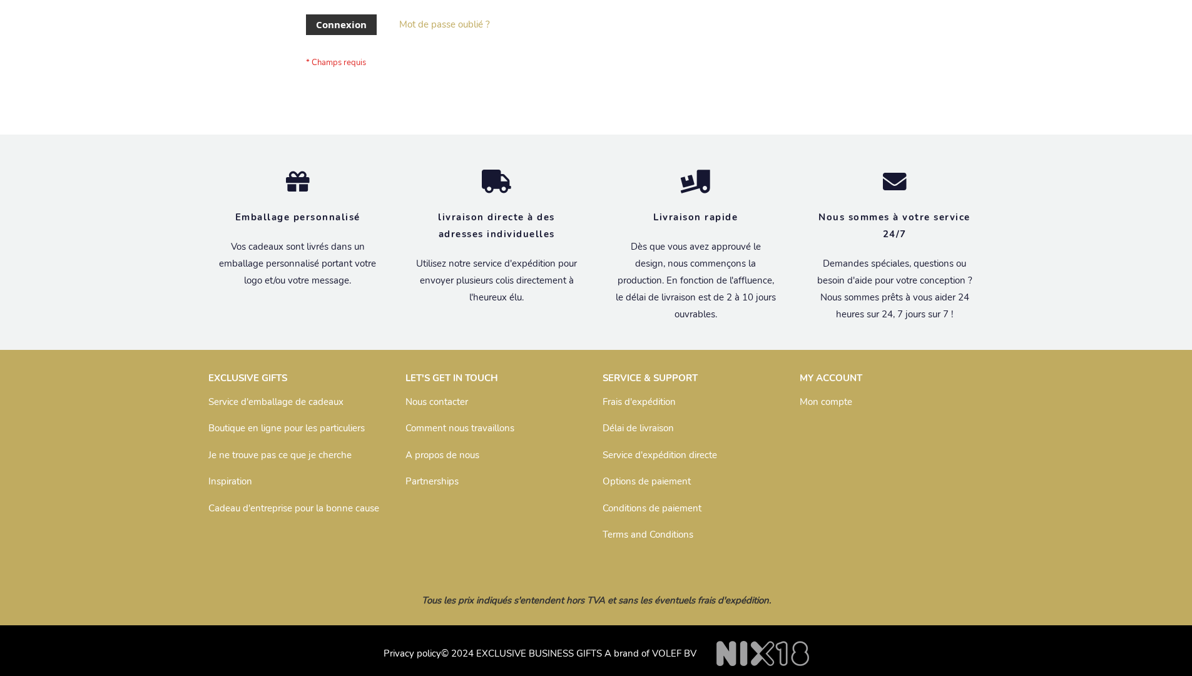
scroll to position [432, 0]
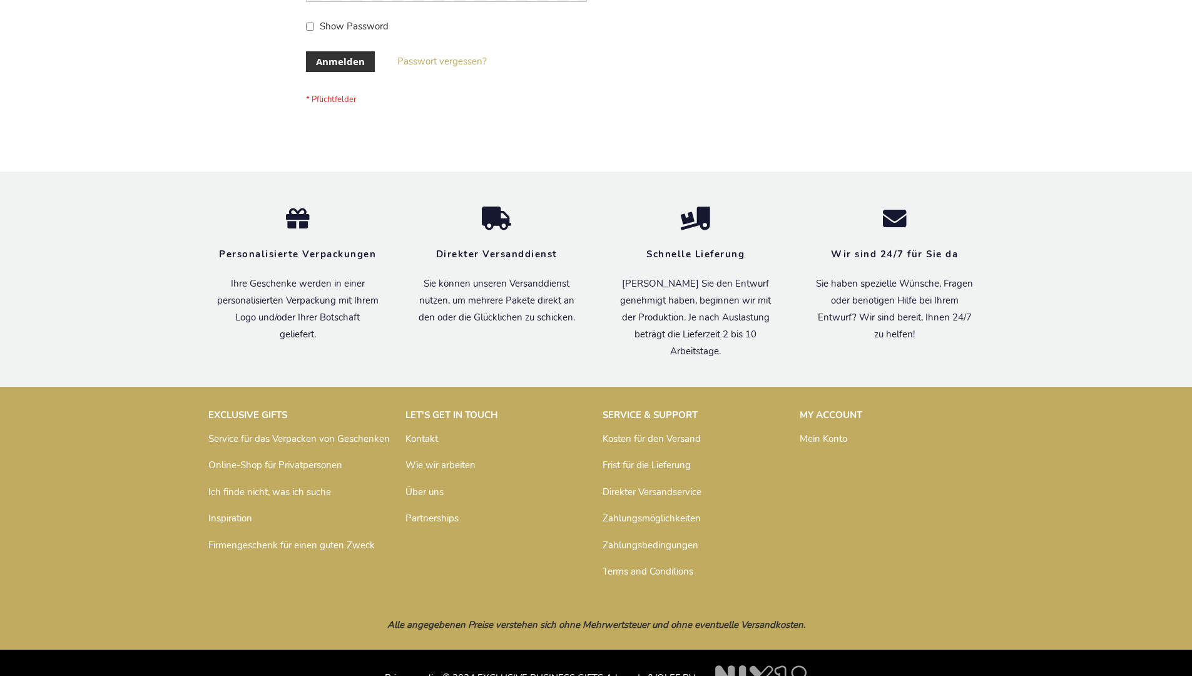
scroll to position [419, 0]
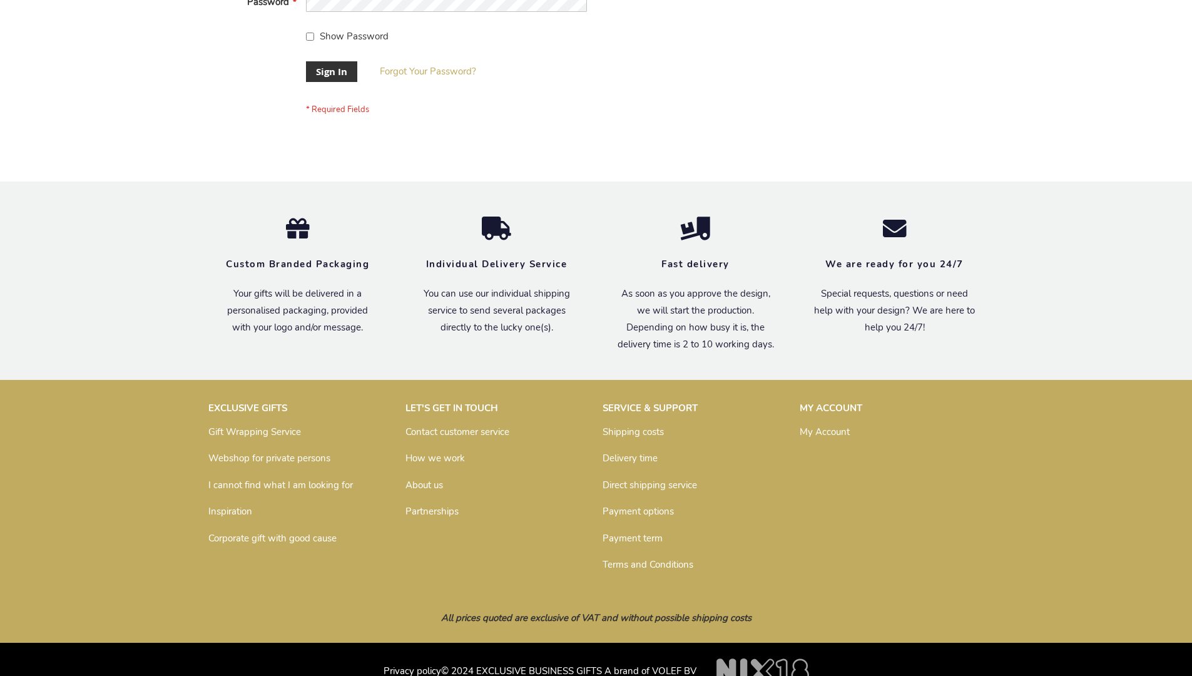
scroll to position [402, 0]
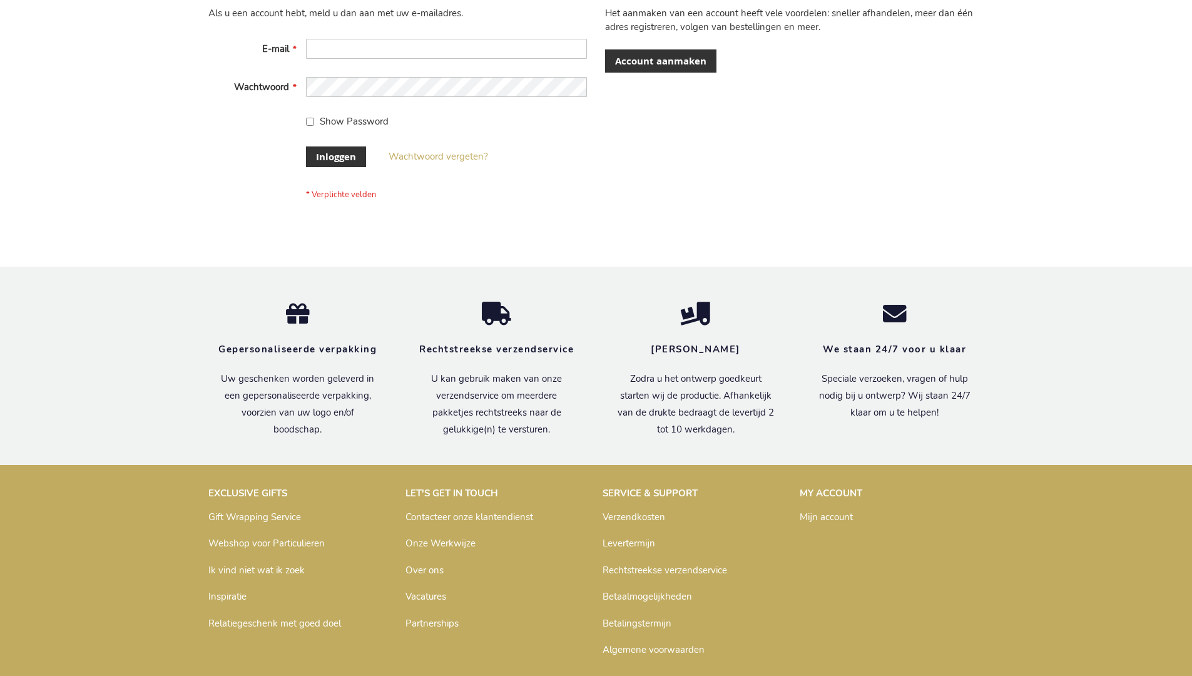
scroll to position [425, 0]
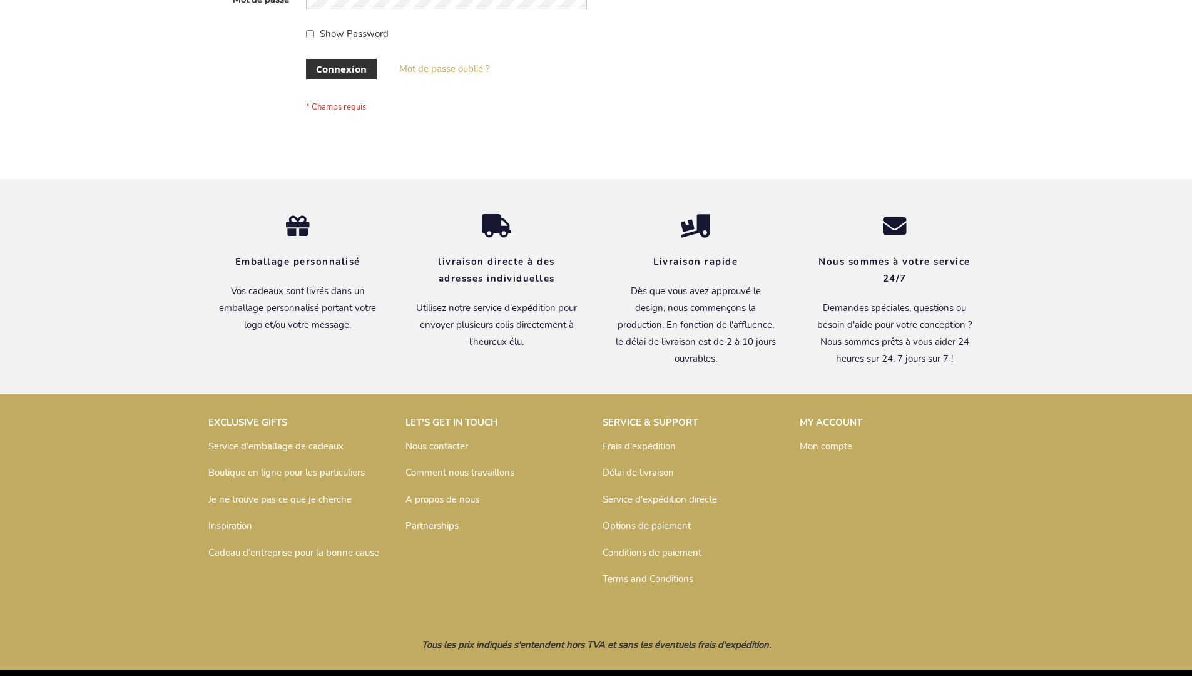
scroll to position [432, 0]
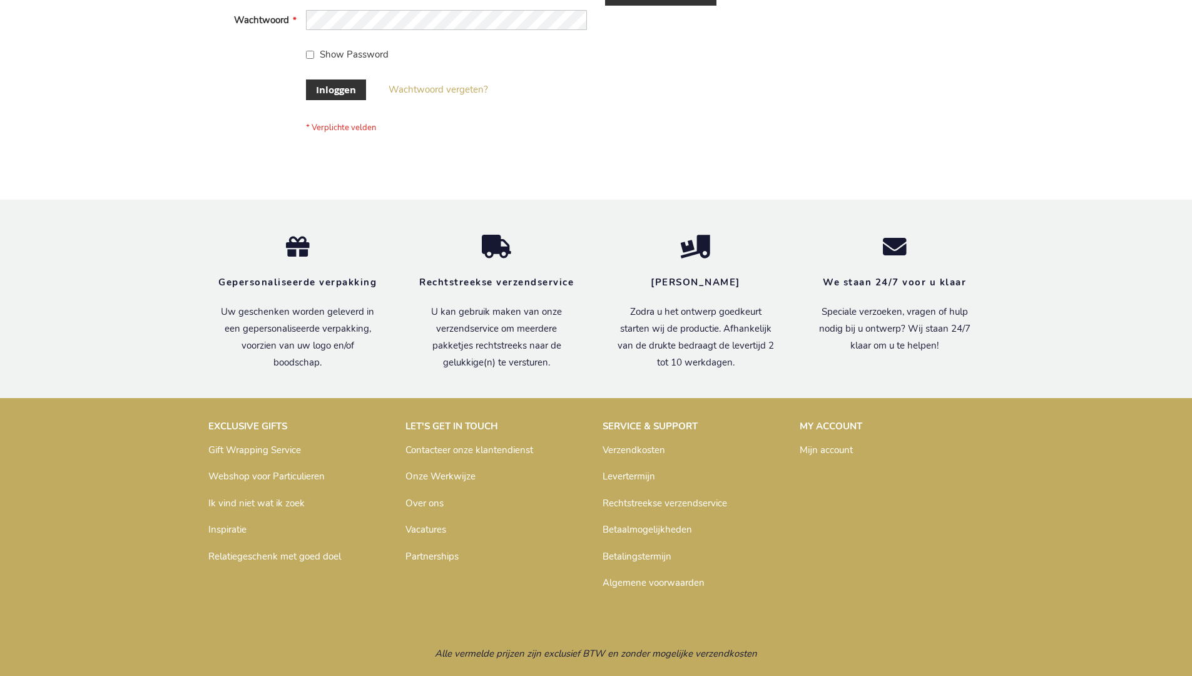
scroll to position [425, 0]
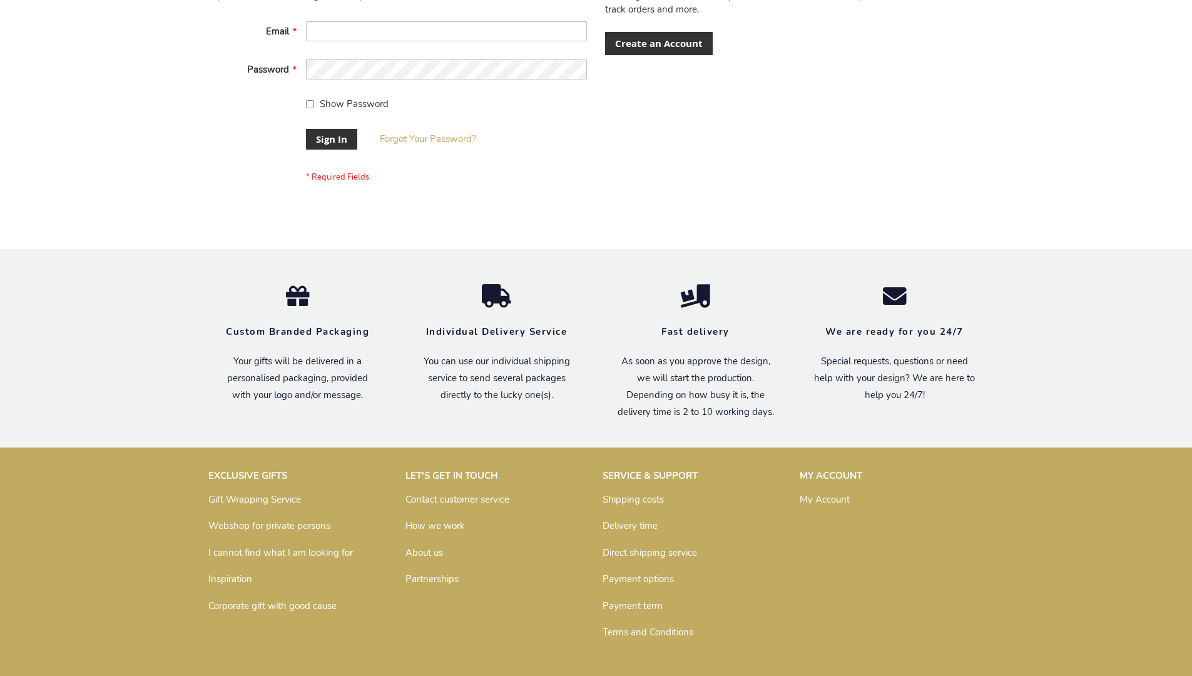
scroll to position [402, 0]
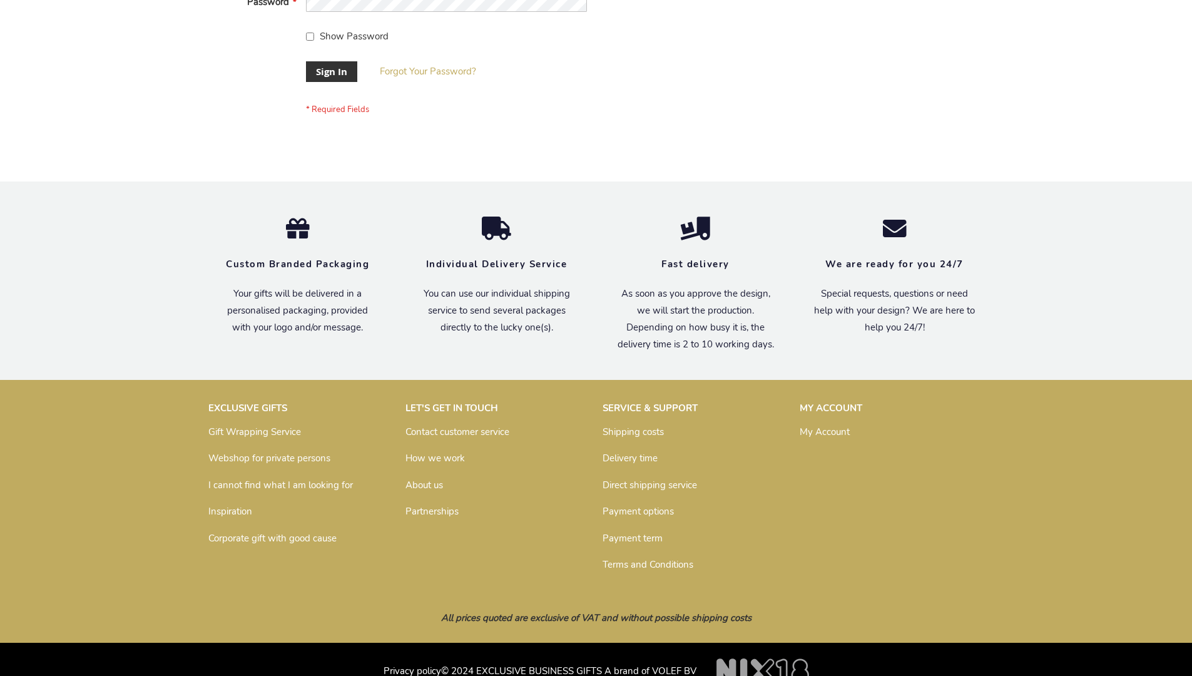
scroll to position [402, 0]
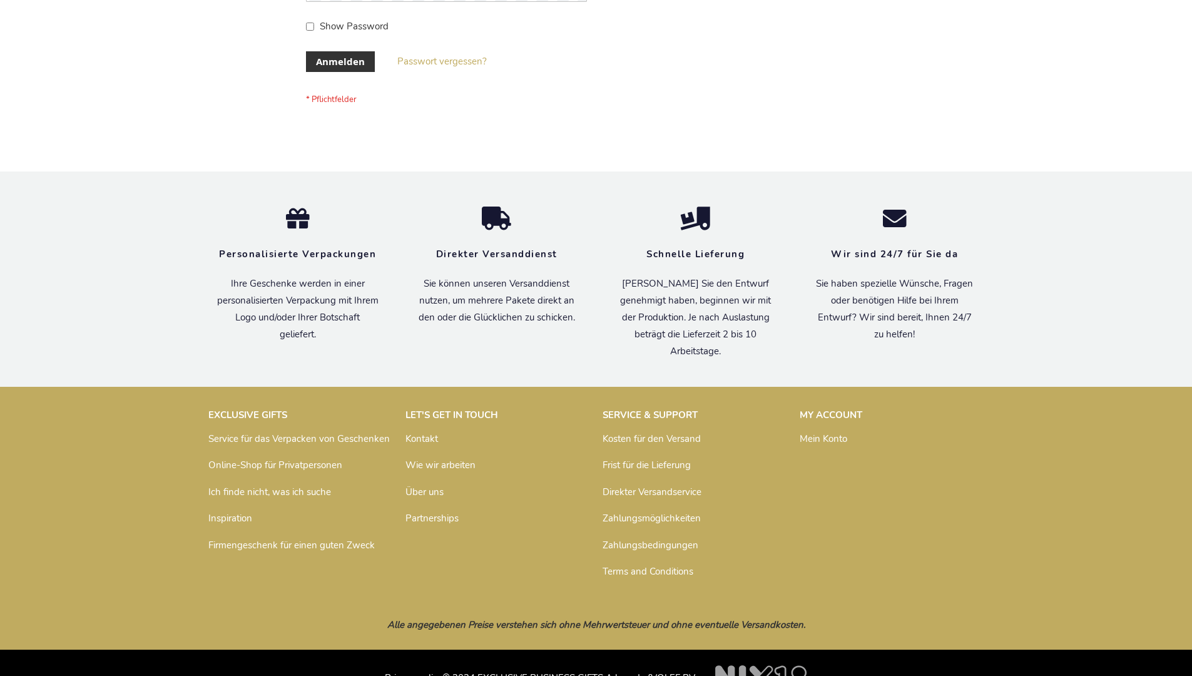
scroll to position [419, 0]
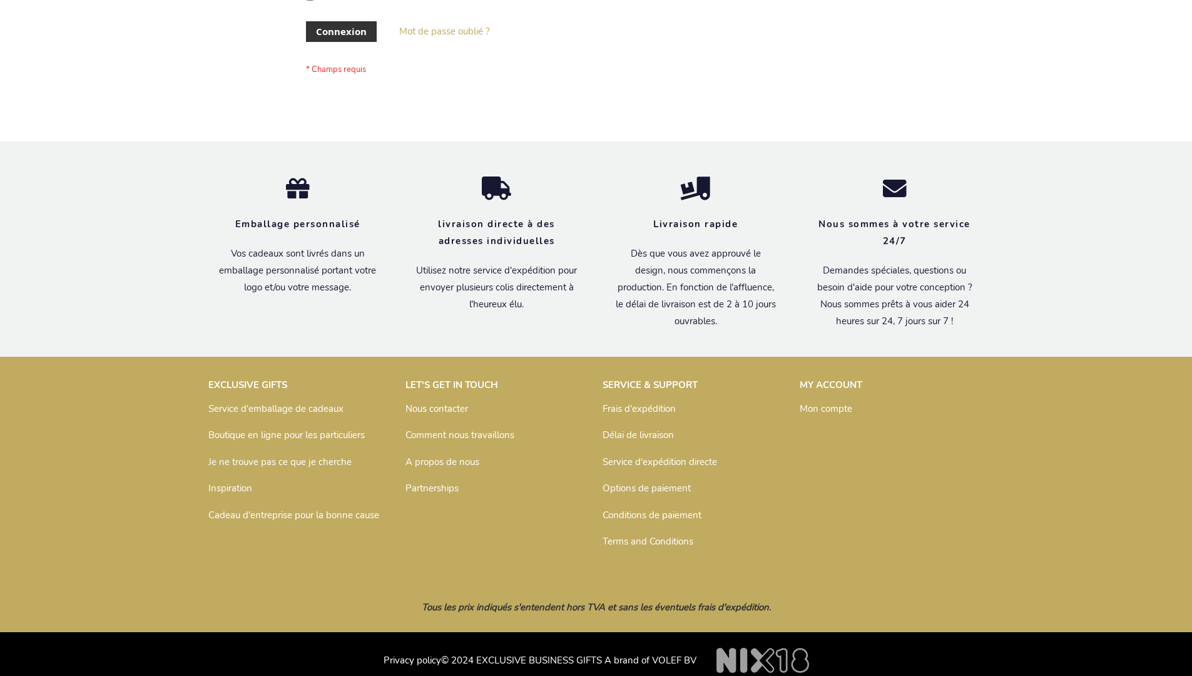
scroll to position [432, 0]
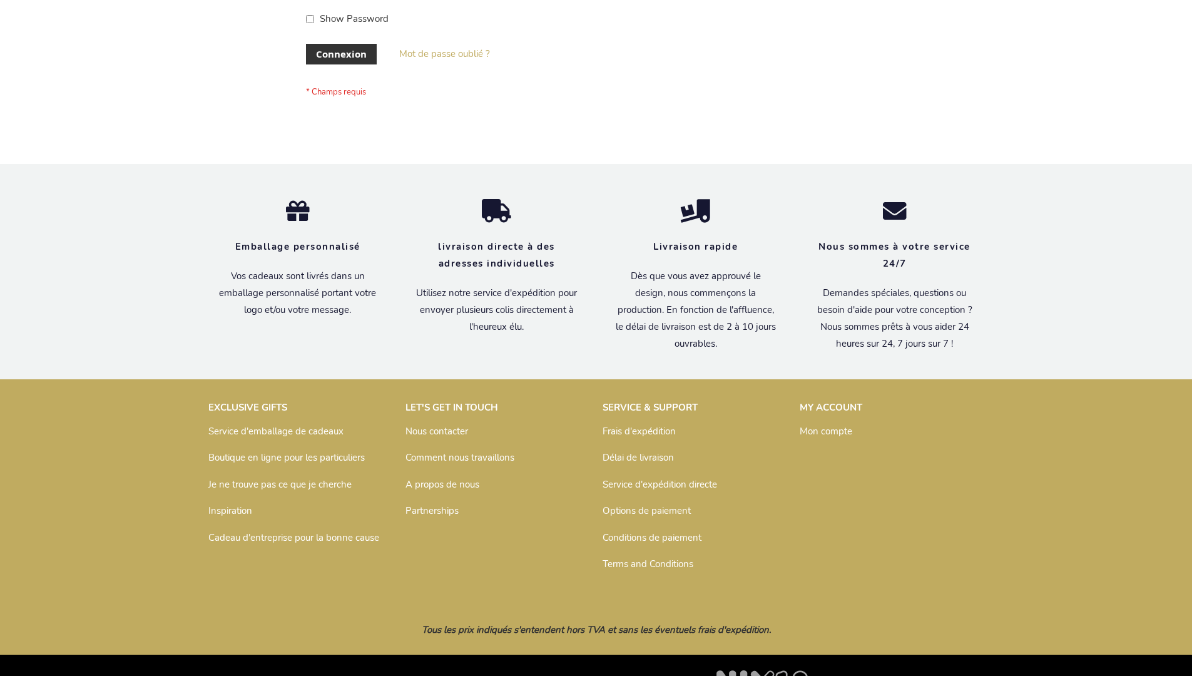
scroll to position [432, 0]
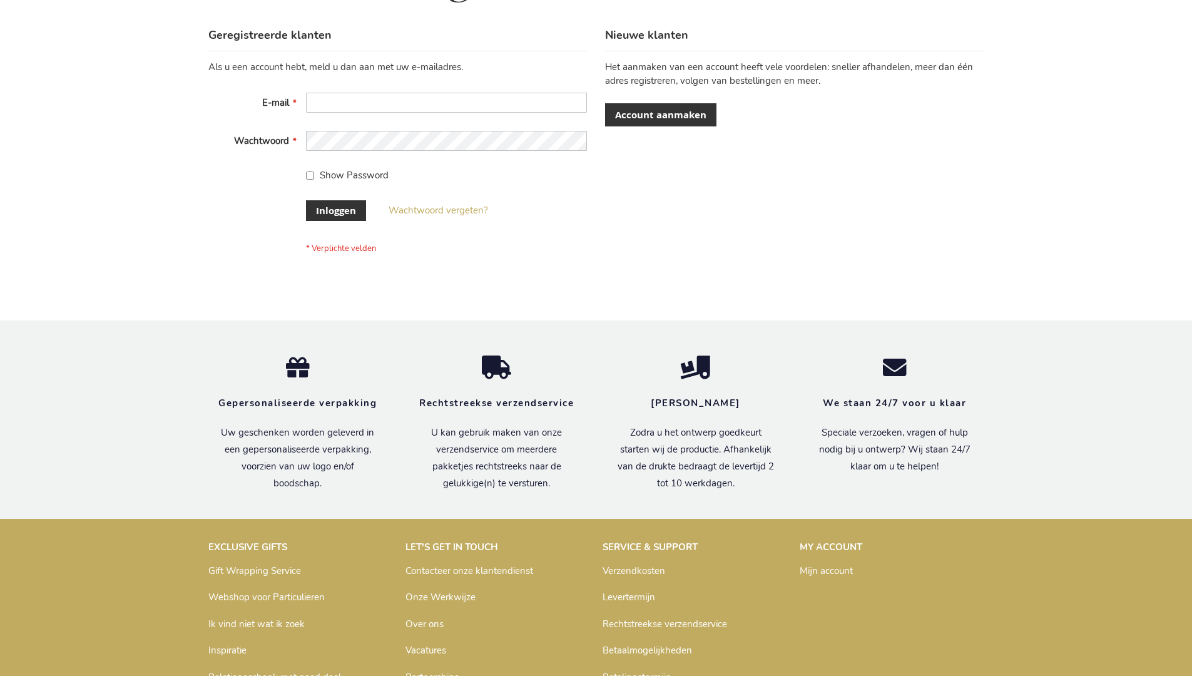
scroll to position [425, 0]
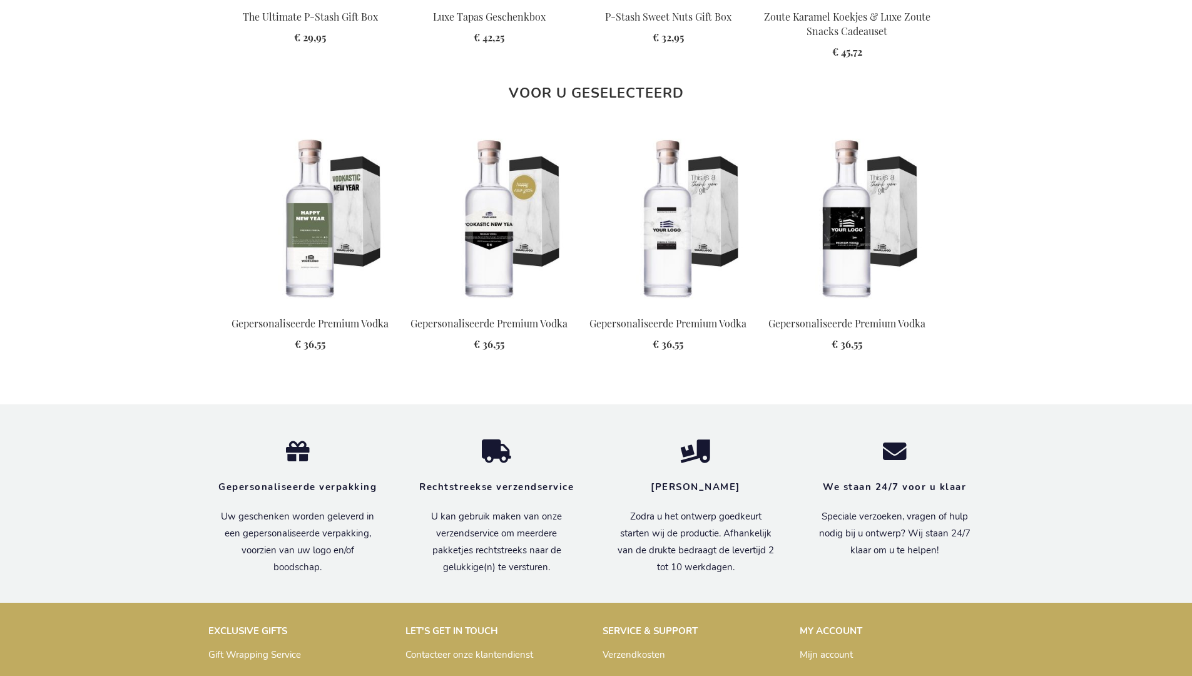
scroll to position [1587, 0]
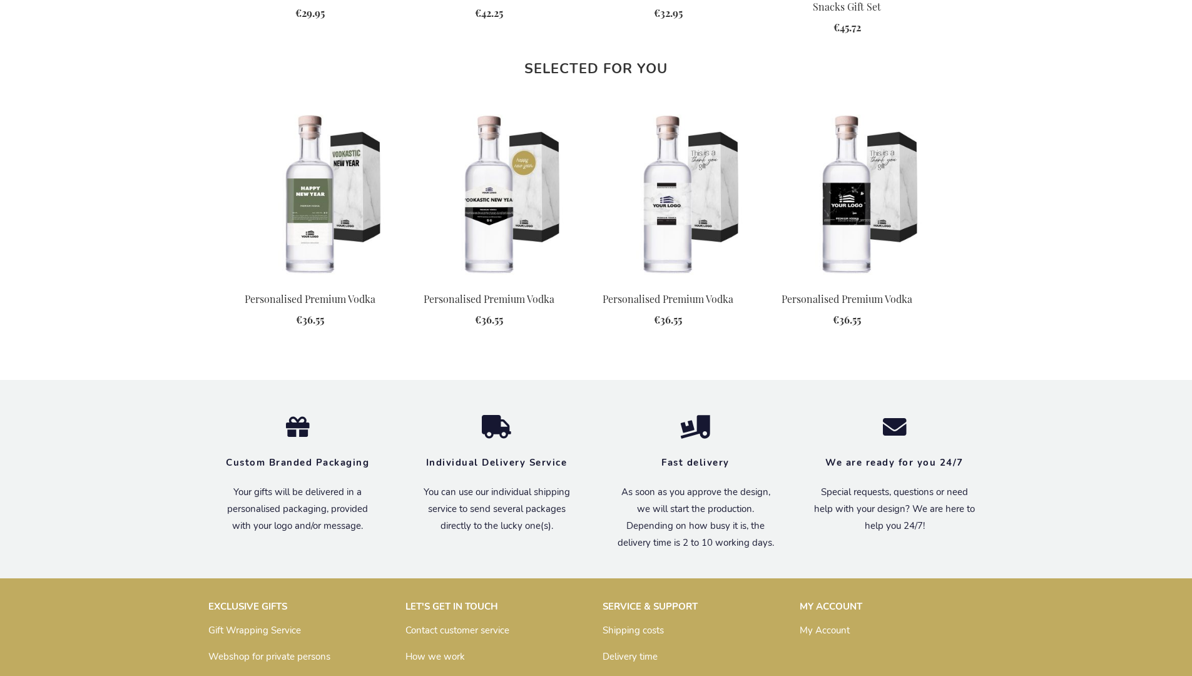
scroll to position [1565, 0]
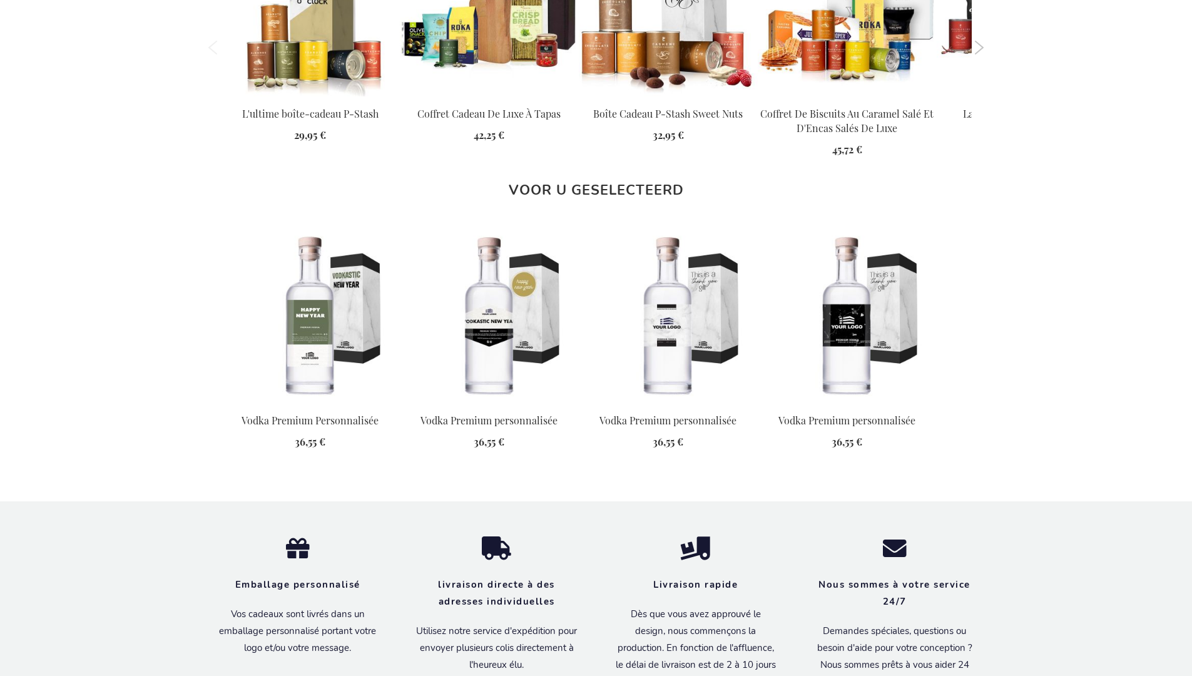
scroll to position [1608, 0]
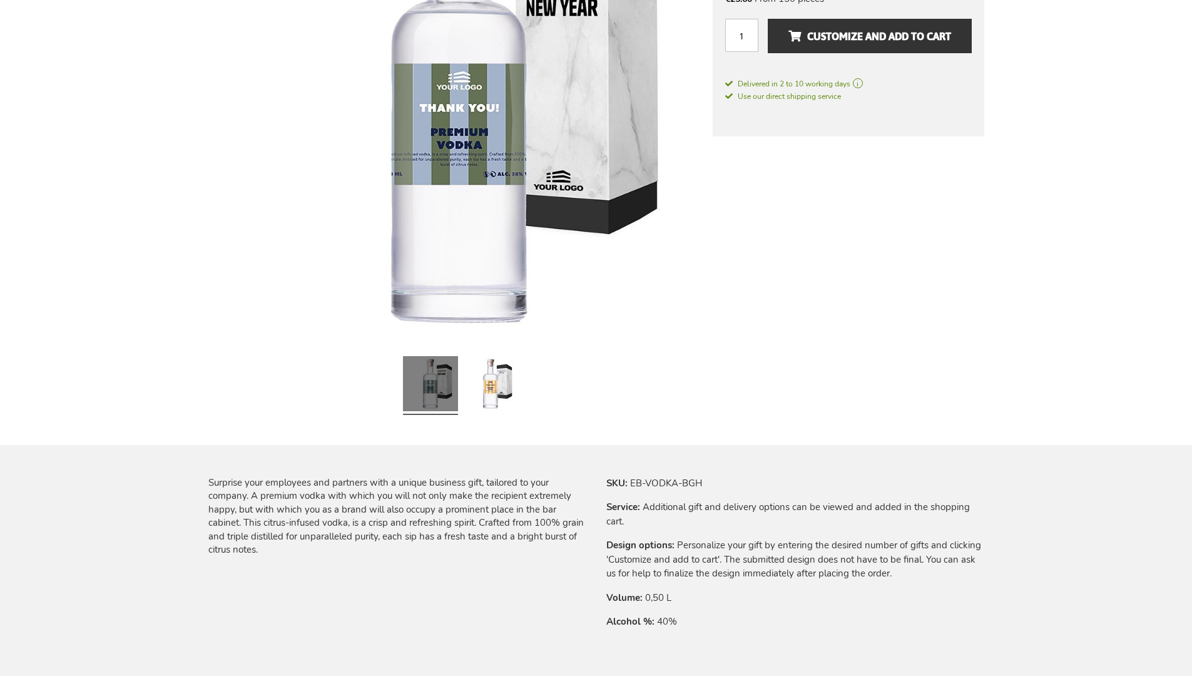
scroll to position [1565, 0]
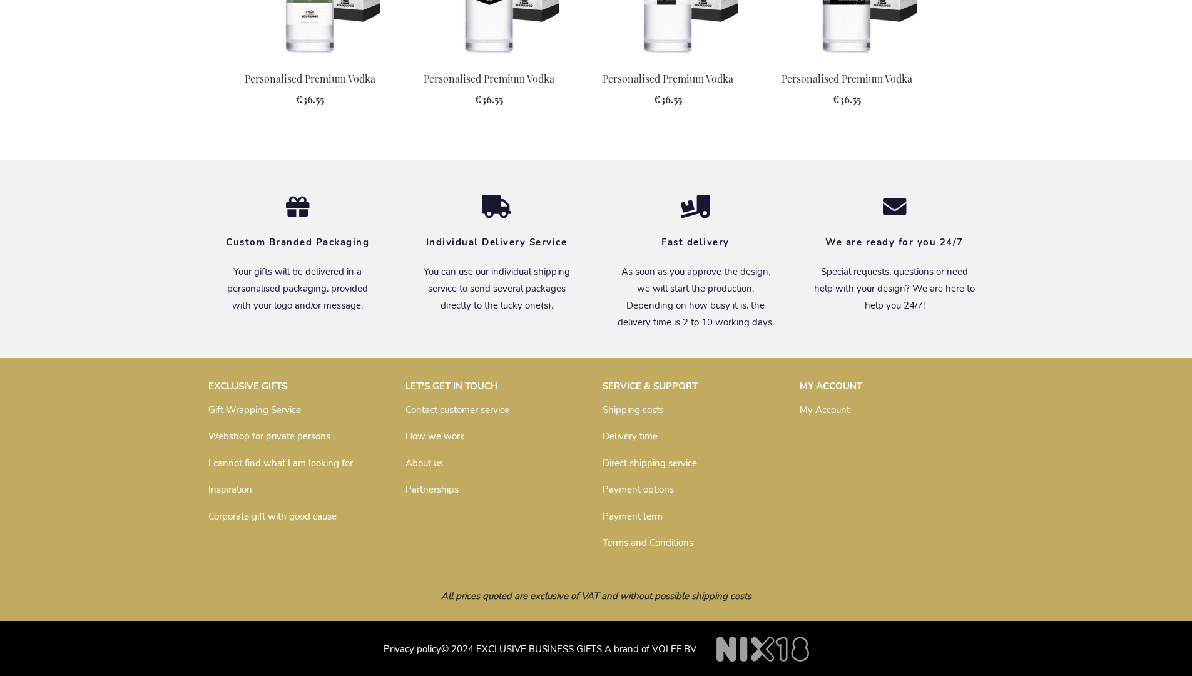
scroll to position [1565, 0]
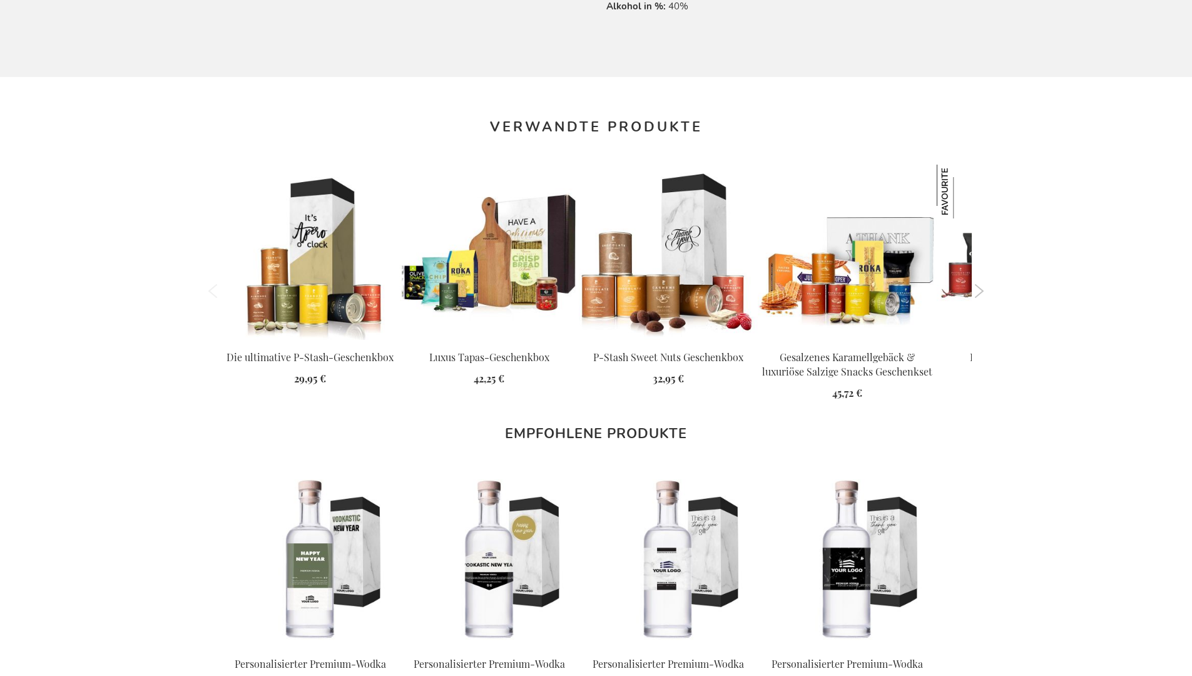
scroll to position [1596, 0]
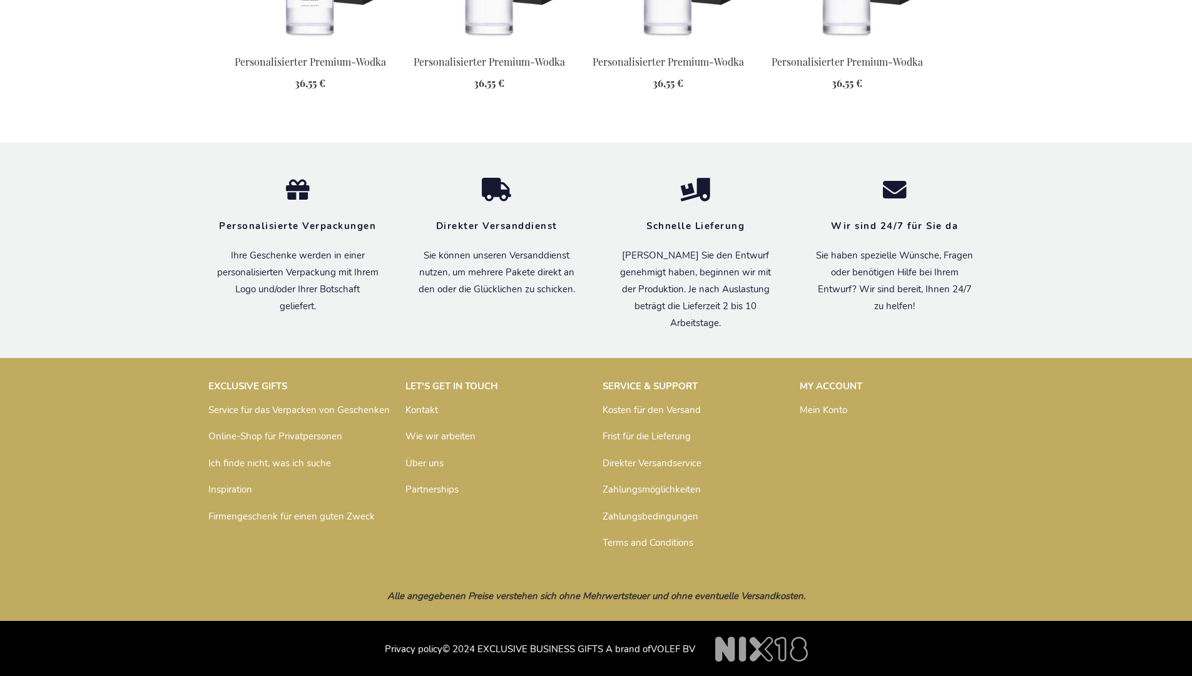
scroll to position [1596, 0]
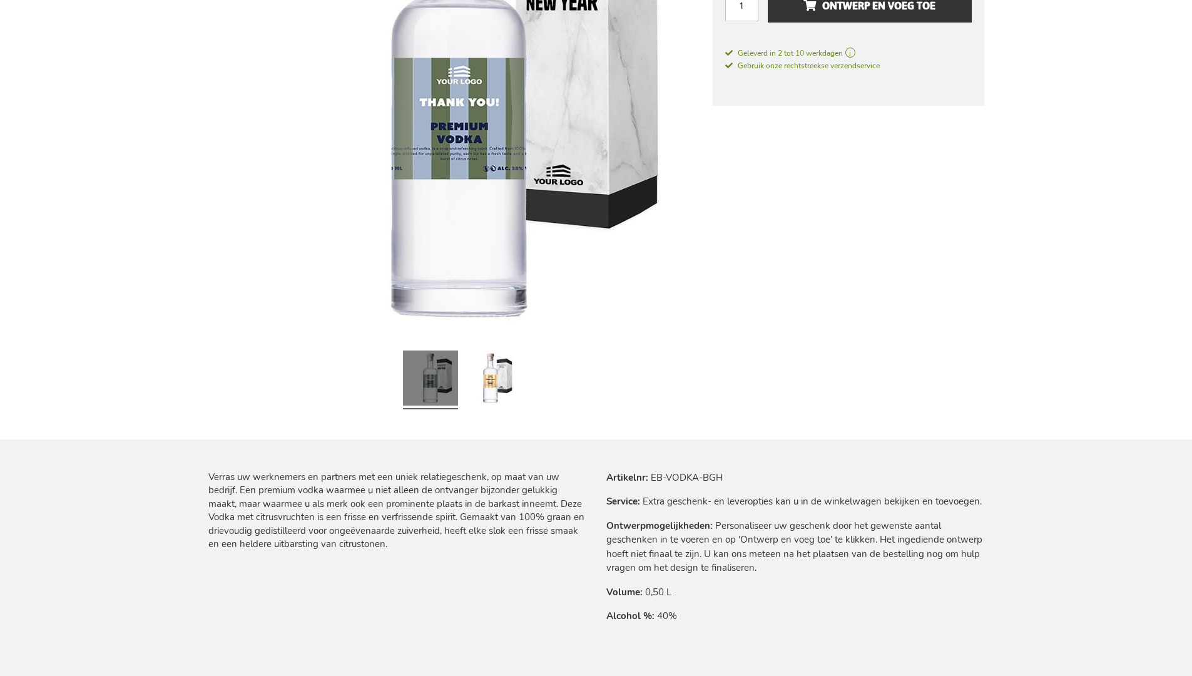
scroll to position [1587, 0]
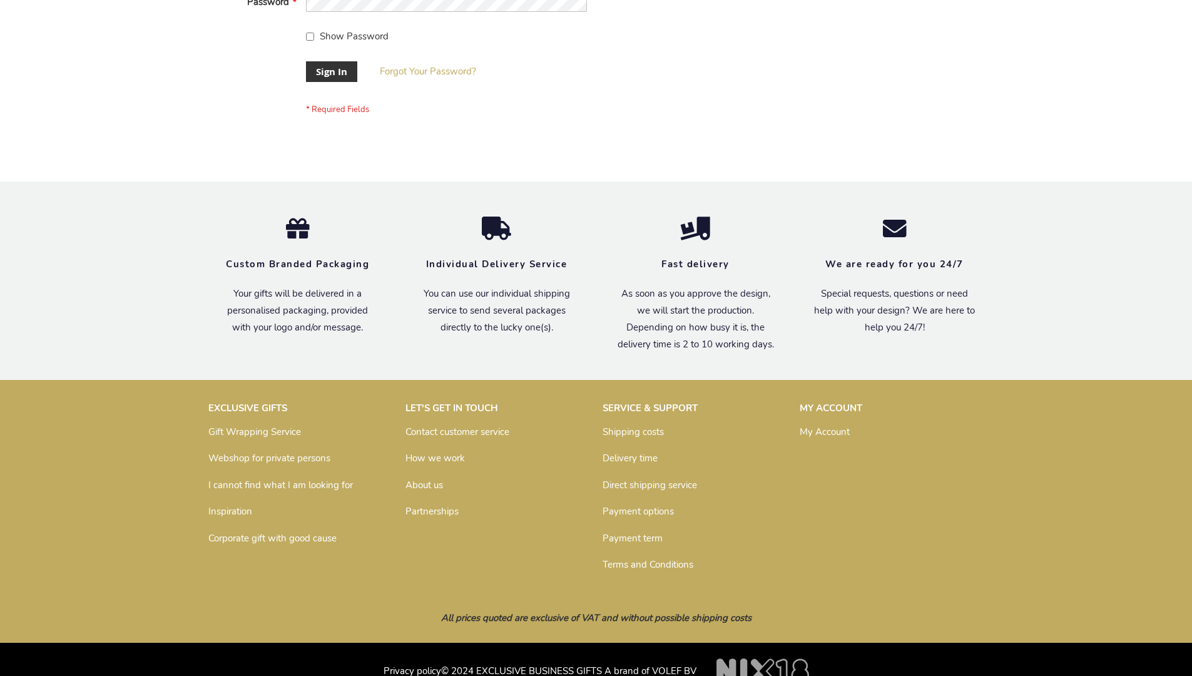
scroll to position [402, 0]
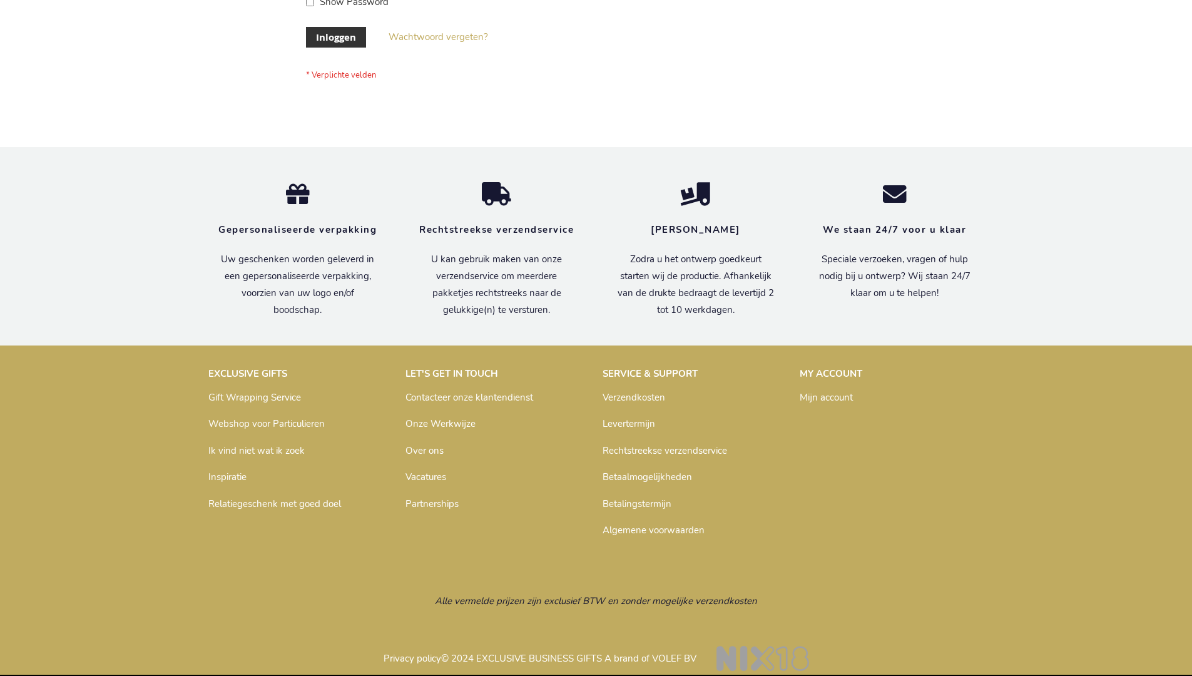
scroll to position [425, 0]
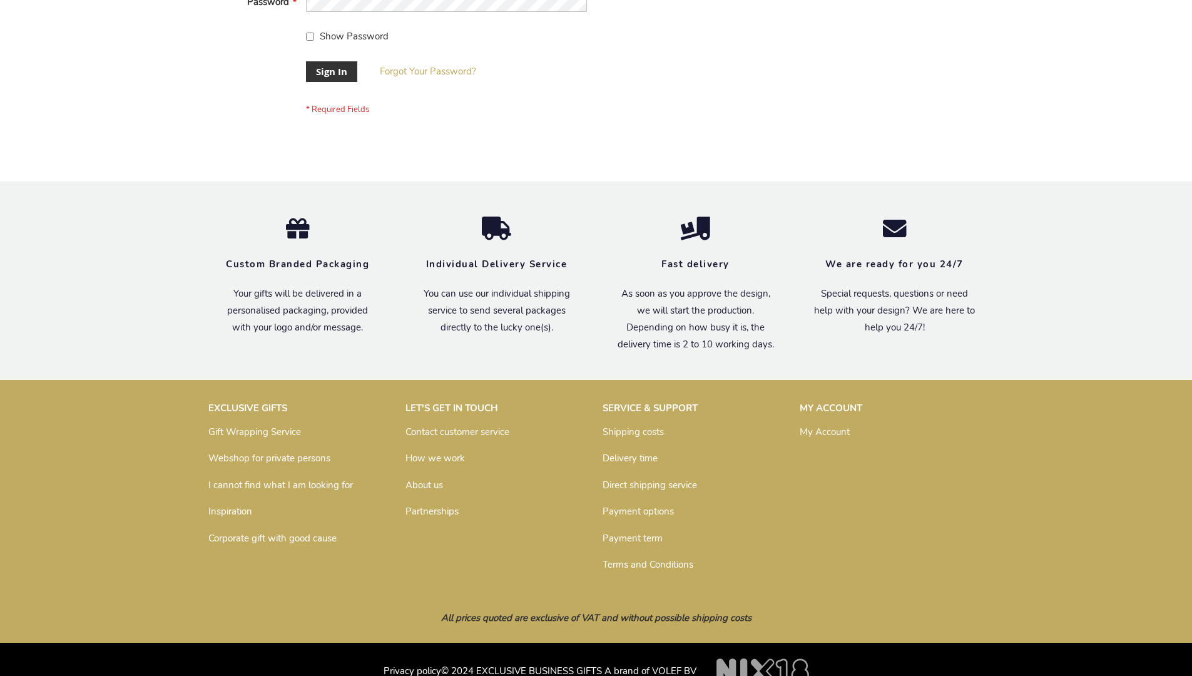
scroll to position [402, 0]
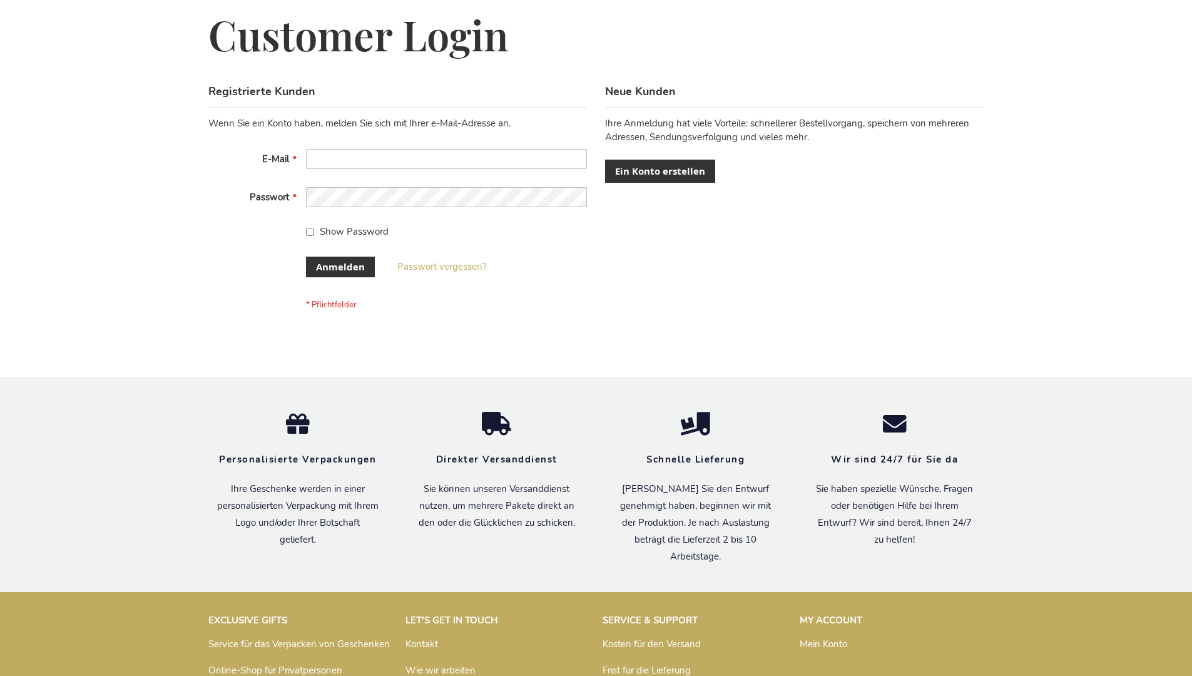
scroll to position [419, 0]
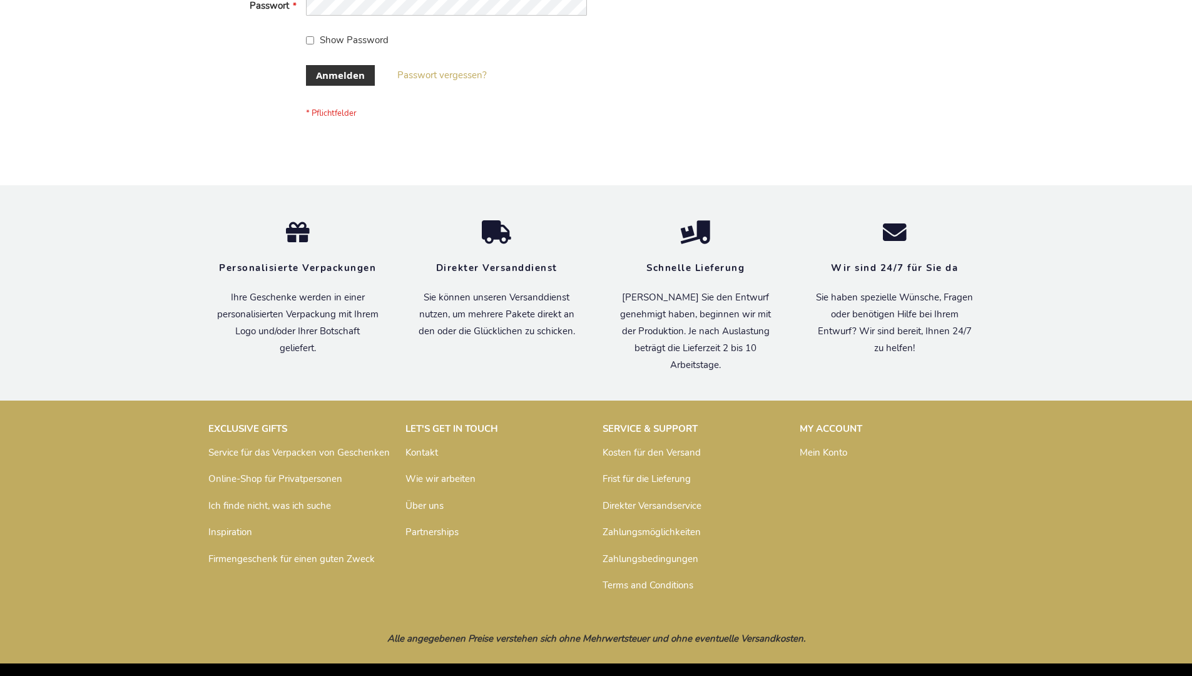
scroll to position [419, 0]
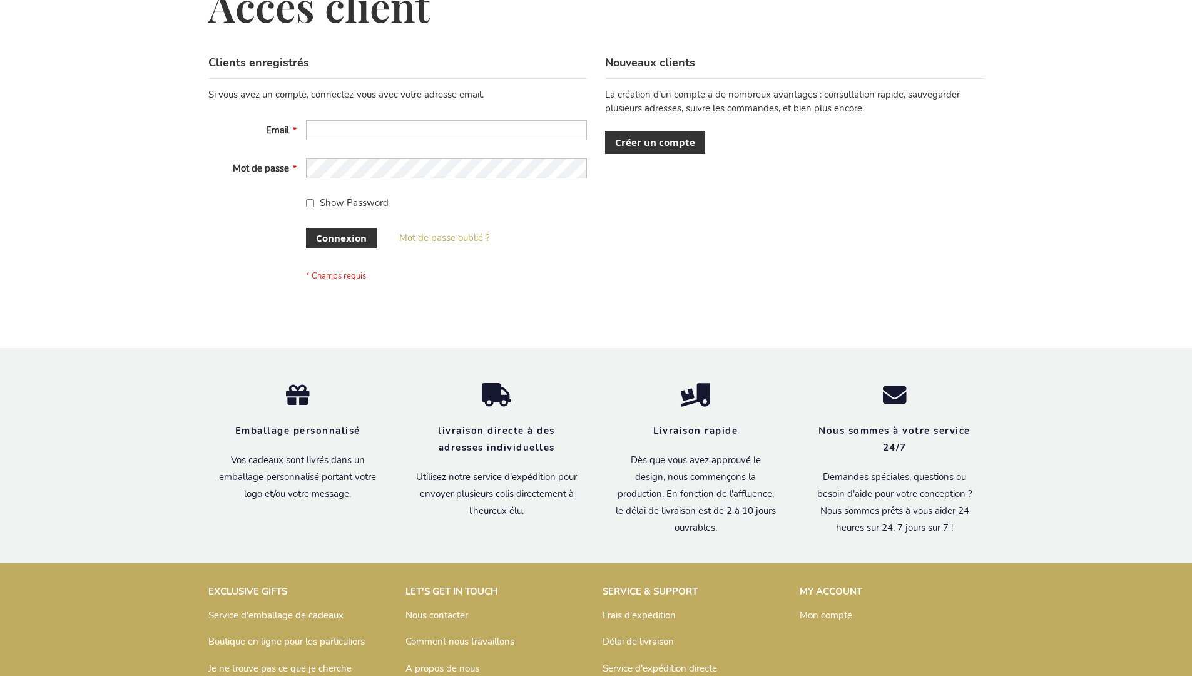
scroll to position [432, 0]
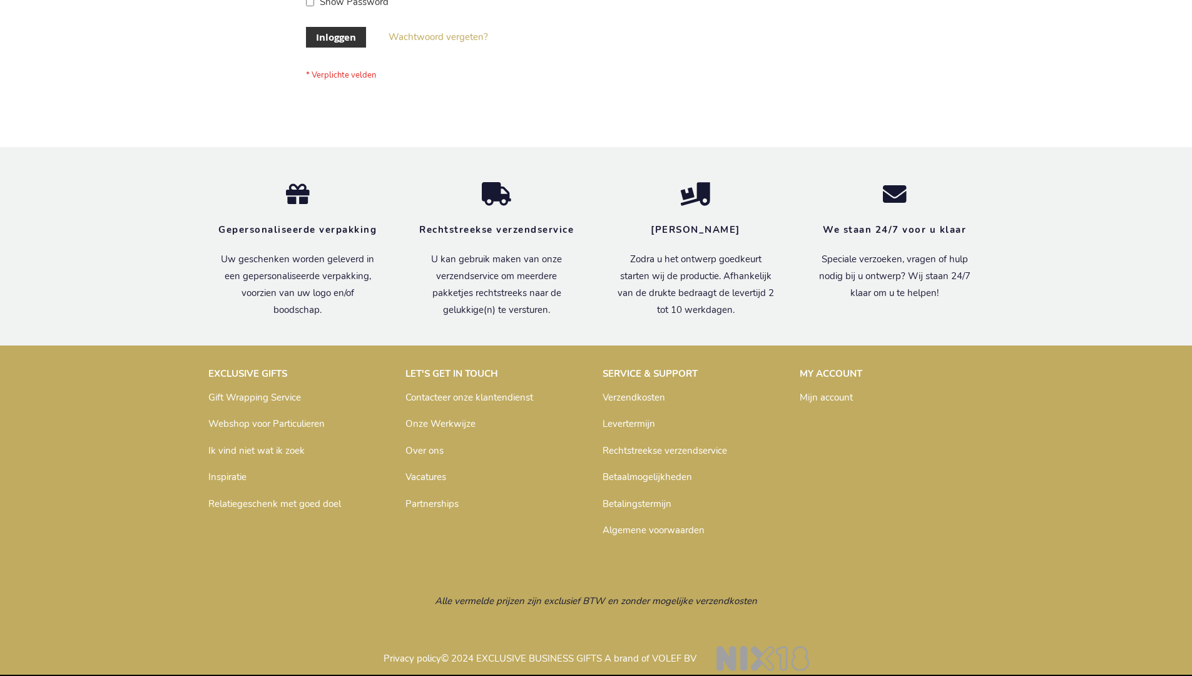
scroll to position [425, 0]
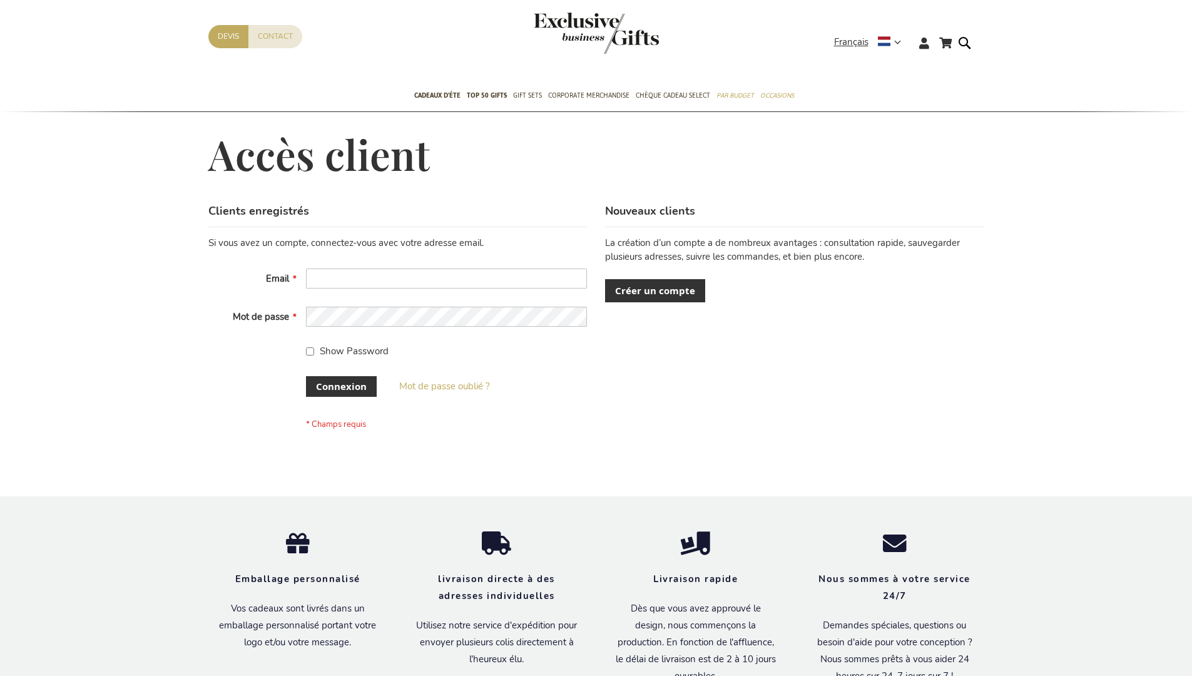
scroll to position [432, 0]
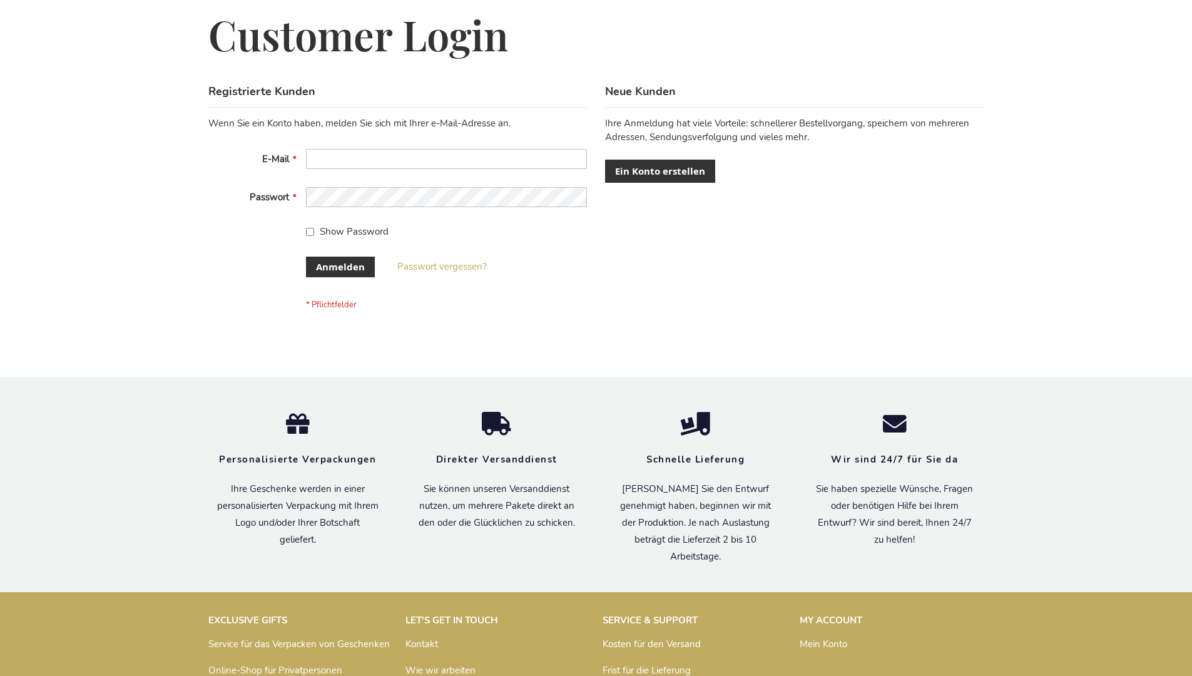
scroll to position [419, 0]
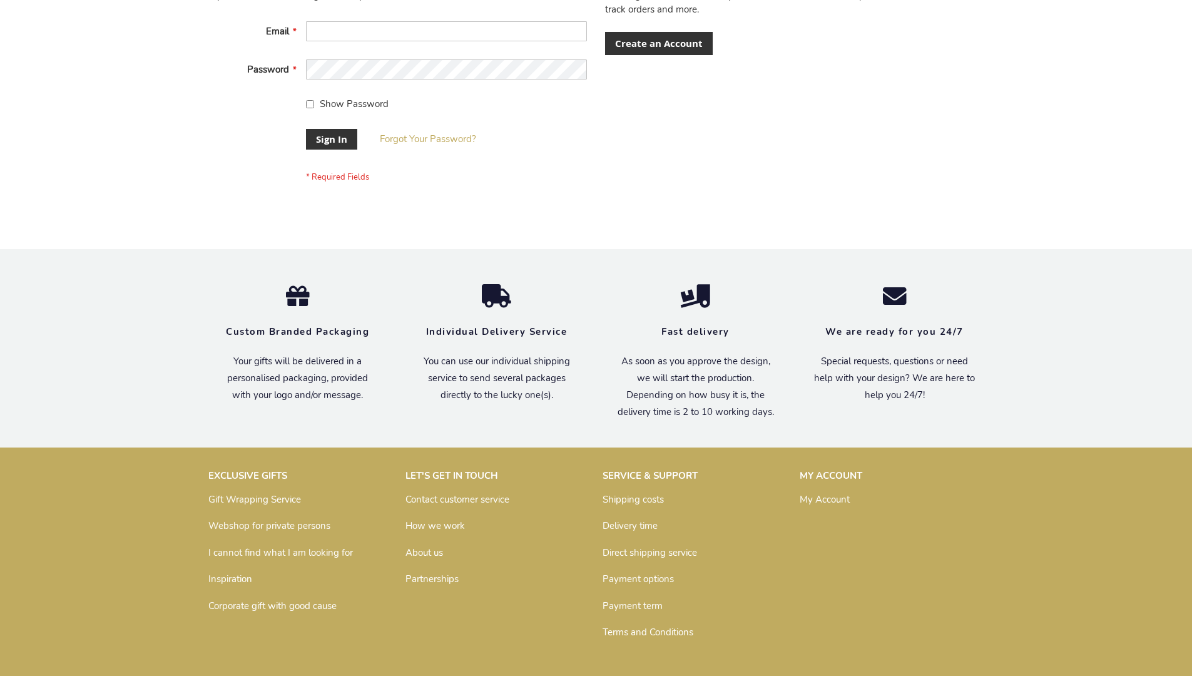
scroll to position [402, 0]
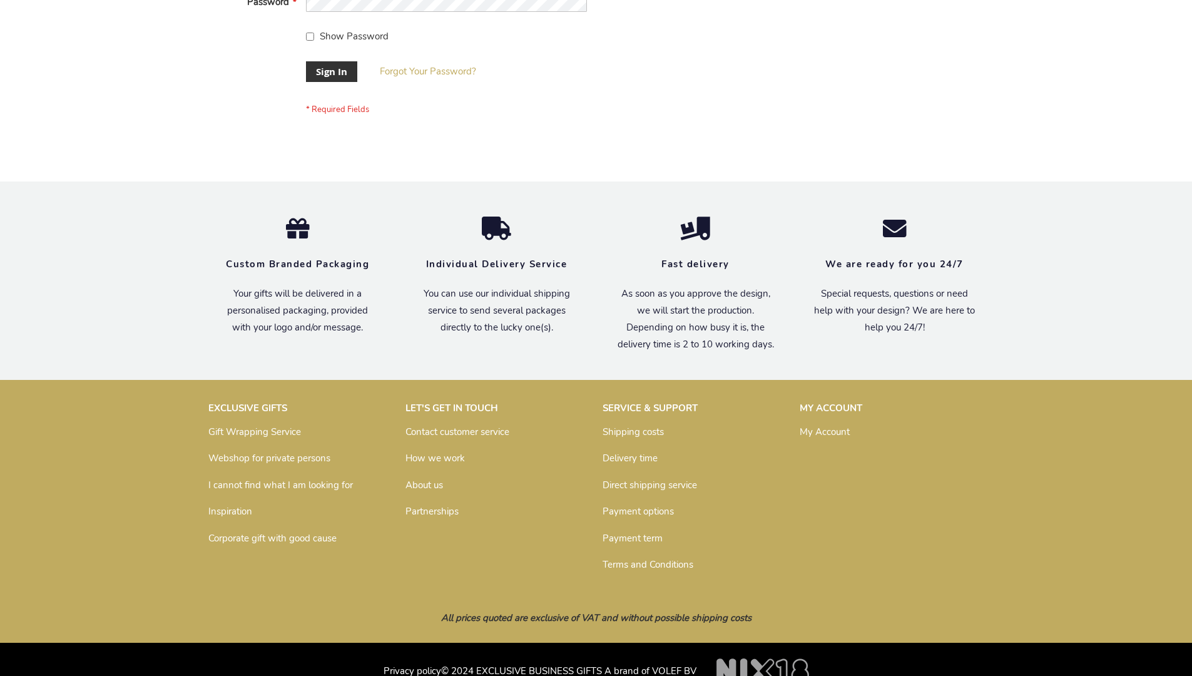
scroll to position [402, 0]
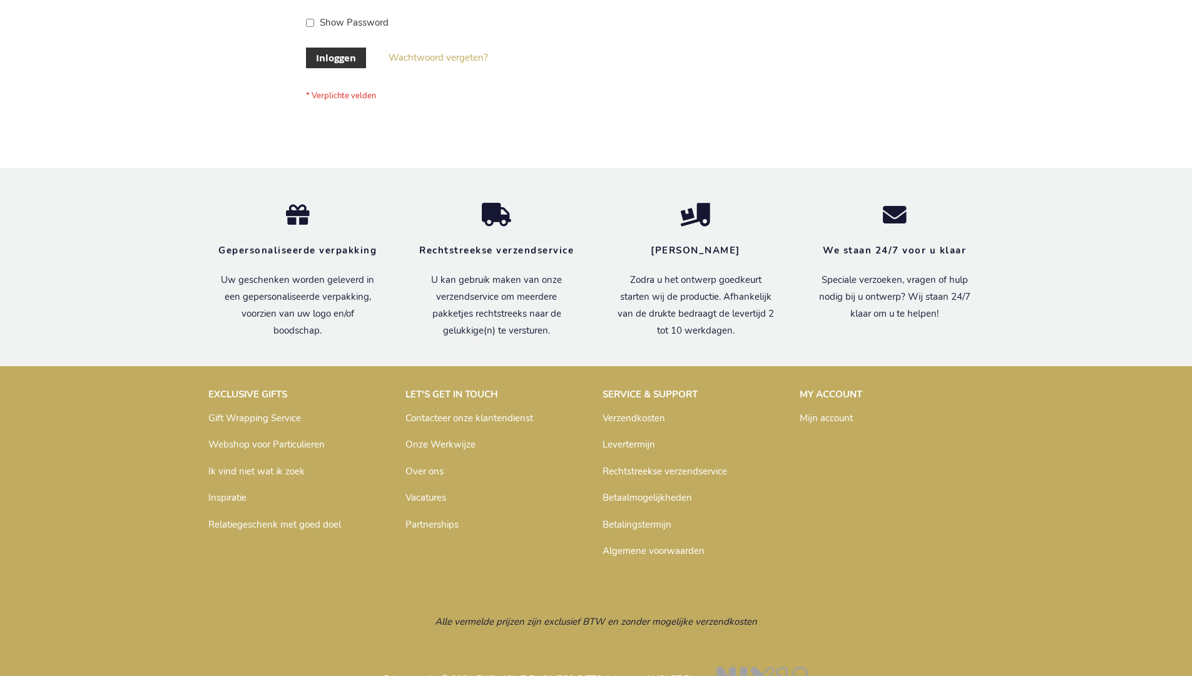
scroll to position [425, 0]
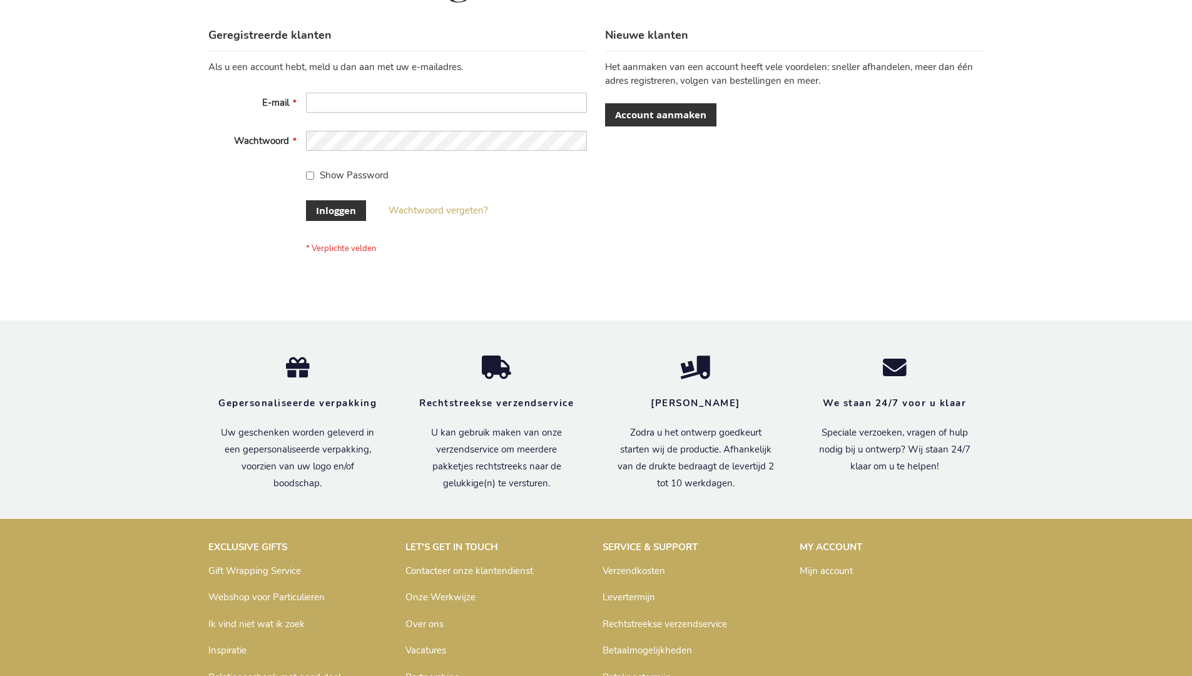
scroll to position [425, 0]
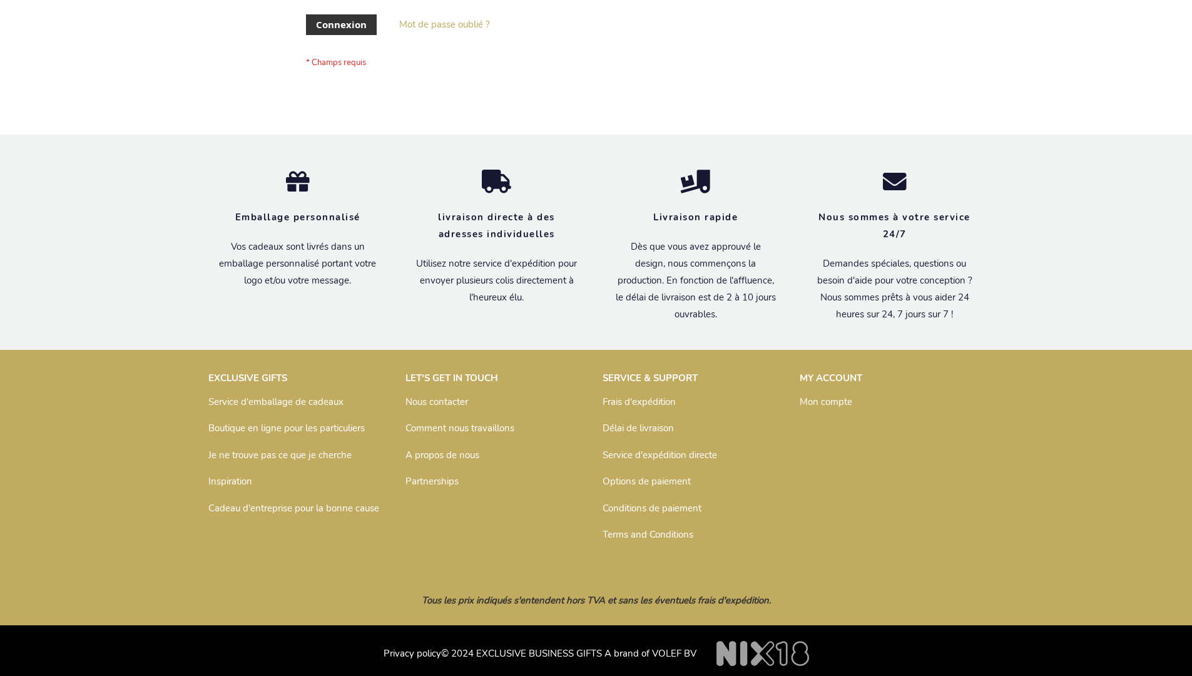
scroll to position [432, 0]
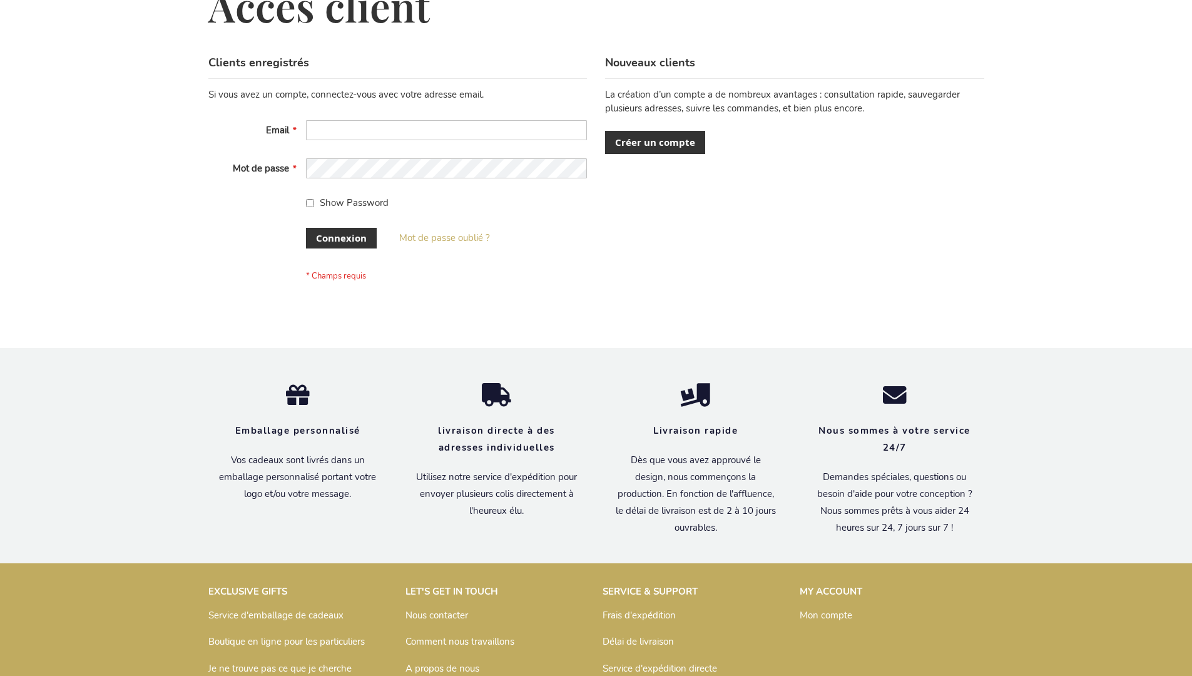
scroll to position [432, 0]
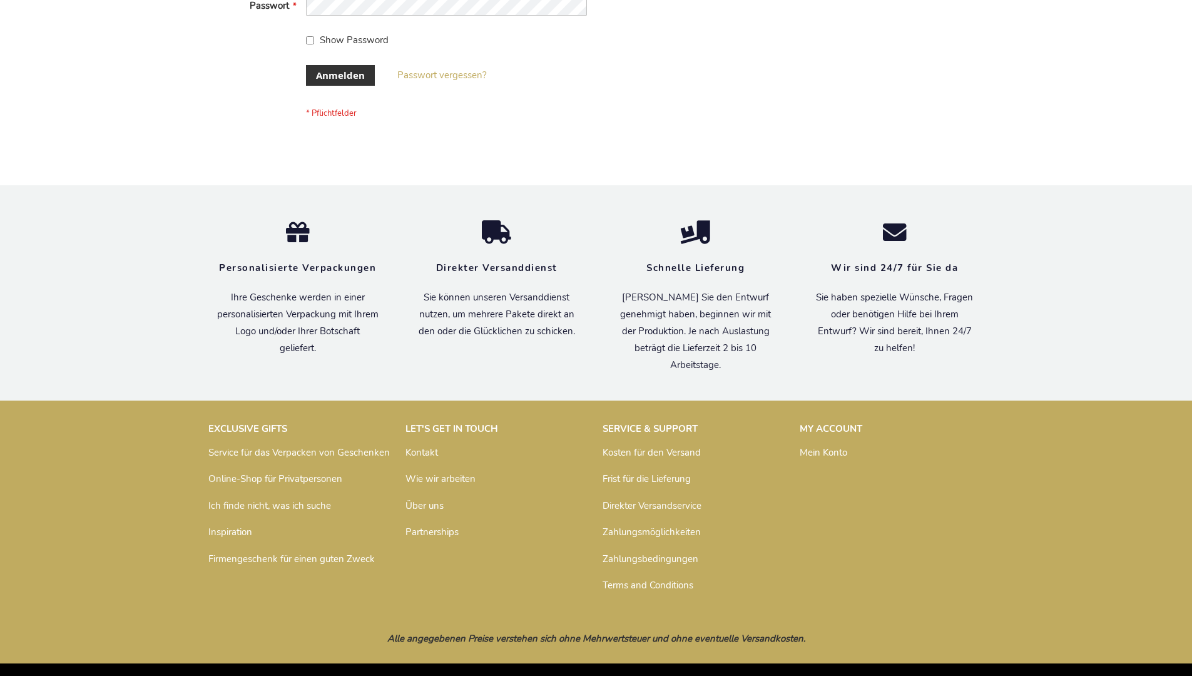
scroll to position [419, 0]
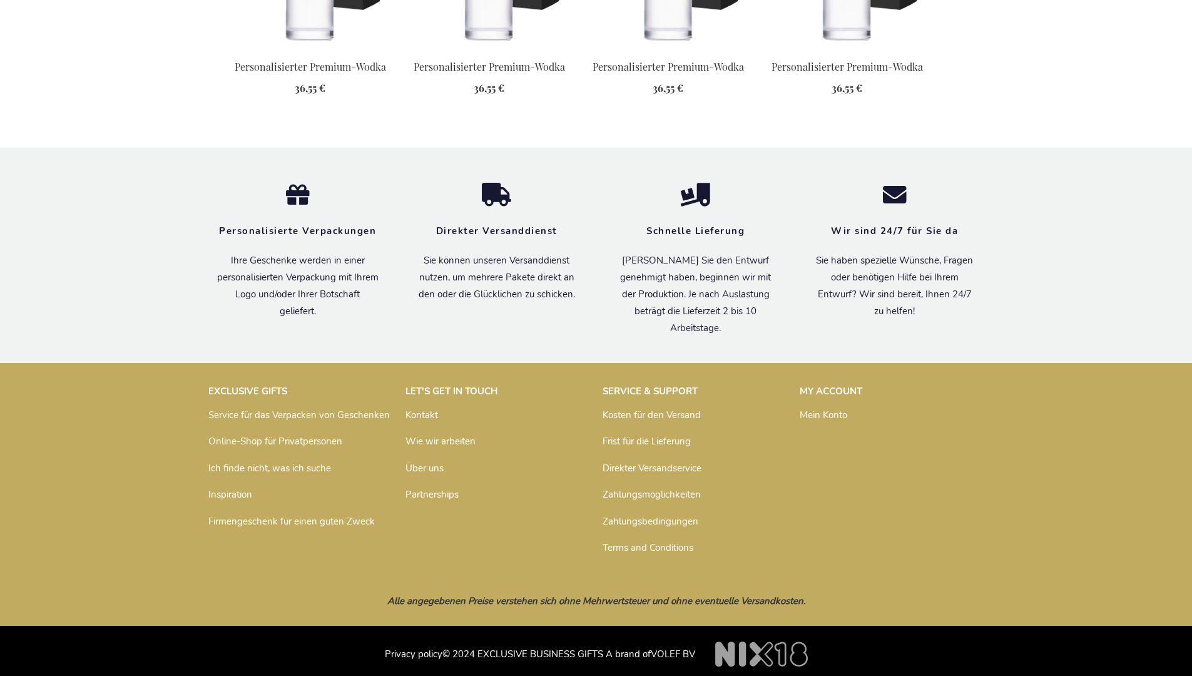
scroll to position [1596, 0]
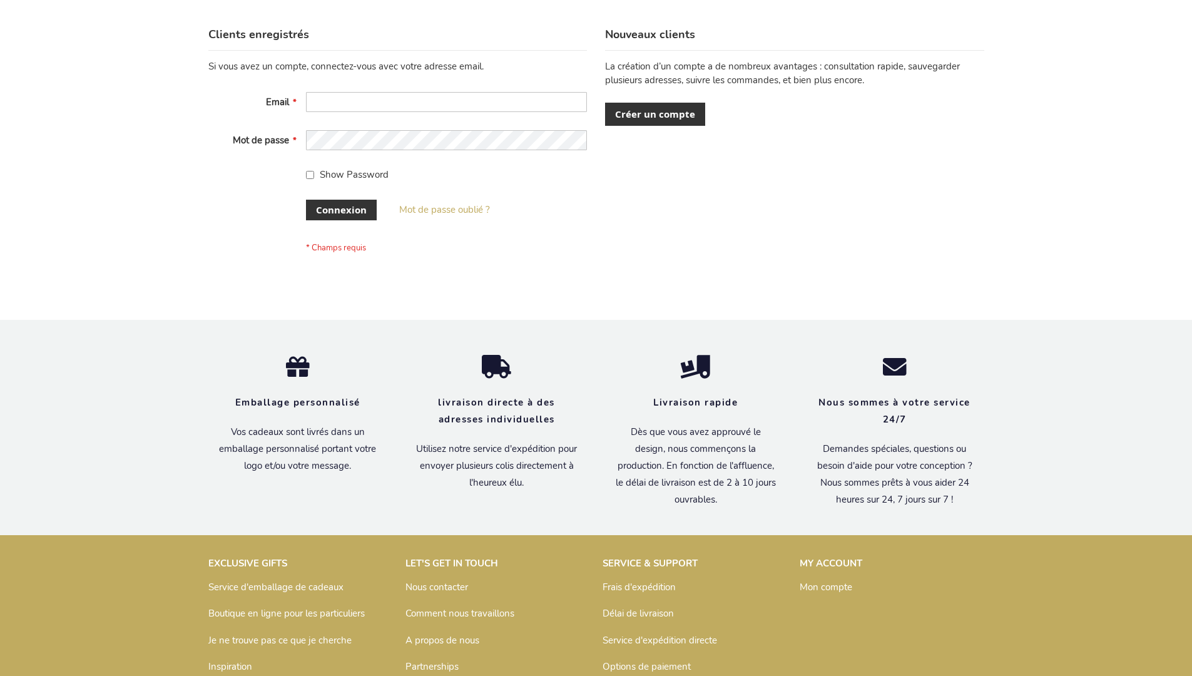
scroll to position [432, 0]
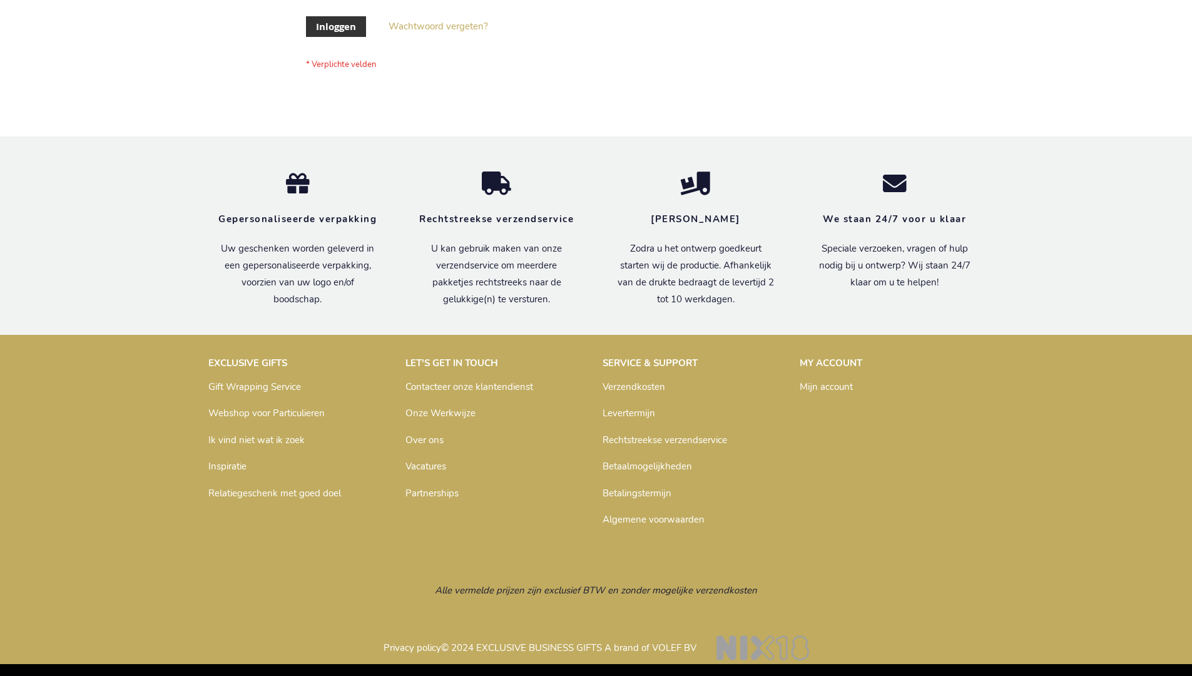
scroll to position [425, 0]
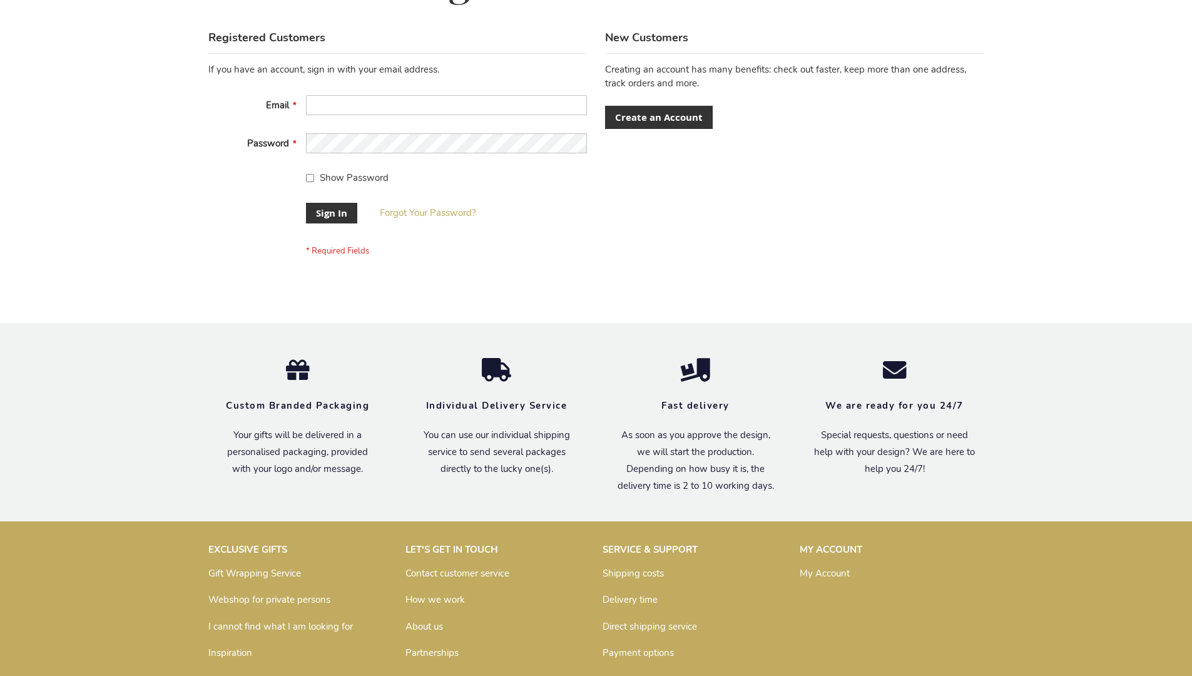
scroll to position [402, 0]
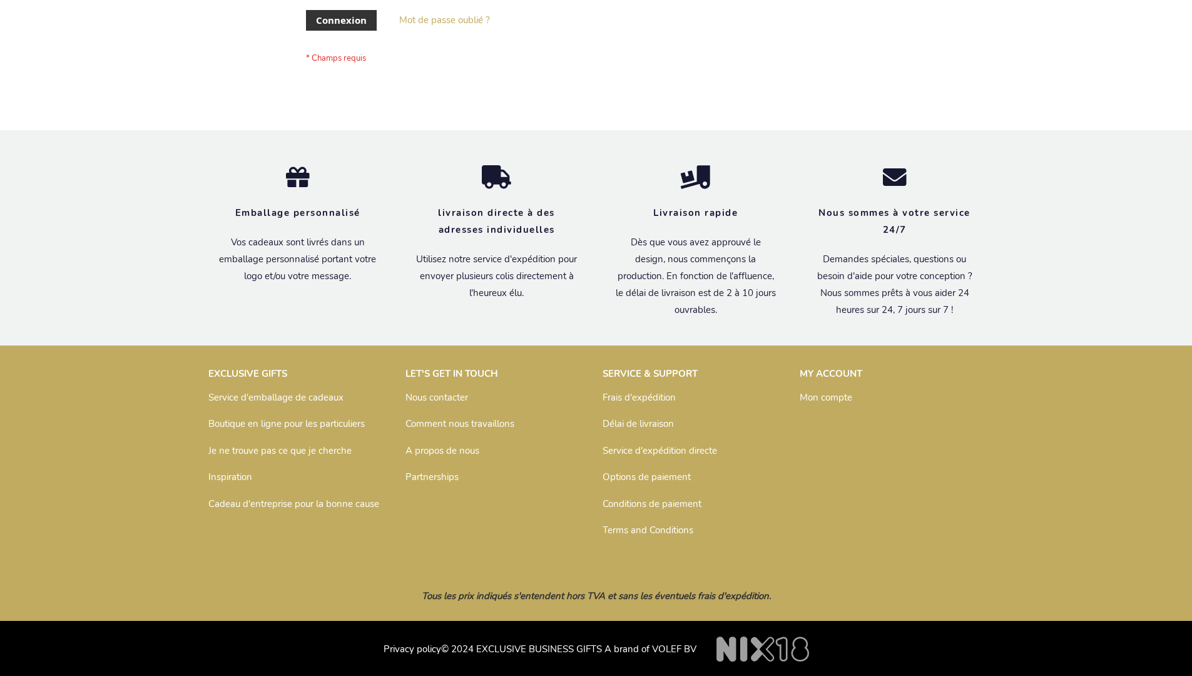
scroll to position [432, 0]
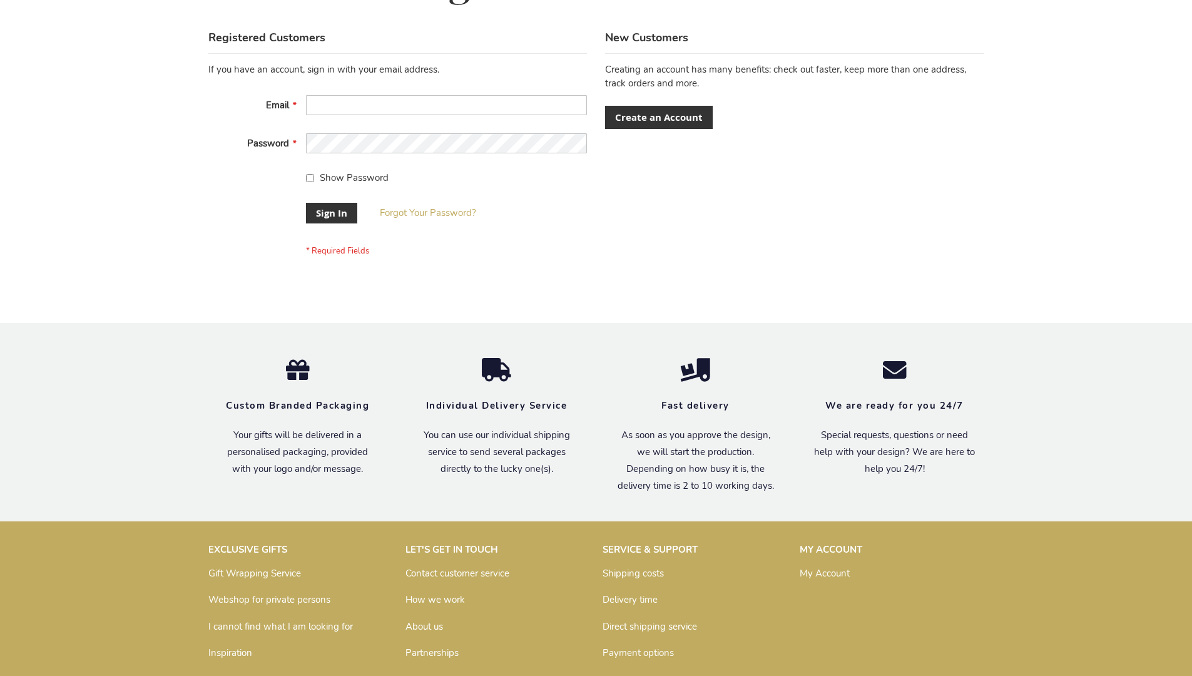
scroll to position [402, 0]
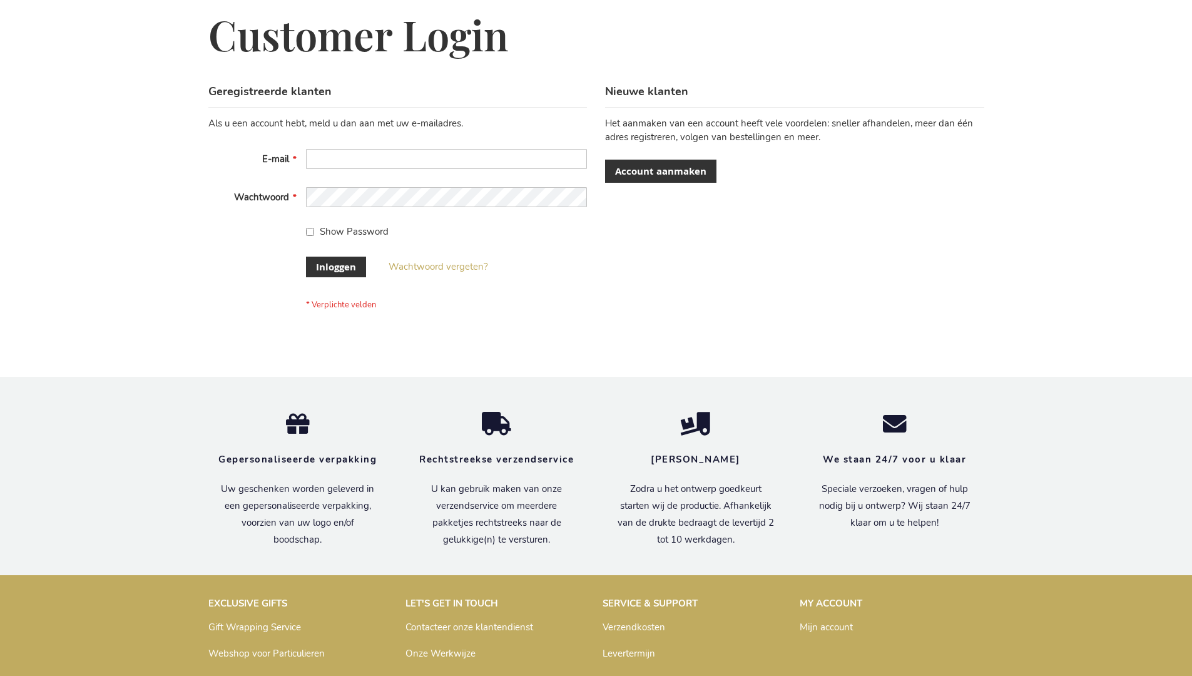
scroll to position [425, 0]
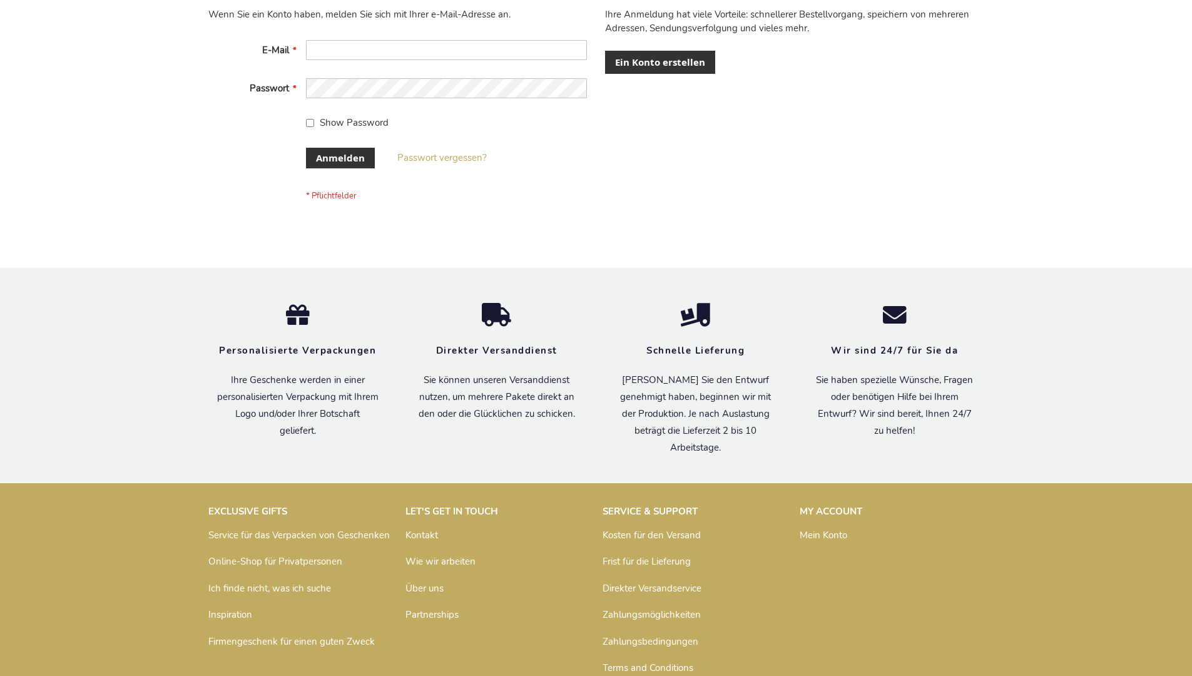
scroll to position [419, 0]
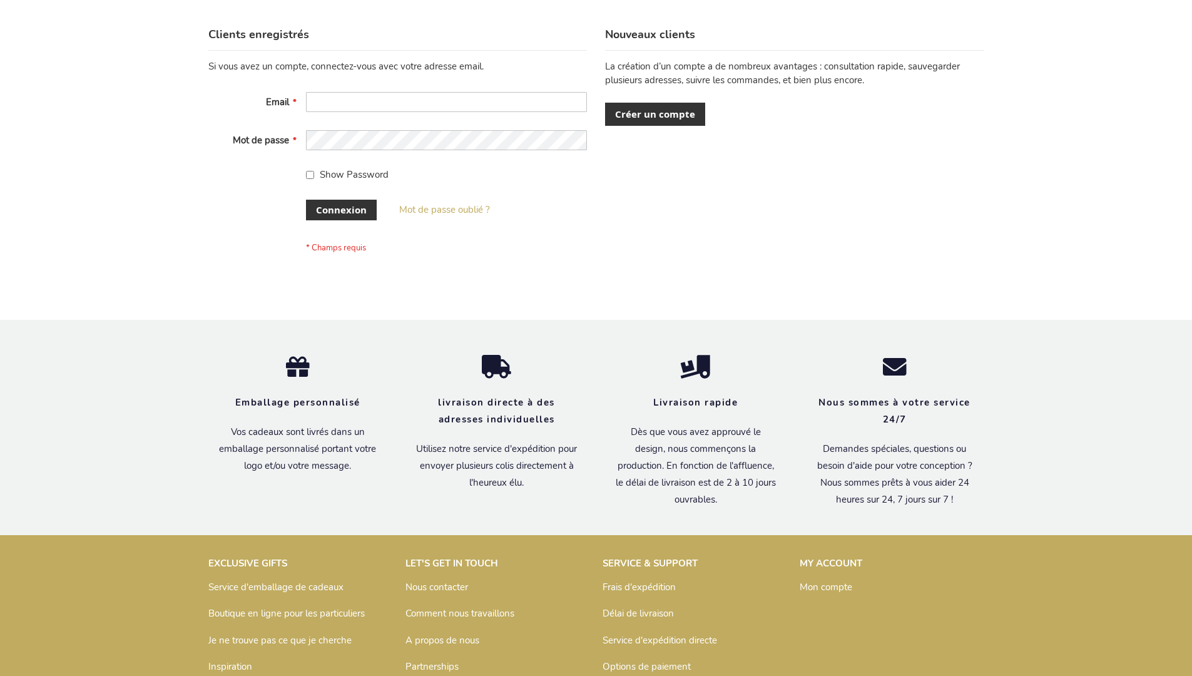
scroll to position [432, 0]
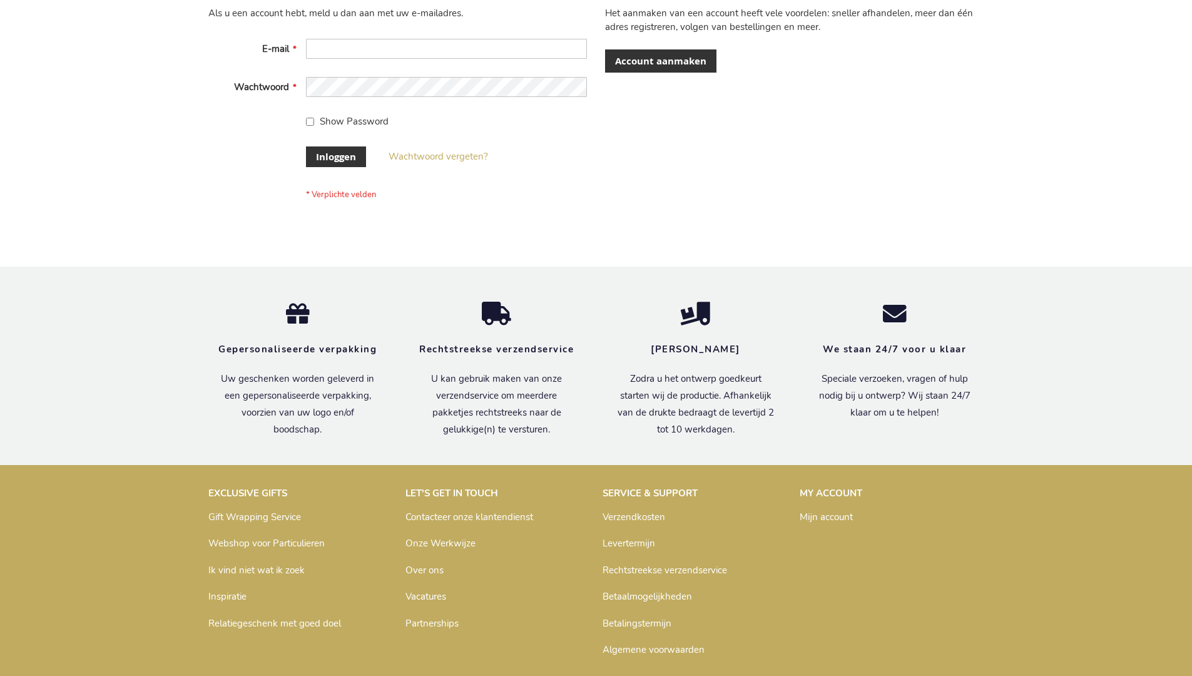
scroll to position [425, 0]
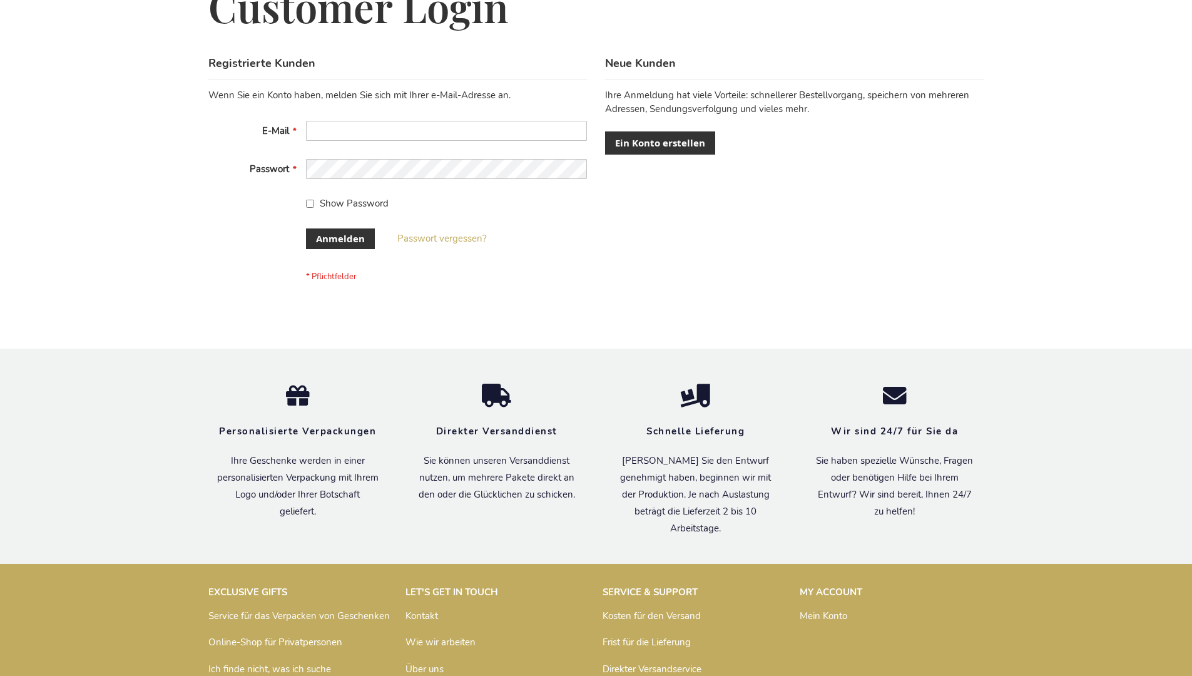
scroll to position [419, 0]
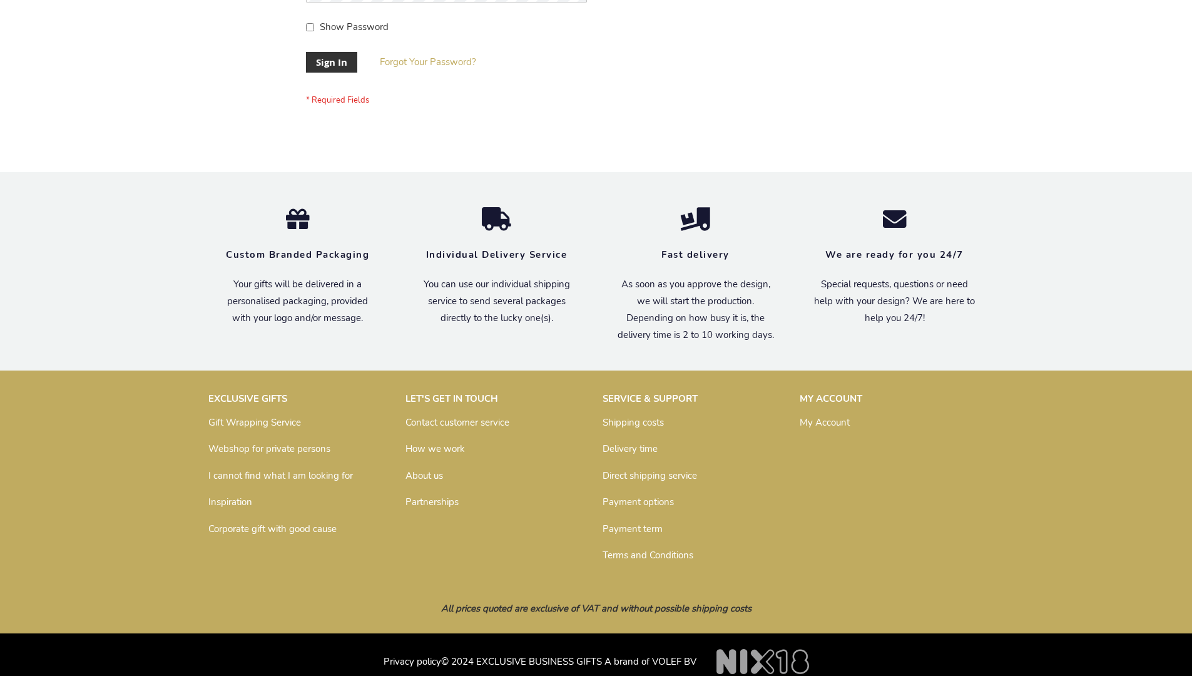
scroll to position [402, 0]
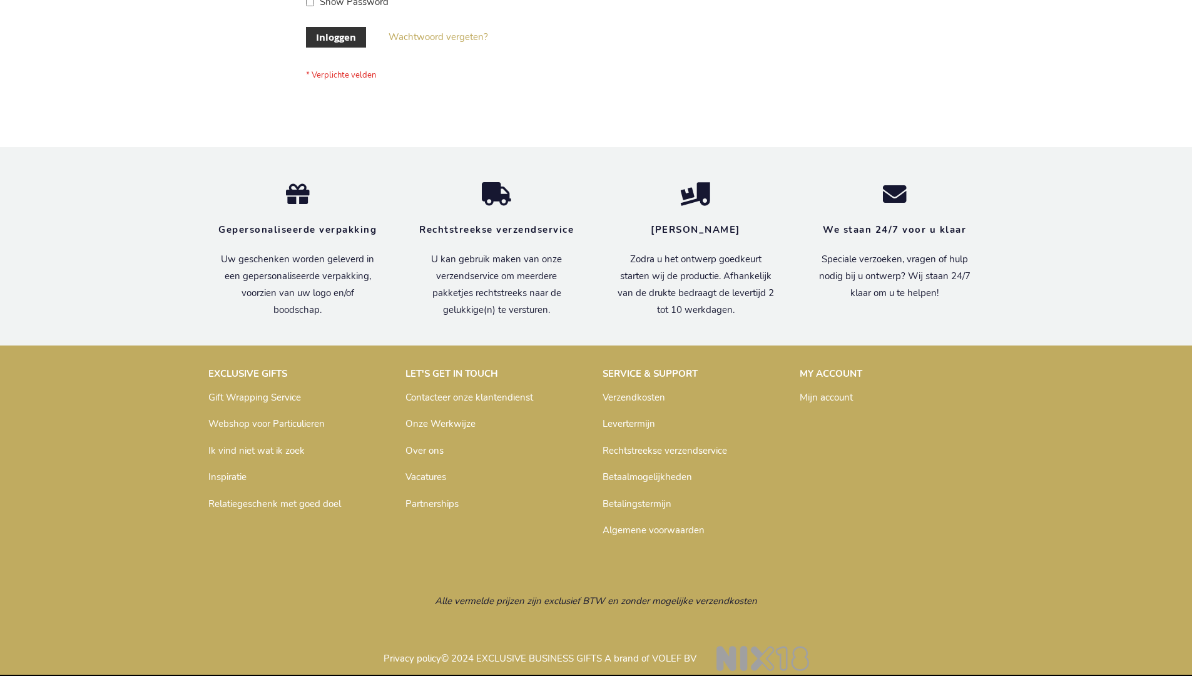
scroll to position [425, 0]
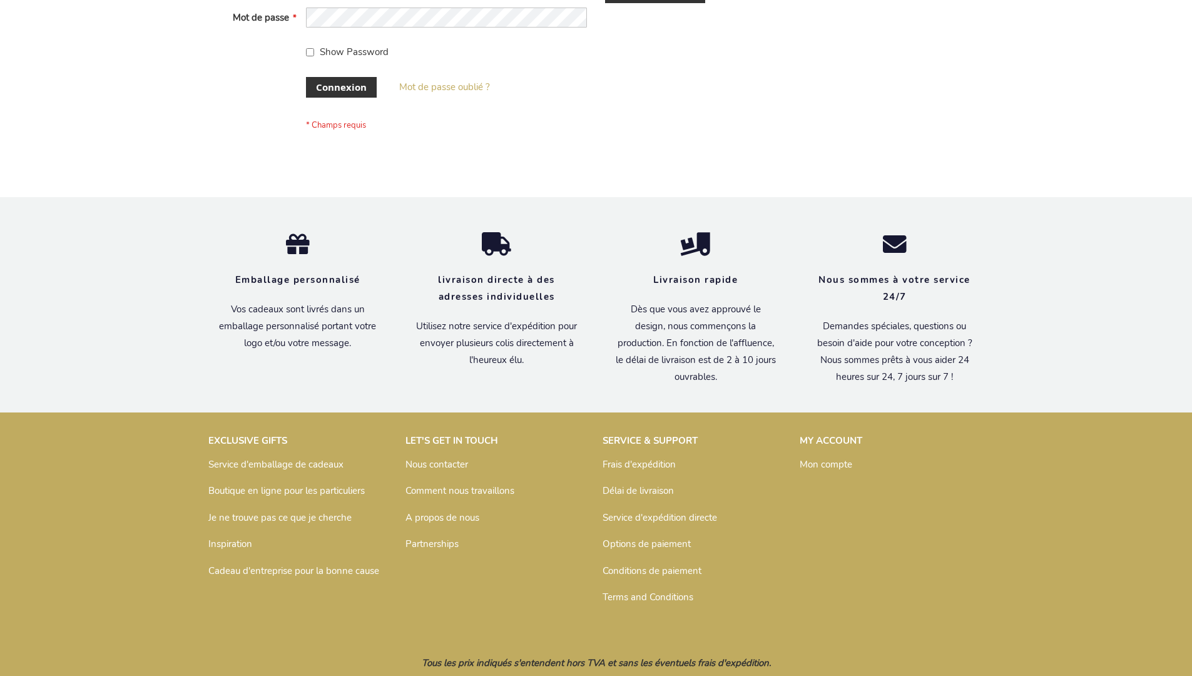
scroll to position [432, 0]
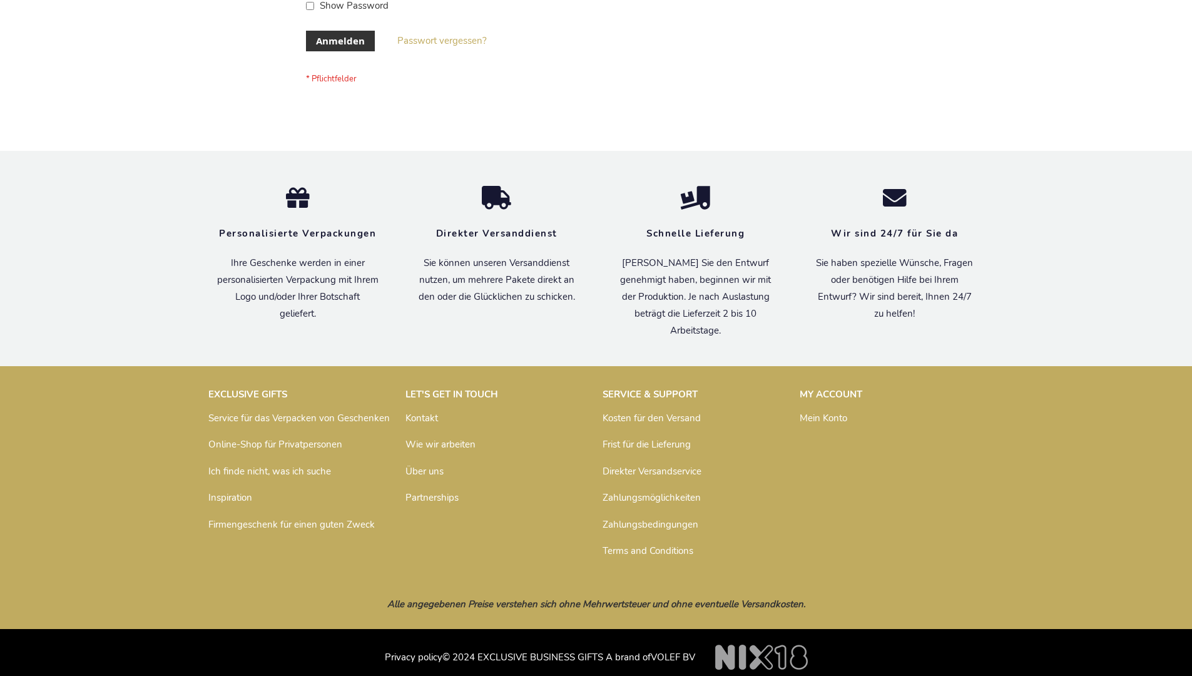
scroll to position [419, 0]
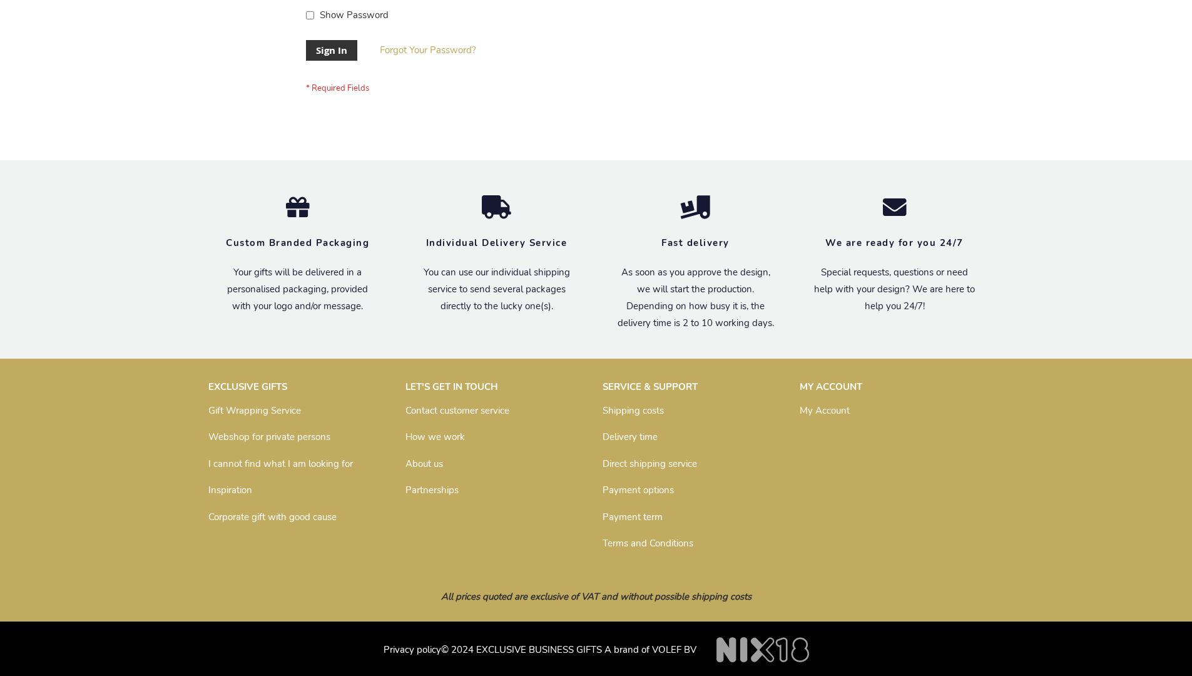
scroll to position [402, 0]
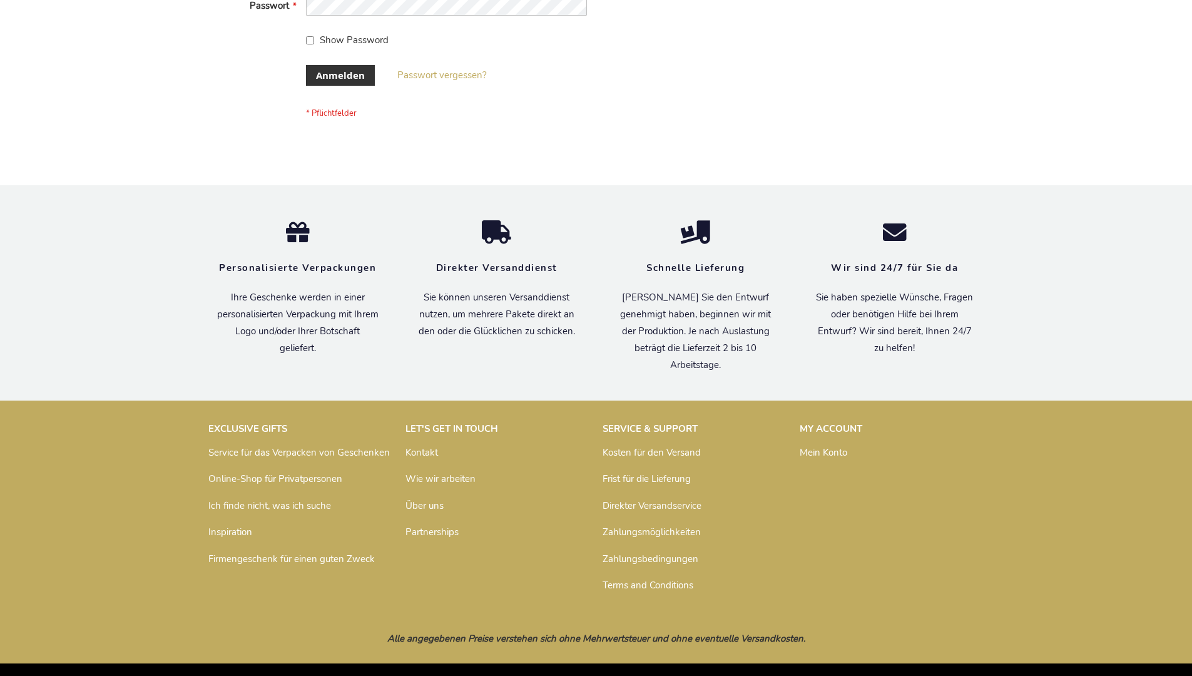
scroll to position [419, 0]
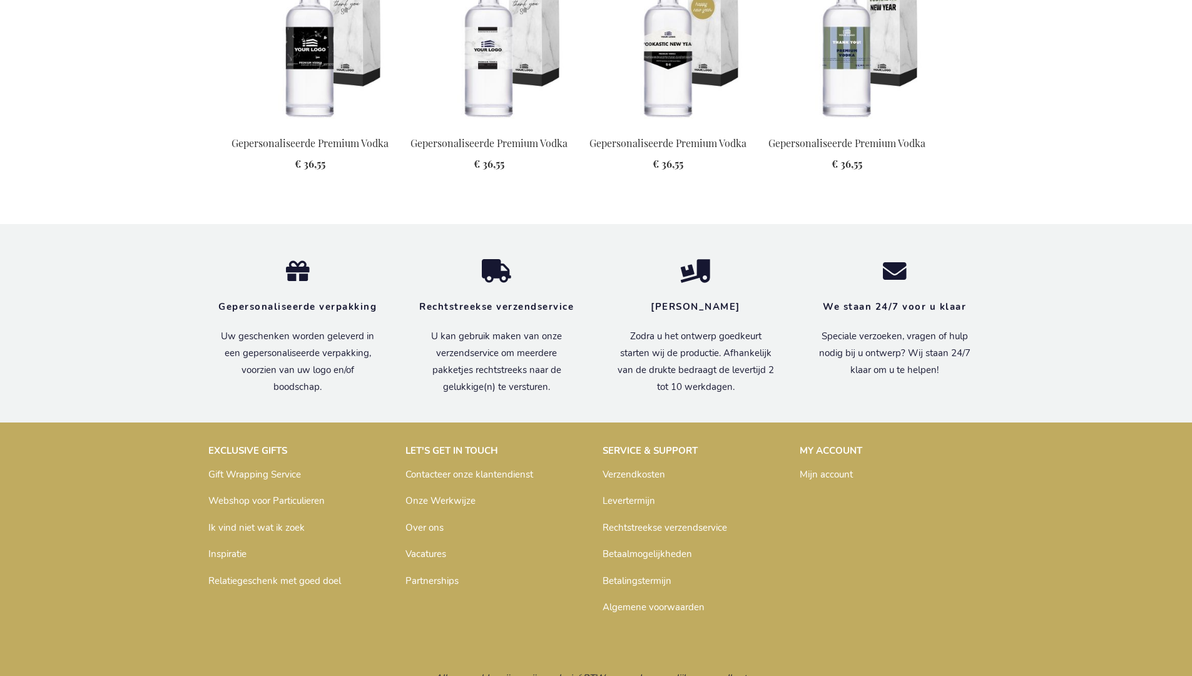
scroll to position [1587, 0]
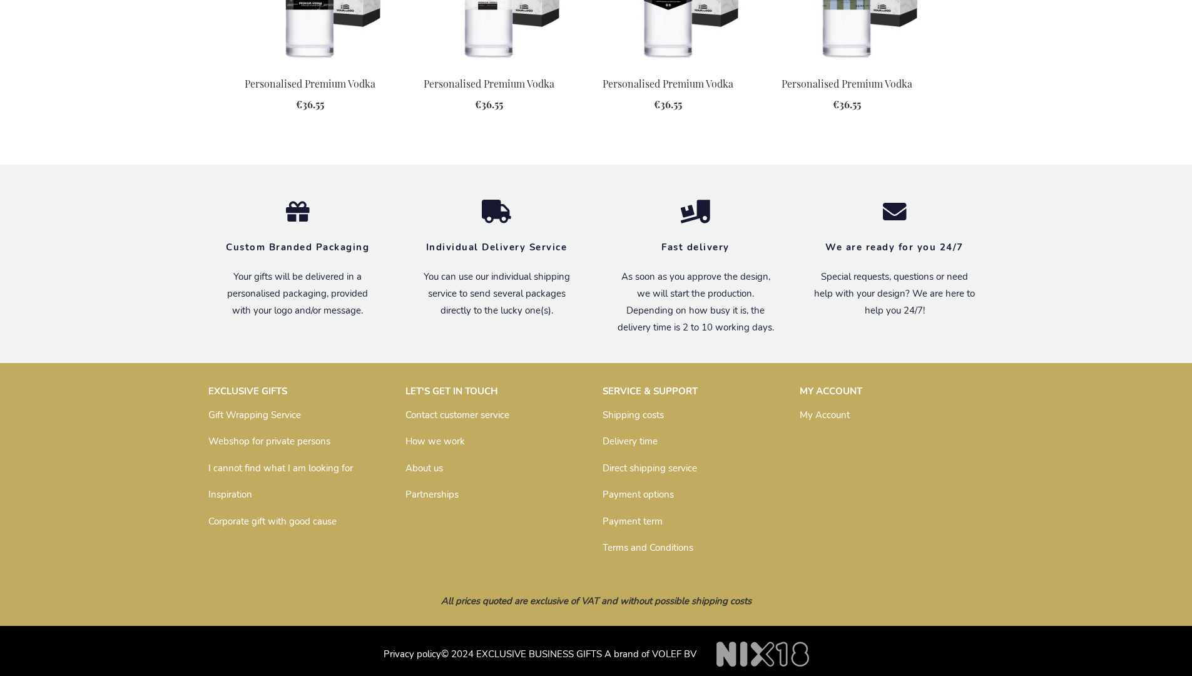
scroll to position [1565, 0]
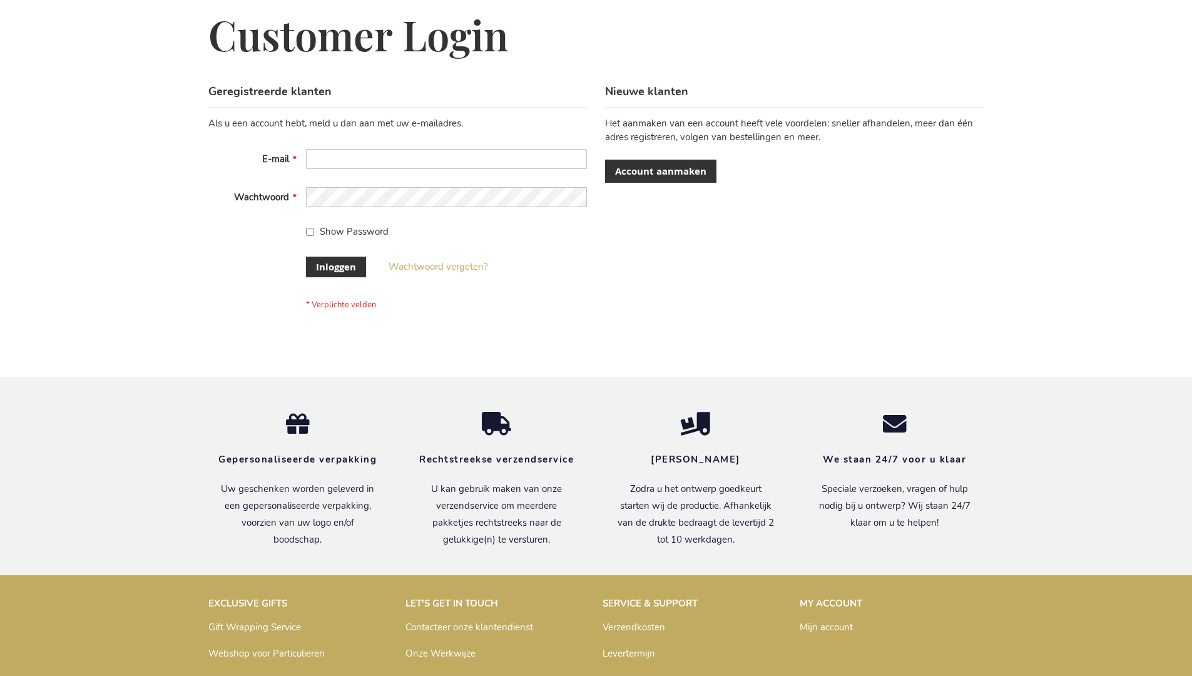
scroll to position [425, 0]
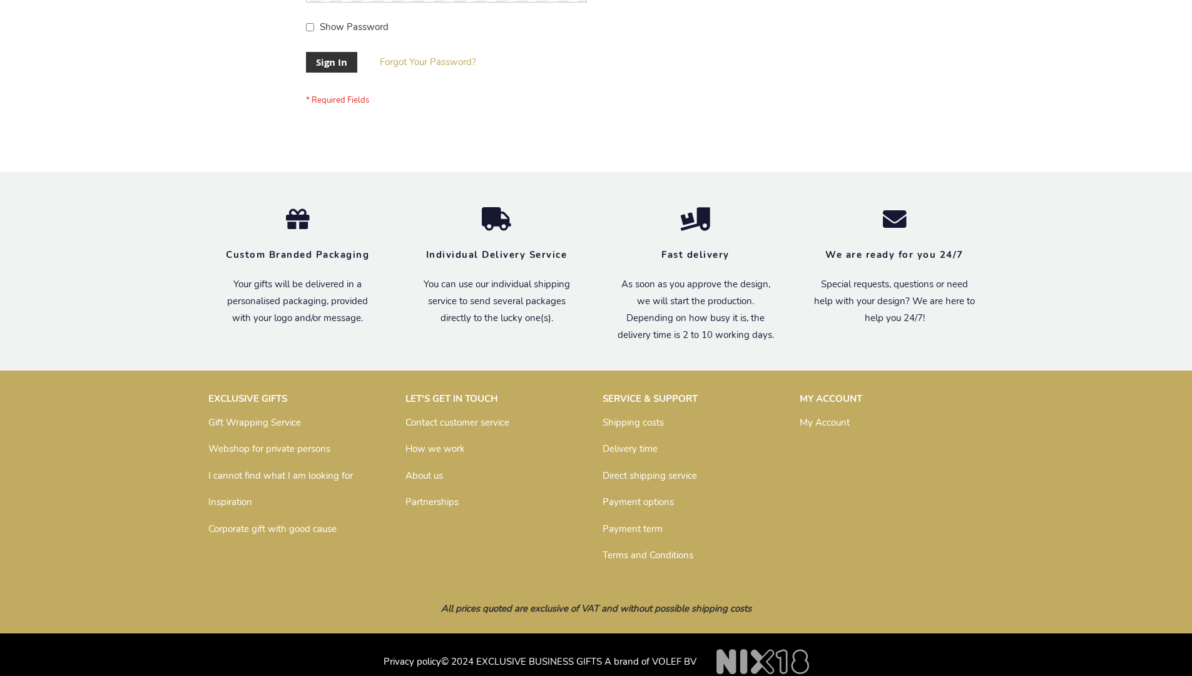
scroll to position [402, 0]
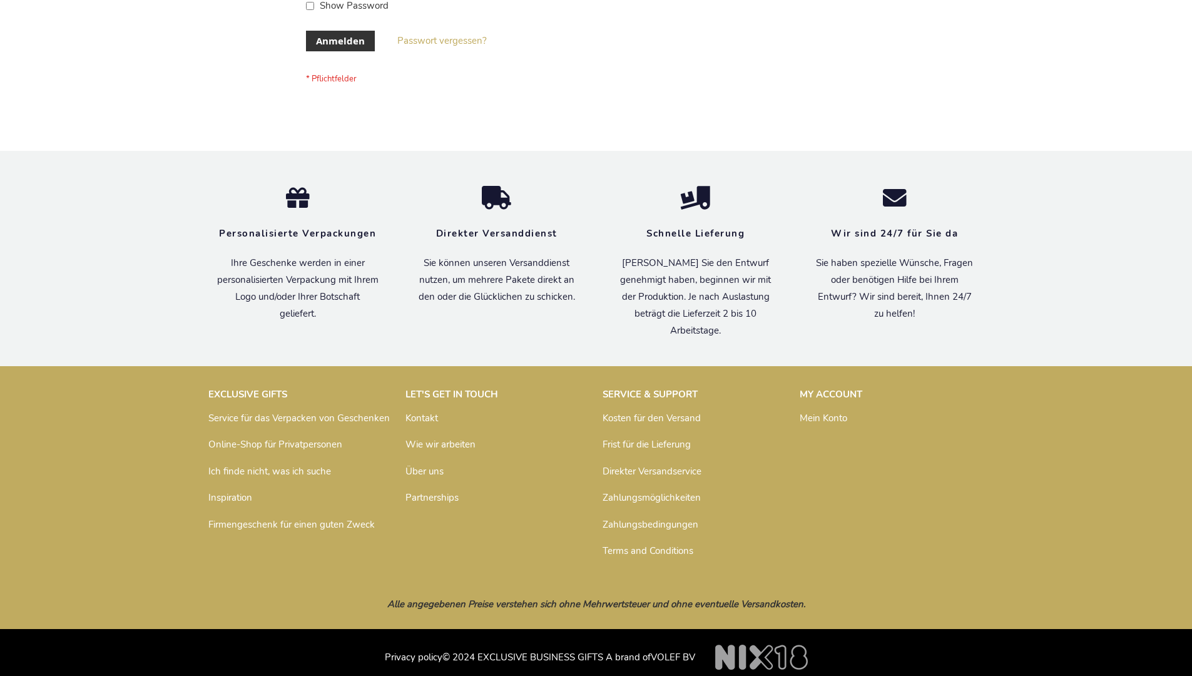
scroll to position [419, 0]
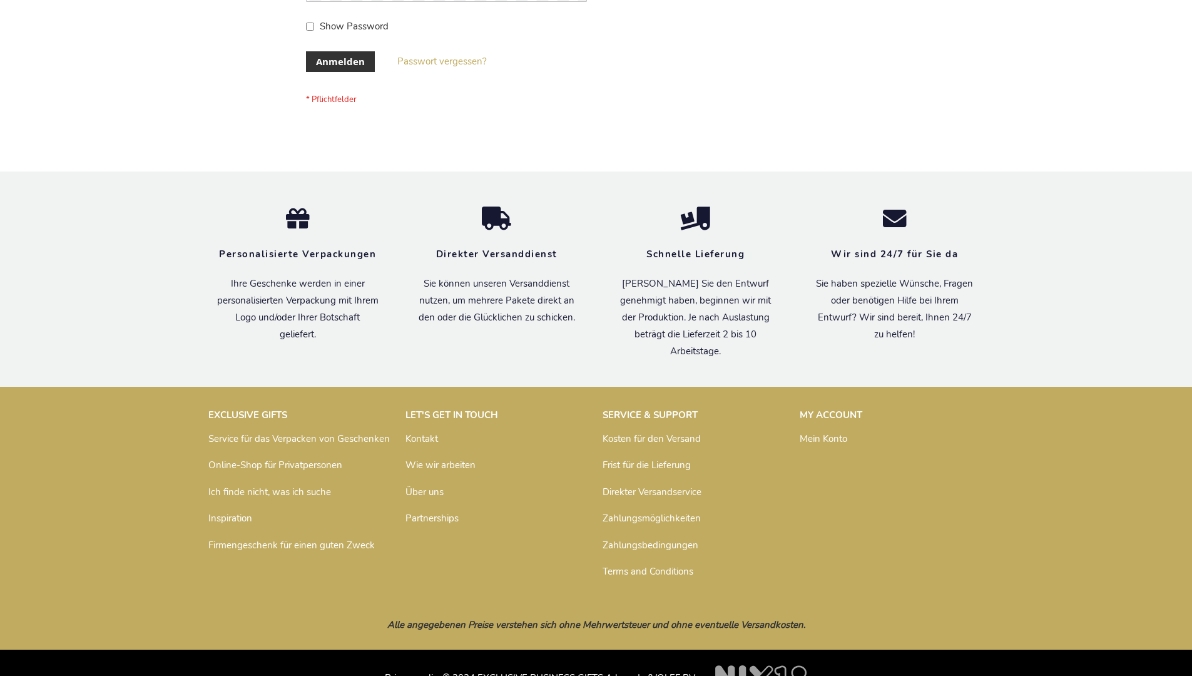
scroll to position [419, 0]
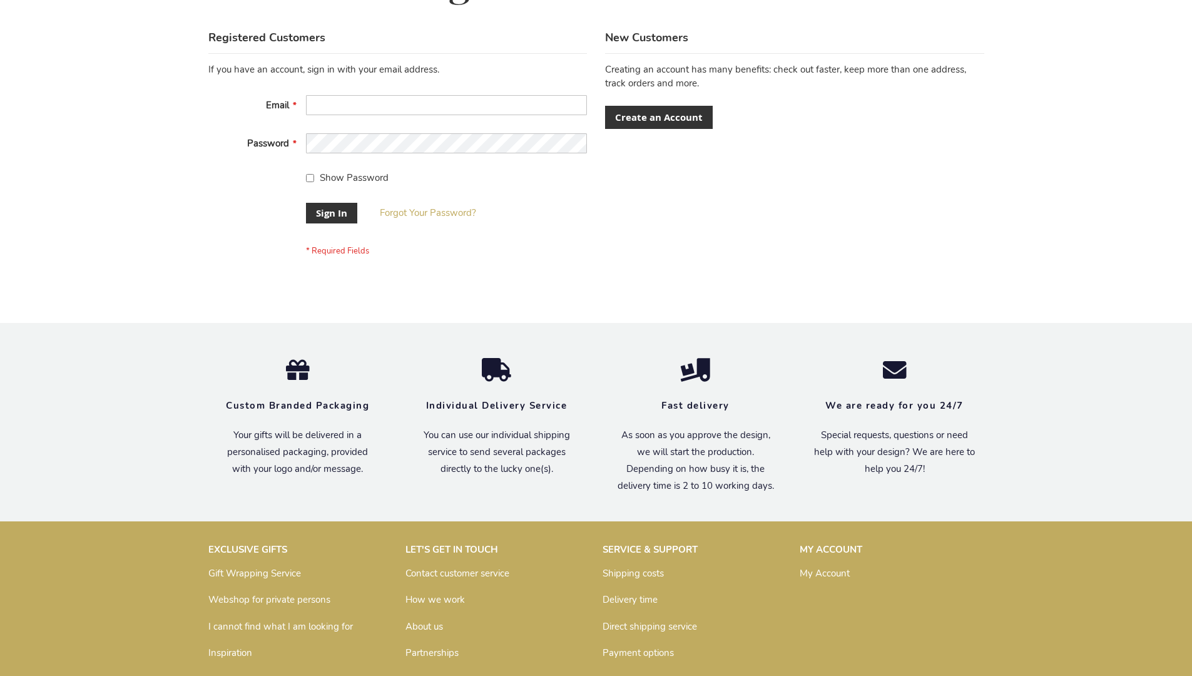
scroll to position [402, 0]
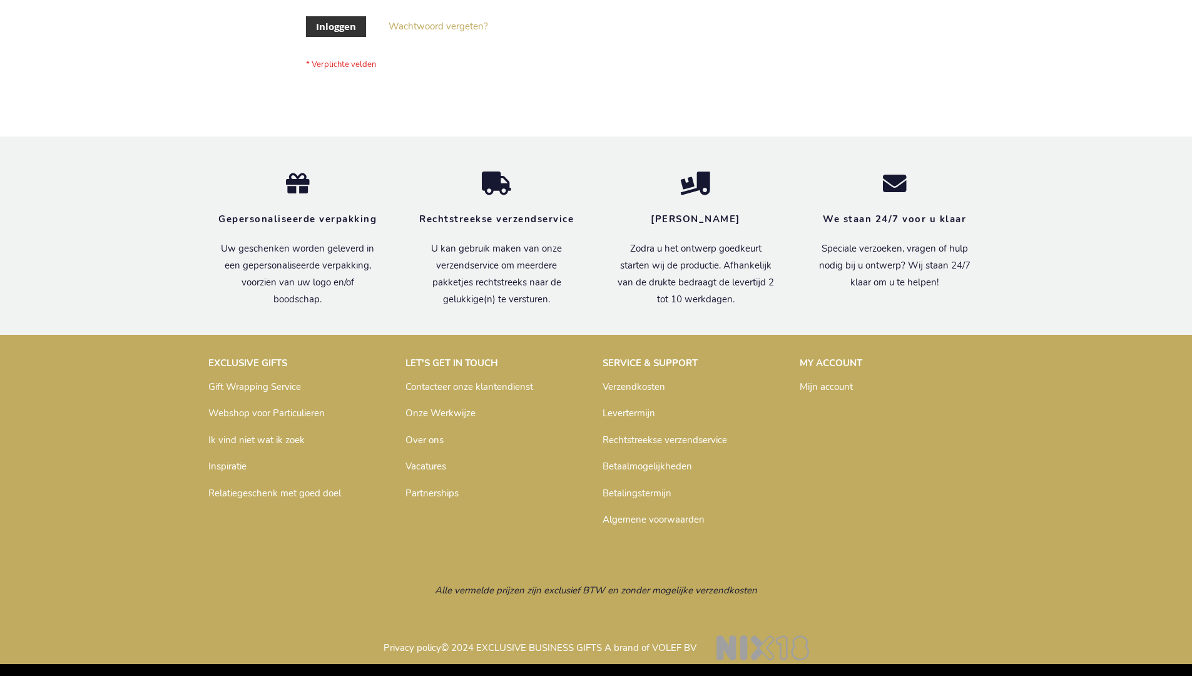
scroll to position [425, 0]
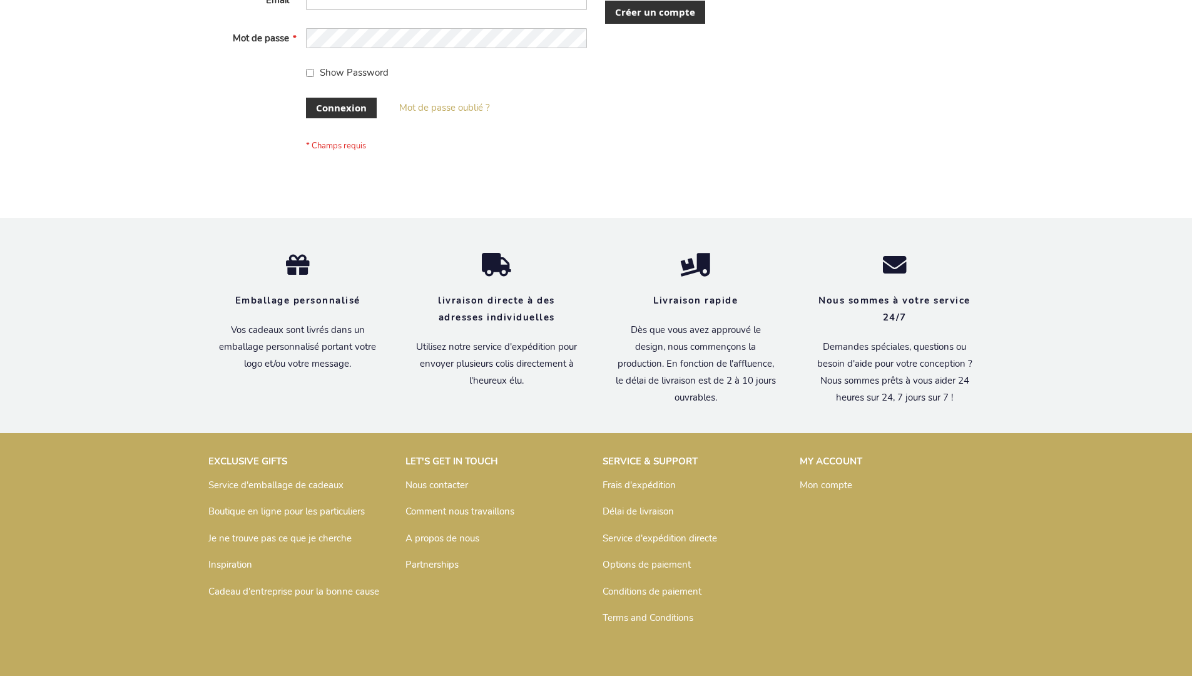
scroll to position [432, 0]
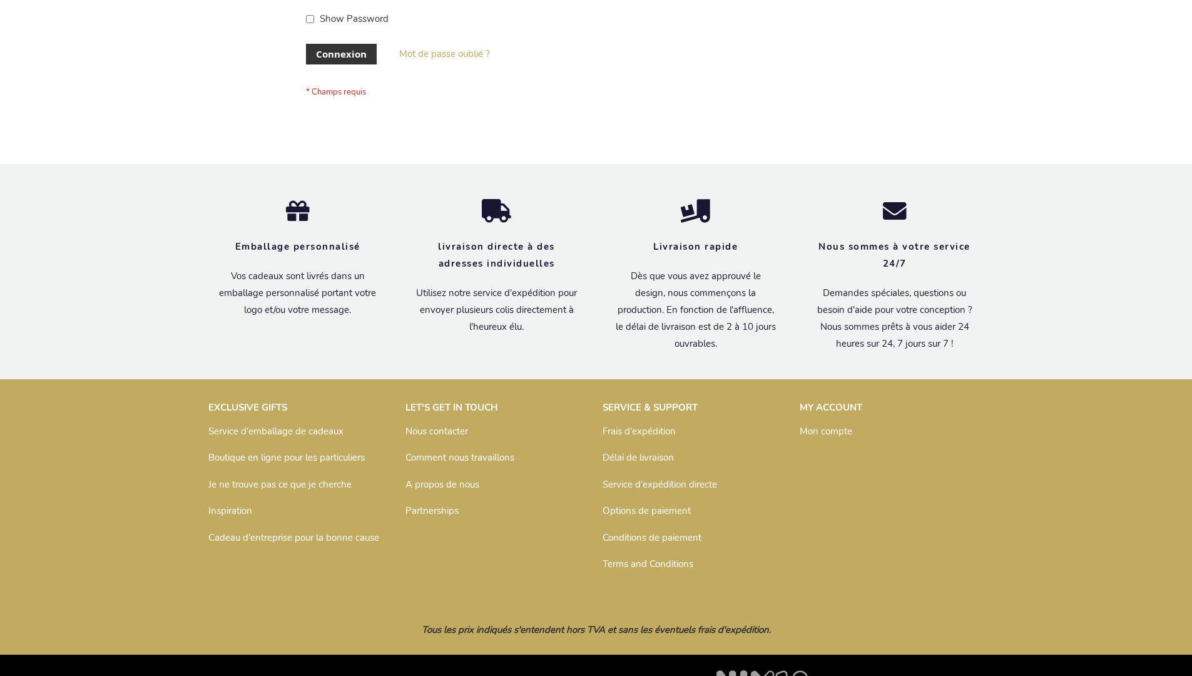
scroll to position [432, 0]
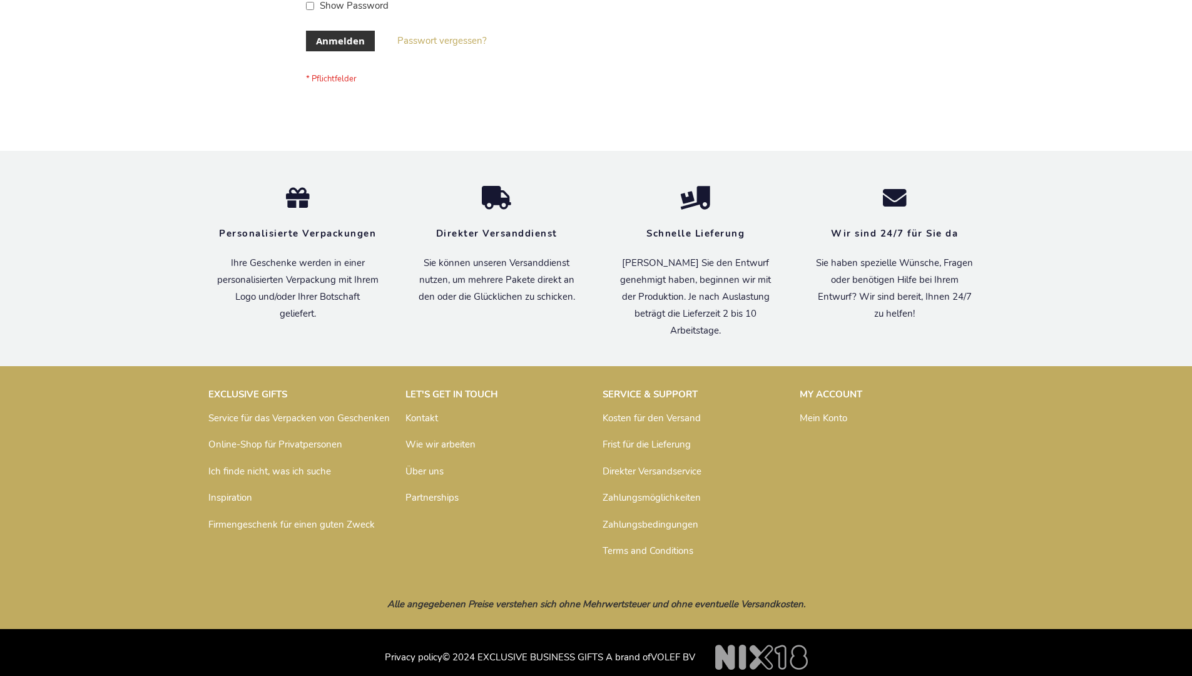
scroll to position [419, 0]
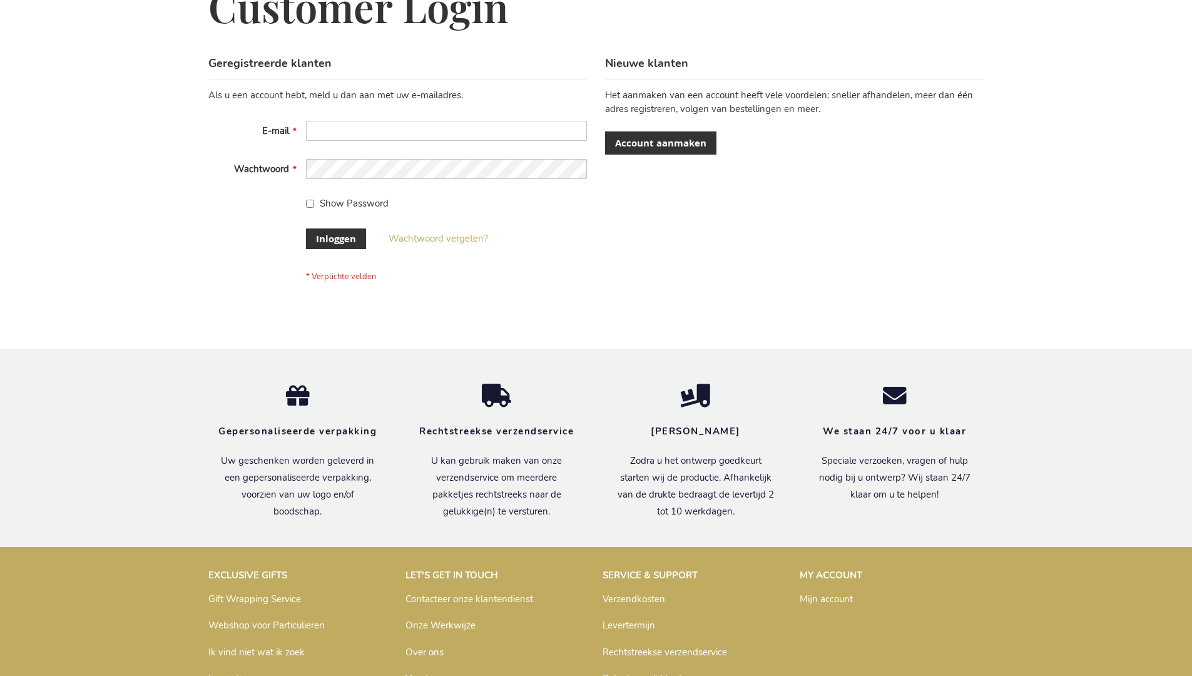
scroll to position [425, 0]
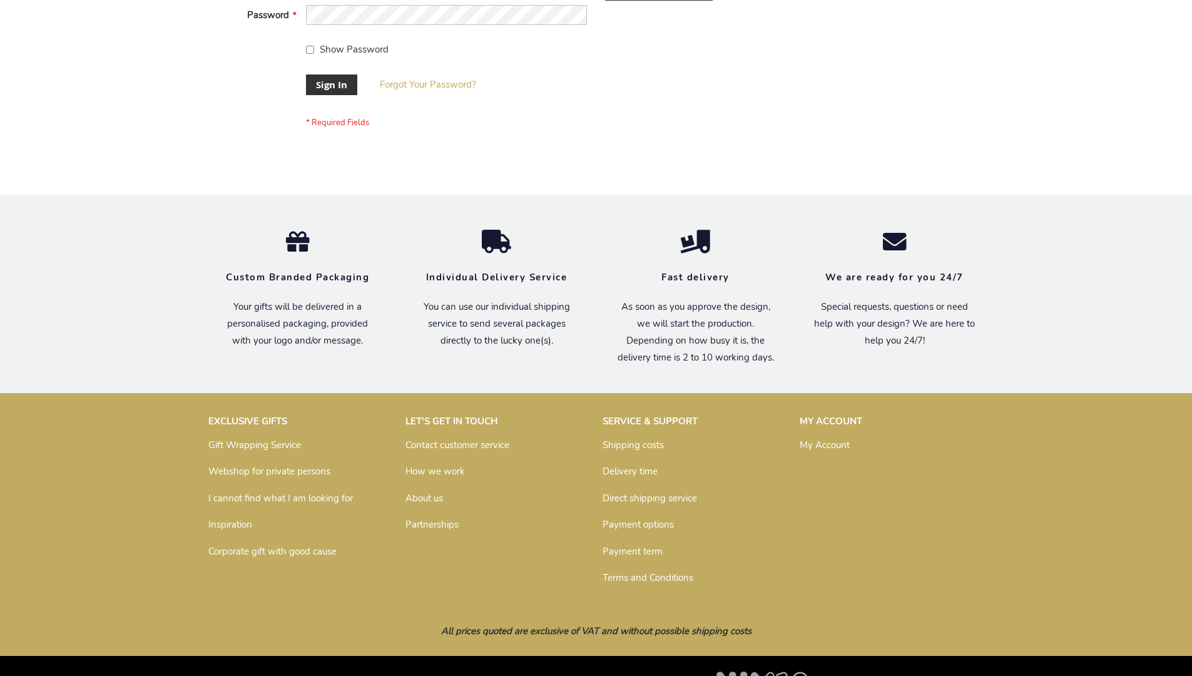
scroll to position [402, 0]
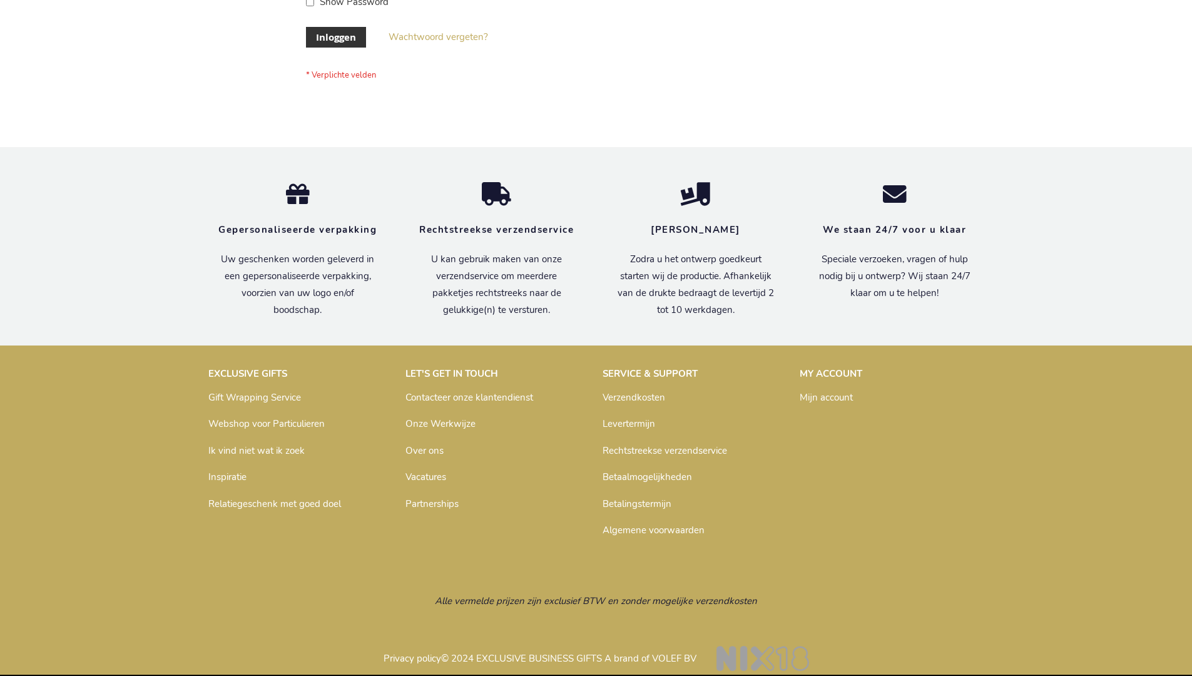
scroll to position [425, 0]
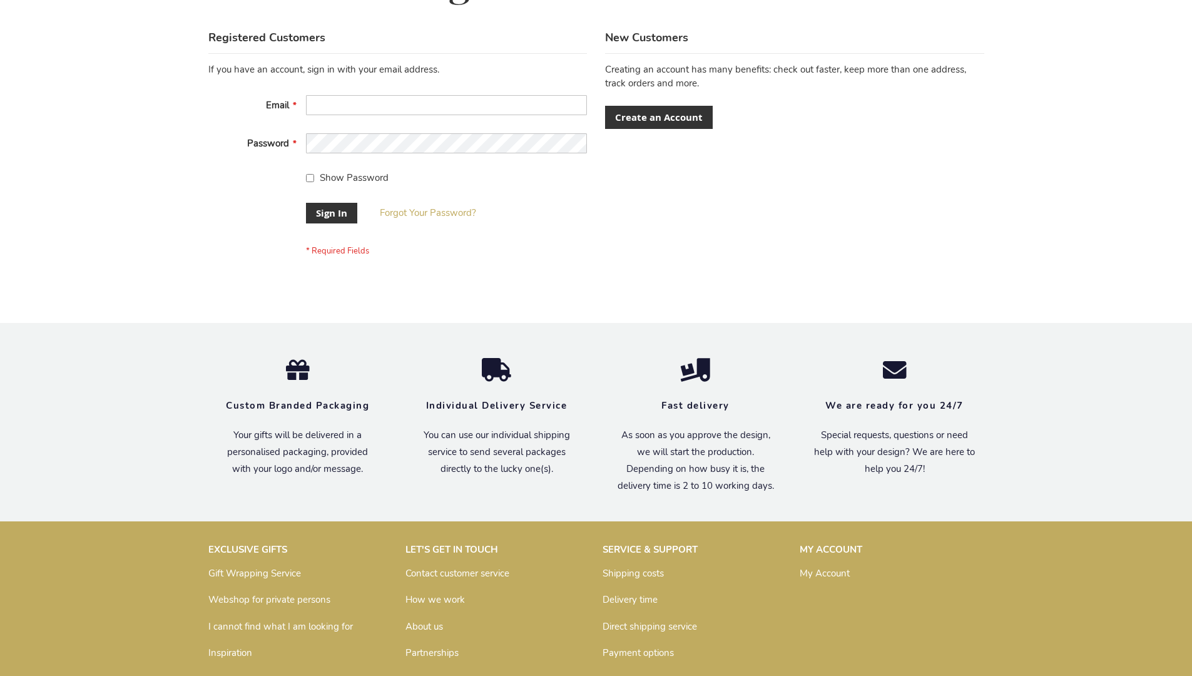
scroll to position [402, 0]
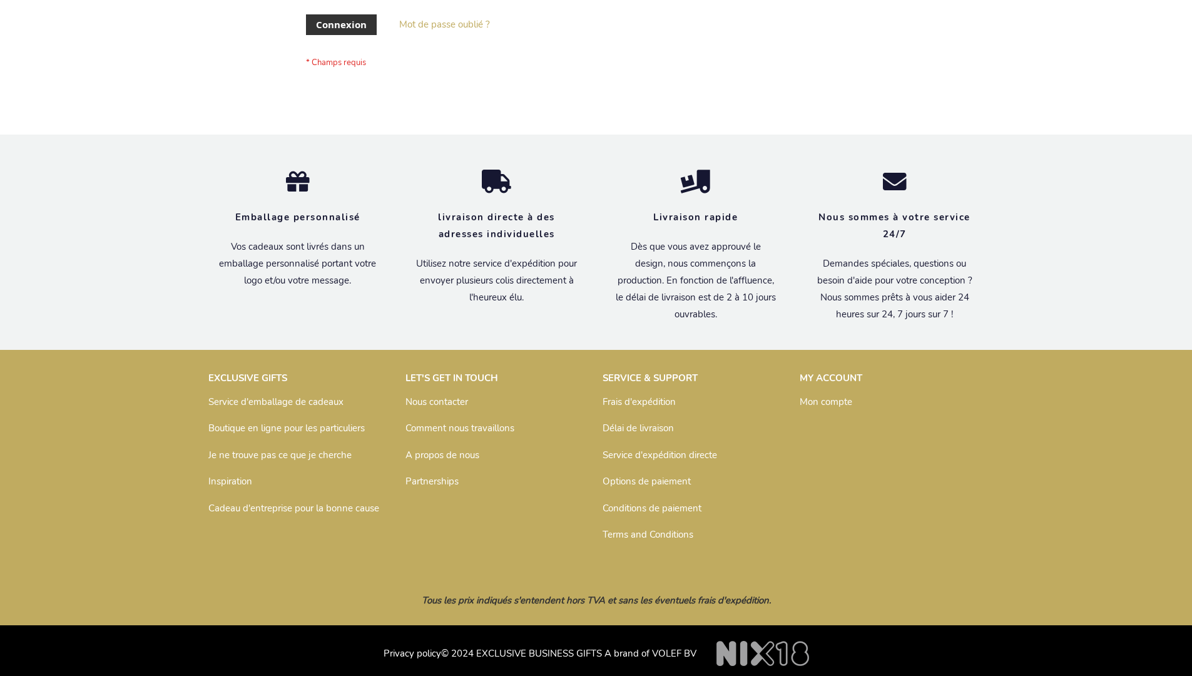
scroll to position [432, 0]
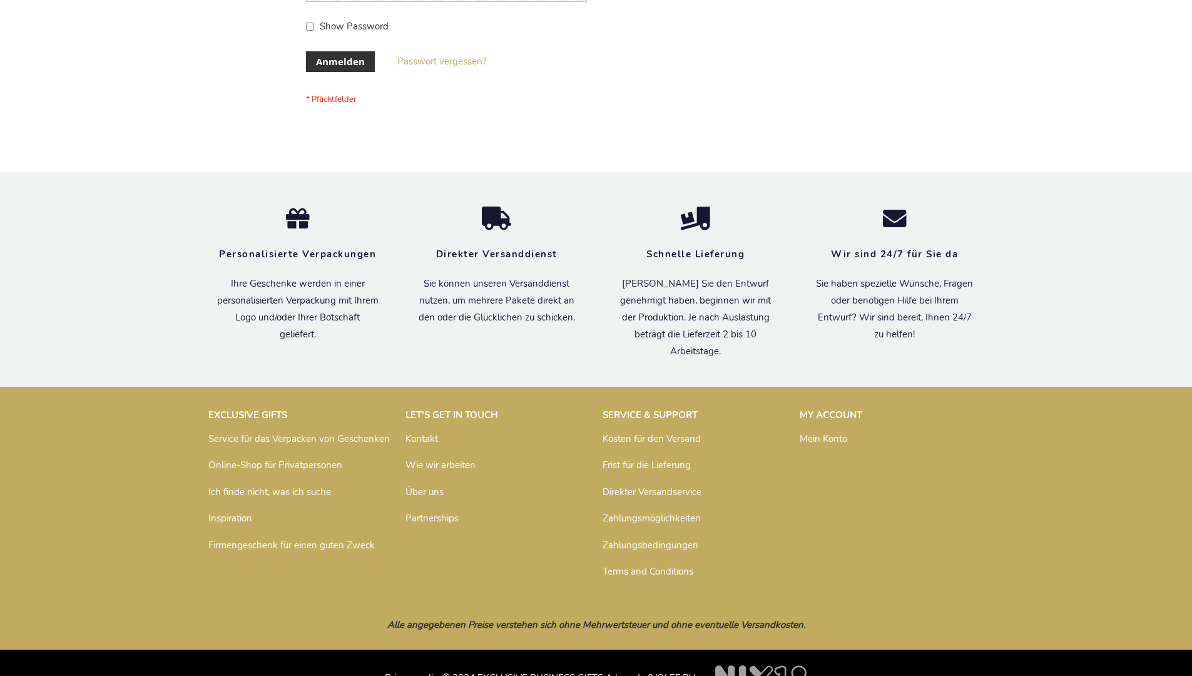
scroll to position [419, 0]
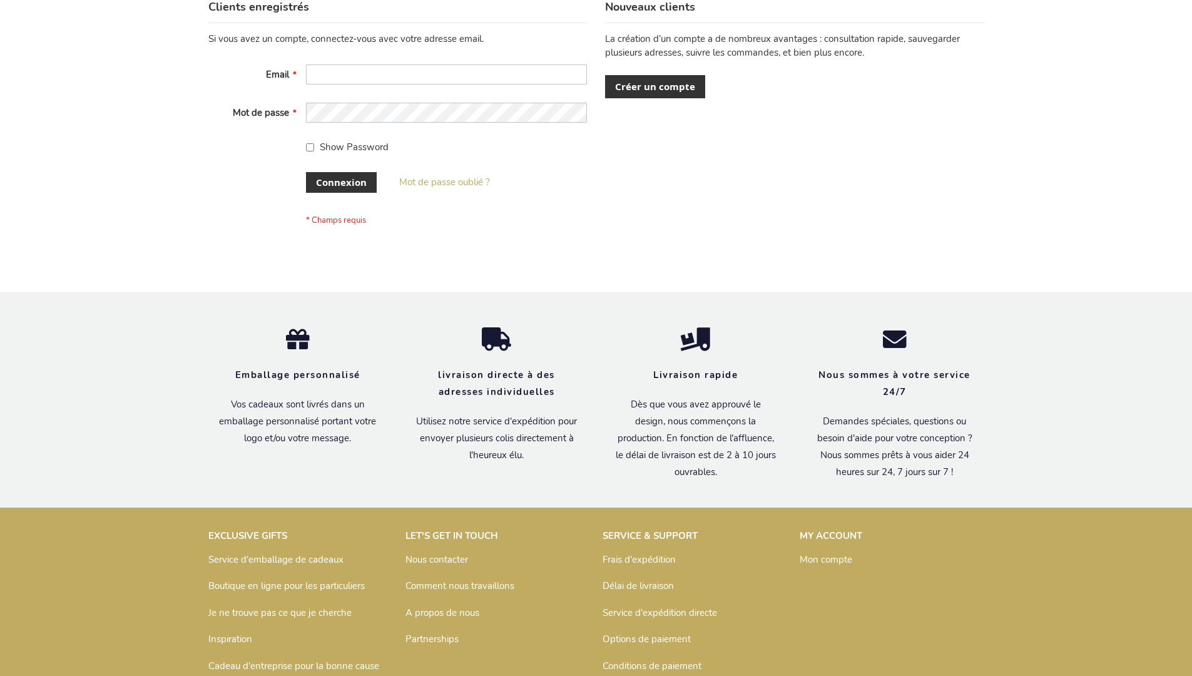
scroll to position [432, 0]
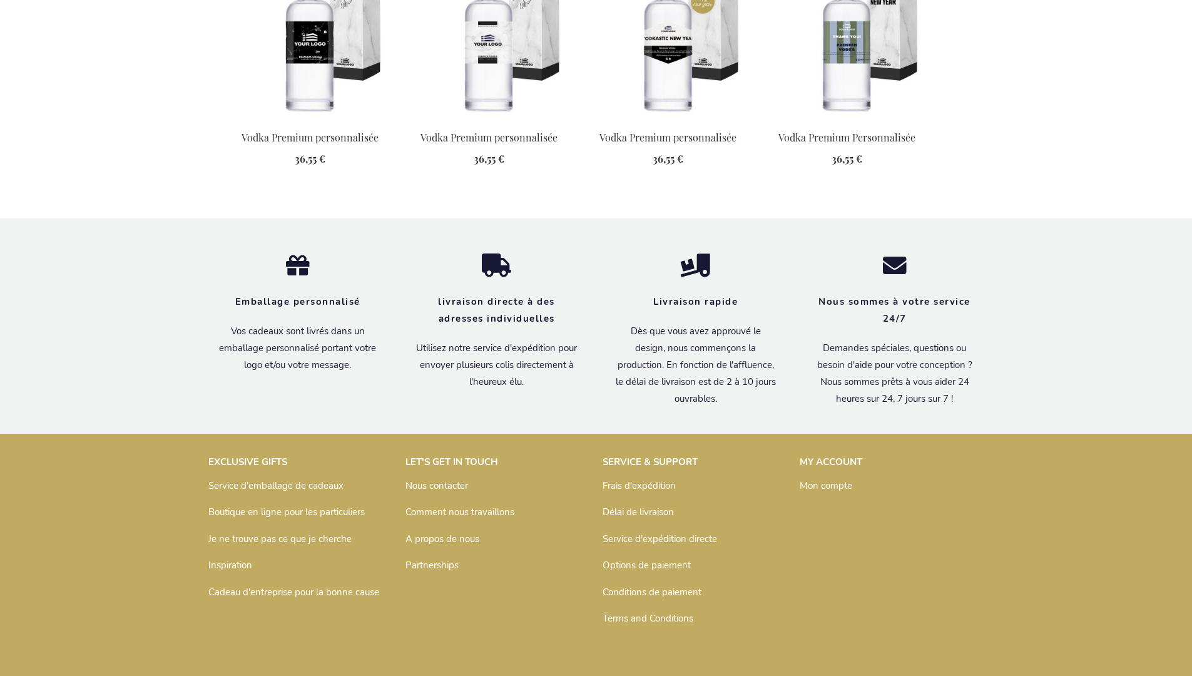
scroll to position [1608, 0]
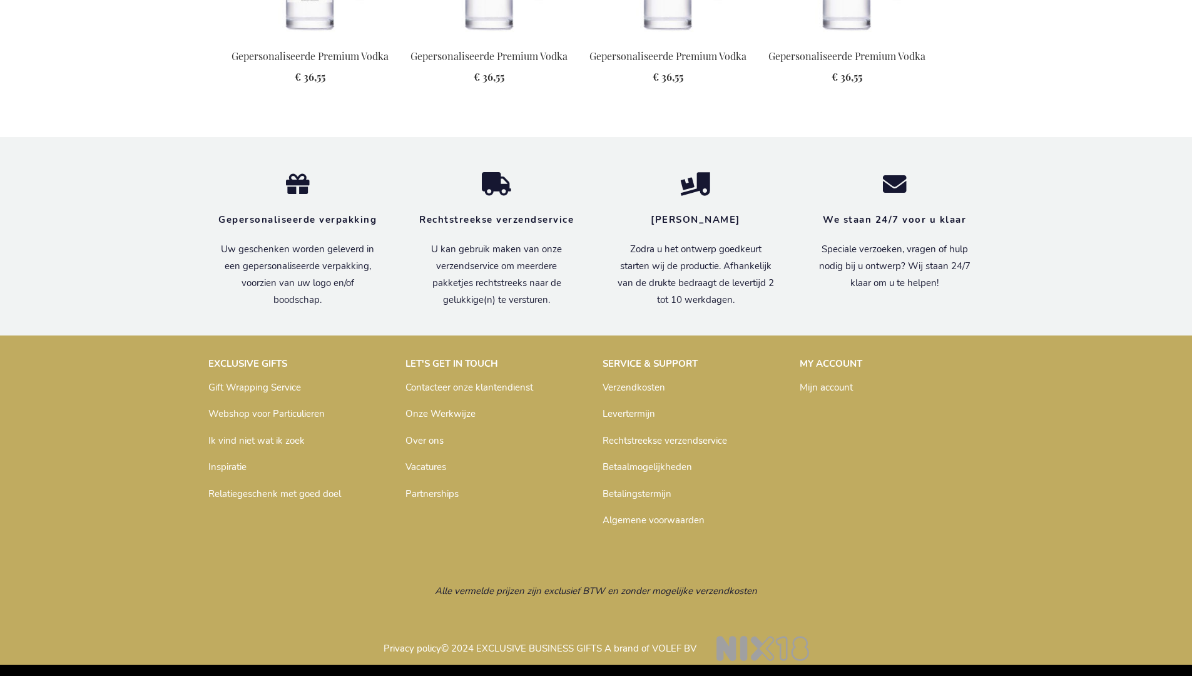
scroll to position [1587, 0]
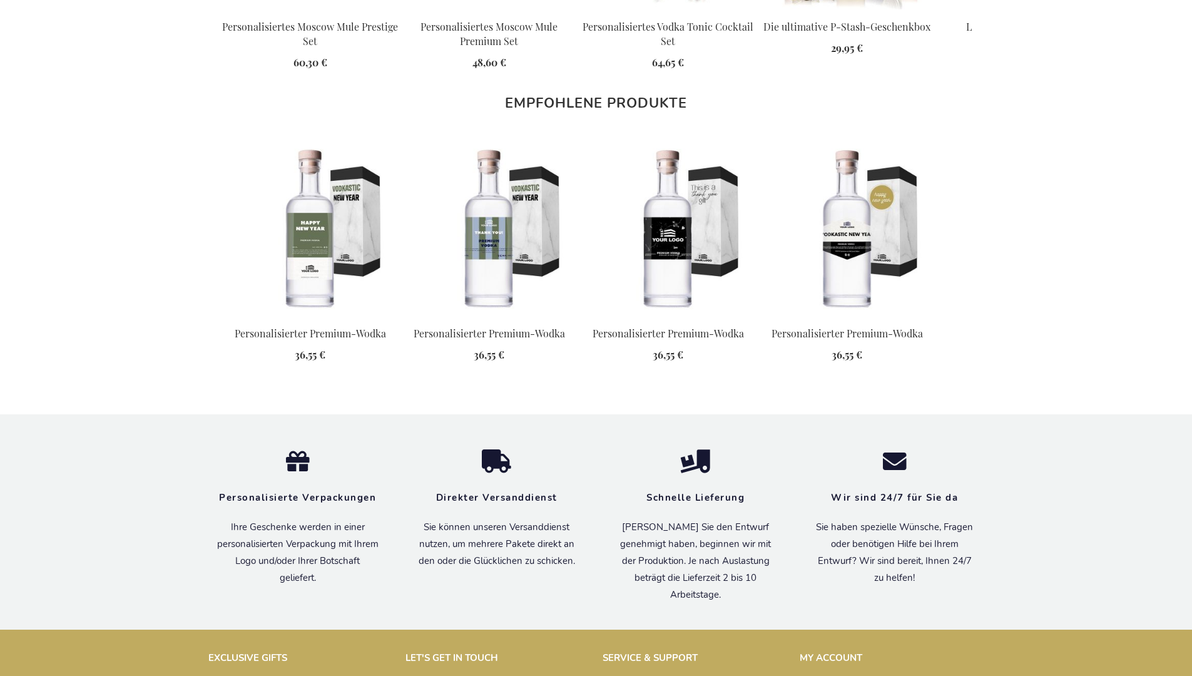
scroll to position [1592, 0]
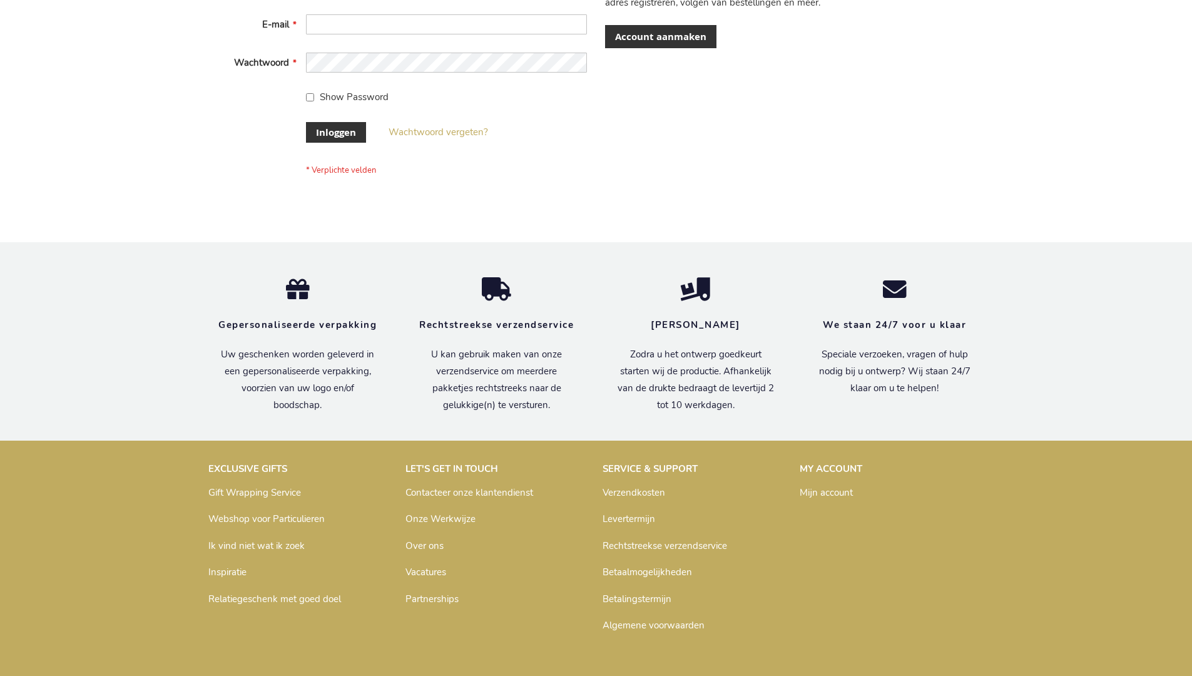
scroll to position [425, 0]
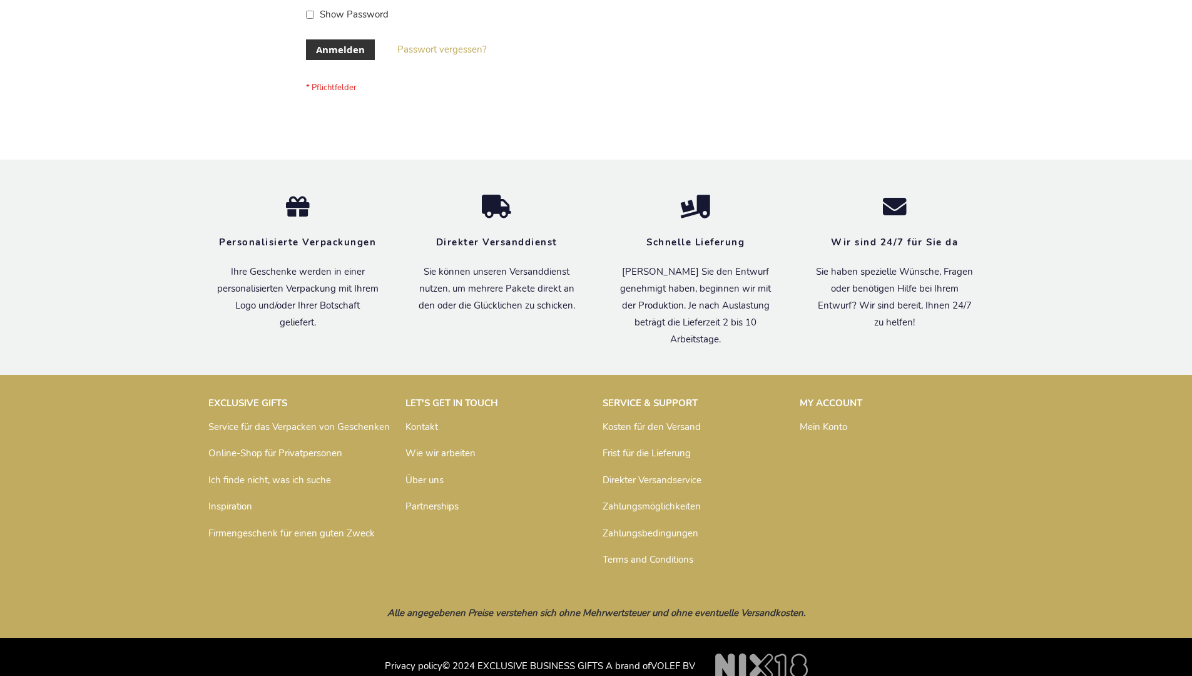
scroll to position [419, 0]
